Goal: Task Accomplishment & Management: Use online tool/utility

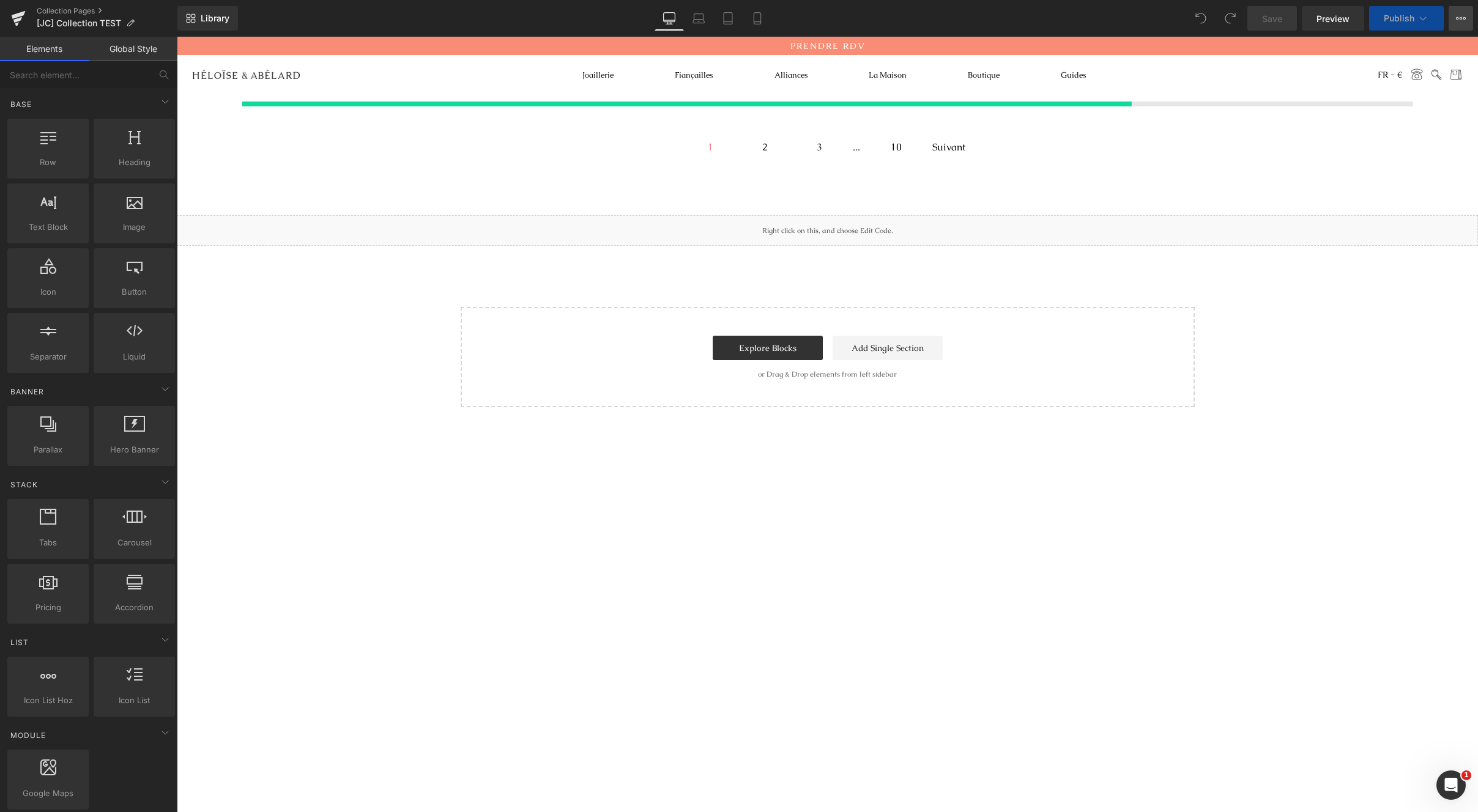
click at [1457, 21] on icon at bounding box center [1461, 19] width 10 height 10
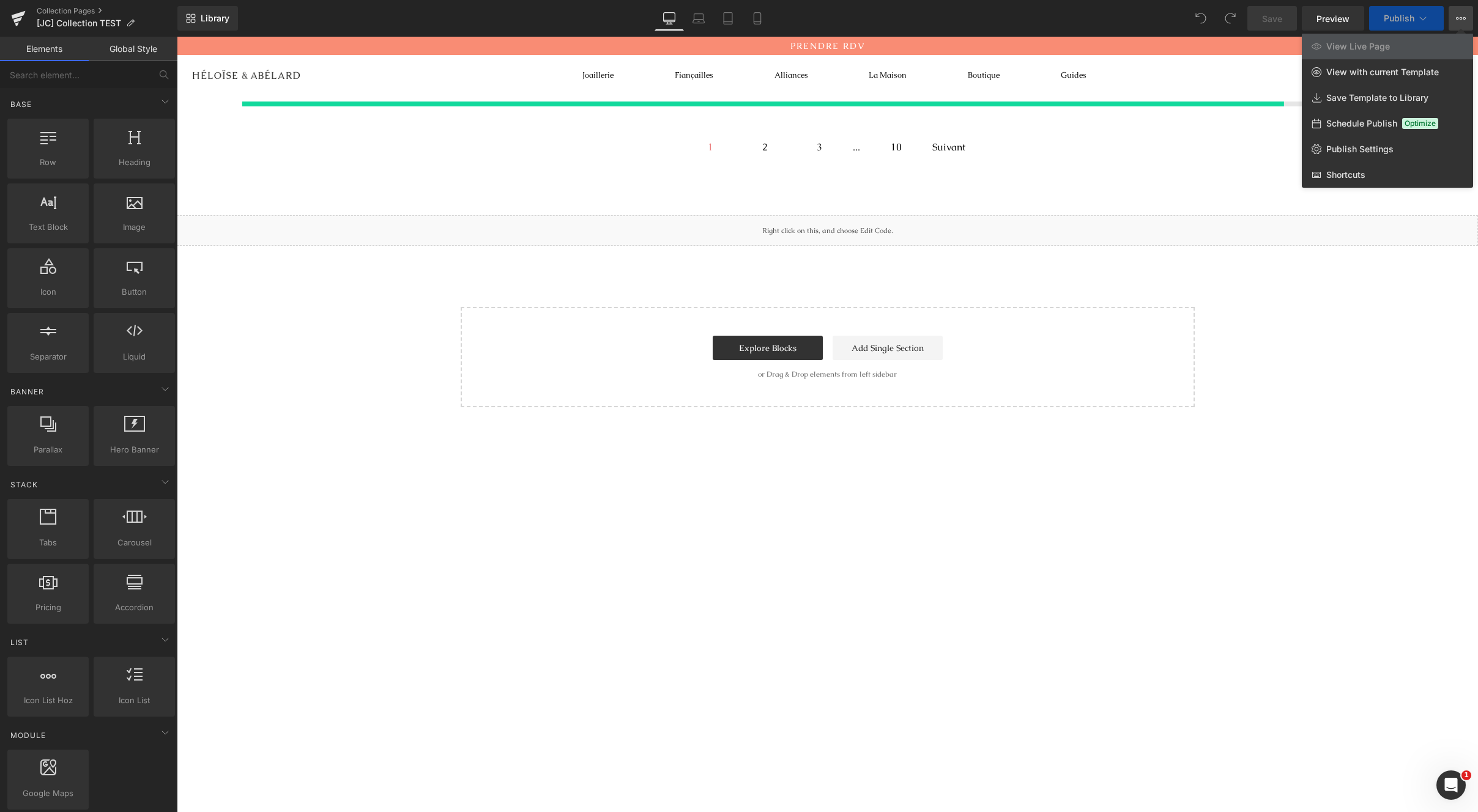
click at [1242, 311] on div at bounding box center [827, 424] width 1301 height 776
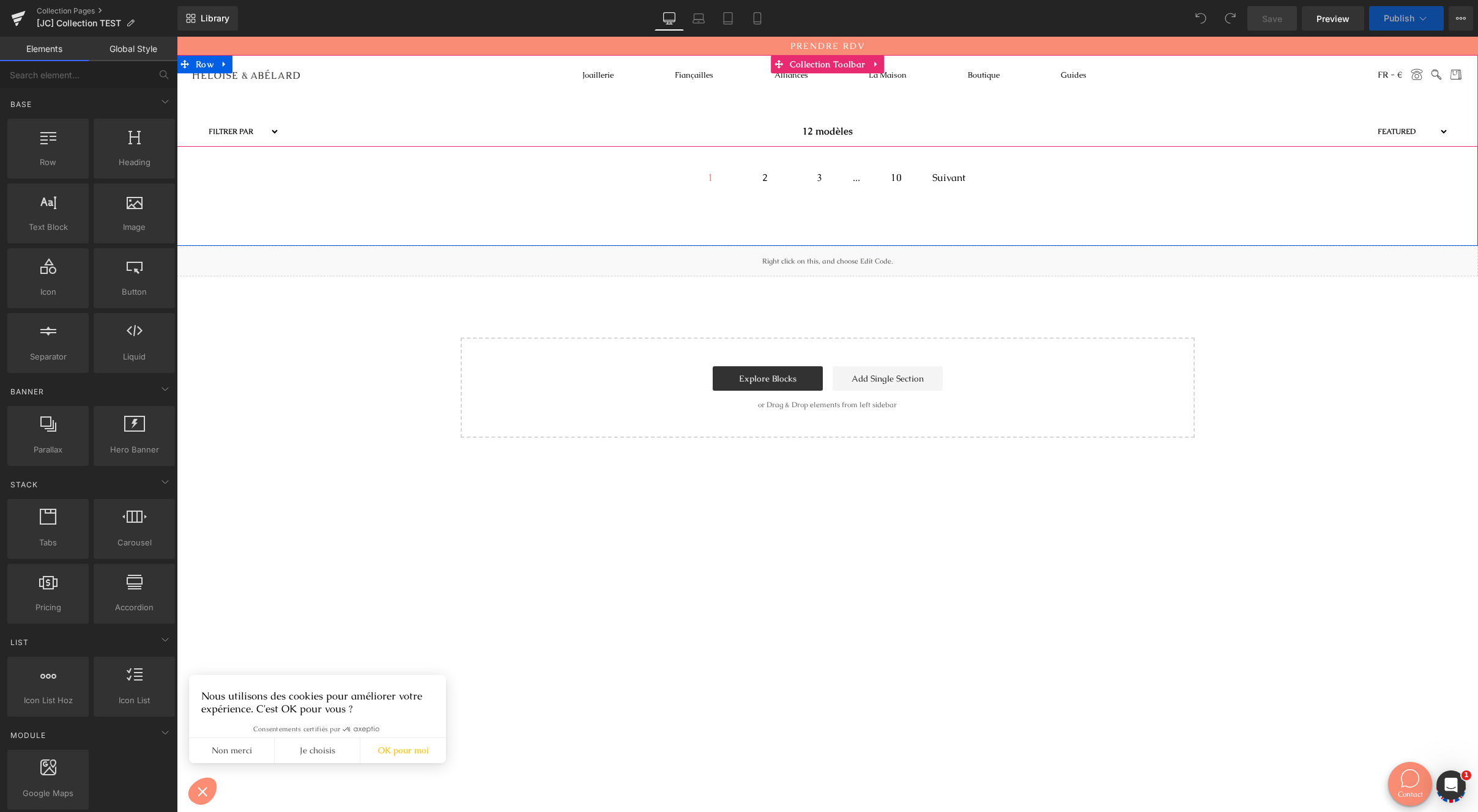
click at [227, 94] on div "Filtrer par Diamants taille ronde Jusqu'à 5000€ Diamants taille poire Jusqu'à 4…" at bounding box center [827, 100] width 1301 height 91
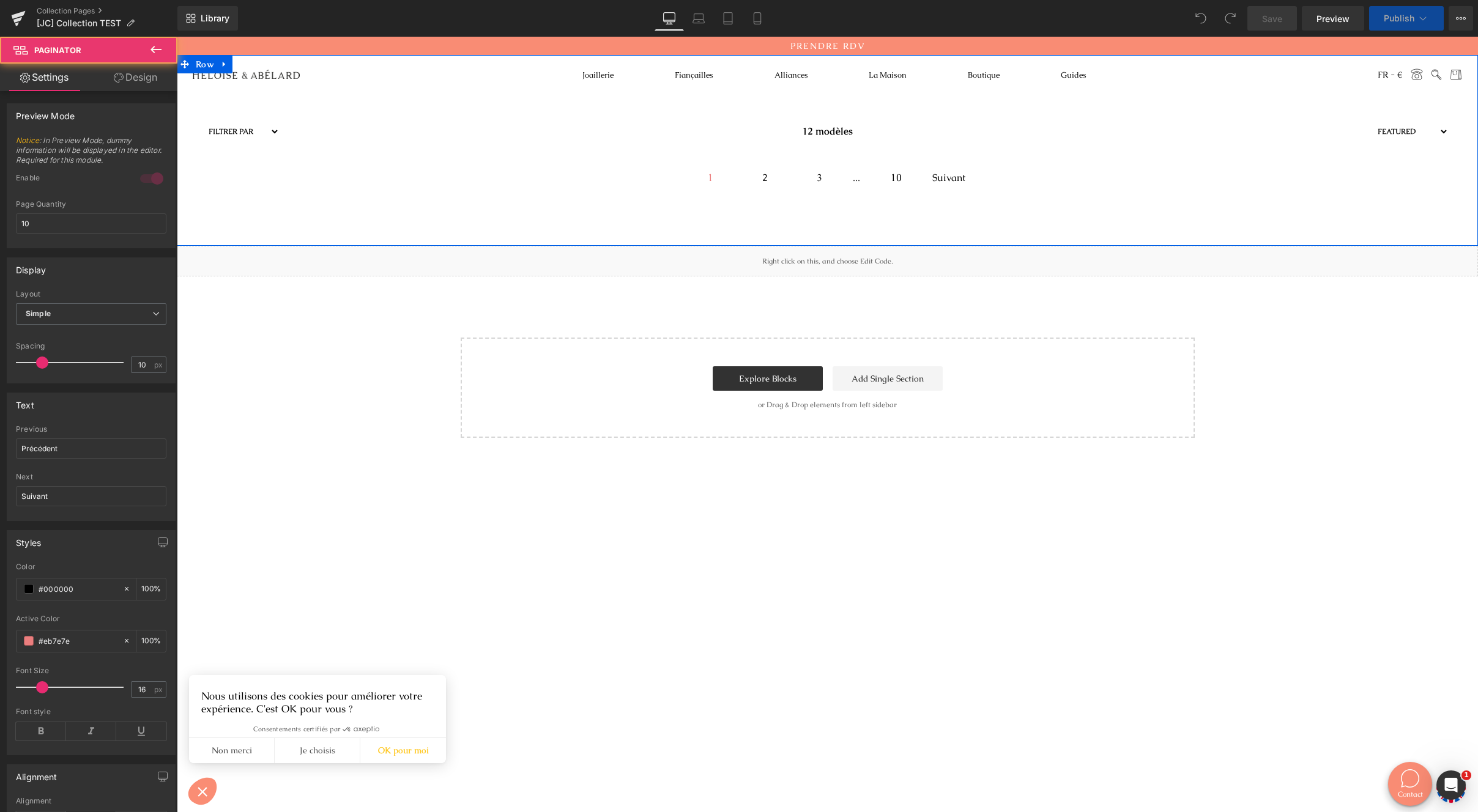
click at [522, 166] on div "1 2 3 ... 10 Suivant" at bounding box center [827, 167] width 1301 height 40
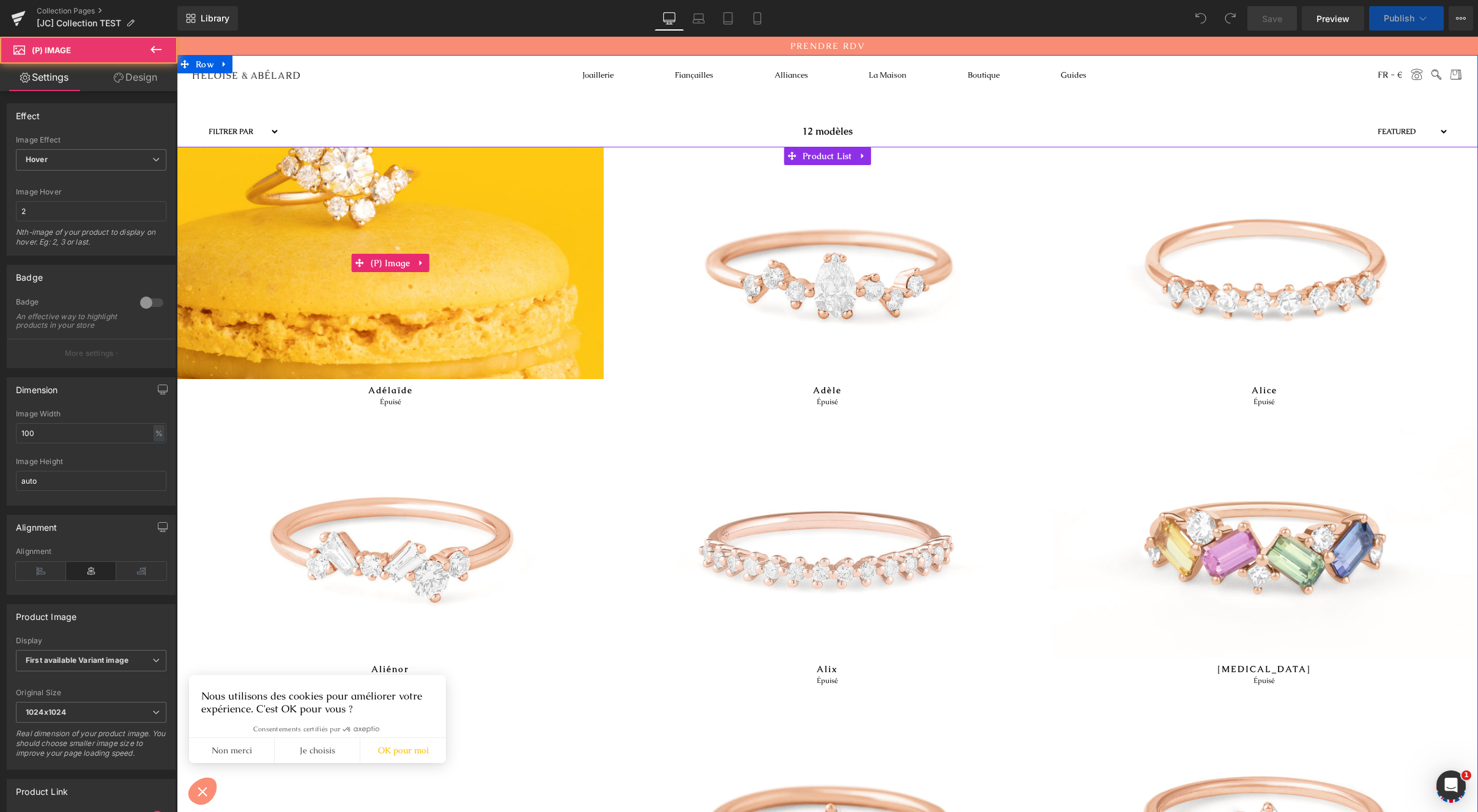
click at [409, 363] on img at bounding box center [390, 262] width 427 height 232
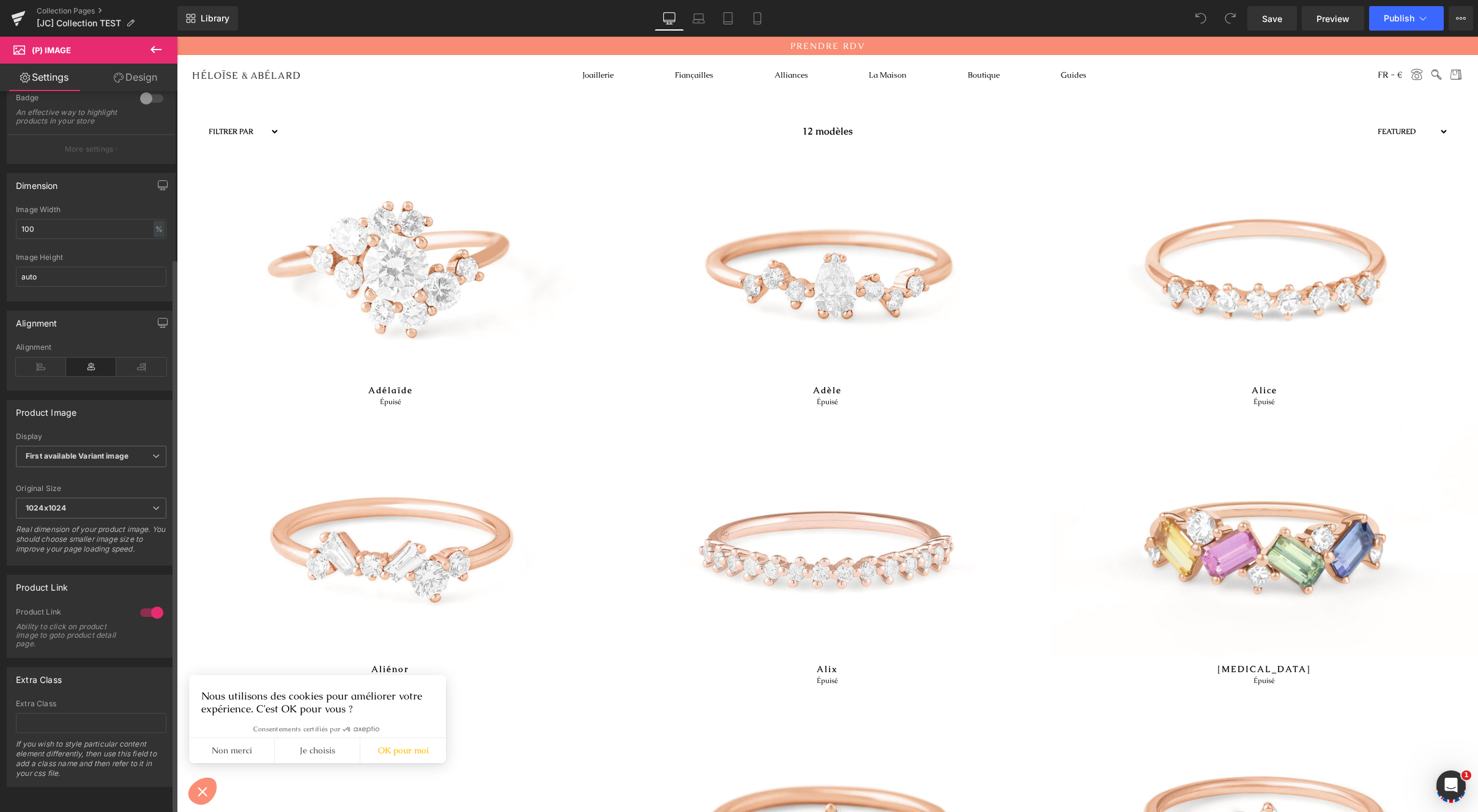
scroll to position [220, 0]
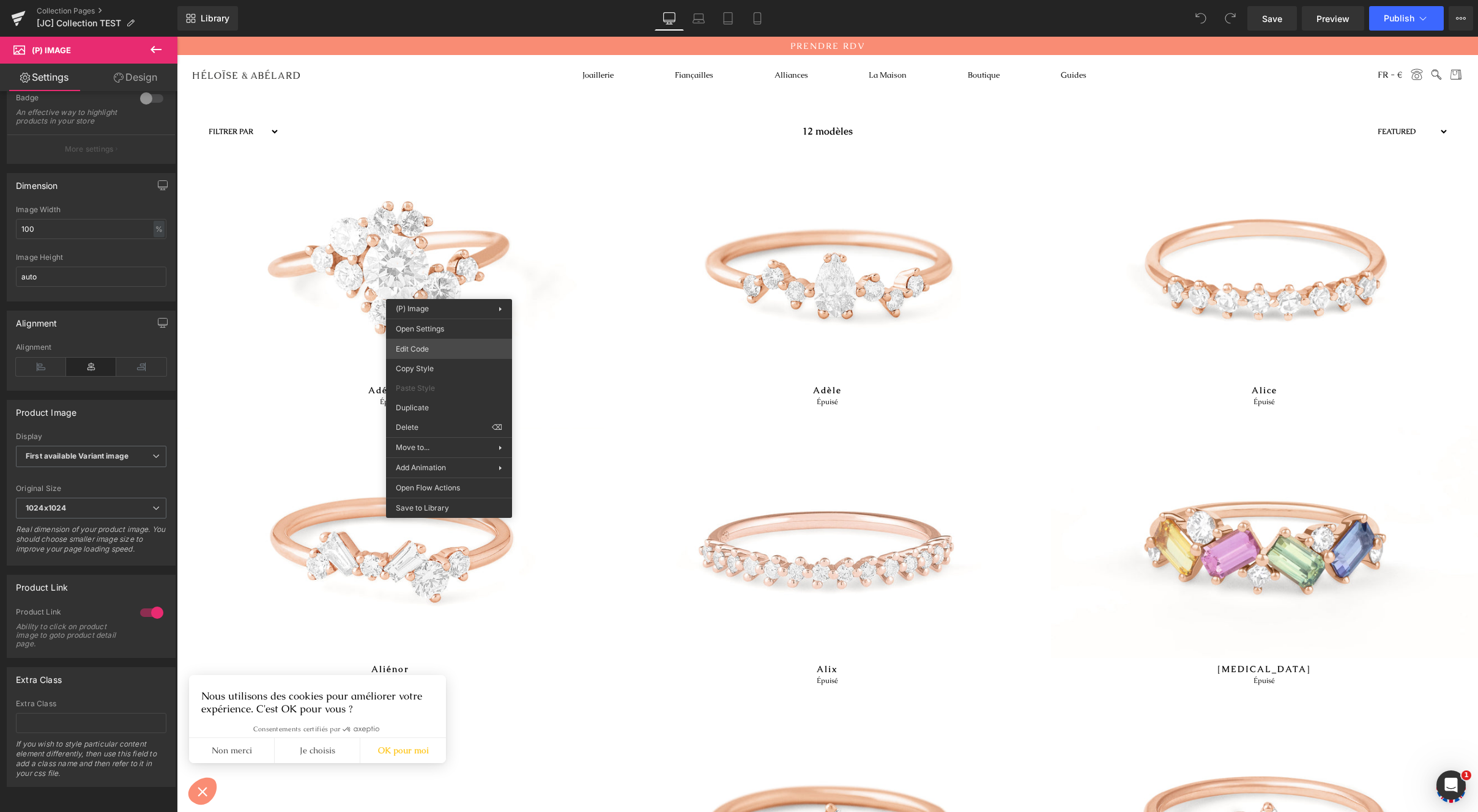
click at [464, 0] on div "You are previewing how the will restyle your page. You can not edit Elements in…" at bounding box center [739, 0] width 1478 height 0
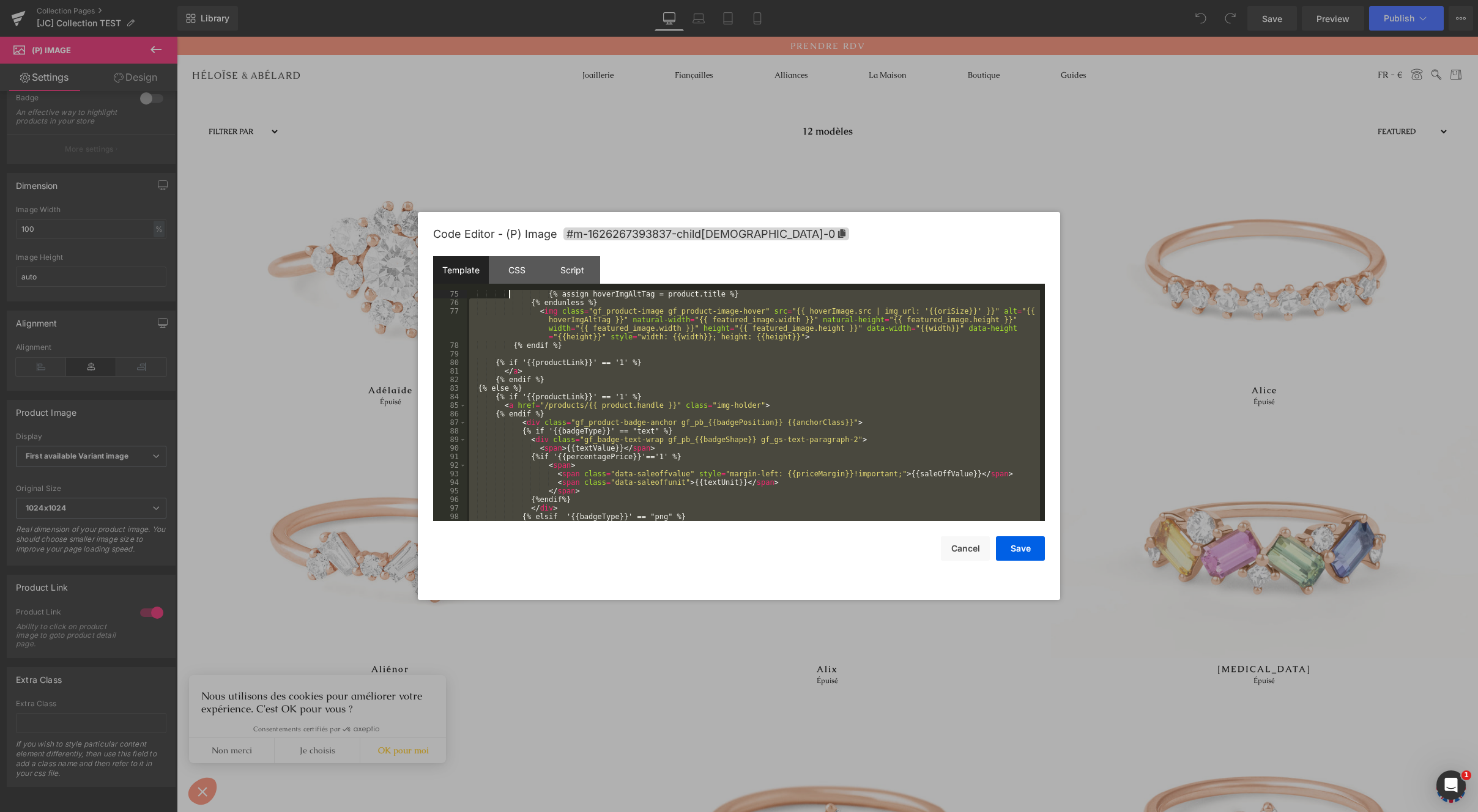
scroll to position [0, 0]
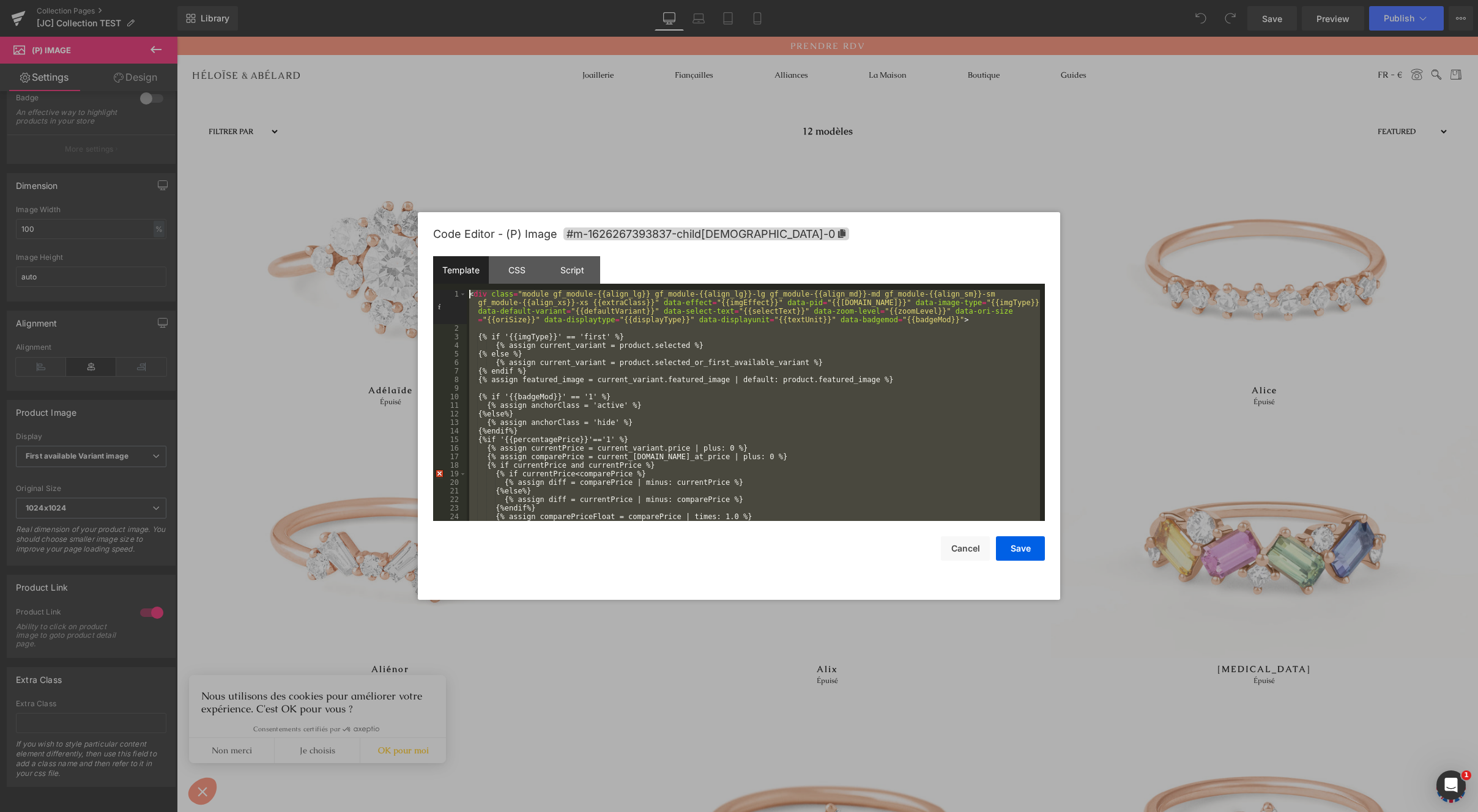
drag, startPoint x: 582, startPoint y: 517, endPoint x: 443, endPoint y: 212, distance: 335.2
click at [443, 212] on div "Code Editor - (P) Image #m-1626267393837-child1-0 Template CSS Script Data 1 2 …" at bounding box center [739, 406] width 612 height 388
click at [709, 359] on div "< div class = "module gf_module-{{align_lg}} gf_module-{{align_lg}}-lg gf_modul…" at bounding box center [754, 427] width 573 height 274
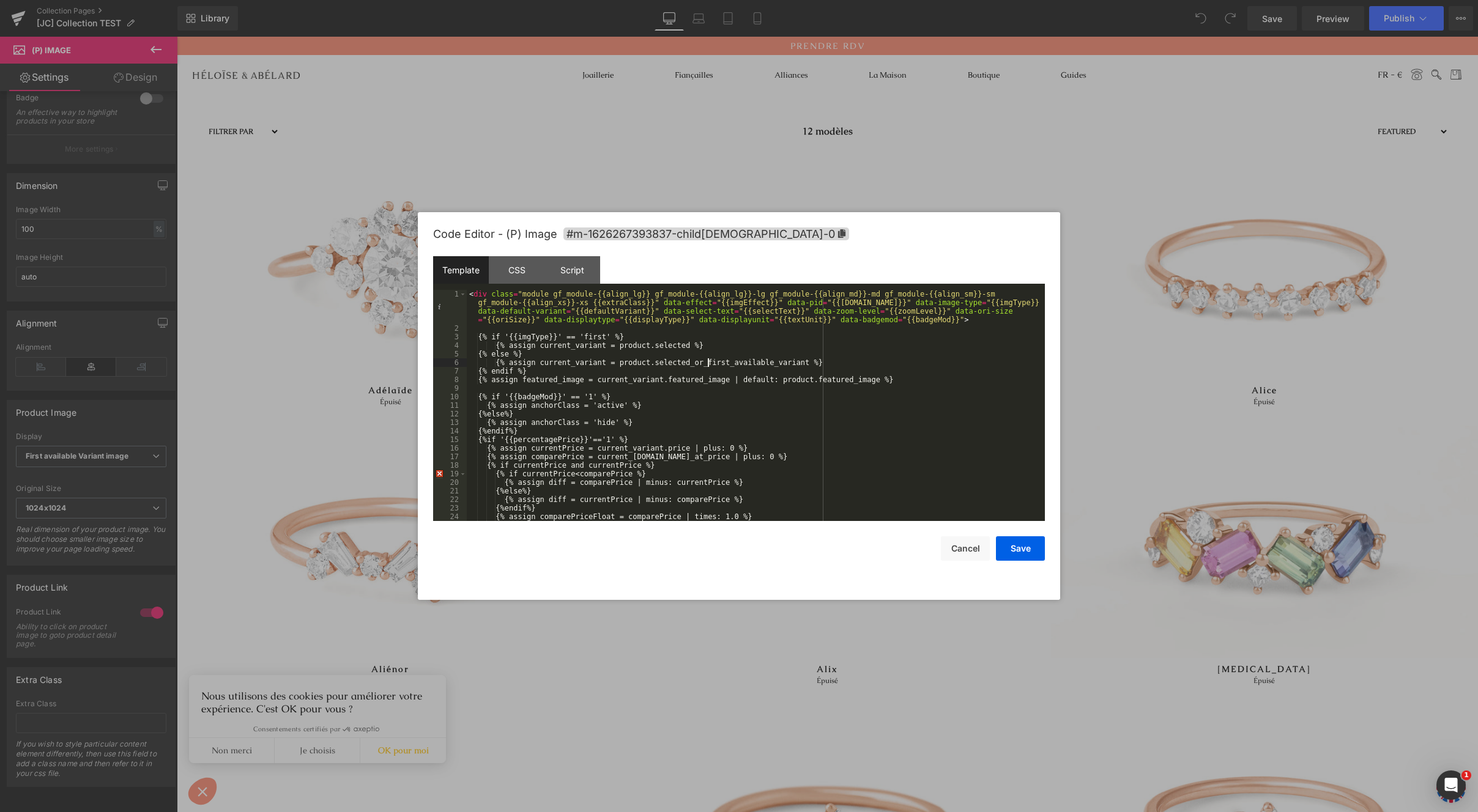
click at [725, 404] on div "< div class = "module gf_module-{{align_lg}} gf_module-{{align_lg}}-lg gf_modul…" at bounding box center [754, 427] width 573 height 274
click at [729, 444] on div "< div class = "module gf_module-{{align_lg}} gf_module-{{align_lg}}-lg gf_modul…" at bounding box center [754, 427] width 573 height 274
click at [965, 315] on div "< div class = "module gf_module-{{align_lg}} gf_module-{{align_lg}}-lg gf_modul…" at bounding box center [754, 427] width 573 height 274
click at [963, 321] on div "< div class = "module gf_module-{{align_lg}} gf_module-{{align_lg}}-lg gf_modul…" at bounding box center [754, 427] width 573 height 274
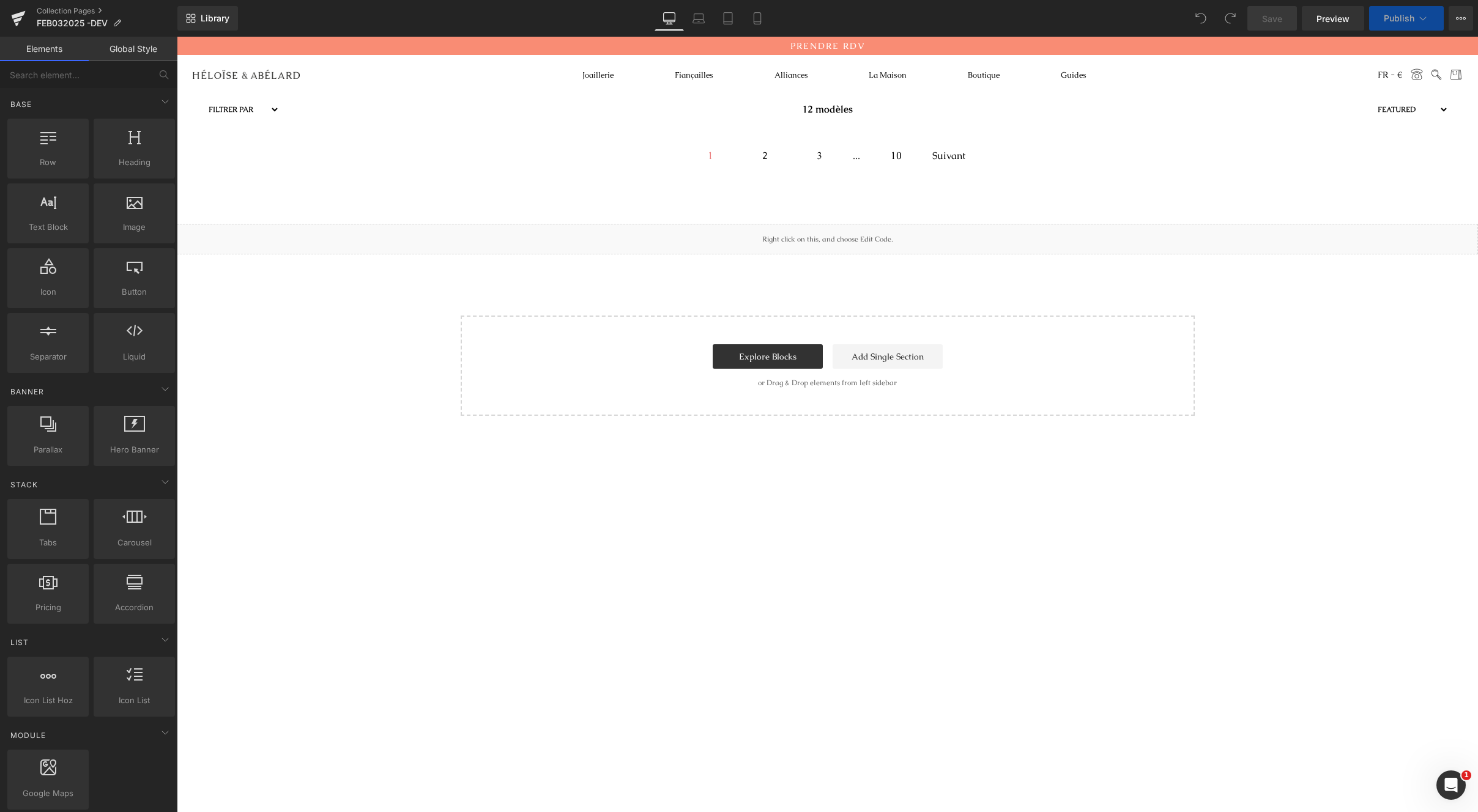
click at [477, 139] on div "1 2 3 ... 10 Suivant" at bounding box center [827, 145] width 1301 height 40
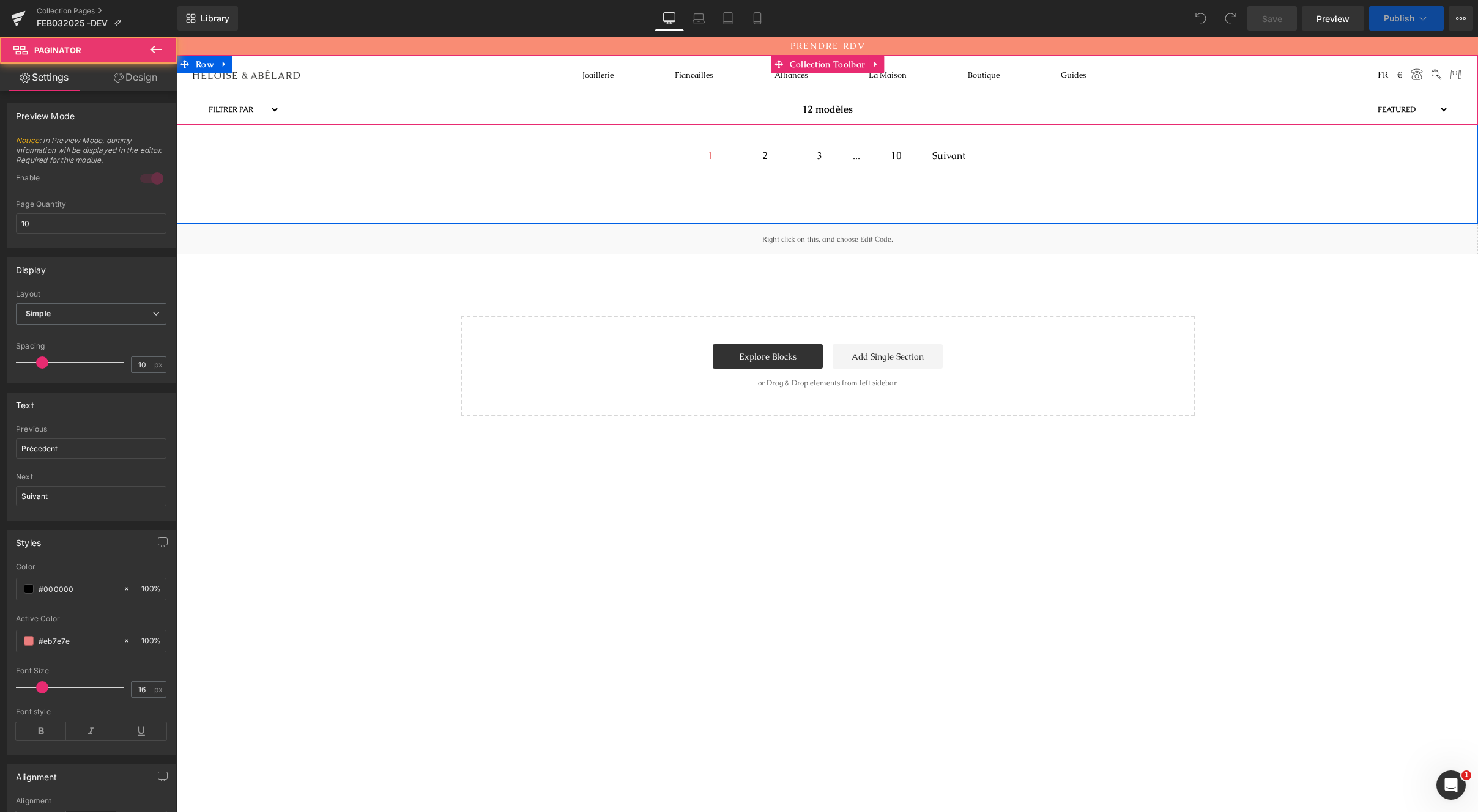
click at [414, 119] on div "12 modèles" at bounding box center [827, 109] width 1096 height 31
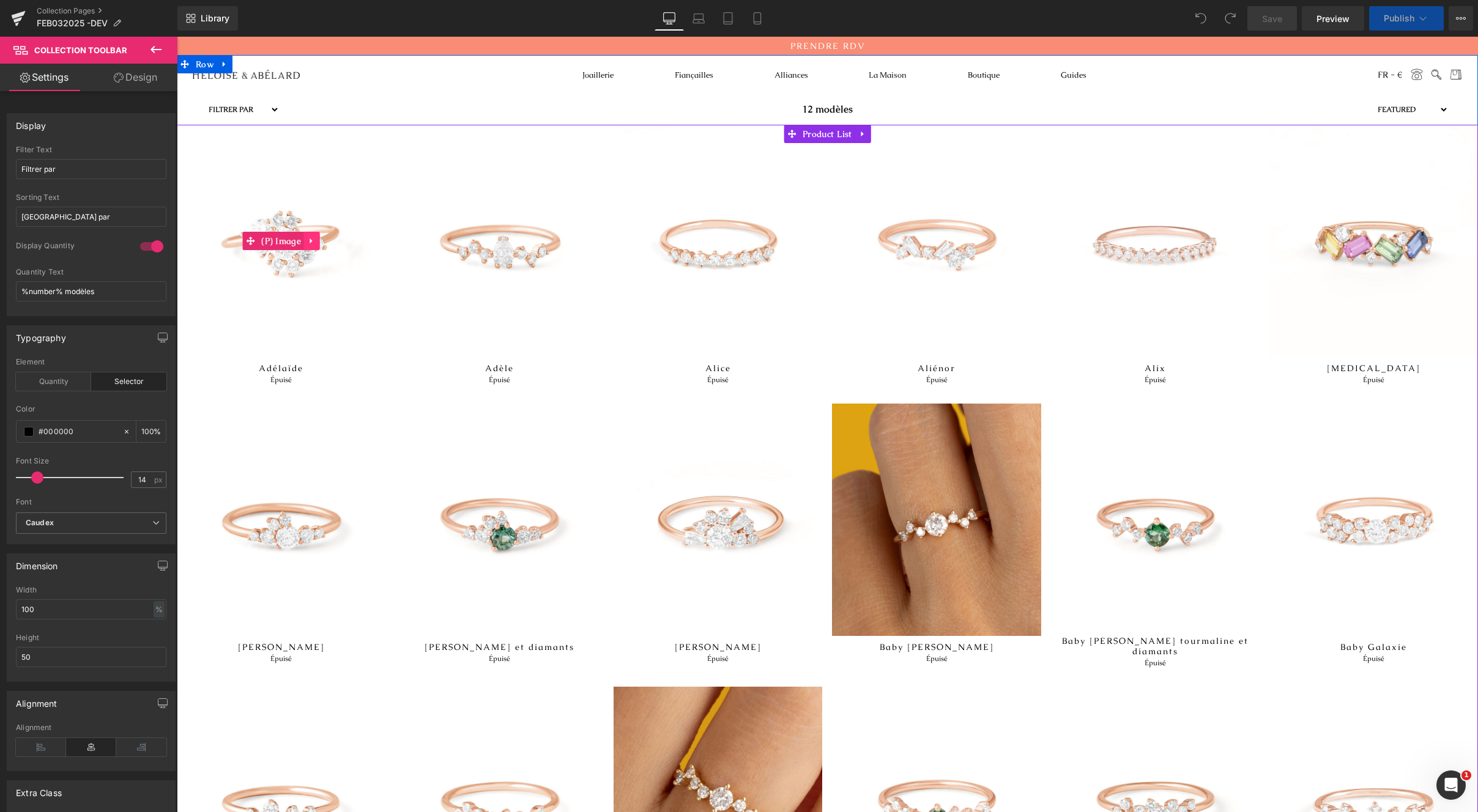
click at [307, 246] on link at bounding box center [313, 240] width 16 height 19
click at [251, 240] on link "(P) Image" at bounding box center [249, 240] width 62 height 19
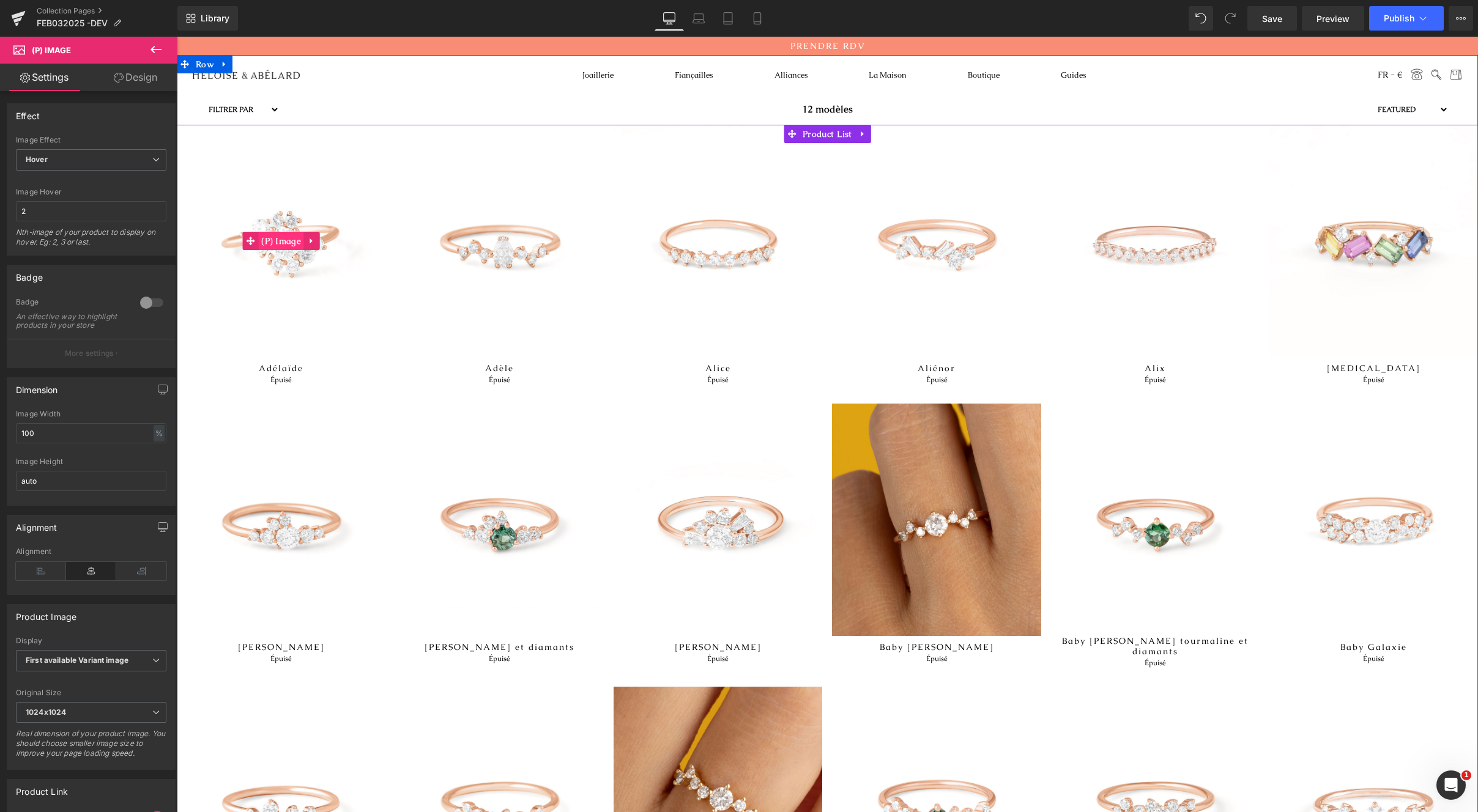
click at [259, 242] on span "(P) Image" at bounding box center [281, 240] width 46 height 19
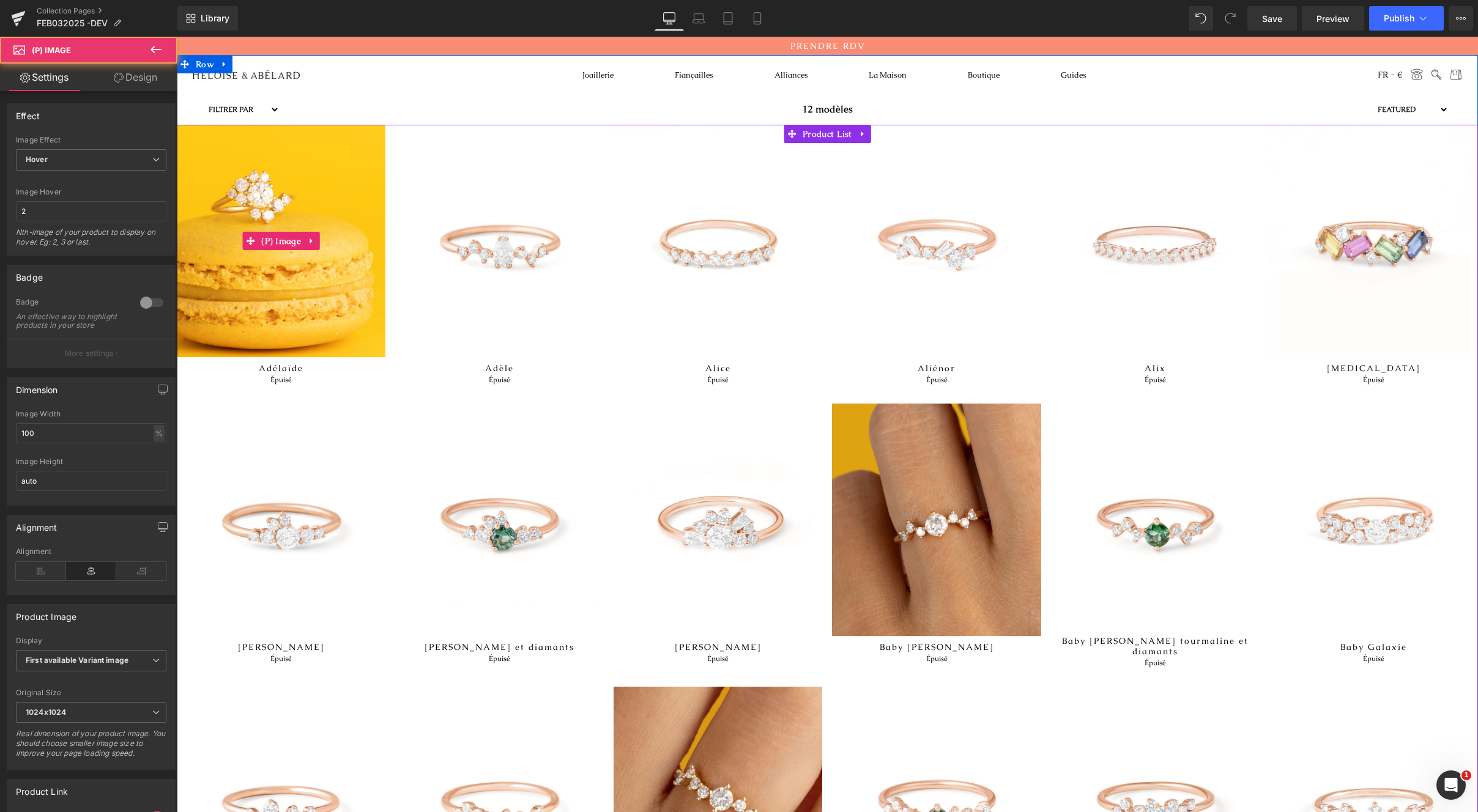
click at [276, 294] on img at bounding box center [281, 240] width 209 height 232
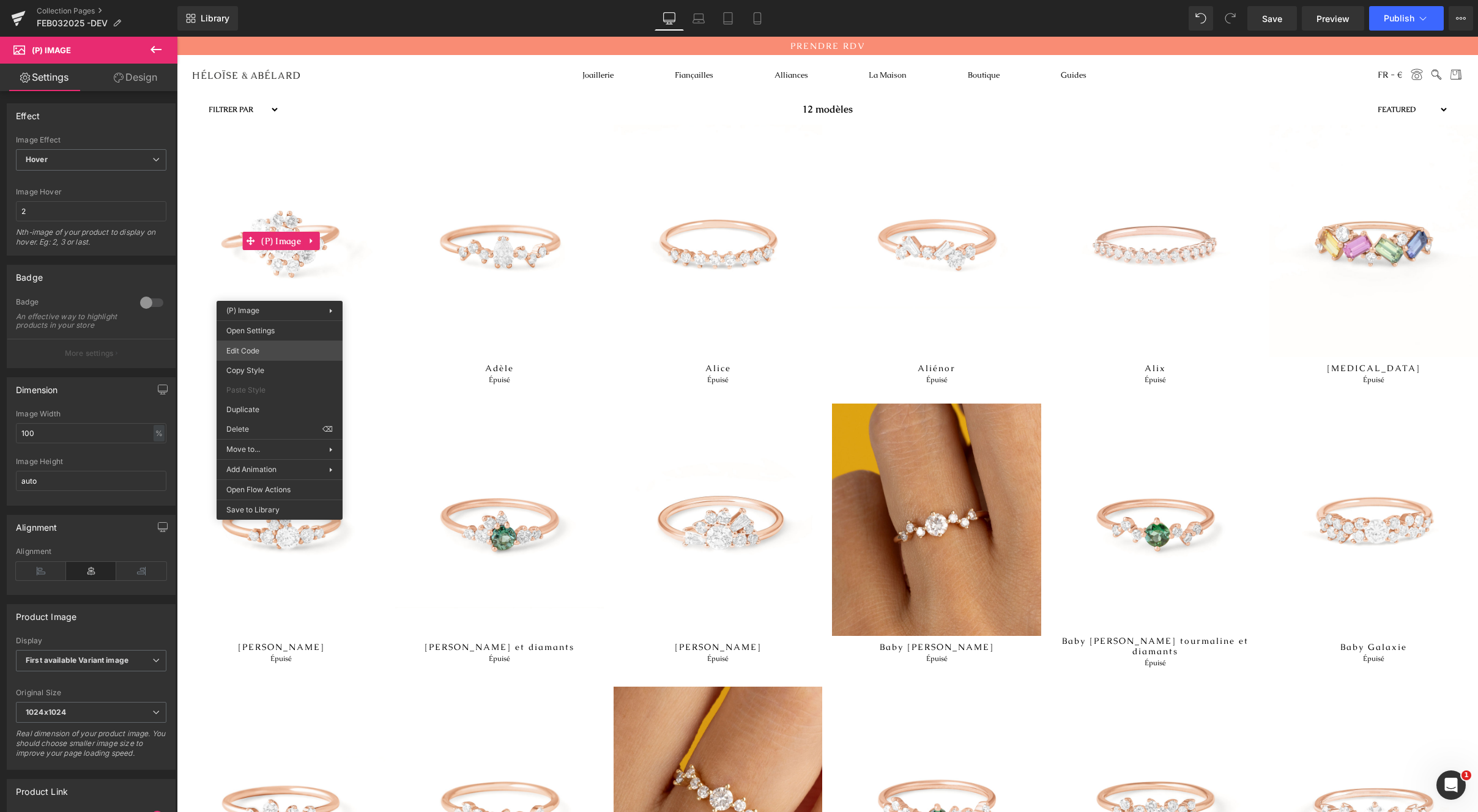
click at [274, 352] on body "(P) Image You are previewing how the will restyle your page. You can not edit E…" at bounding box center [739, 406] width 1478 height 812
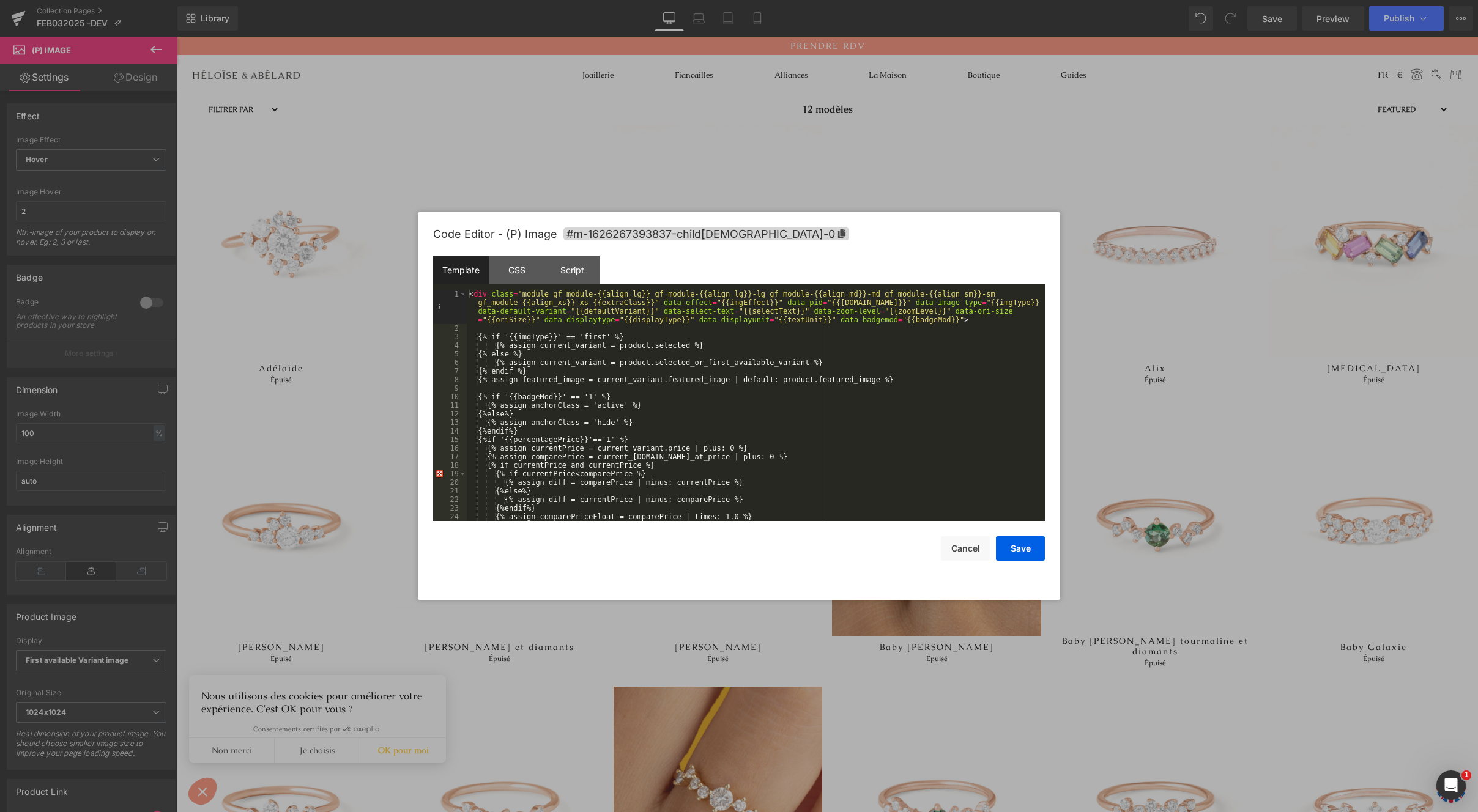
click at [963, 323] on div "< div class = "module gf_module-{{align_lg}} gf_module-{{align_lg}}-lg gf_modul…" at bounding box center [754, 427] width 573 height 274
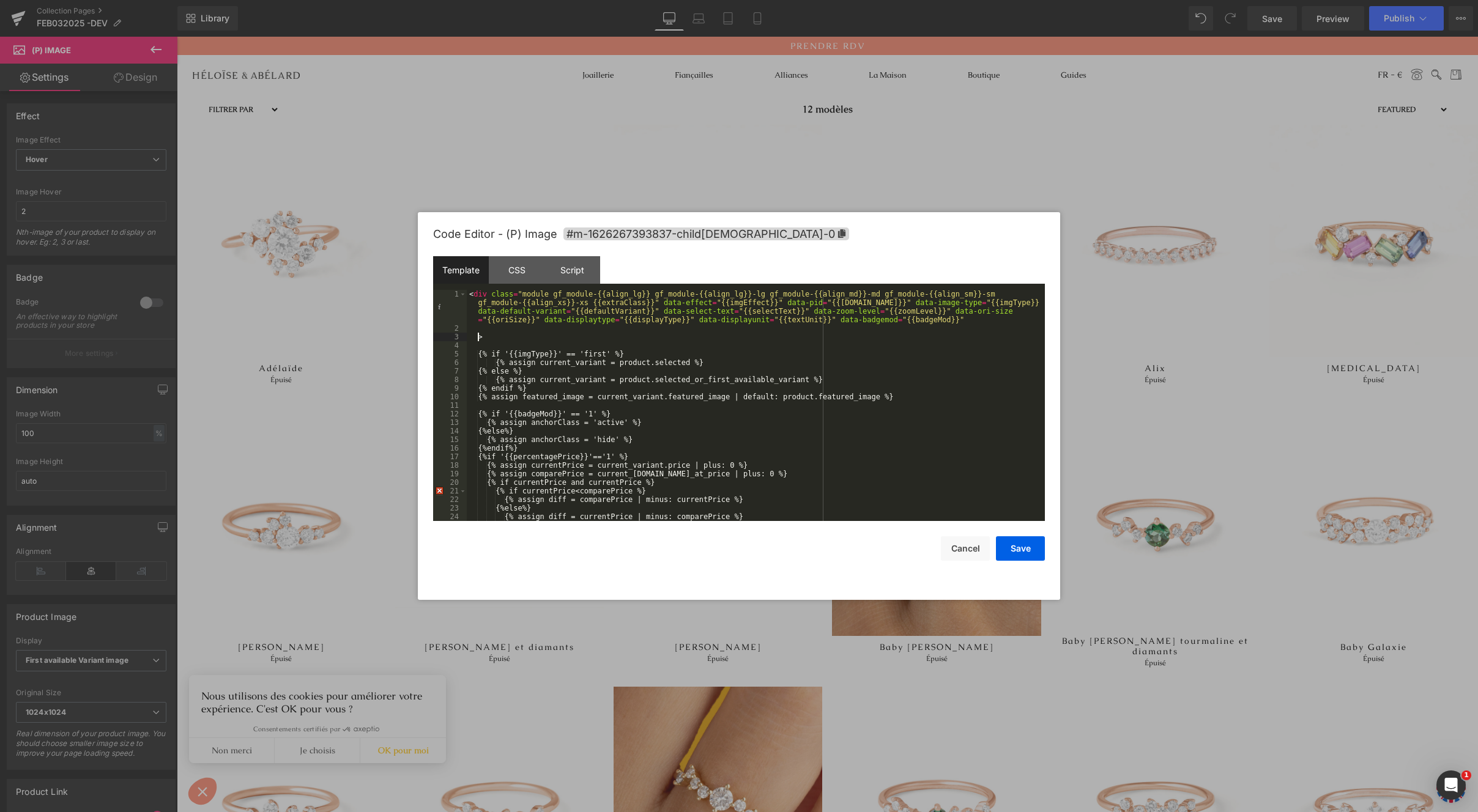
click at [534, 330] on div "< div class = "module gf_module-{{align_lg}} gf_module-{{align_lg}}-lg gf_modul…" at bounding box center [754, 427] width 573 height 274
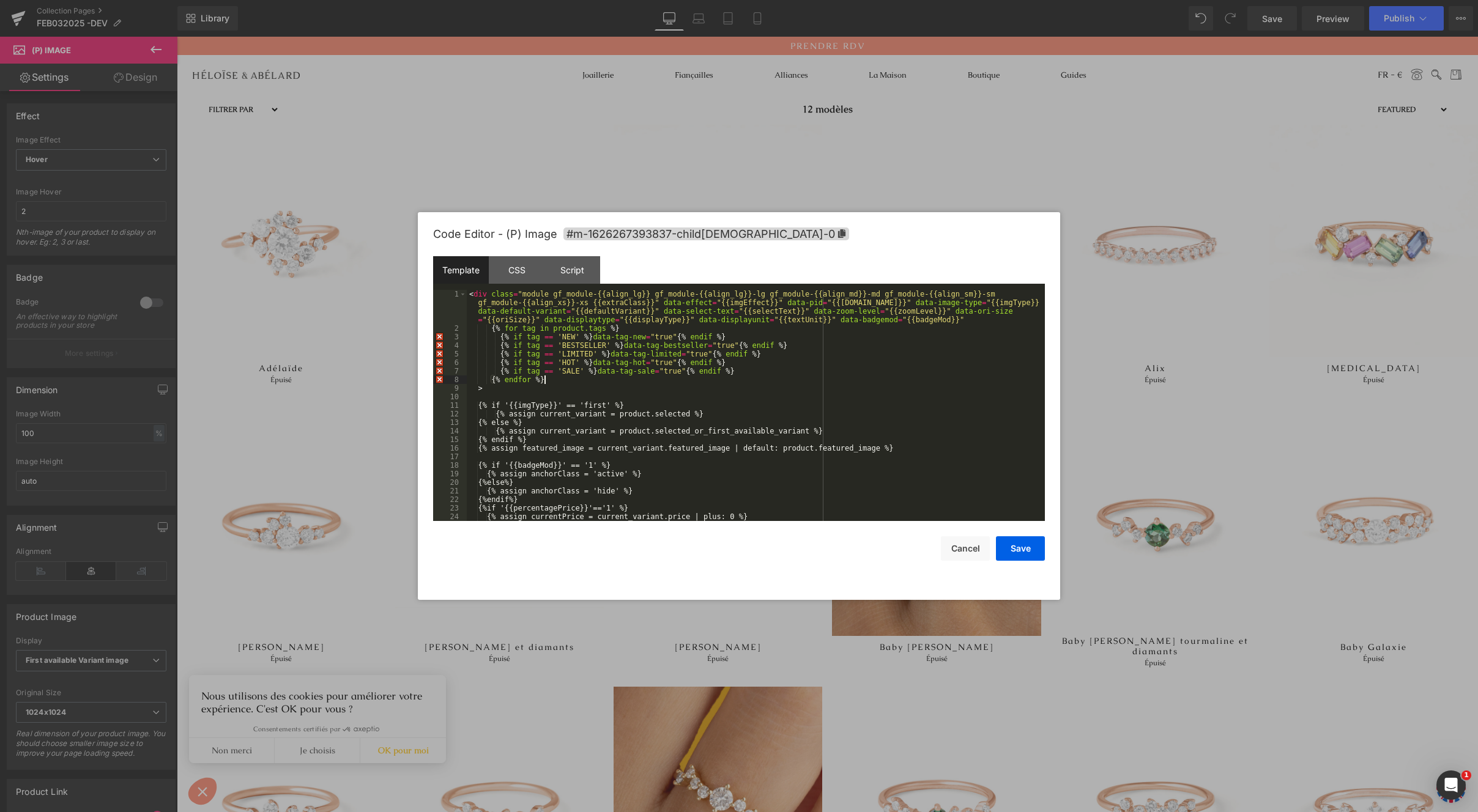
click at [569, 337] on div "< div class = "module gf_module-{{align_lg}} gf_module-{{align_lg}}-lg gf_modul…" at bounding box center [754, 427] width 573 height 274
click at [699, 336] on div "< div class = "module gf_module-{{align_lg}} gf_module-{{align_lg}}-lg gf_modul…" at bounding box center [754, 427] width 573 height 274
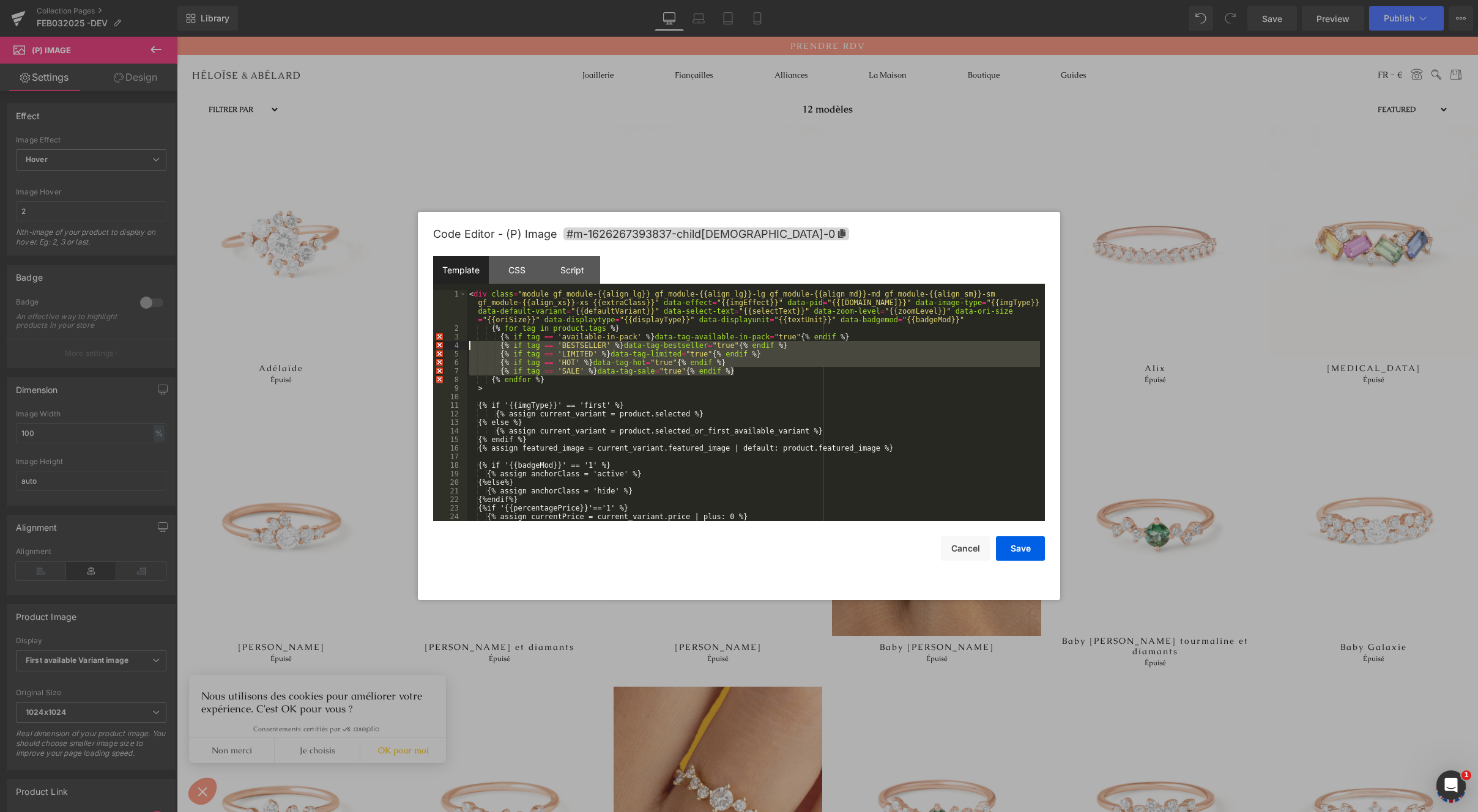
drag, startPoint x: 748, startPoint y: 369, endPoint x: 464, endPoint y: 349, distance: 284.7
click at [464, 349] on pre "1 2 3 4 5 6 7 8 9 10 11 12 13 14 15 16 17 18 19 20 21 22 23 24 25 < div class =…" at bounding box center [739, 406] width 612 height 232
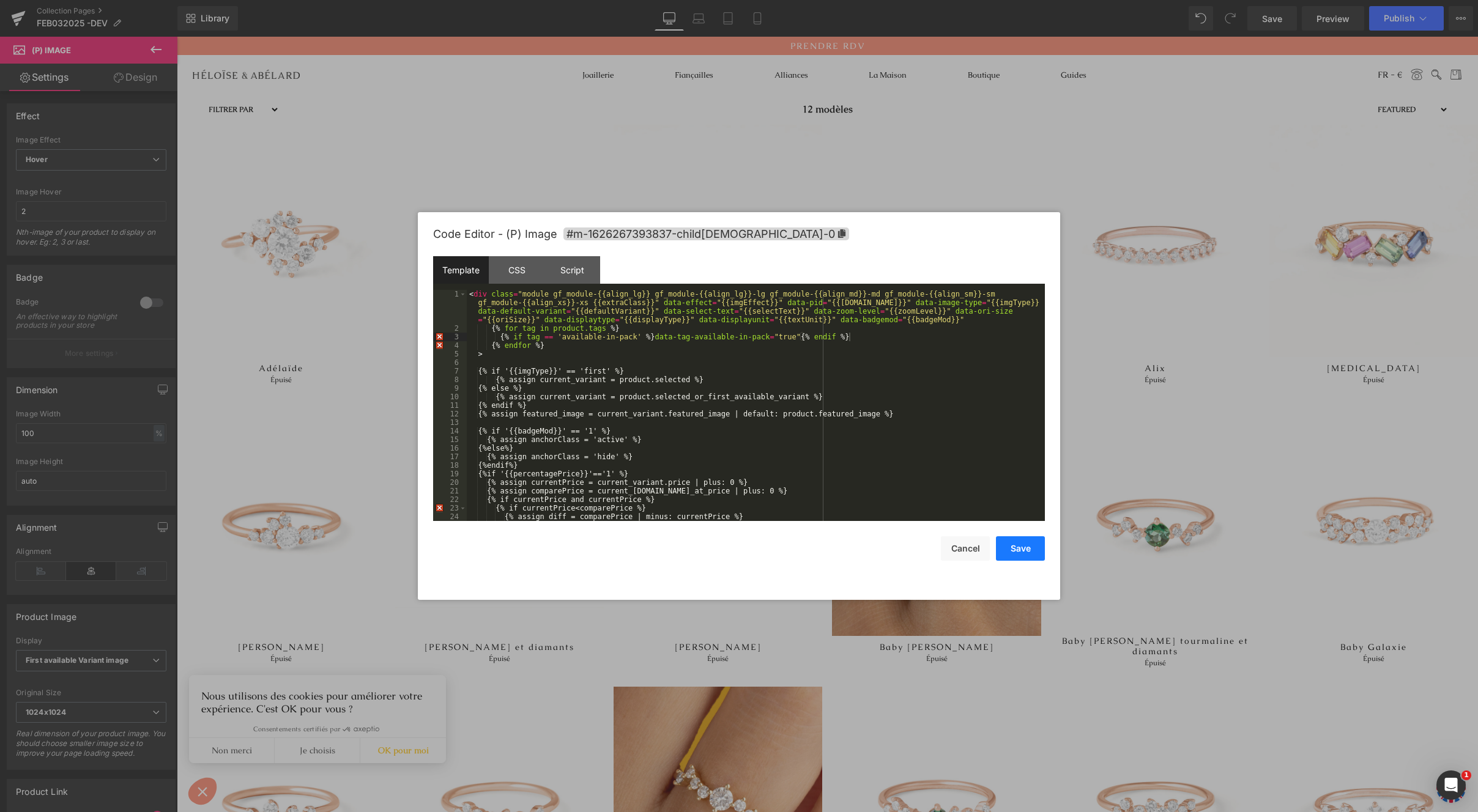
click at [1015, 545] on button "Save" at bounding box center [1020, 549] width 49 height 24
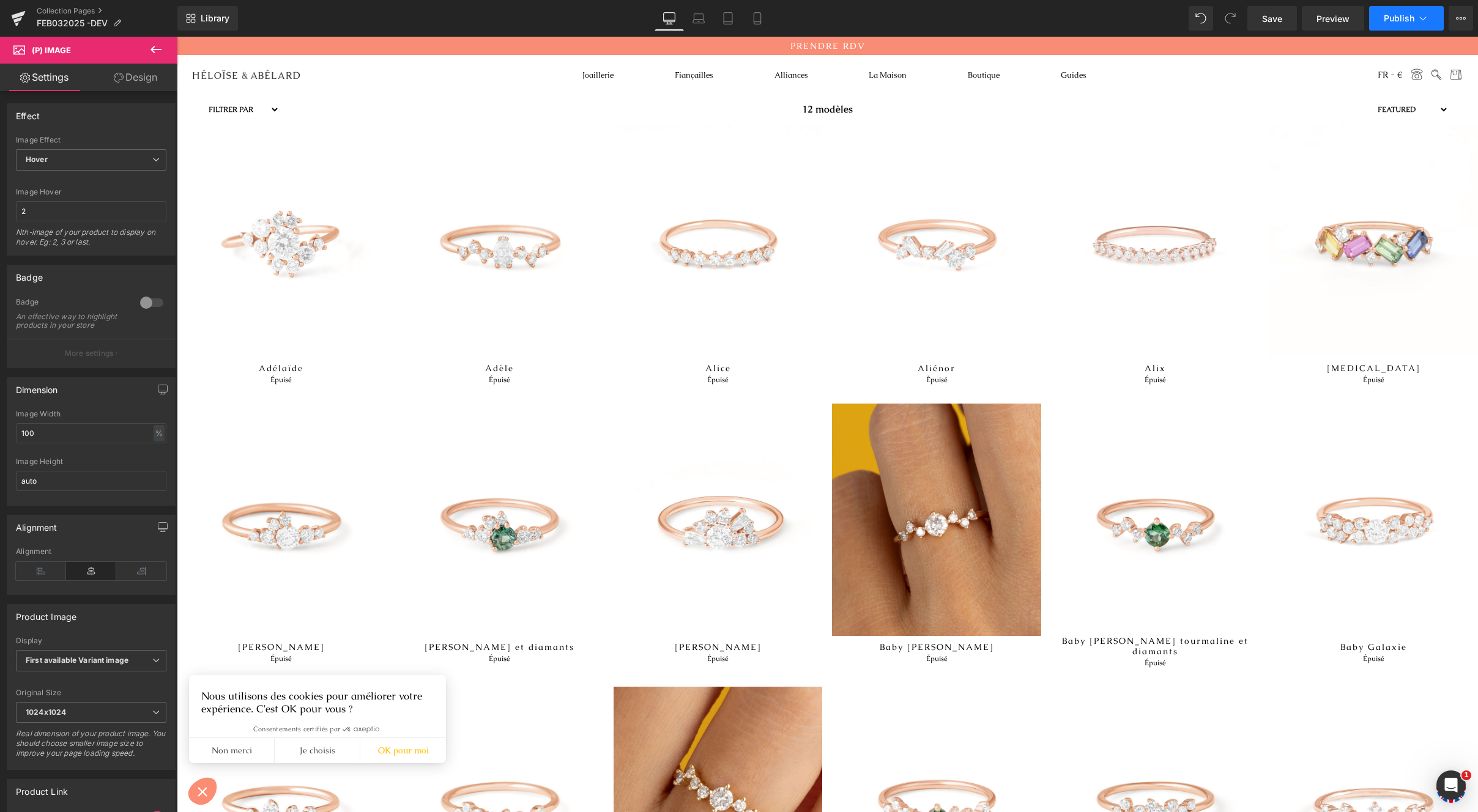
click at [1397, 26] on button "Publish" at bounding box center [1407, 19] width 75 height 24
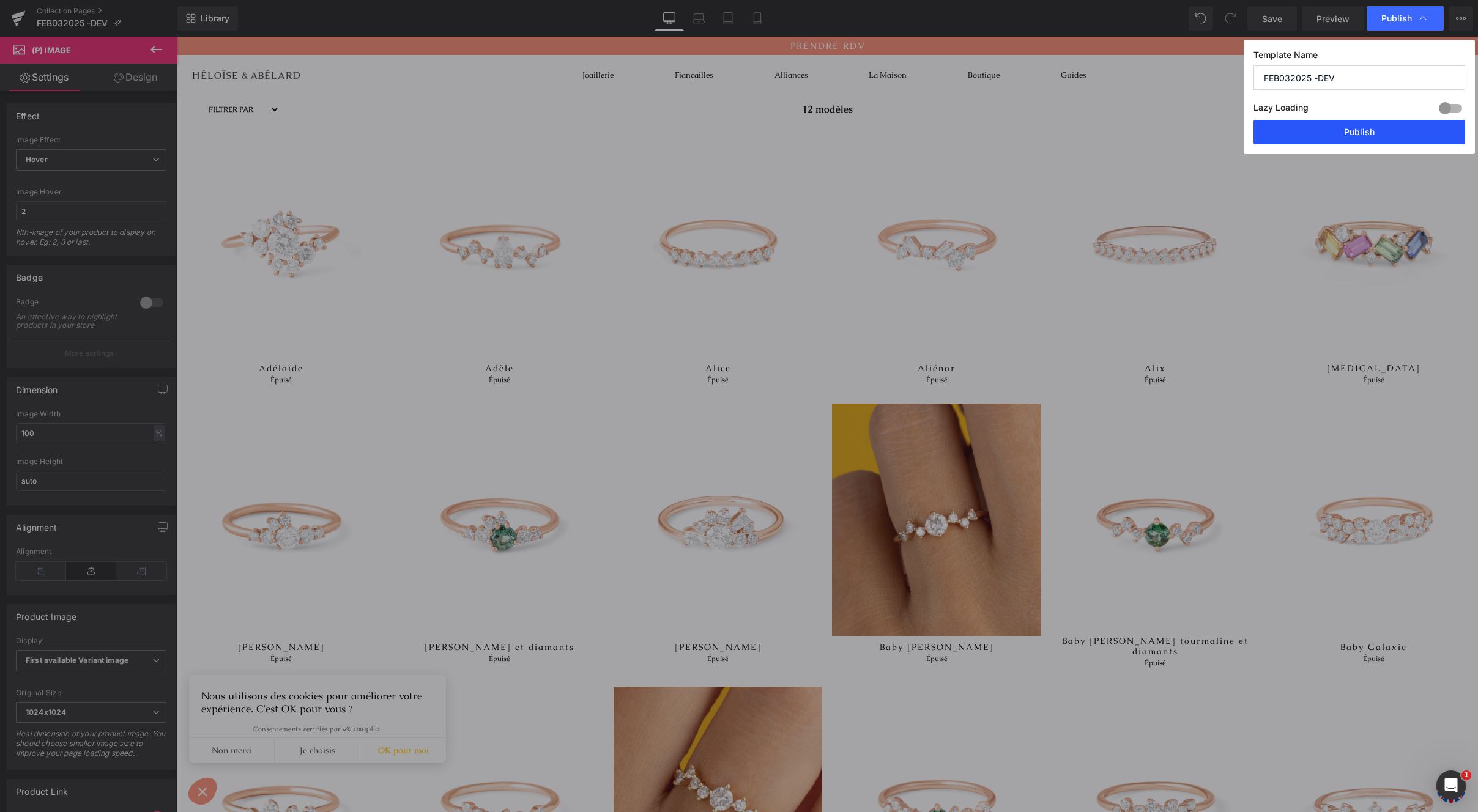
click at [1271, 131] on button "Publish" at bounding box center [1359, 132] width 211 height 24
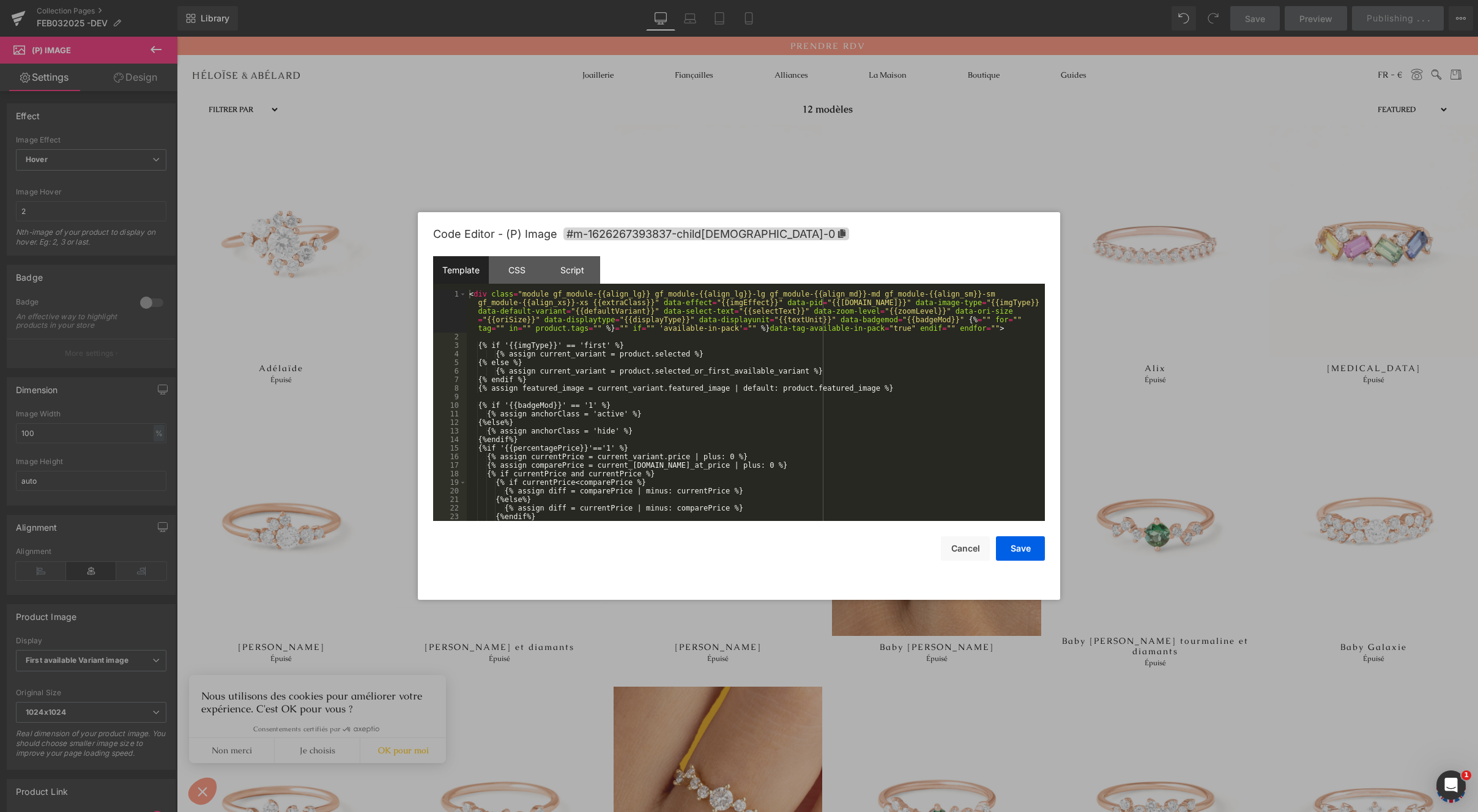
click at [522, 0] on div "(P) Image You are previewing how the will restyle your page. You can not edit E…" at bounding box center [739, 0] width 1478 height 0
click at [969, 553] on button "Cancel" at bounding box center [965, 549] width 49 height 24
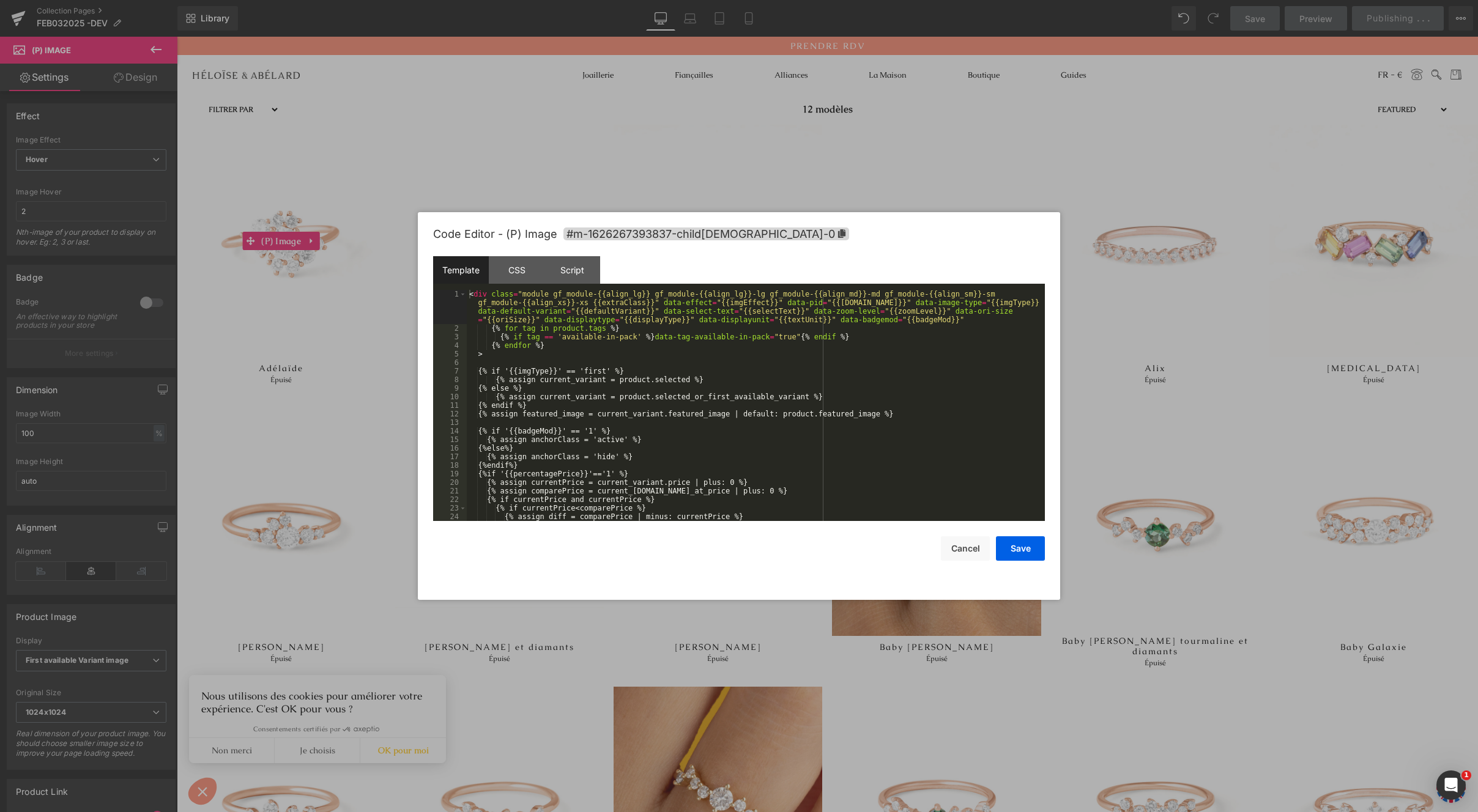
click at [312, 336] on body "(P) Image You are previewing how the will restyle your page. You can not edit E…" at bounding box center [739, 406] width 1478 height 812
click at [965, 542] on button "Cancel" at bounding box center [965, 549] width 49 height 24
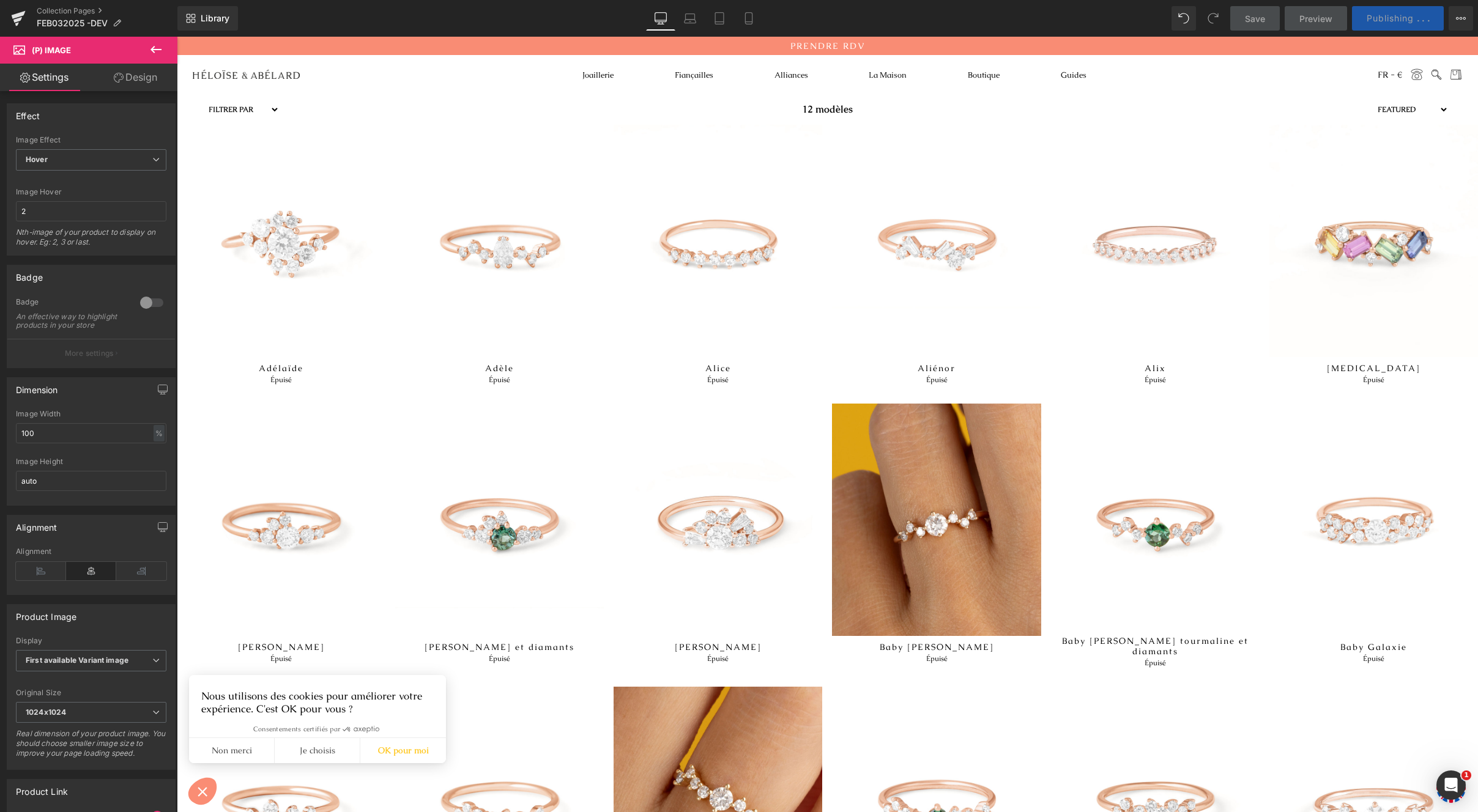
click at [1382, 18] on span "Publishing" at bounding box center [1391, 18] width 47 height 11
click at [1457, 23] on button "View Live Page View with current Template Save Template to Library Schedule Pub…" at bounding box center [1461, 19] width 24 height 24
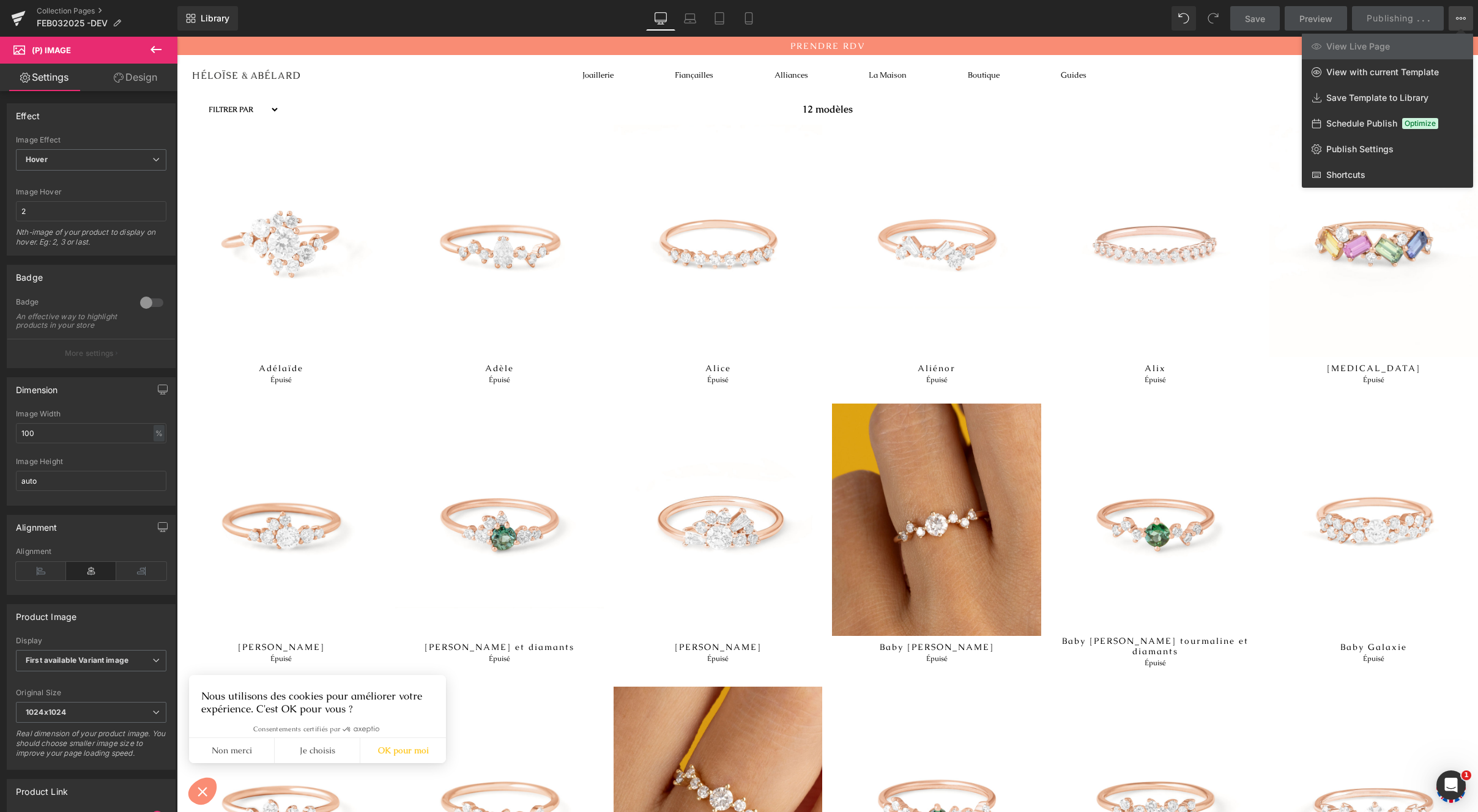
click at [1457, 23] on button "View Live Page View with current Template Save Template to Library Schedule Pub…" at bounding box center [1461, 19] width 24 height 24
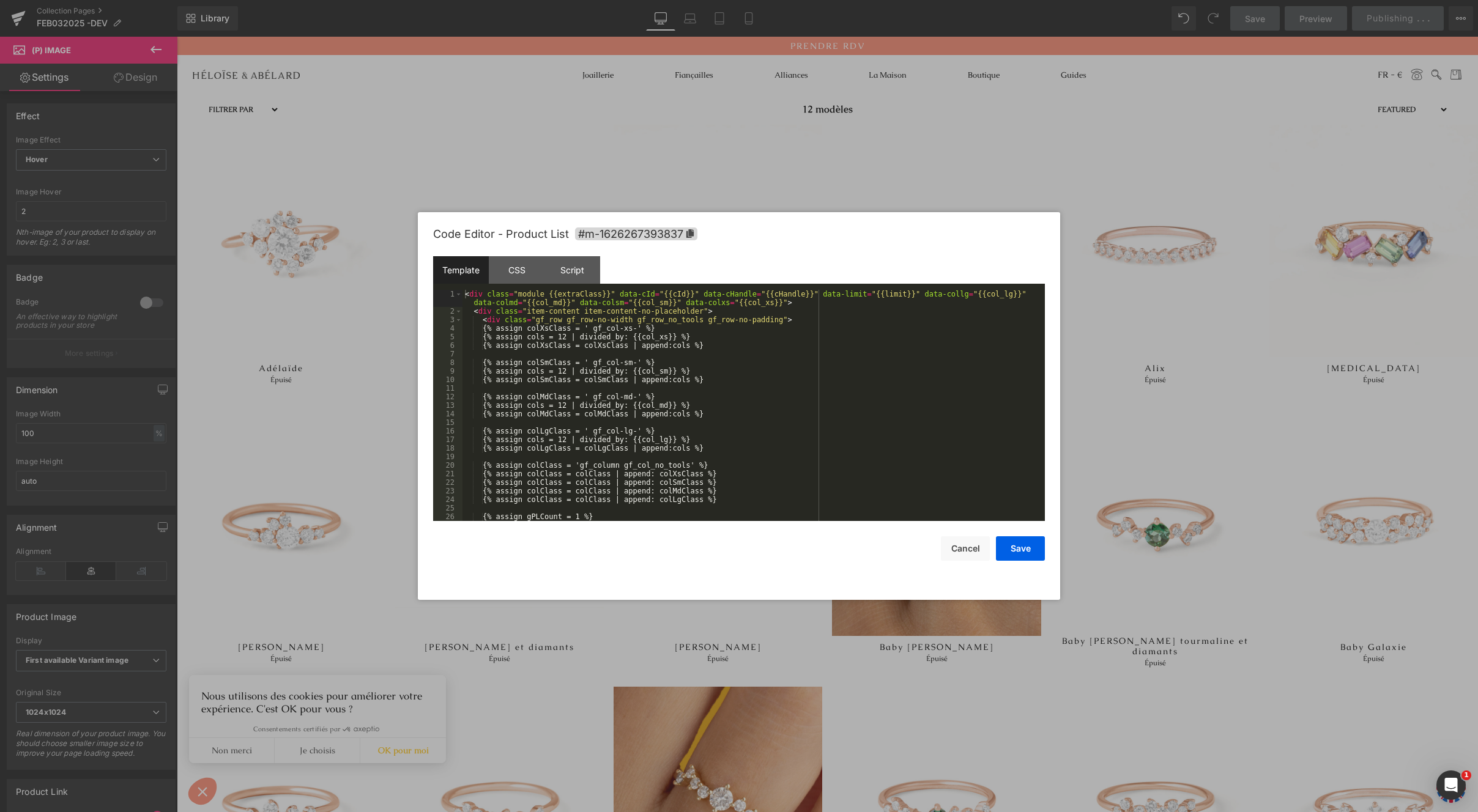
click at [824, 193] on body "(P) Image You are previewing how the will restyle your page. You can not edit E…" at bounding box center [739, 406] width 1478 height 812
click at [956, 546] on button "Cancel" at bounding box center [965, 549] width 49 height 24
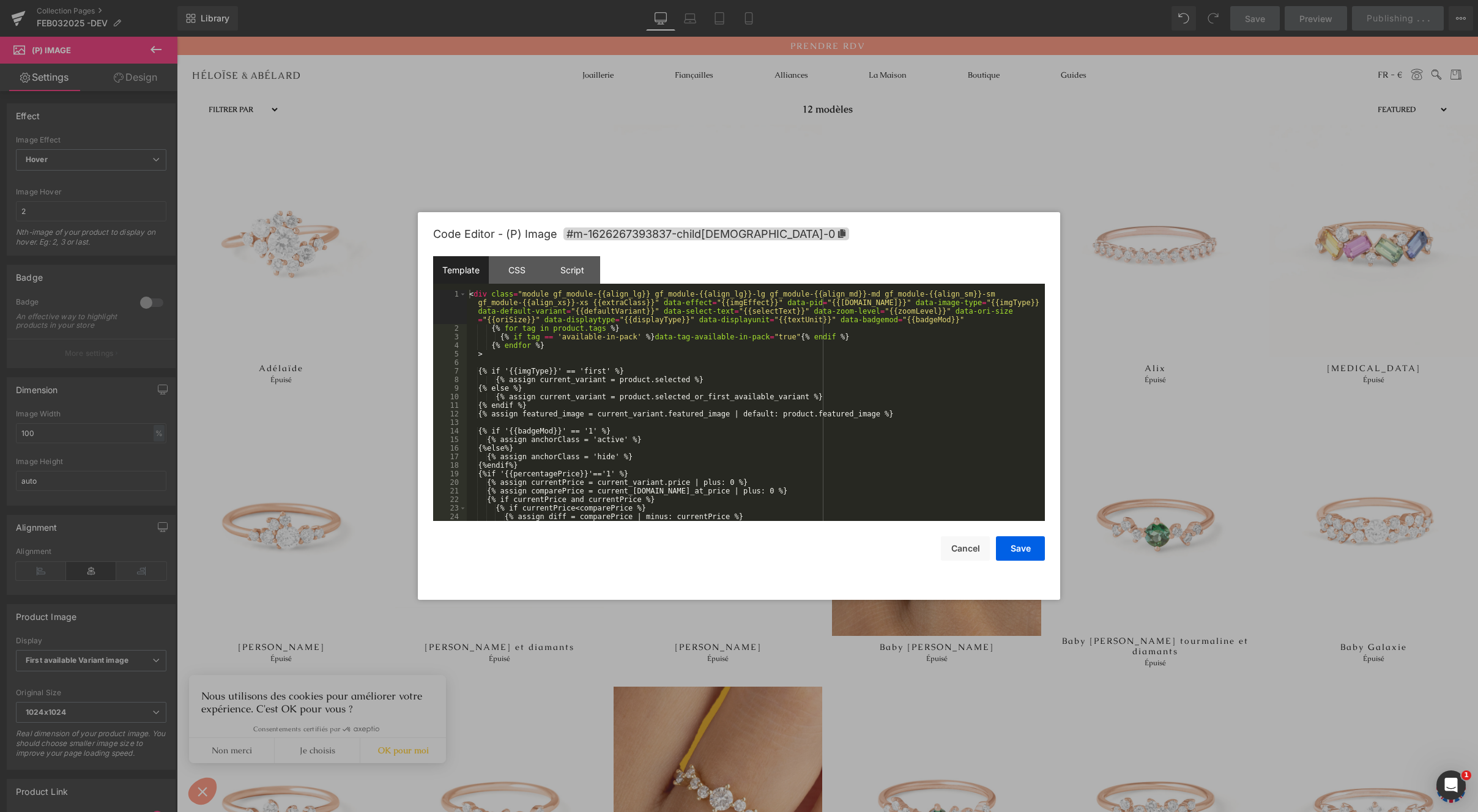
click at [330, 282] on body "(P) Image You are previewing how the will restyle your page. You can not edit E…" at bounding box center [739, 406] width 1478 height 812
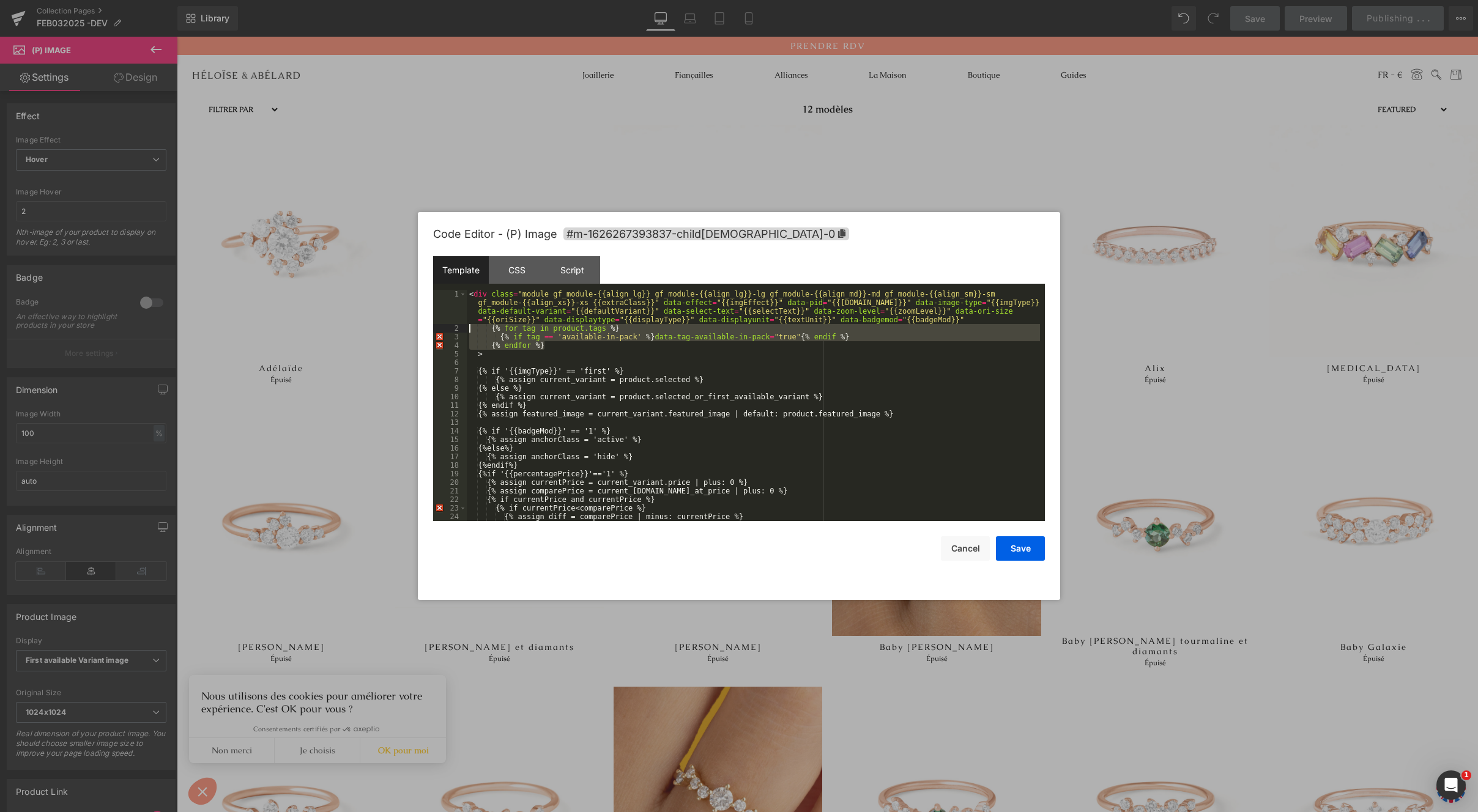
drag, startPoint x: 548, startPoint y: 345, endPoint x: 427, endPoint y: 327, distance: 122.3
click at [427, 327] on div "Code Editor - (P) Image #m-1626267393837-child1-0 Template CSS Script Data 1 2 …" at bounding box center [739, 406] width 642 height 388
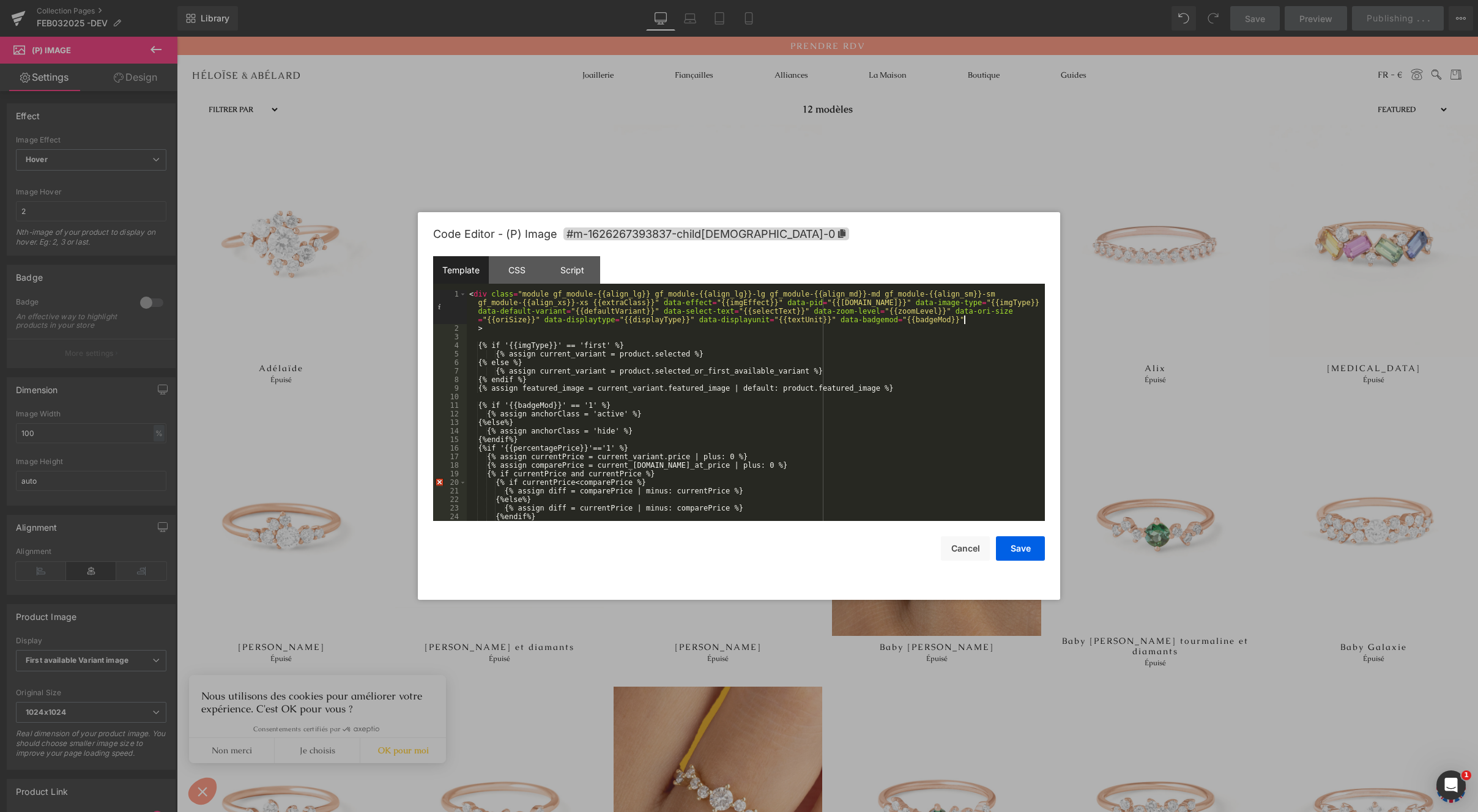
click at [479, 331] on div "< div class = "module gf_module-{{align_lg}} gf_module-{{align_lg}}-lg gf_modul…" at bounding box center [754, 427] width 573 height 274
click at [1023, 544] on button "Save" at bounding box center [1020, 549] width 49 height 24
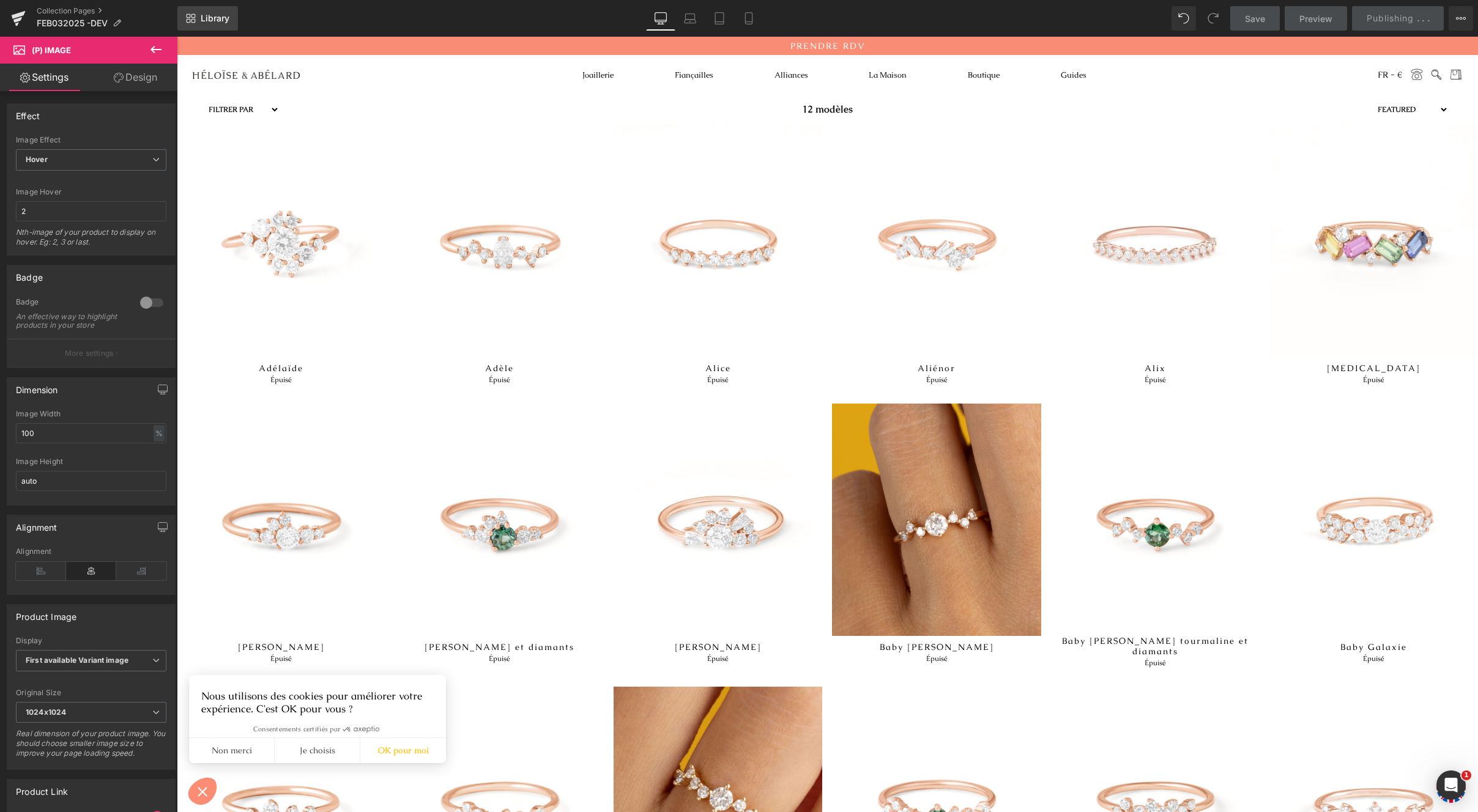
click at [191, 14] on icon at bounding box center [191, 19] width 10 height 10
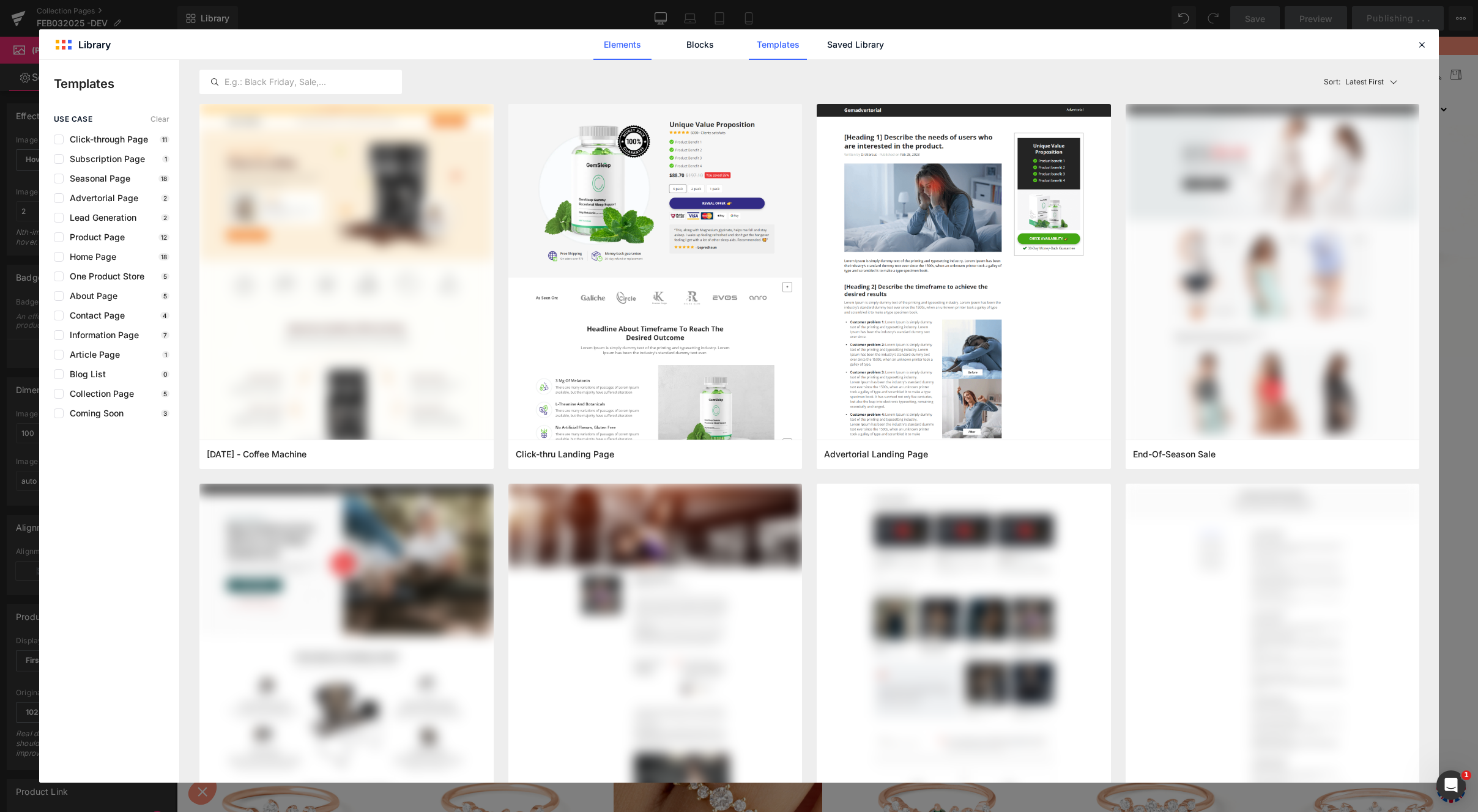
click at [625, 36] on link "Elements" at bounding box center [623, 45] width 58 height 31
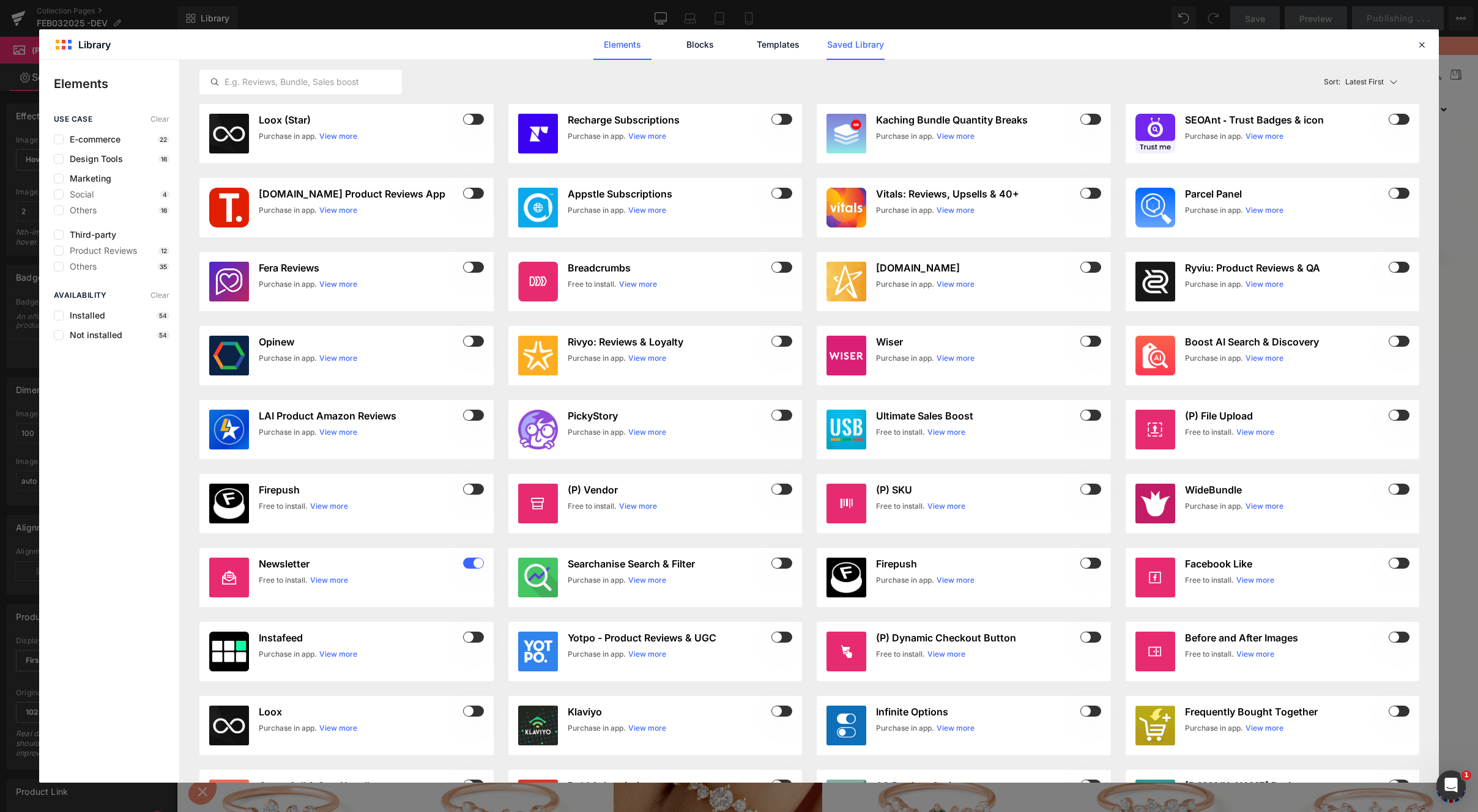
click at [850, 36] on link "Saved Library" at bounding box center [856, 45] width 58 height 31
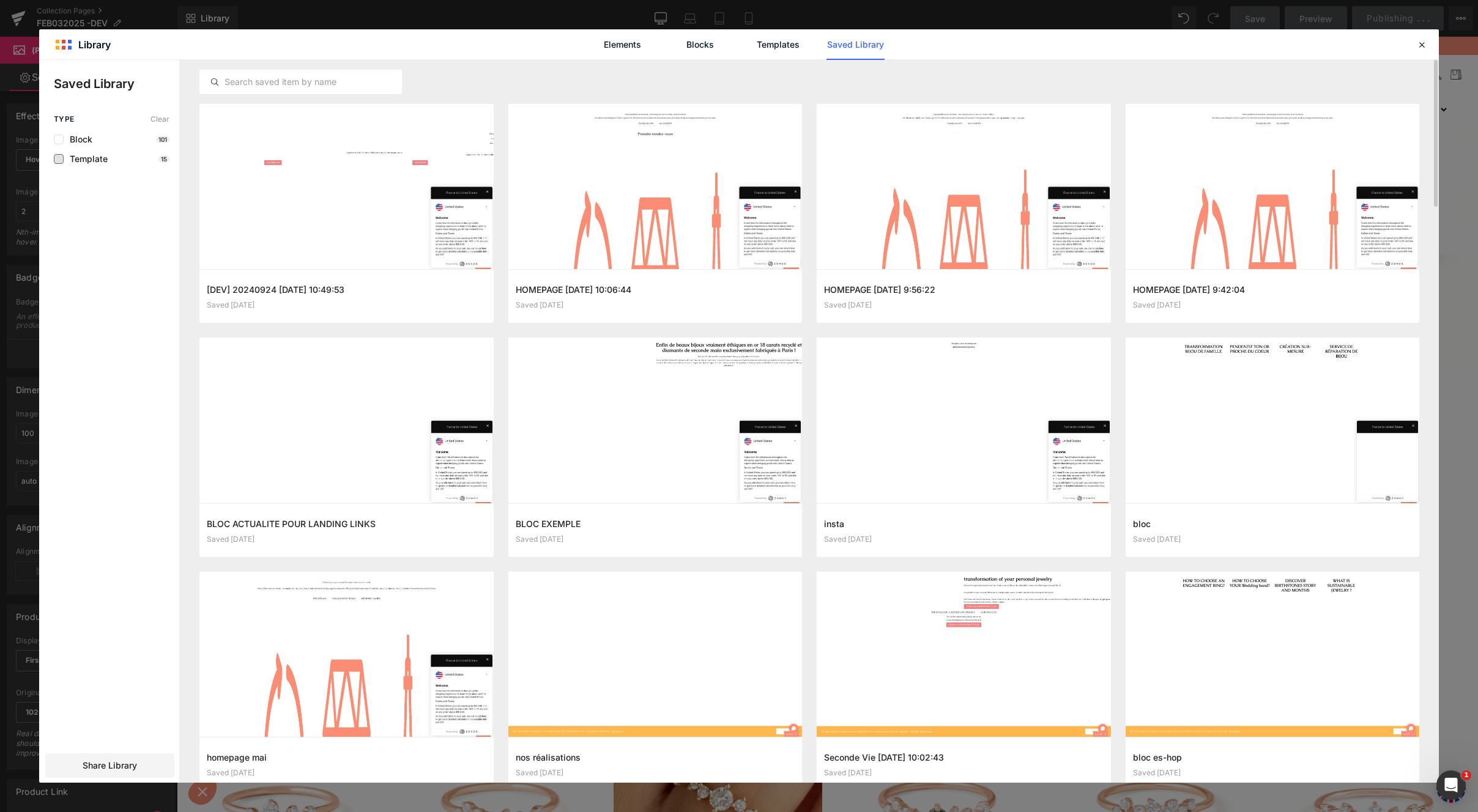
click at [96, 157] on span "Template" at bounding box center [86, 159] width 44 height 10
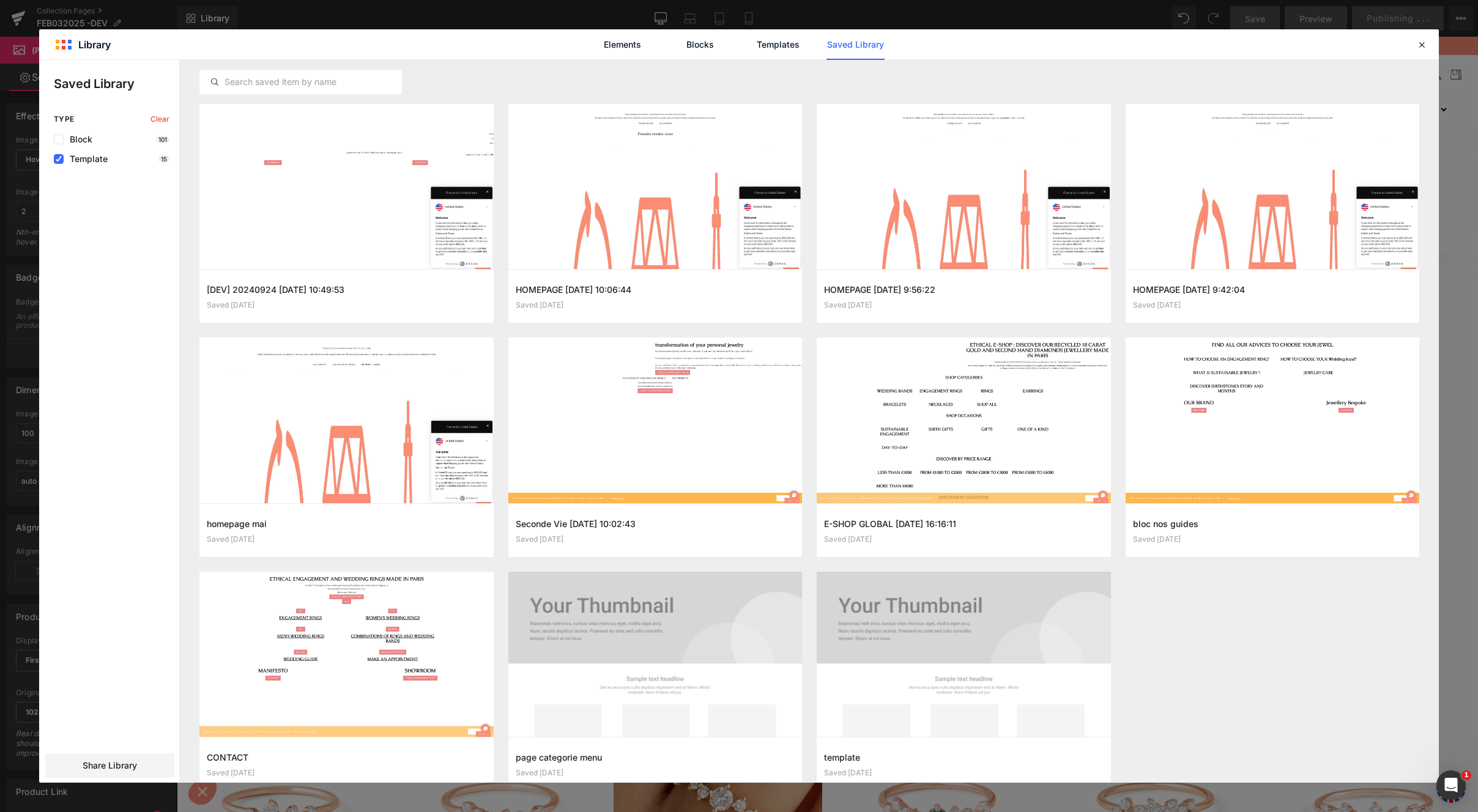
click at [96, 157] on span "Template" at bounding box center [86, 159] width 44 height 10
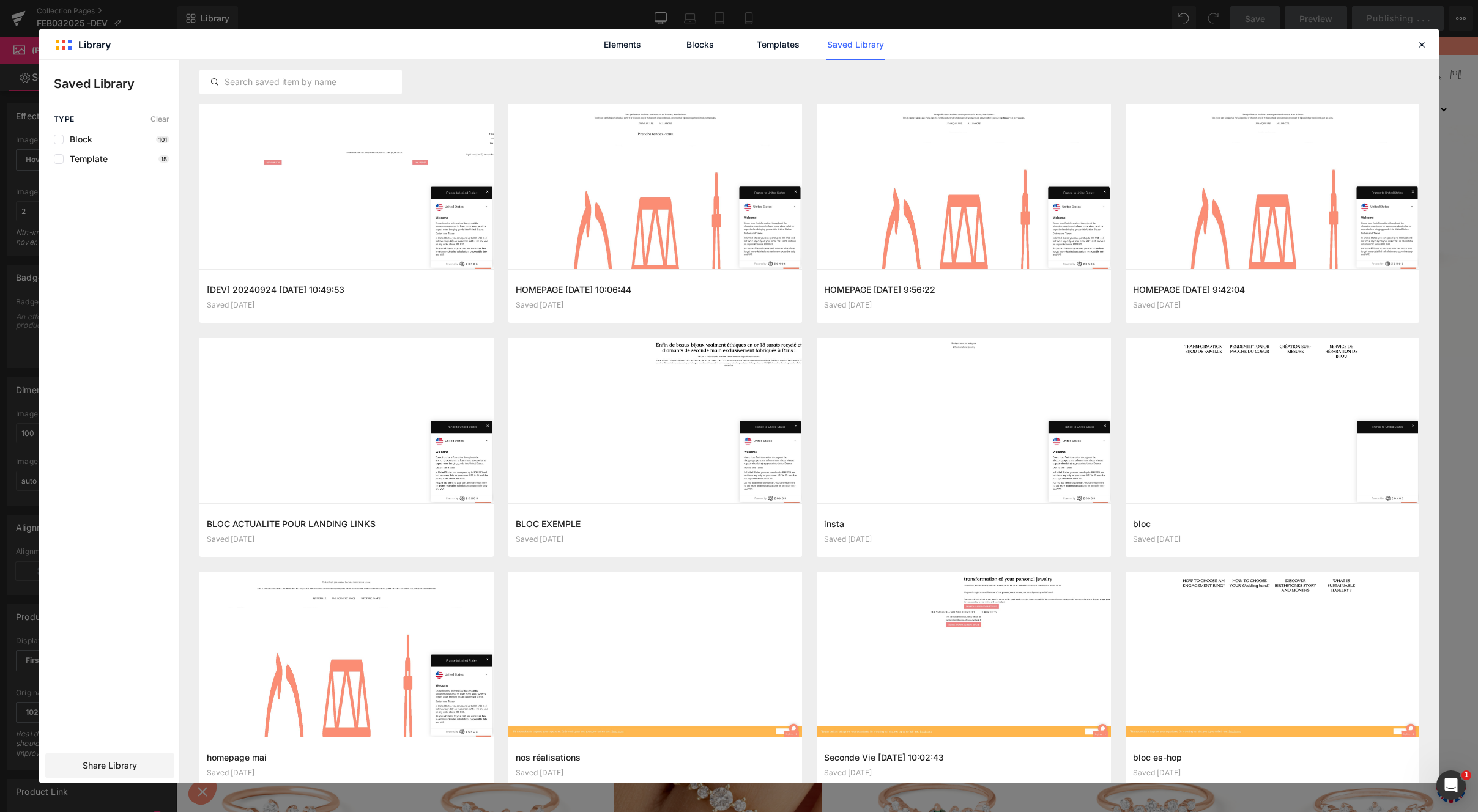
click at [94, 139] on div "Block 101" at bounding box center [111, 139] width 116 height 10
click at [84, 139] on span "Block" at bounding box center [79, 139] width 29 height 10
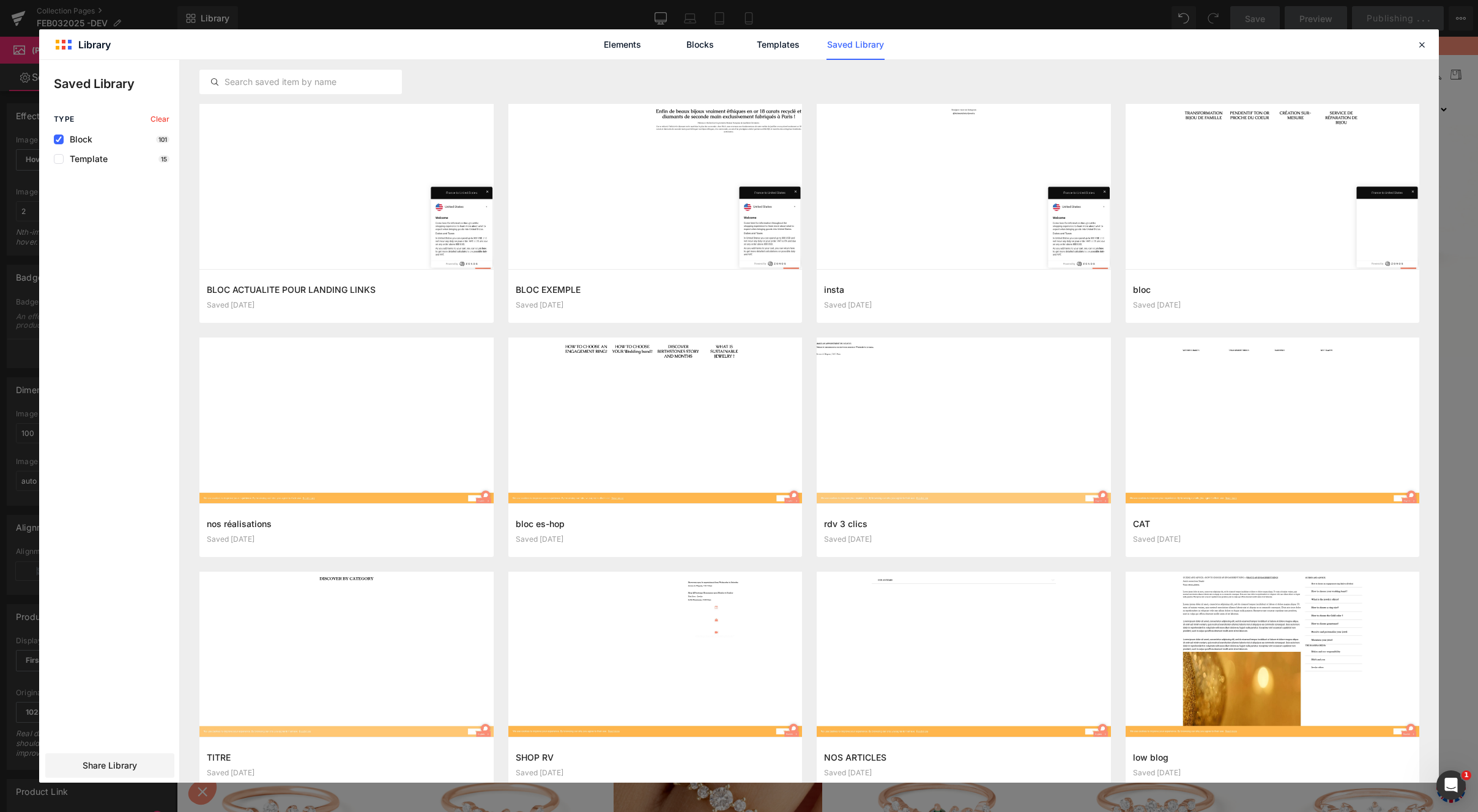
click at [84, 139] on span "Block" at bounding box center [79, 139] width 29 height 10
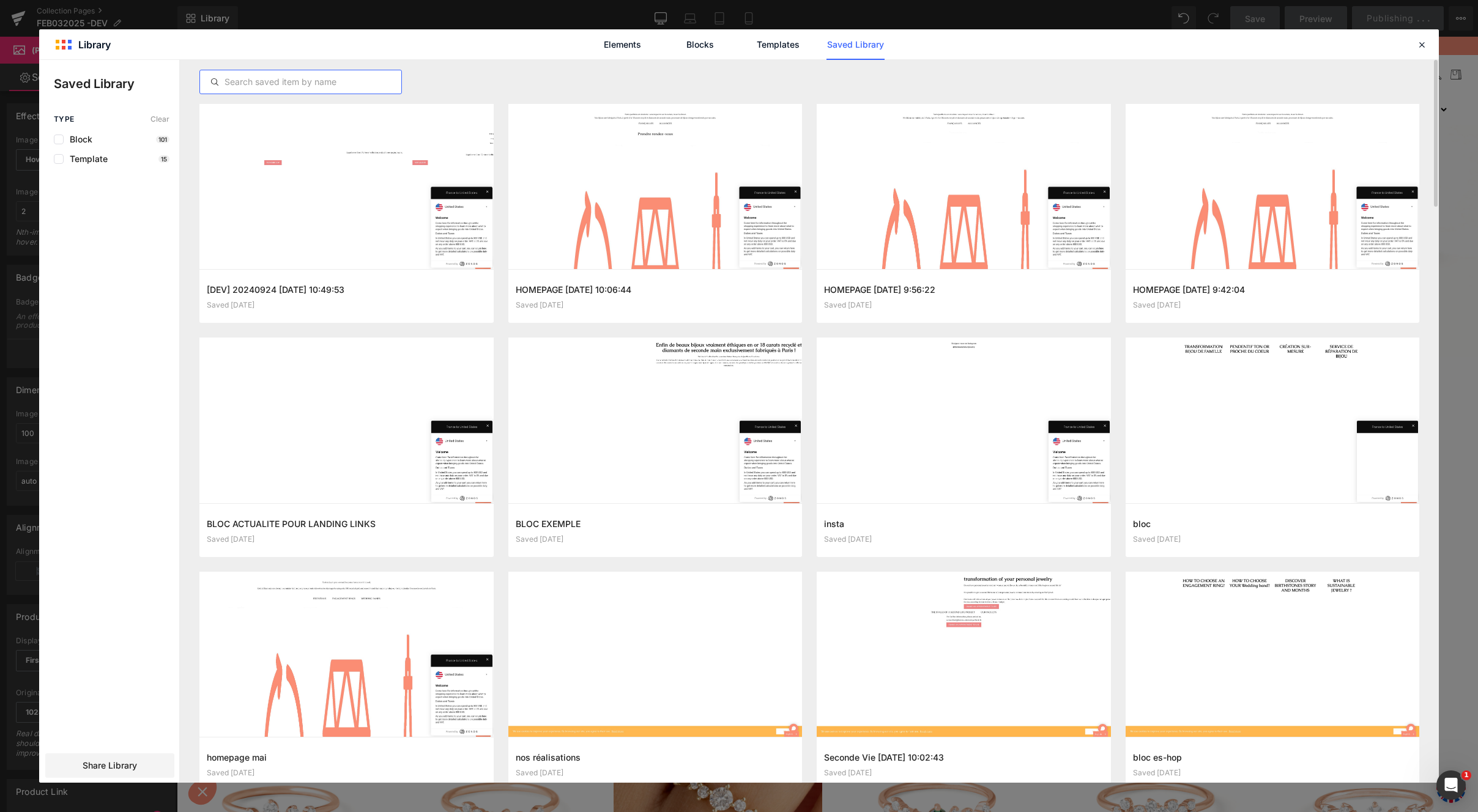
click at [292, 77] on input "text" at bounding box center [300, 82] width 202 height 15
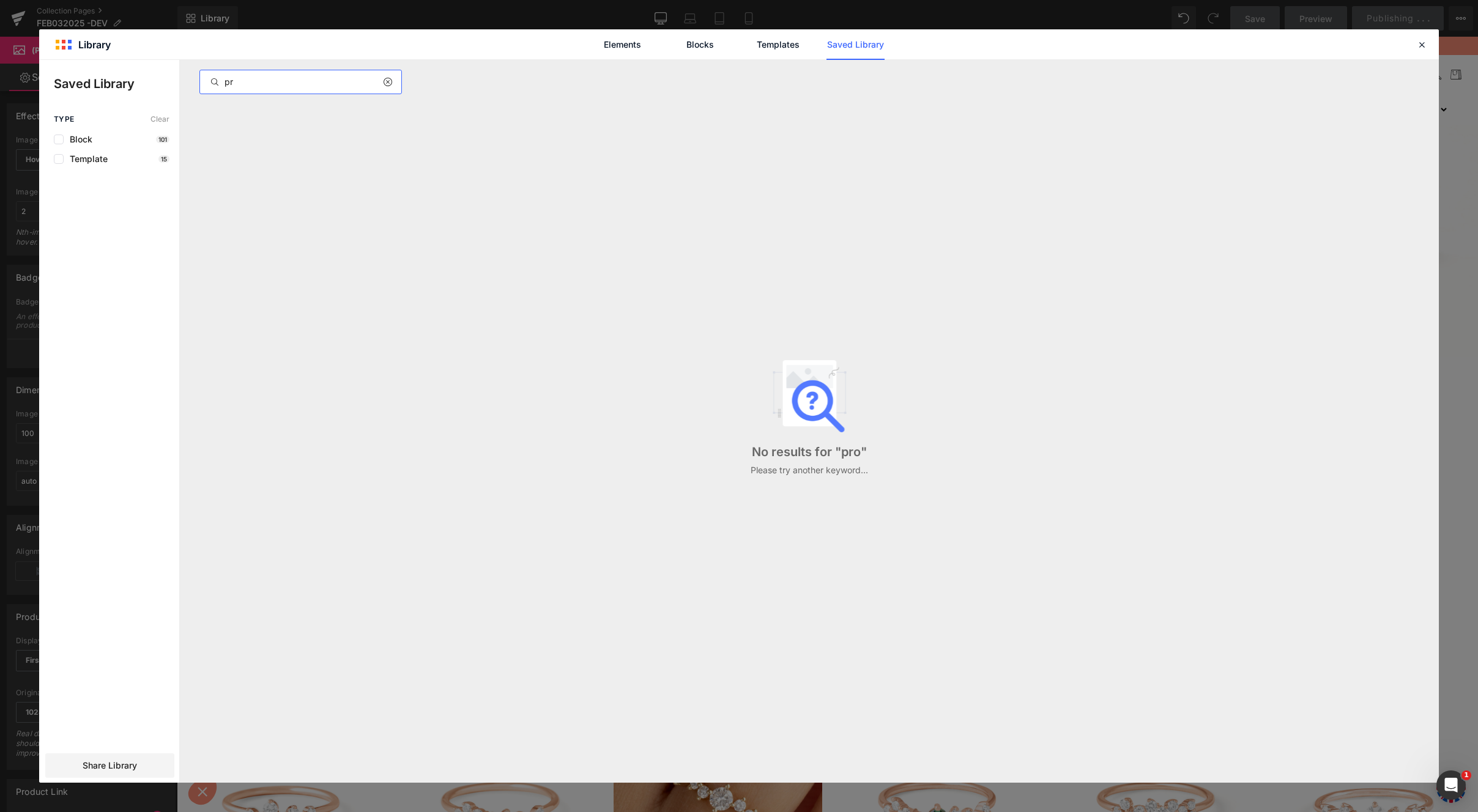
type input "p"
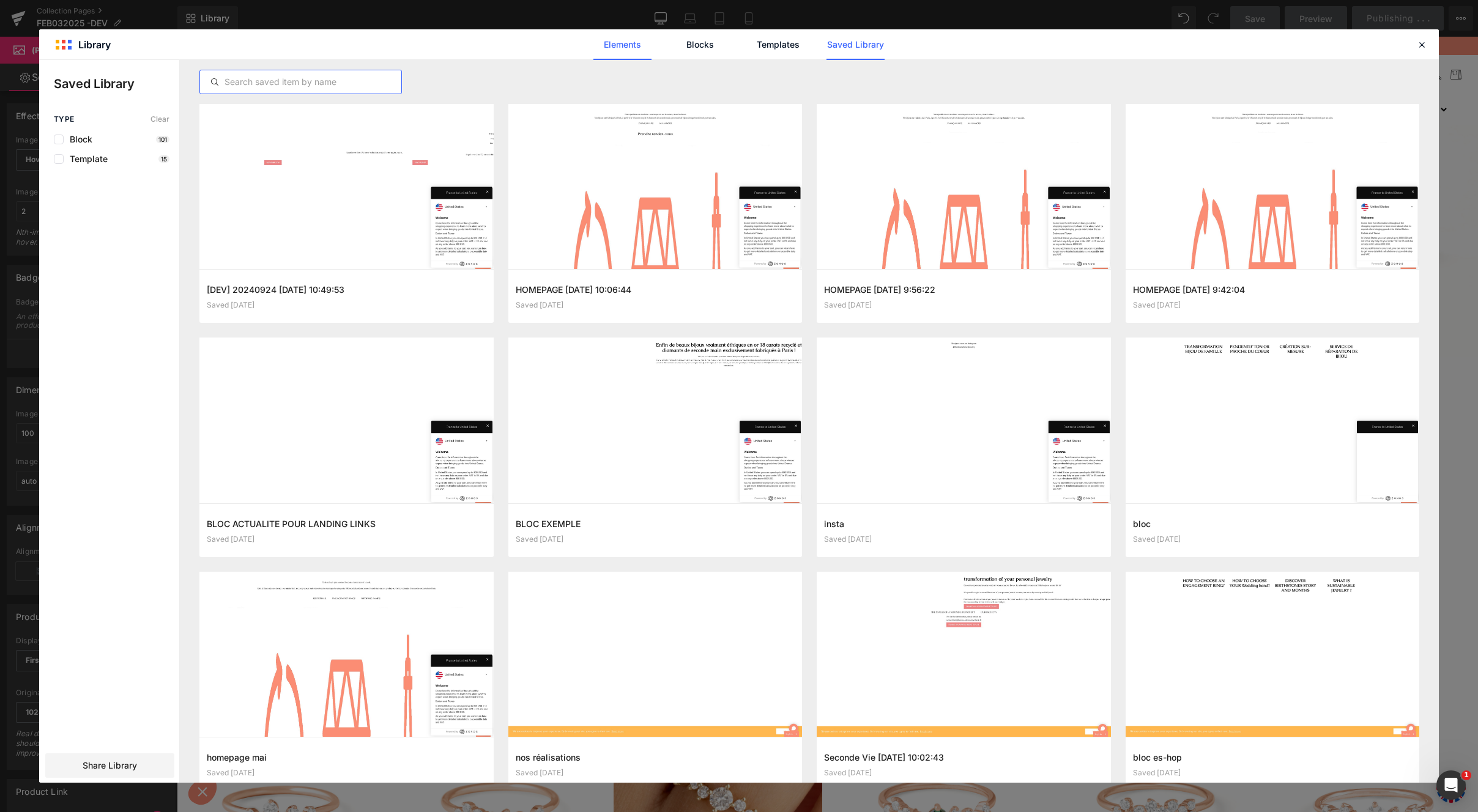
click at [627, 32] on link "Elements" at bounding box center [623, 45] width 58 height 31
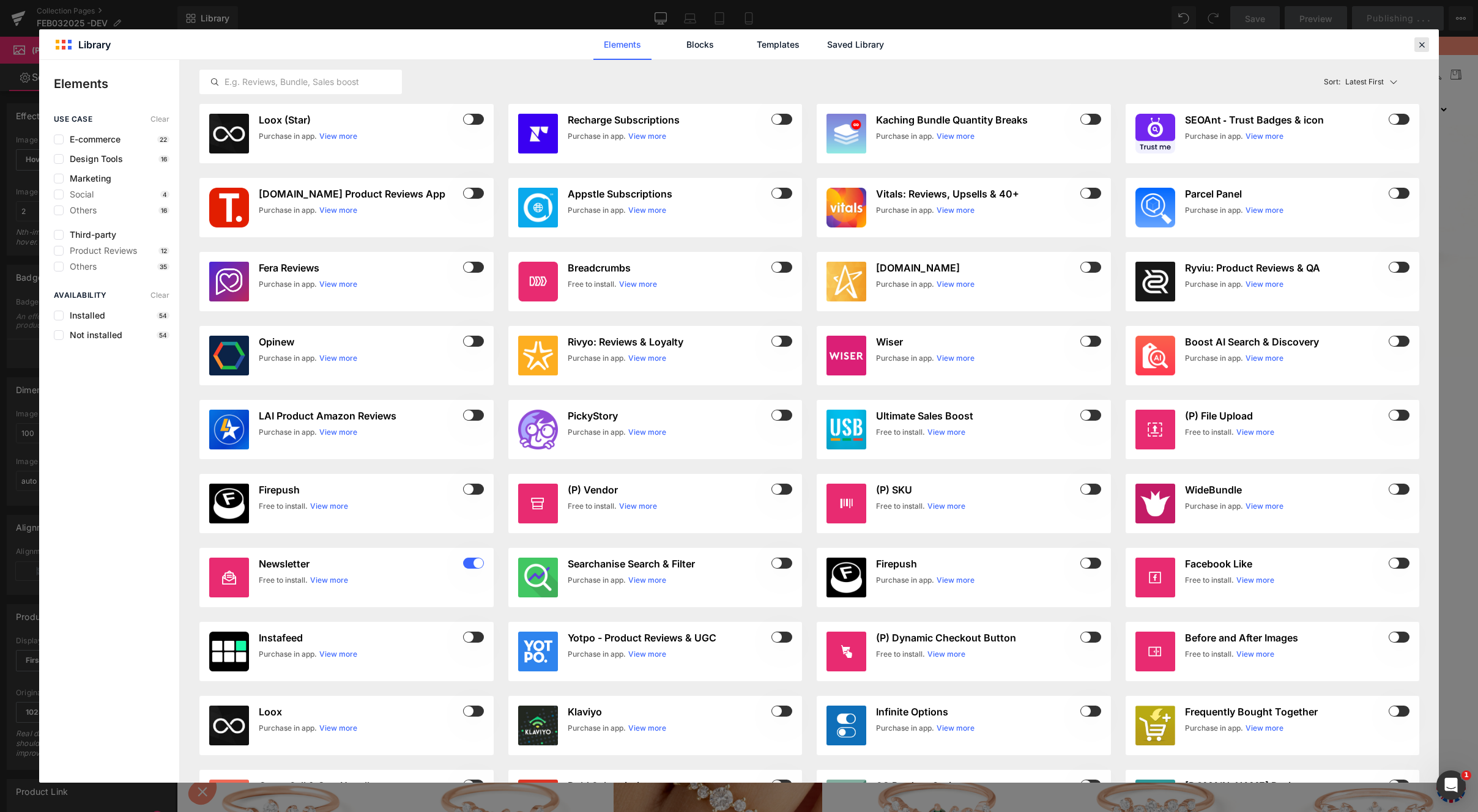
click at [1417, 38] on div at bounding box center [1422, 45] width 15 height 15
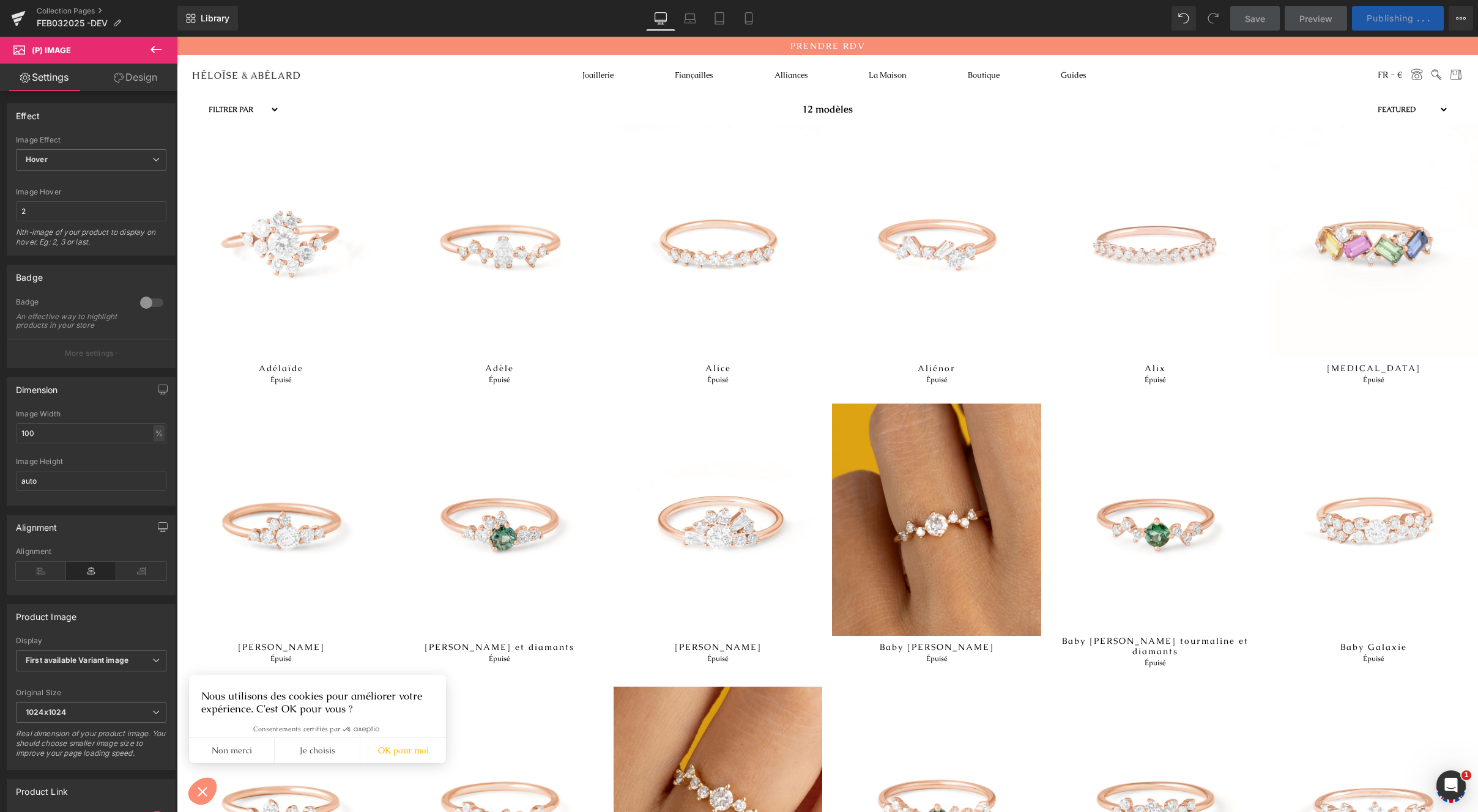
click at [1399, 16] on span "Publishing" at bounding box center [1391, 18] width 47 height 11
click at [1451, 16] on button "View Live Page View with current Template Save Template to Library Schedule Pub…" at bounding box center [1461, 19] width 24 height 24
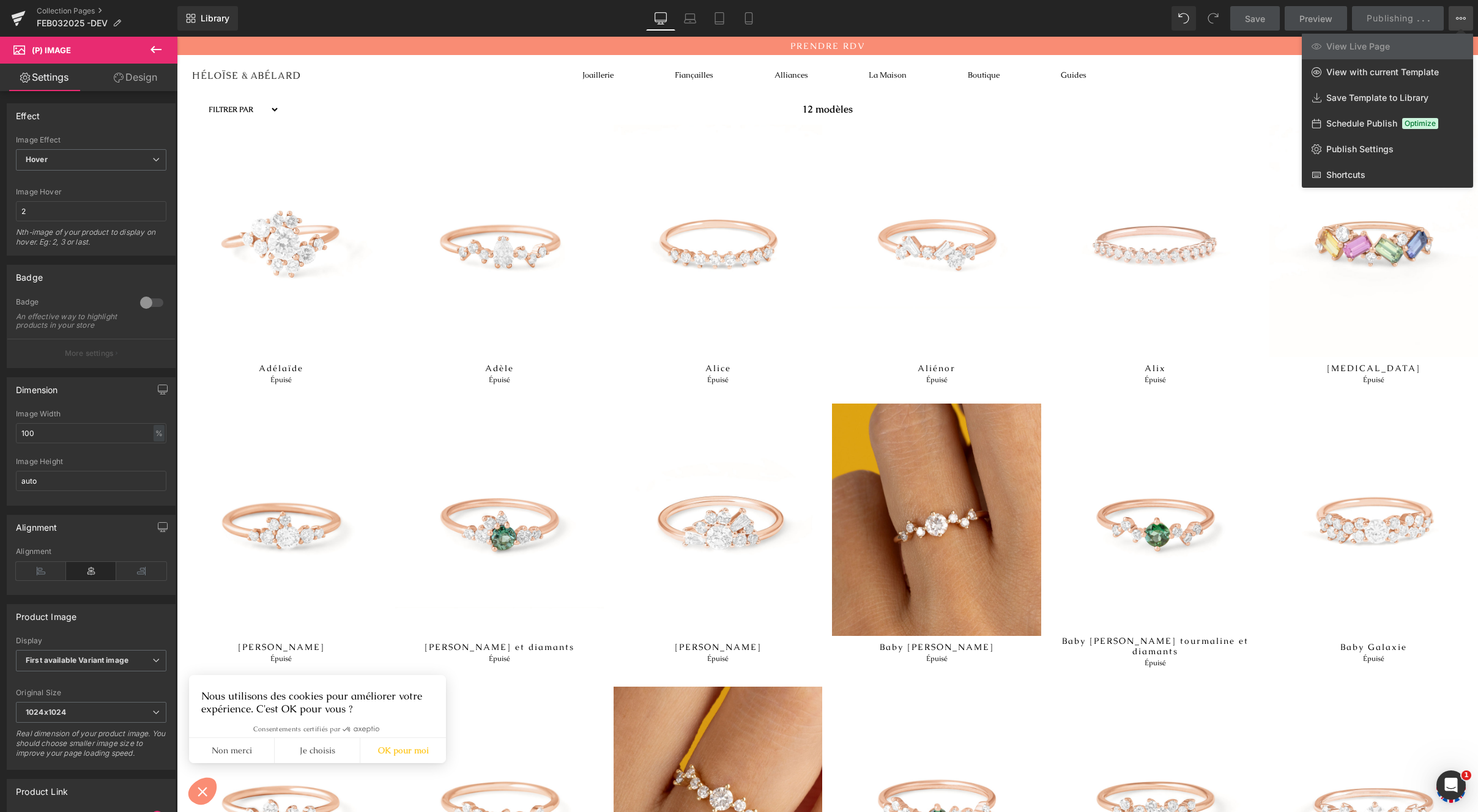
click at [1374, 127] on span "Schedule Publish" at bounding box center [1362, 124] width 71 height 11
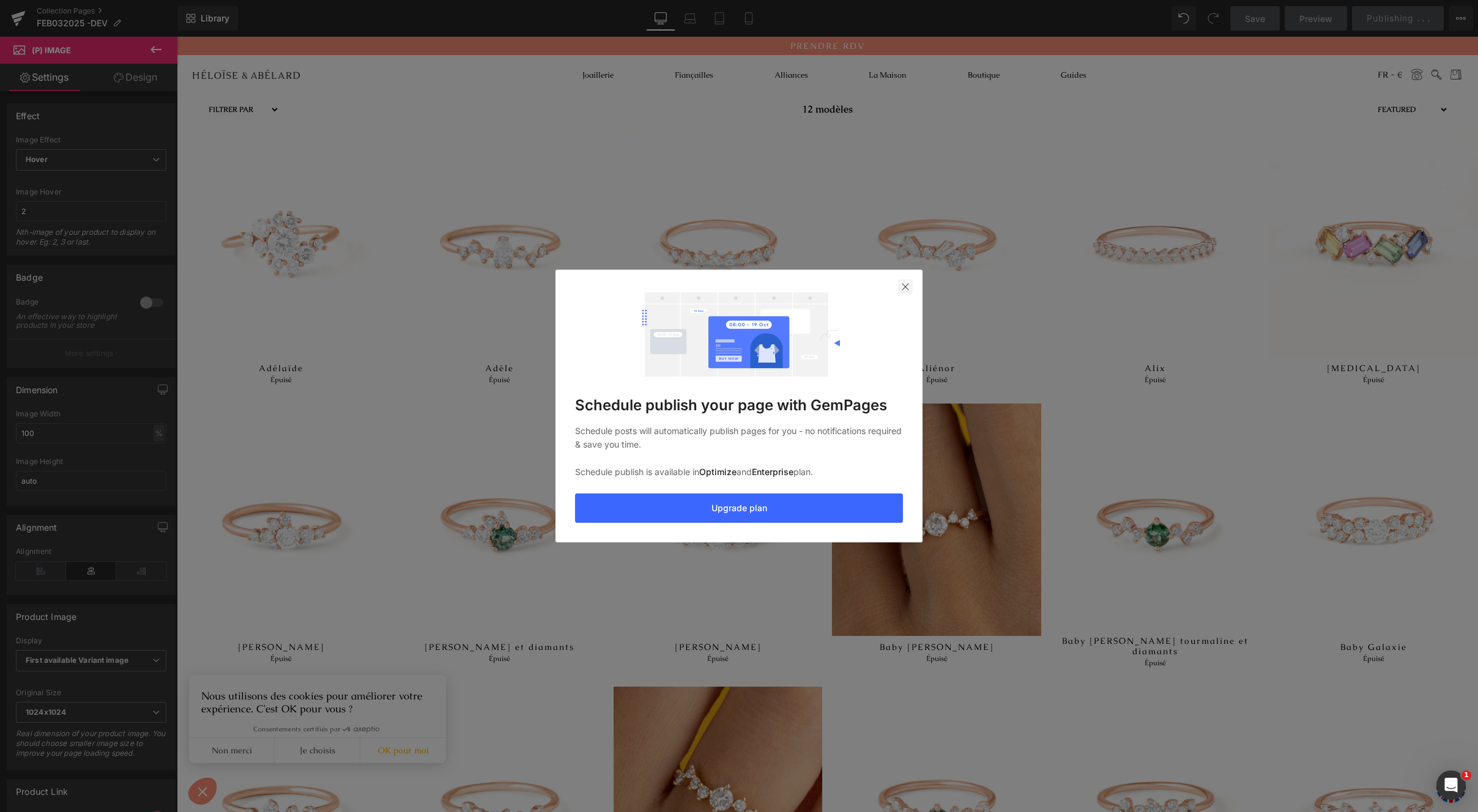
click at [905, 283] on img at bounding box center [905, 287] width 10 height 10
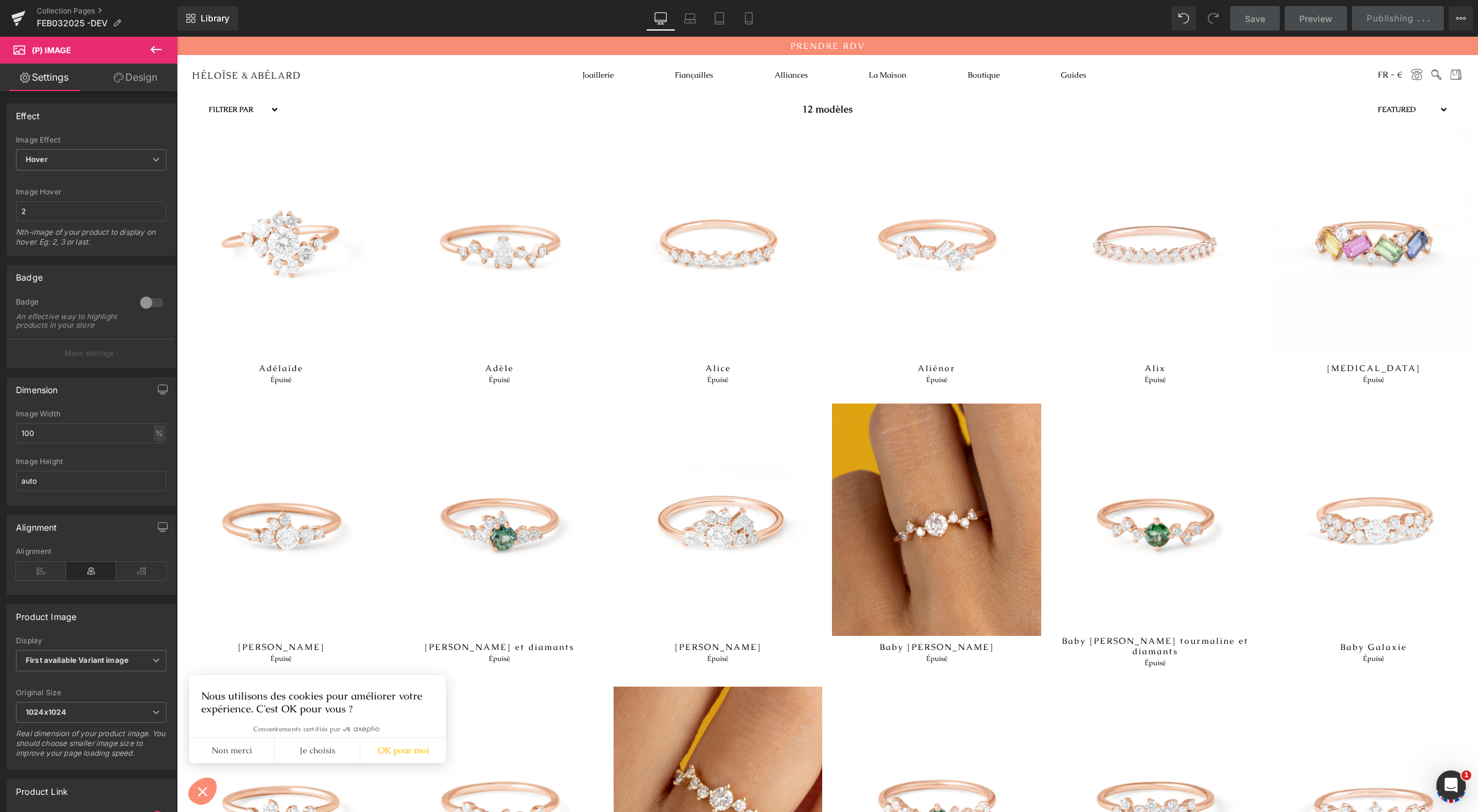
click at [1455, 33] on div "Library Desktop Desktop Laptop Tablet Mobile Save Preview Publishing . . . Sche…" at bounding box center [828, 18] width 1301 height 36
click at [1458, 24] on button "View Live Page View with current Template Save Template to Library Schedule Pub…" at bounding box center [1461, 19] width 24 height 24
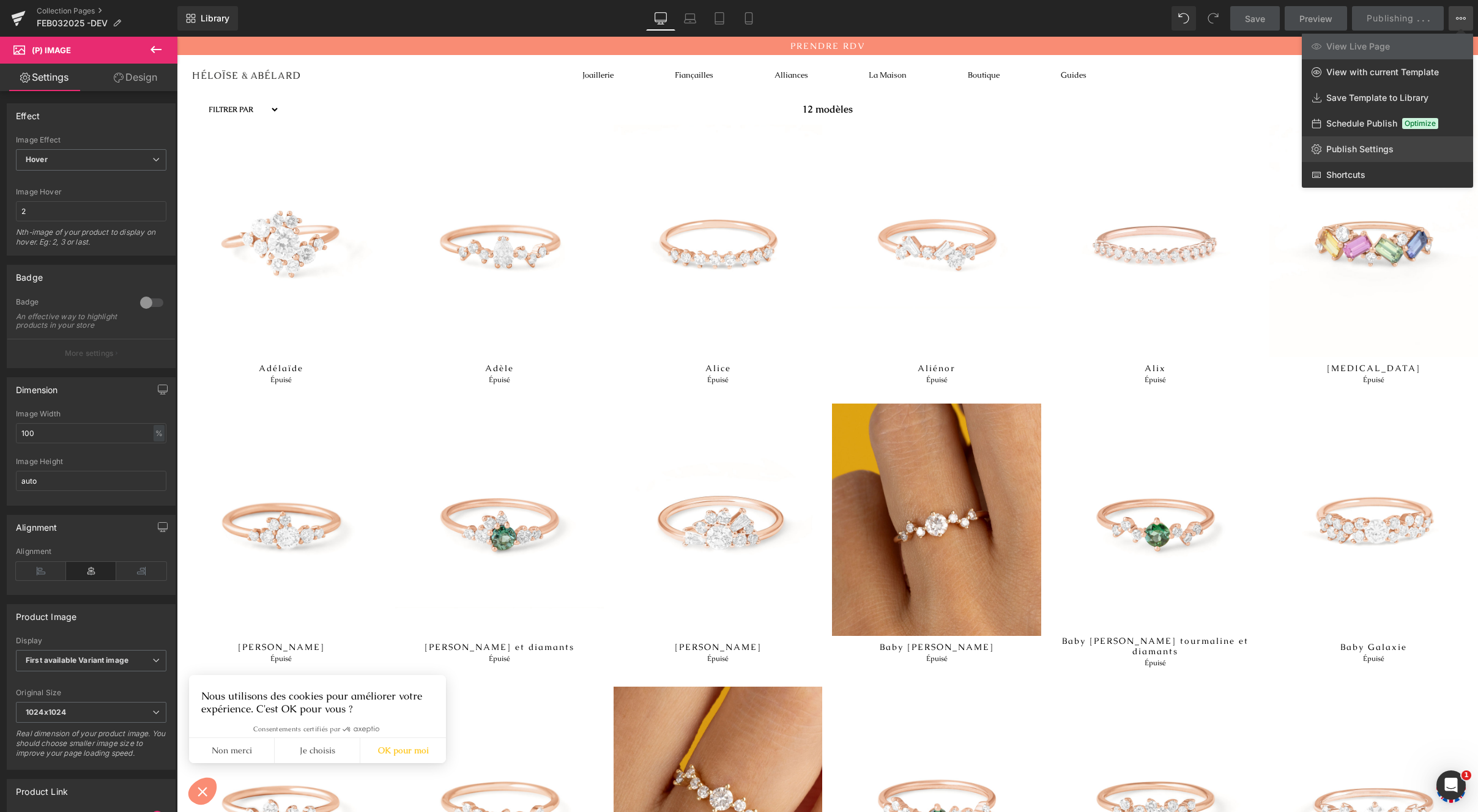
click at [1356, 155] on link "Publish Settings" at bounding box center [1388, 149] width 172 height 26
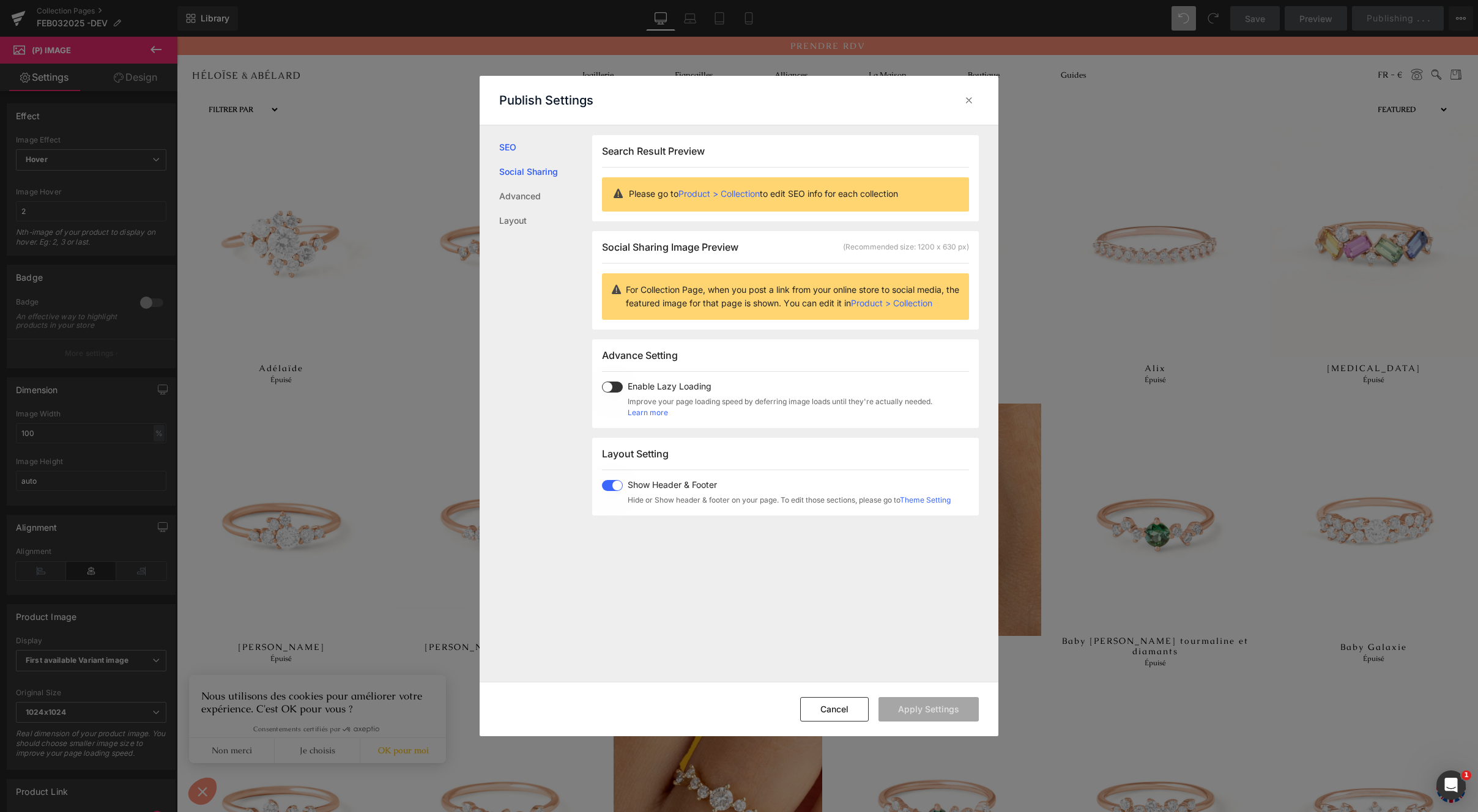
click at [548, 167] on link "Social Sharing" at bounding box center [546, 172] width 93 height 24
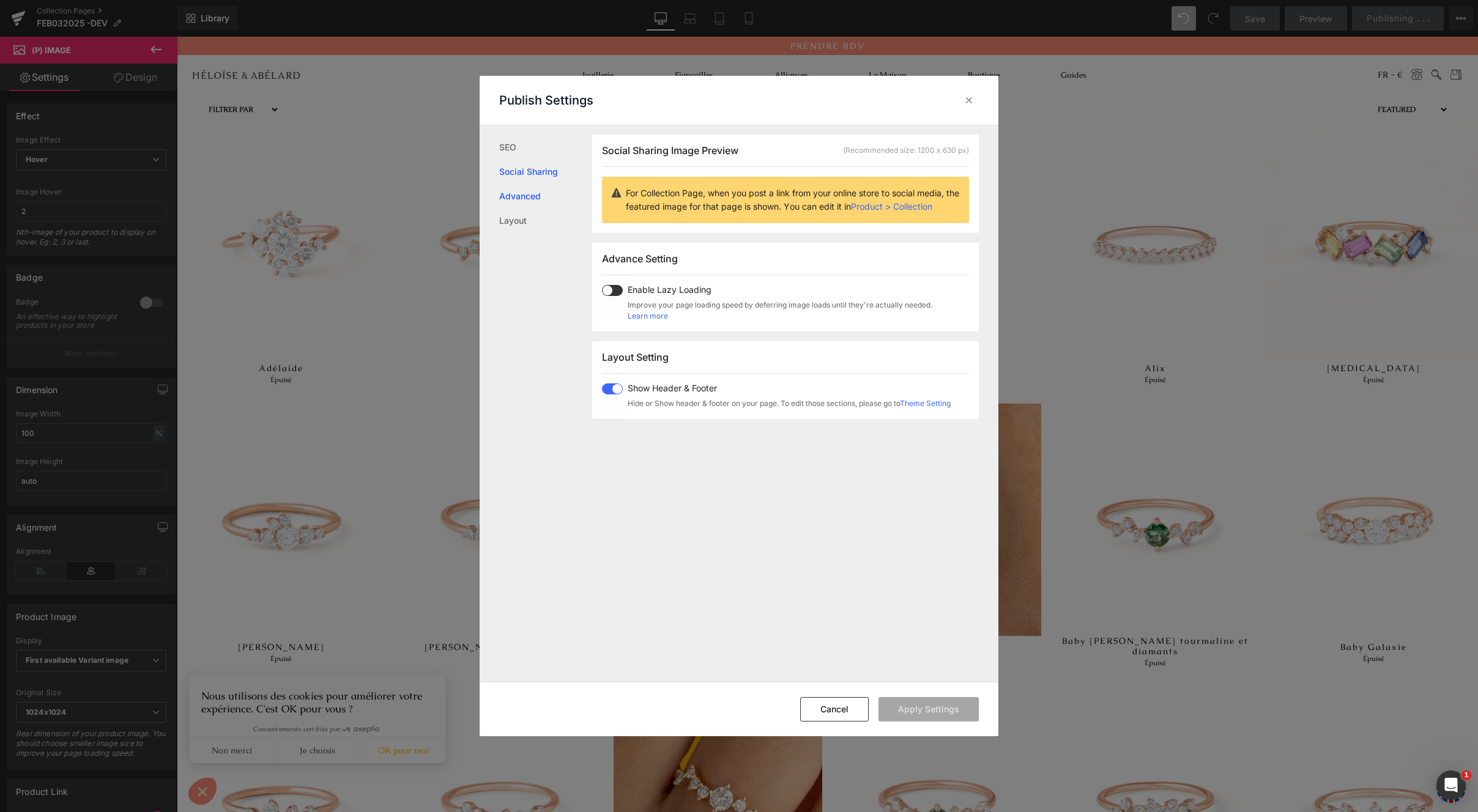
click at [537, 191] on link "Advanced" at bounding box center [546, 196] width 93 height 24
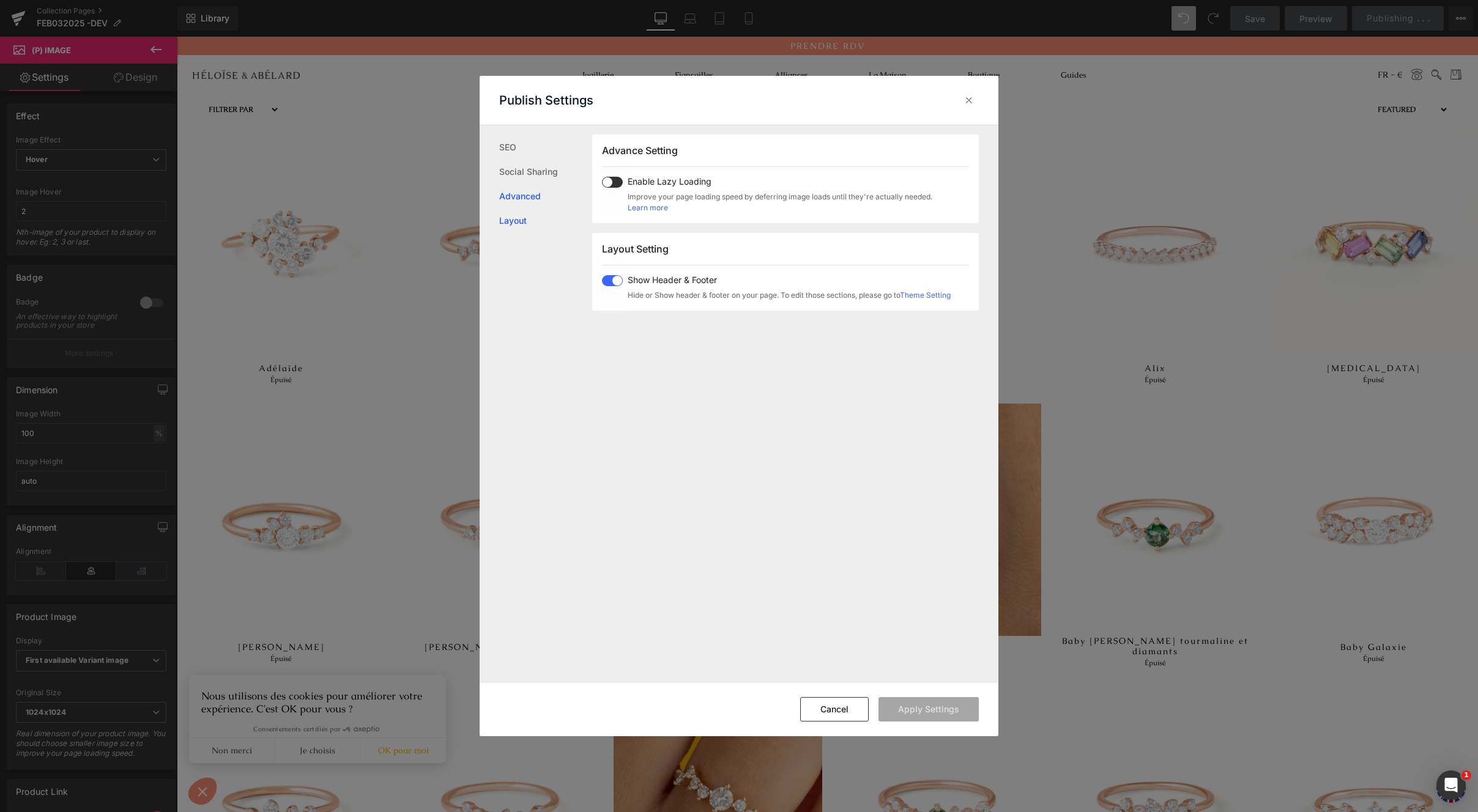
click at [526, 210] on link "Layout" at bounding box center [546, 221] width 93 height 24
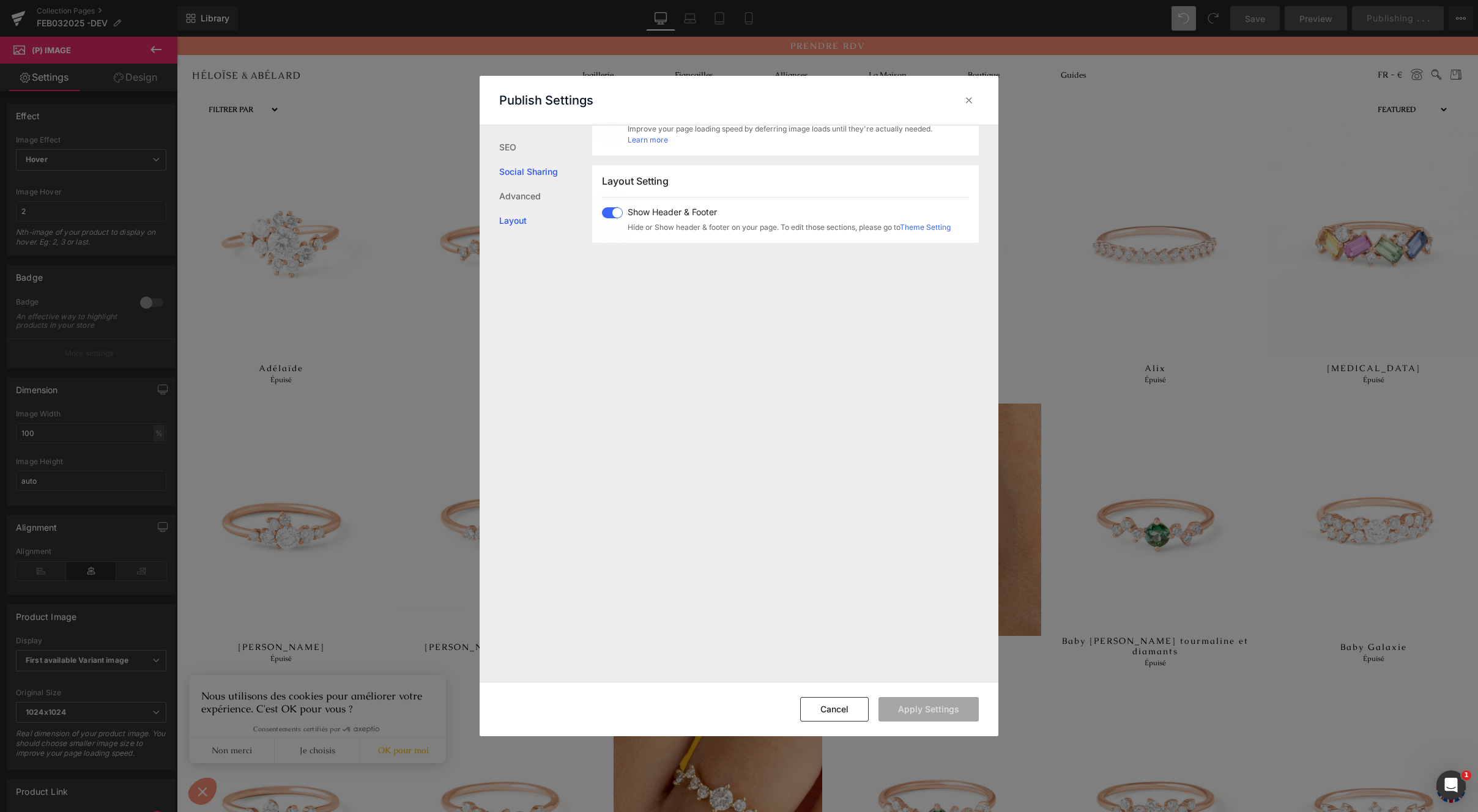
scroll to position [303, 0]
click at [970, 96] on icon at bounding box center [969, 100] width 12 height 12
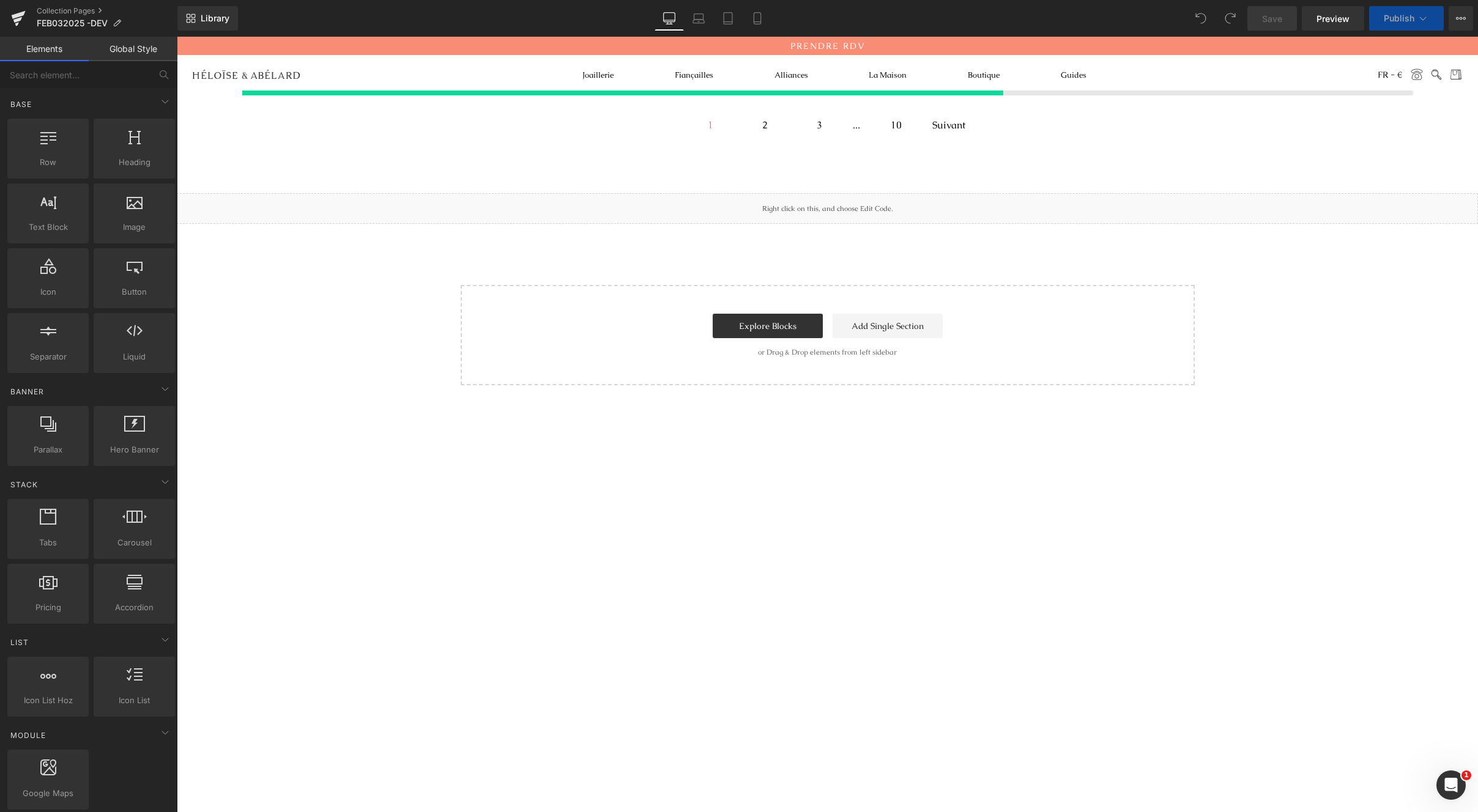
click at [136, 45] on link "Global Style" at bounding box center [134, 49] width 89 height 24
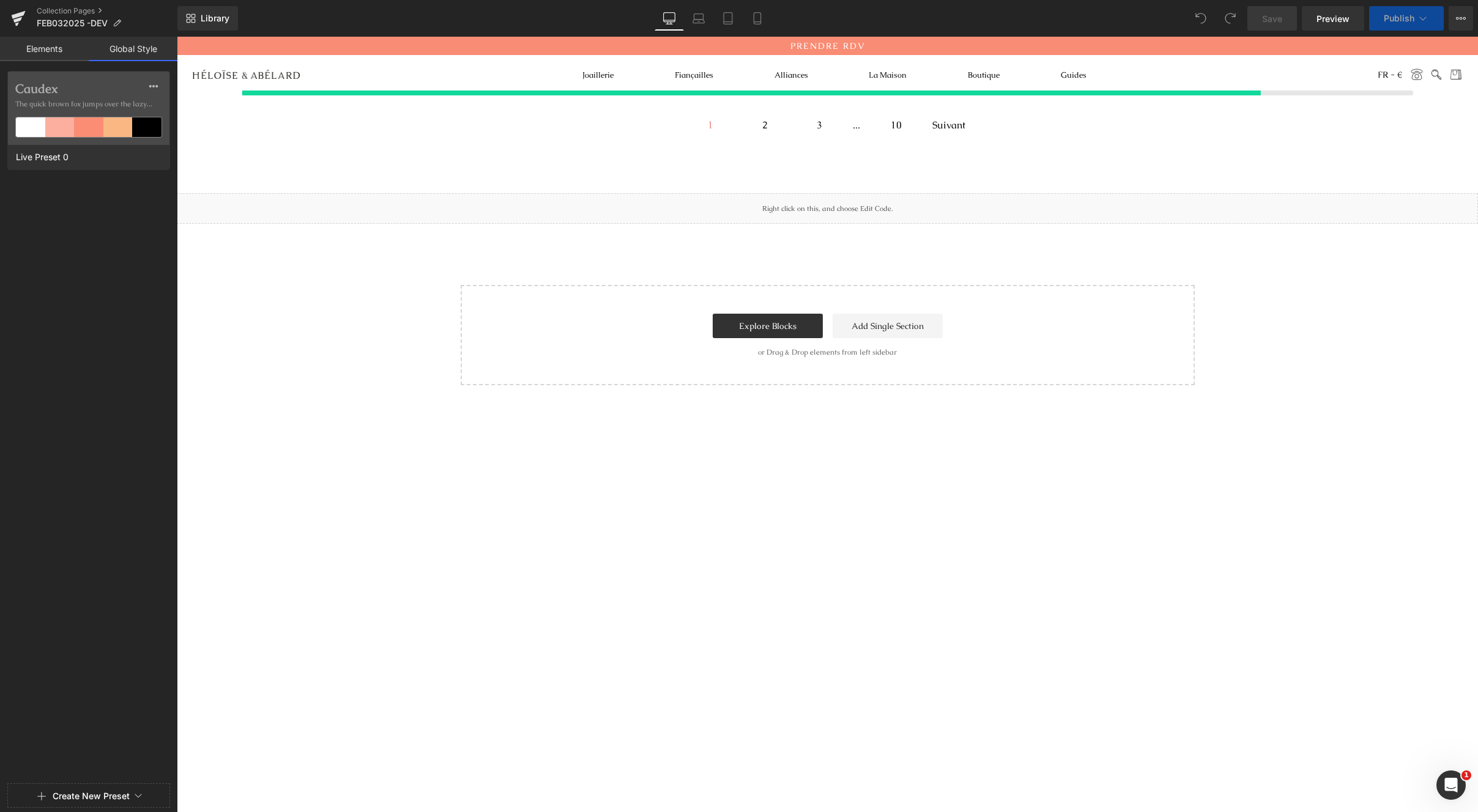
click at [12, 45] on link "Elements" at bounding box center [45, 49] width 89 height 24
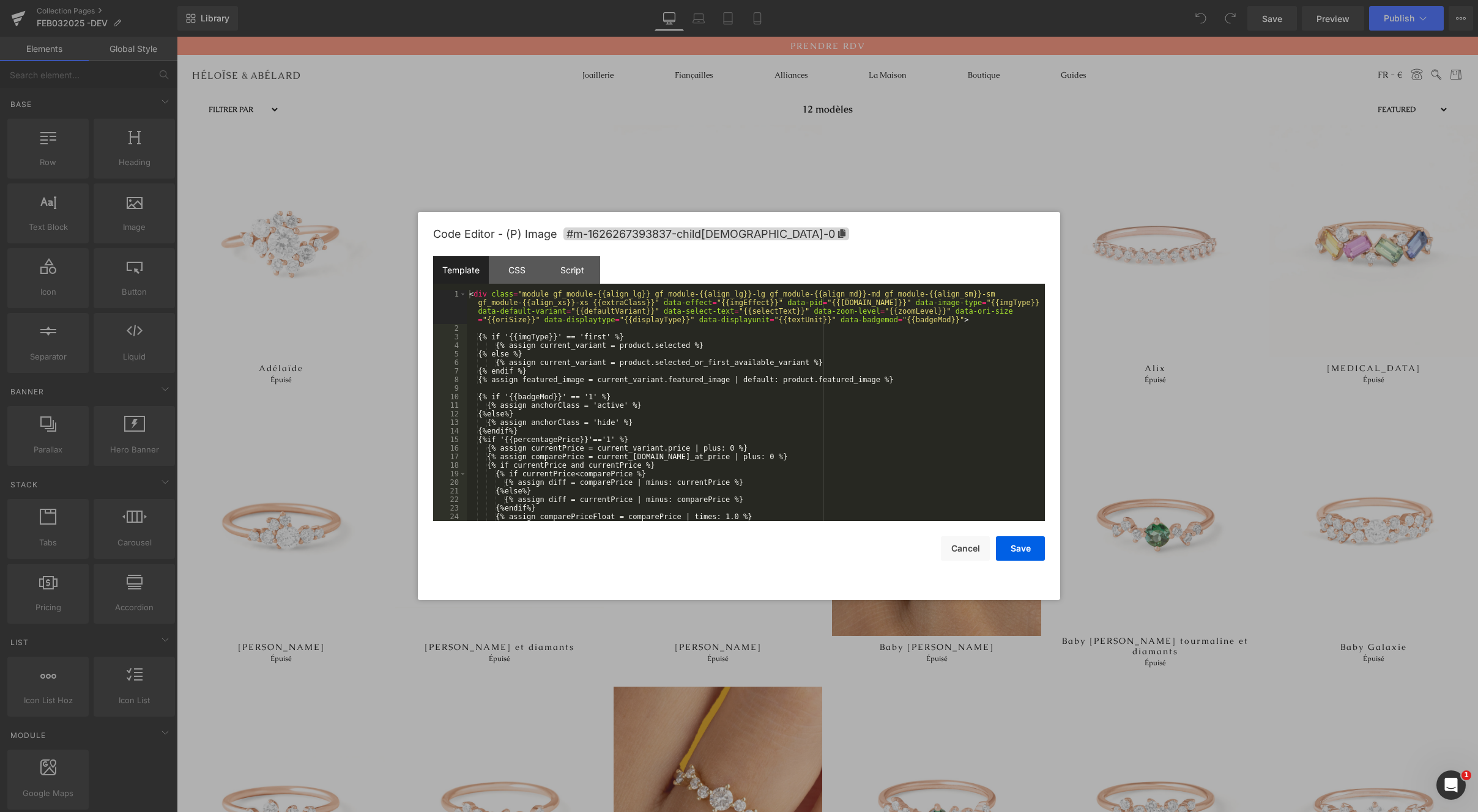
click at [306, 313] on body "You are previewing how the will restyle your page. You can not edit Elements in…" at bounding box center [739, 406] width 1478 height 812
click at [955, 545] on button "Cancel" at bounding box center [965, 549] width 49 height 24
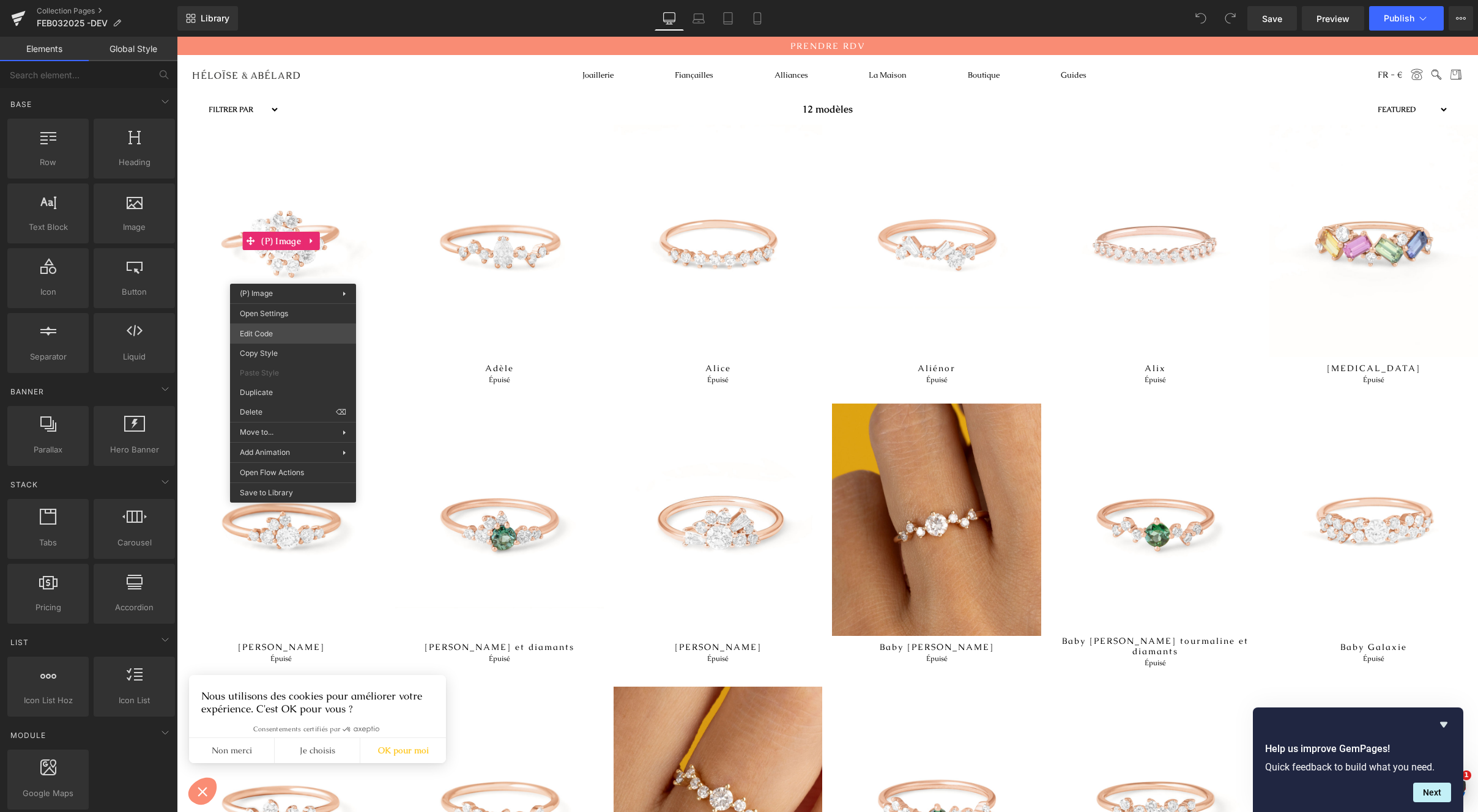
click at [283, 339] on body "You are previewing how the will restyle your page. You can not edit Elements in…" at bounding box center [739, 406] width 1478 height 812
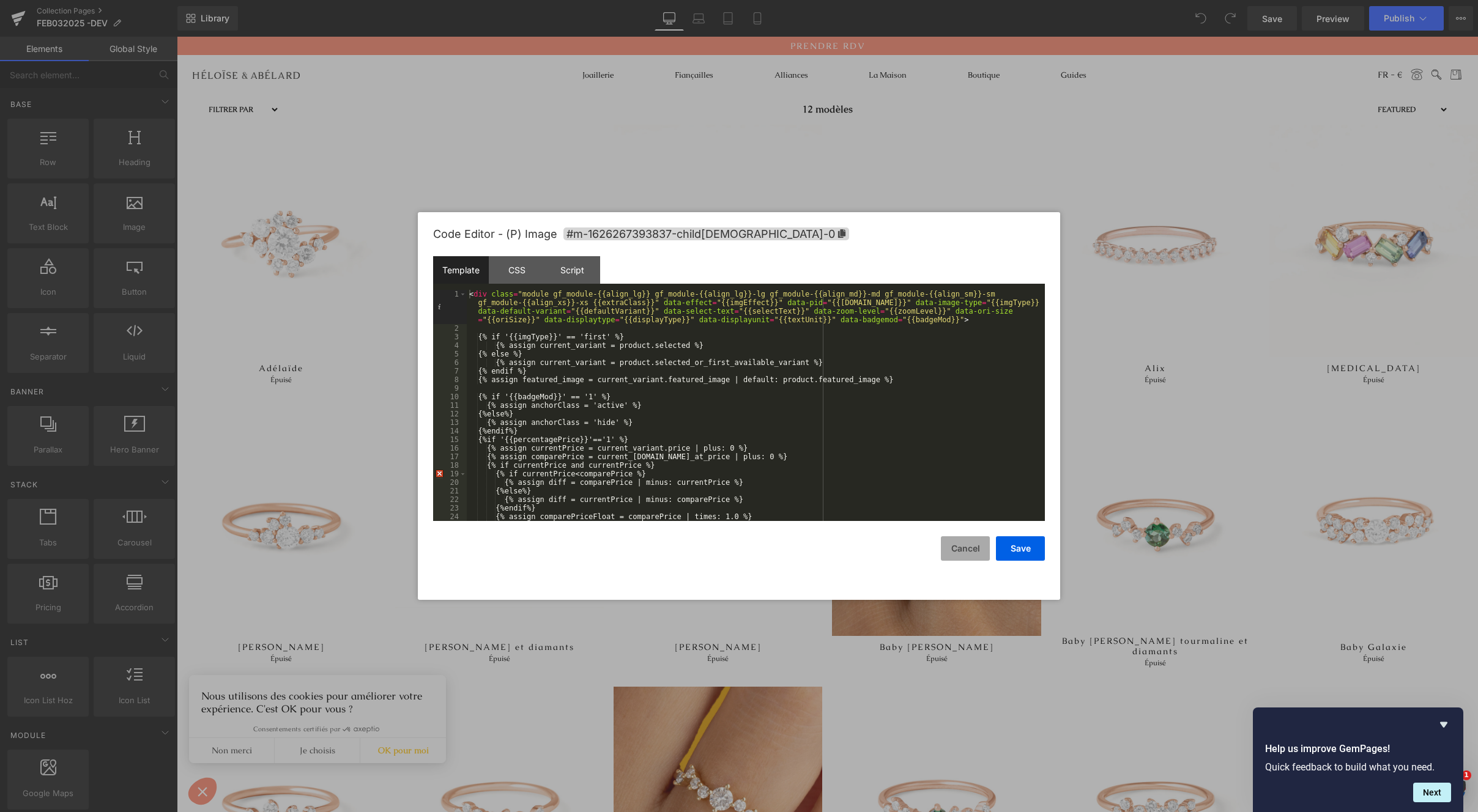
click at [962, 545] on button "Cancel" at bounding box center [965, 549] width 49 height 24
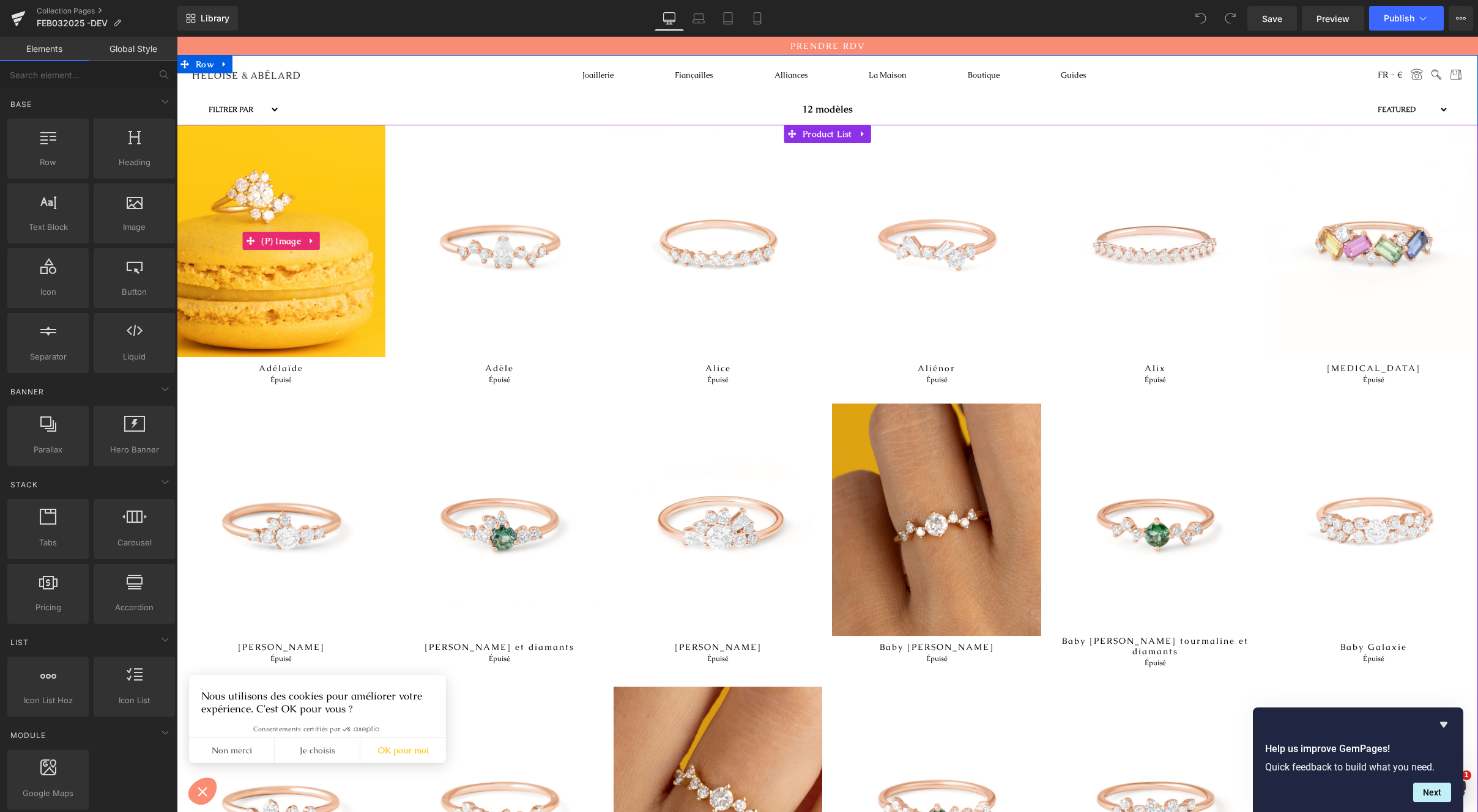
click at [364, 196] on img at bounding box center [281, 240] width 209 height 232
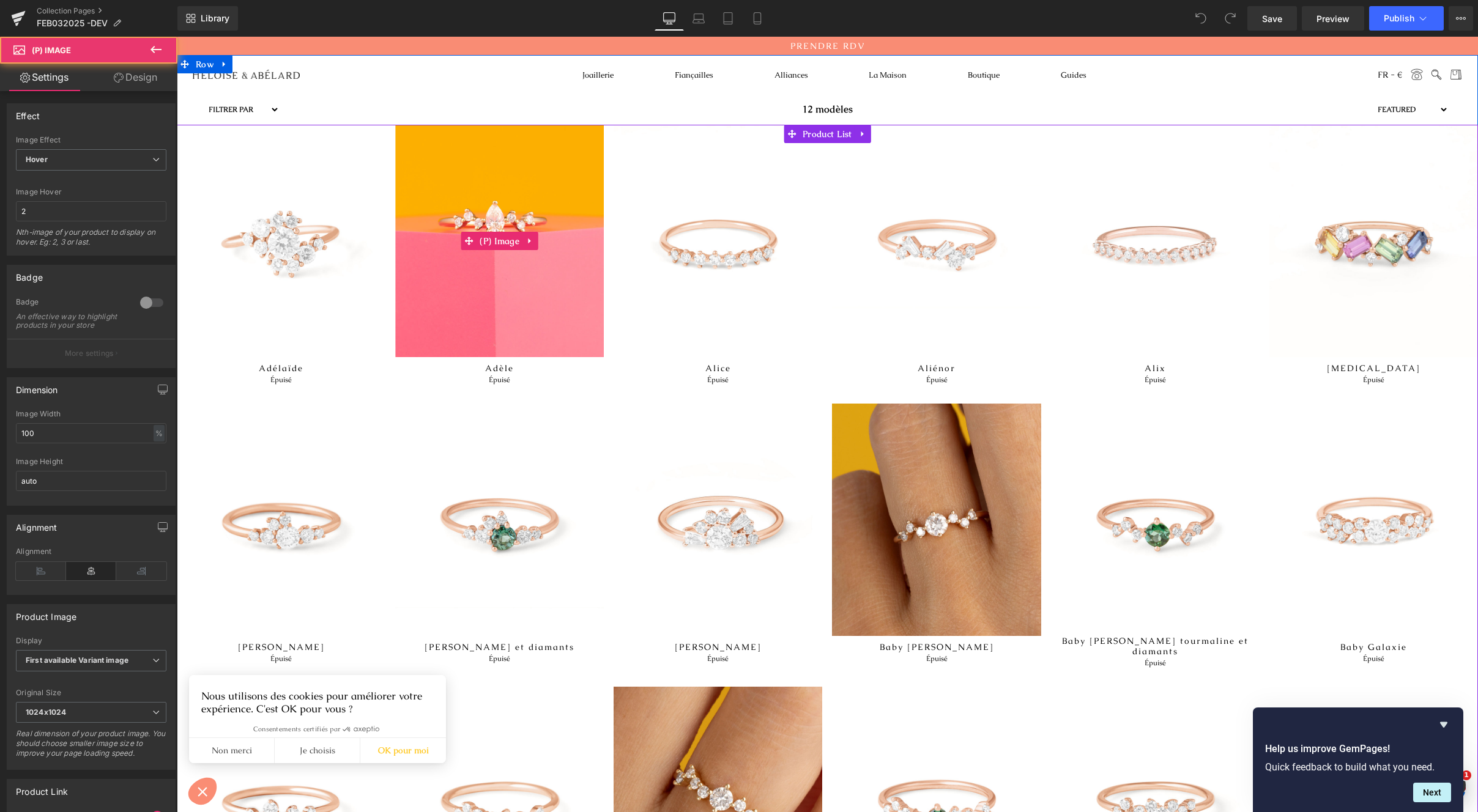
click at [487, 211] on img at bounding box center [500, 240] width 209 height 232
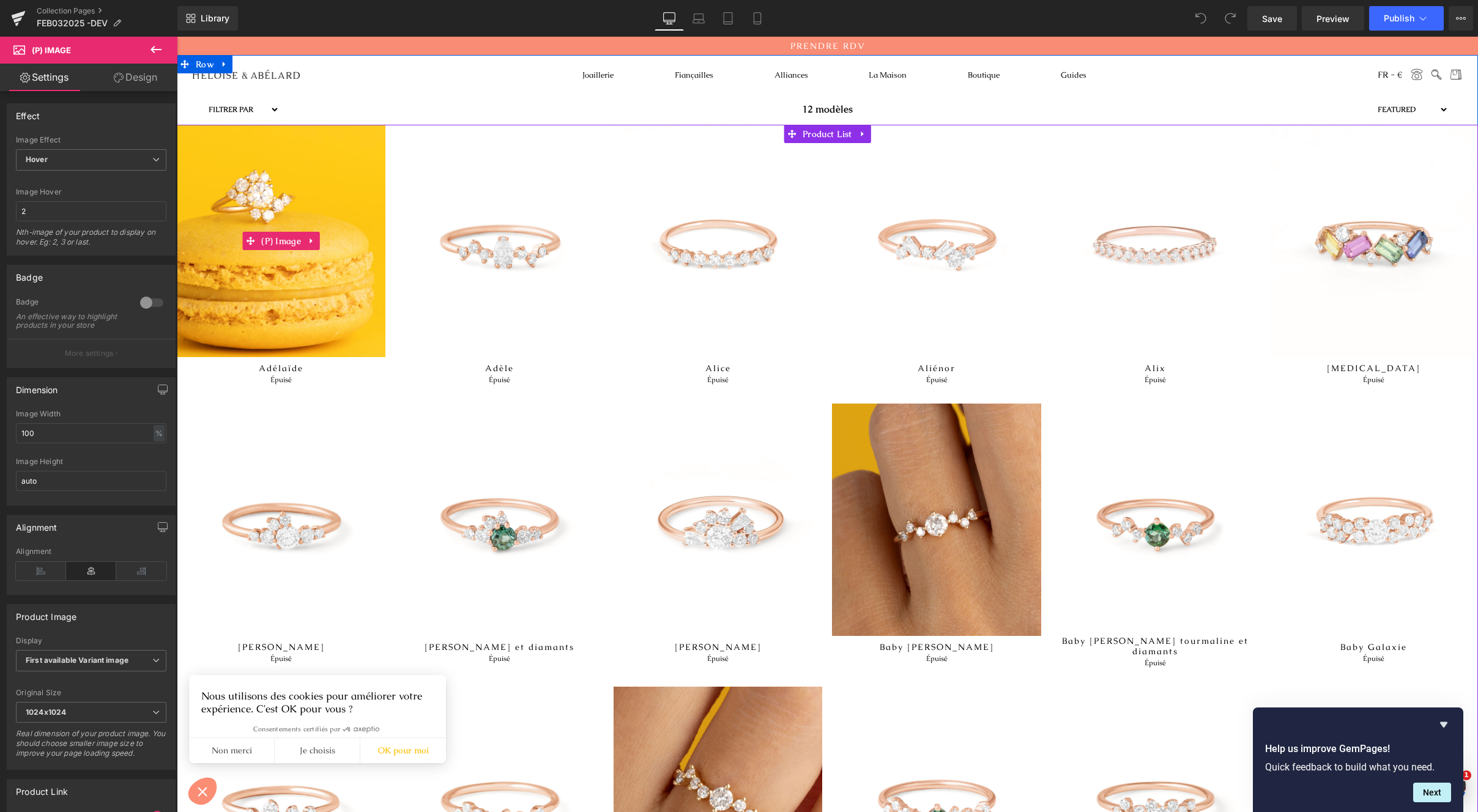
click at [277, 200] on img at bounding box center [281, 240] width 209 height 232
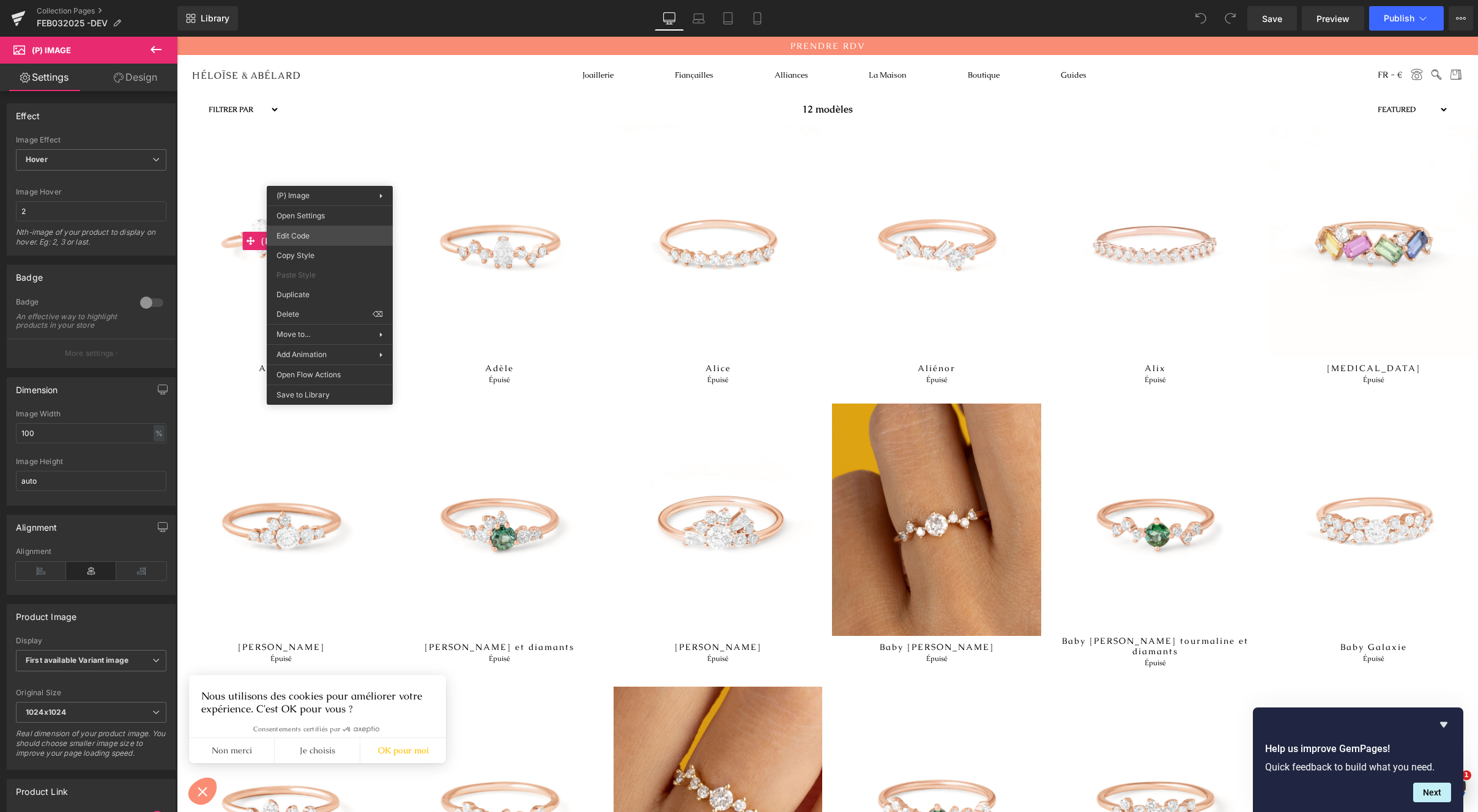
click at [345, 241] on body "You are previewing how the will restyle your page. You can not edit Elements in…" at bounding box center [739, 406] width 1478 height 812
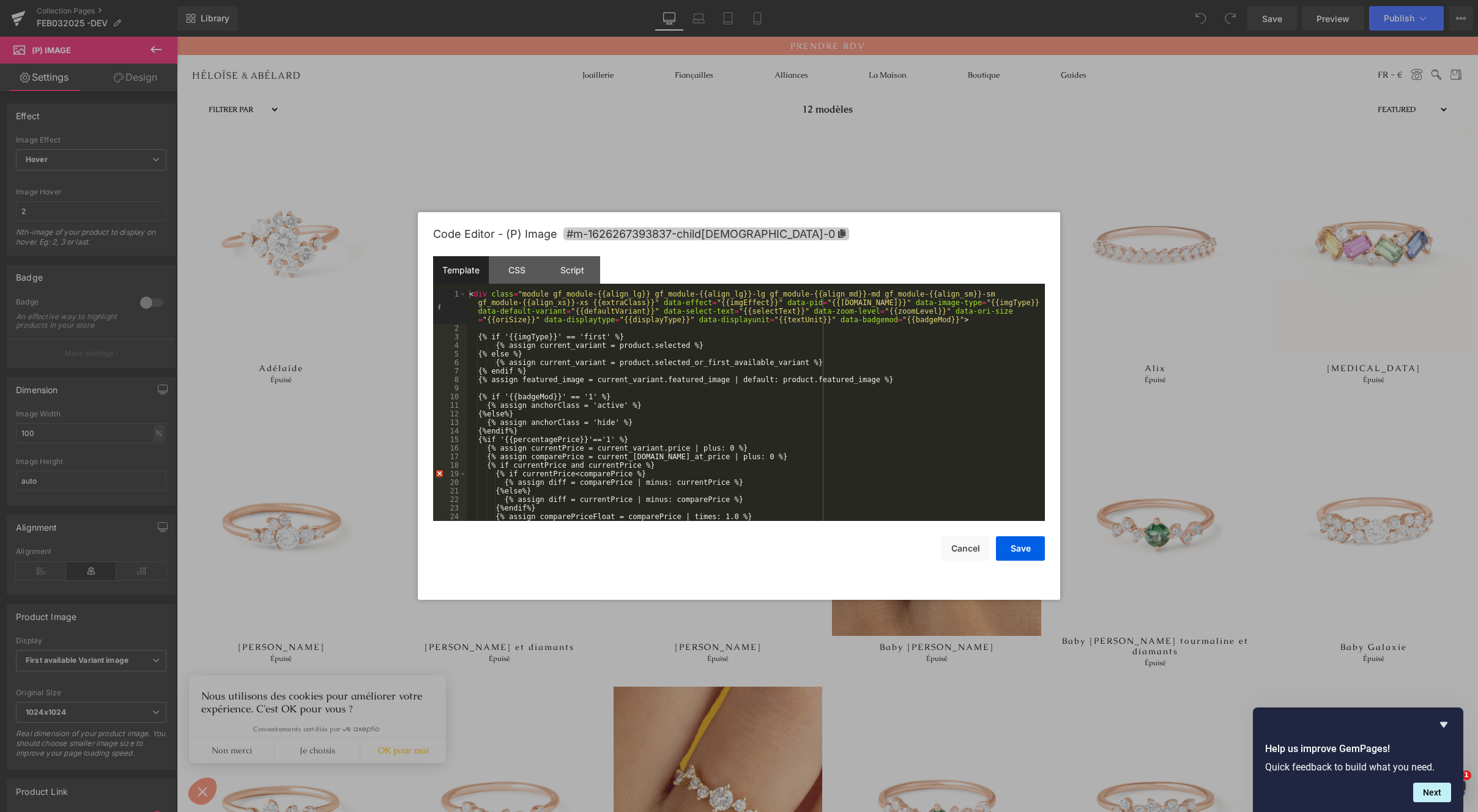
click at [711, 239] on span "#m-1626267393837-child[DEMOGRAPHIC_DATA]-0" at bounding box center [706, 234] width 286 height 13
drag, startPoint x: 965, startPoint y: 547, endPoint x: 965, endPoint y: 540, distance: 7.0
click at [965, 548] on button "Cancel" at bounding box center [965, 549] width 49 height 24
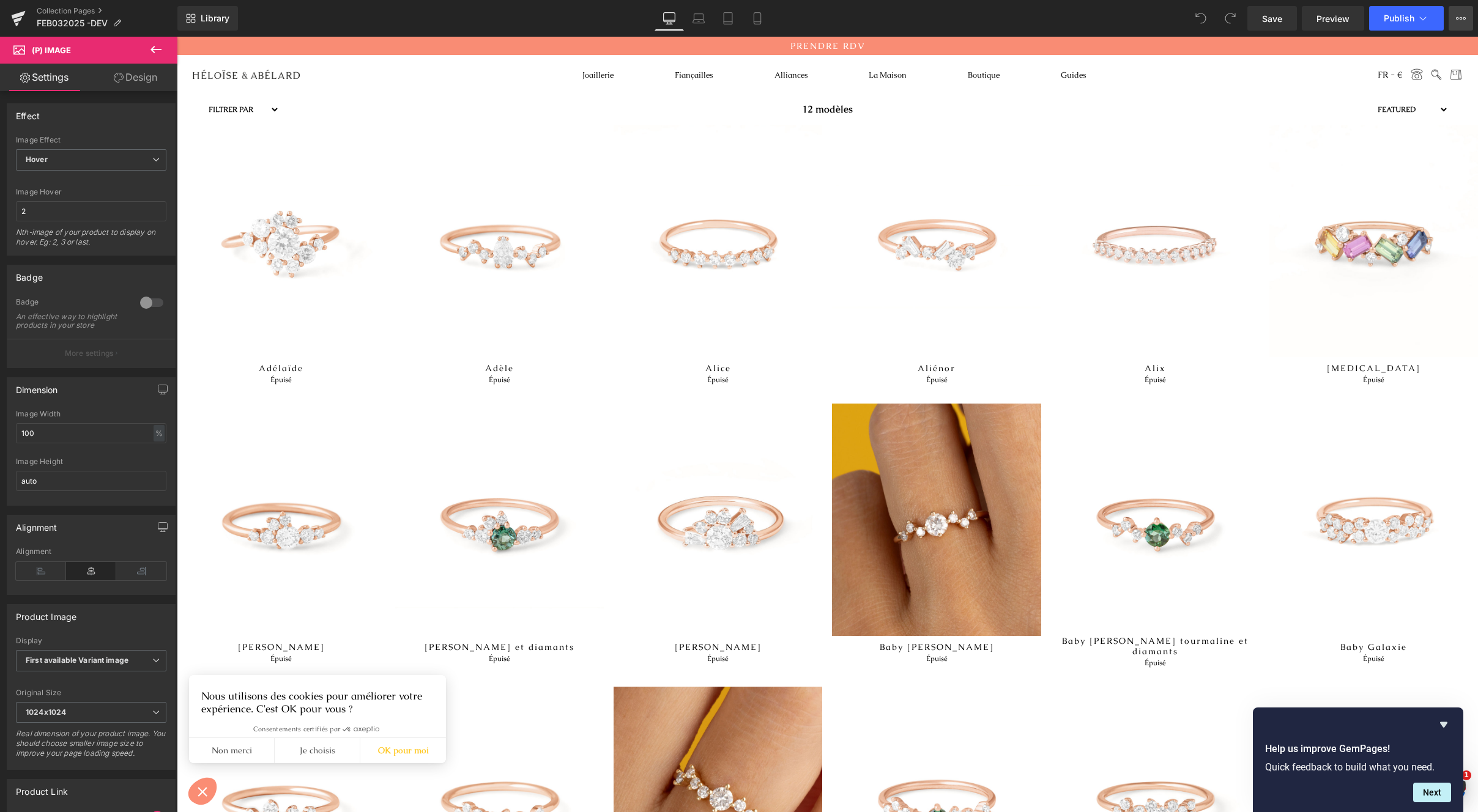
click at [1450, 20] on button "View Live Page View with current Template Save Template to Library Schedule Pub…" at bounding box center [1461, 19] width 24 height 24
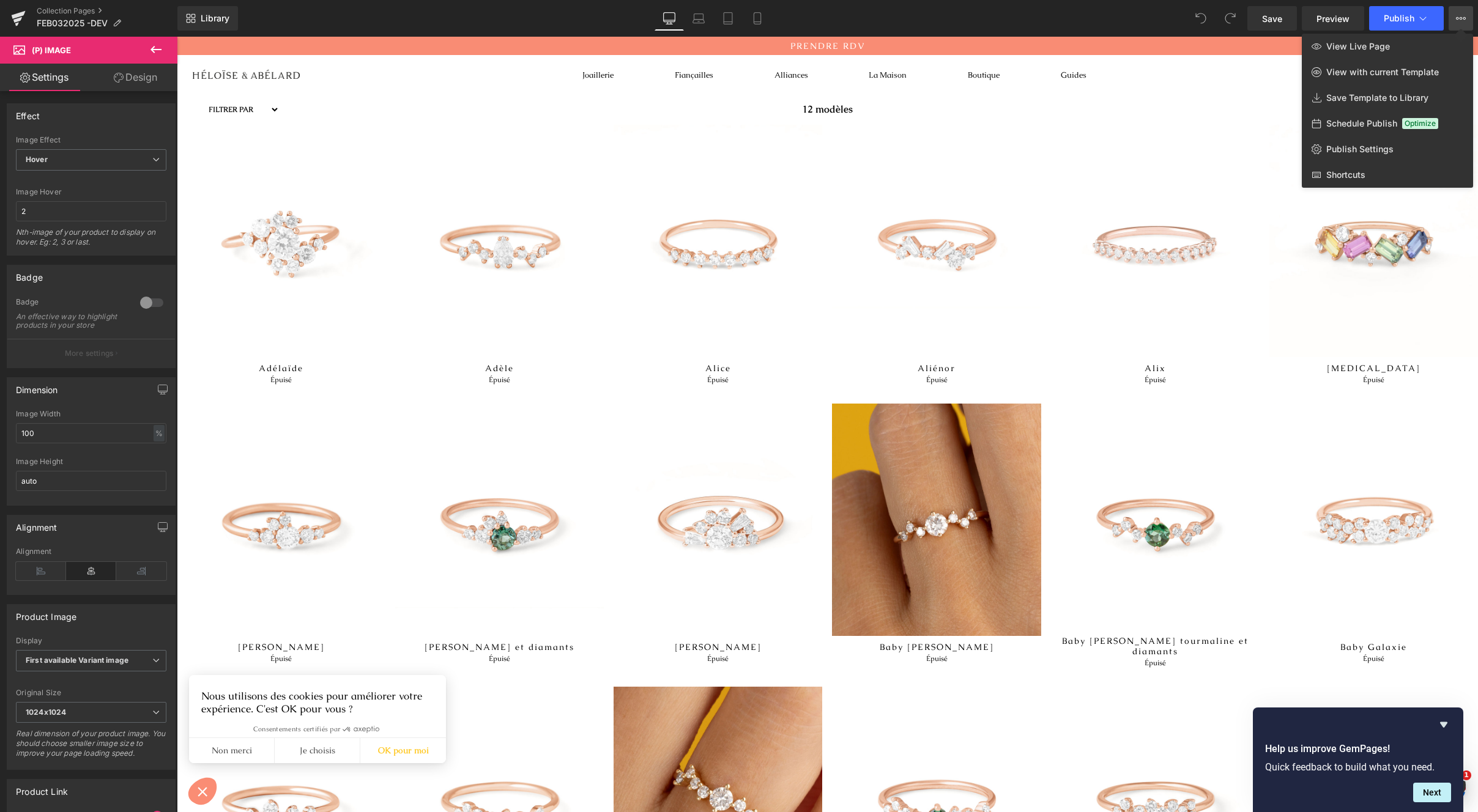
click at [440, 264] on div at bounding box center [827, 424] width 1301 height 776
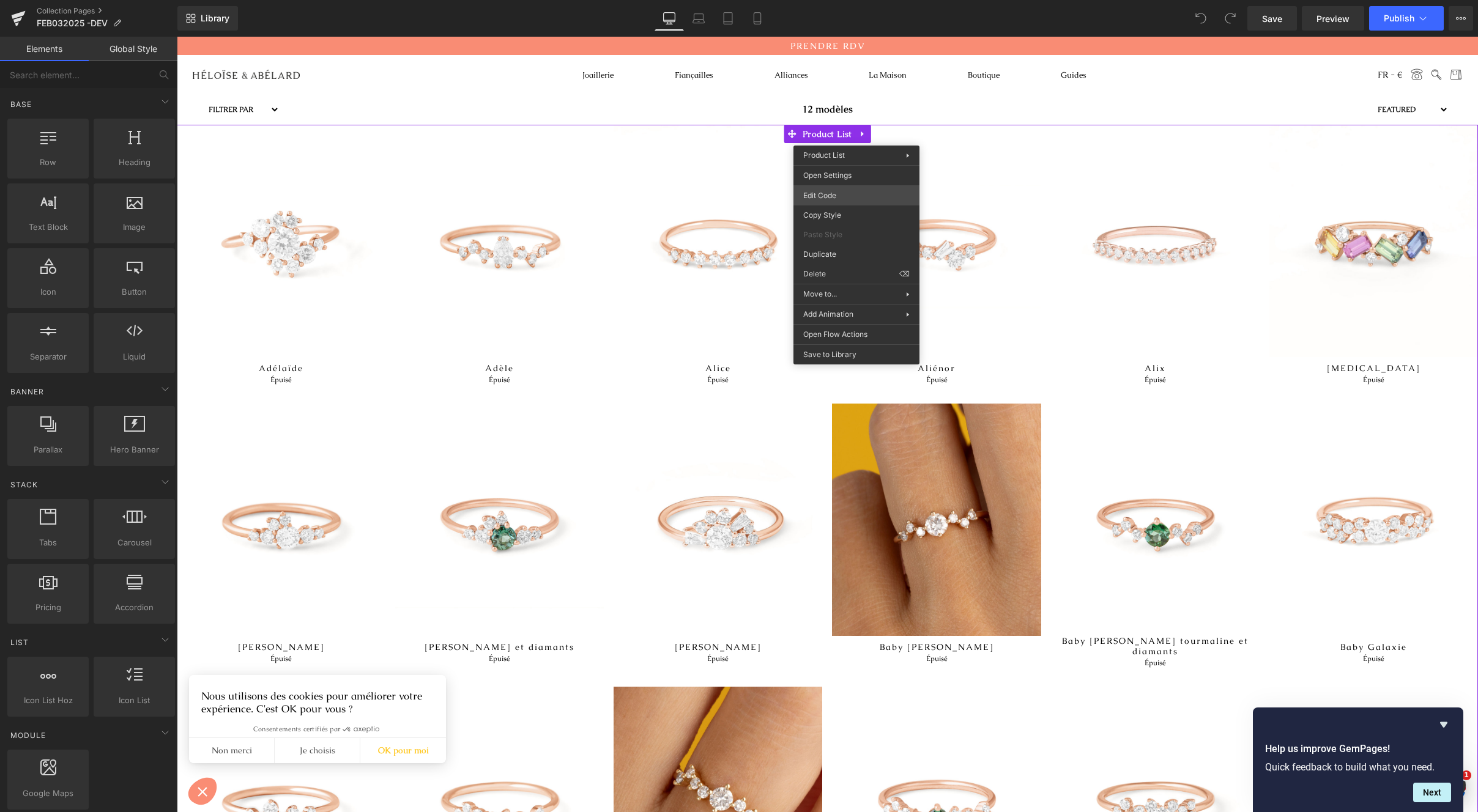
click at [825, 199] on body "You are previewing how the will restyle your page. You can not edit Elements in…" at bounding box center [739, 406] width 1478 height 812
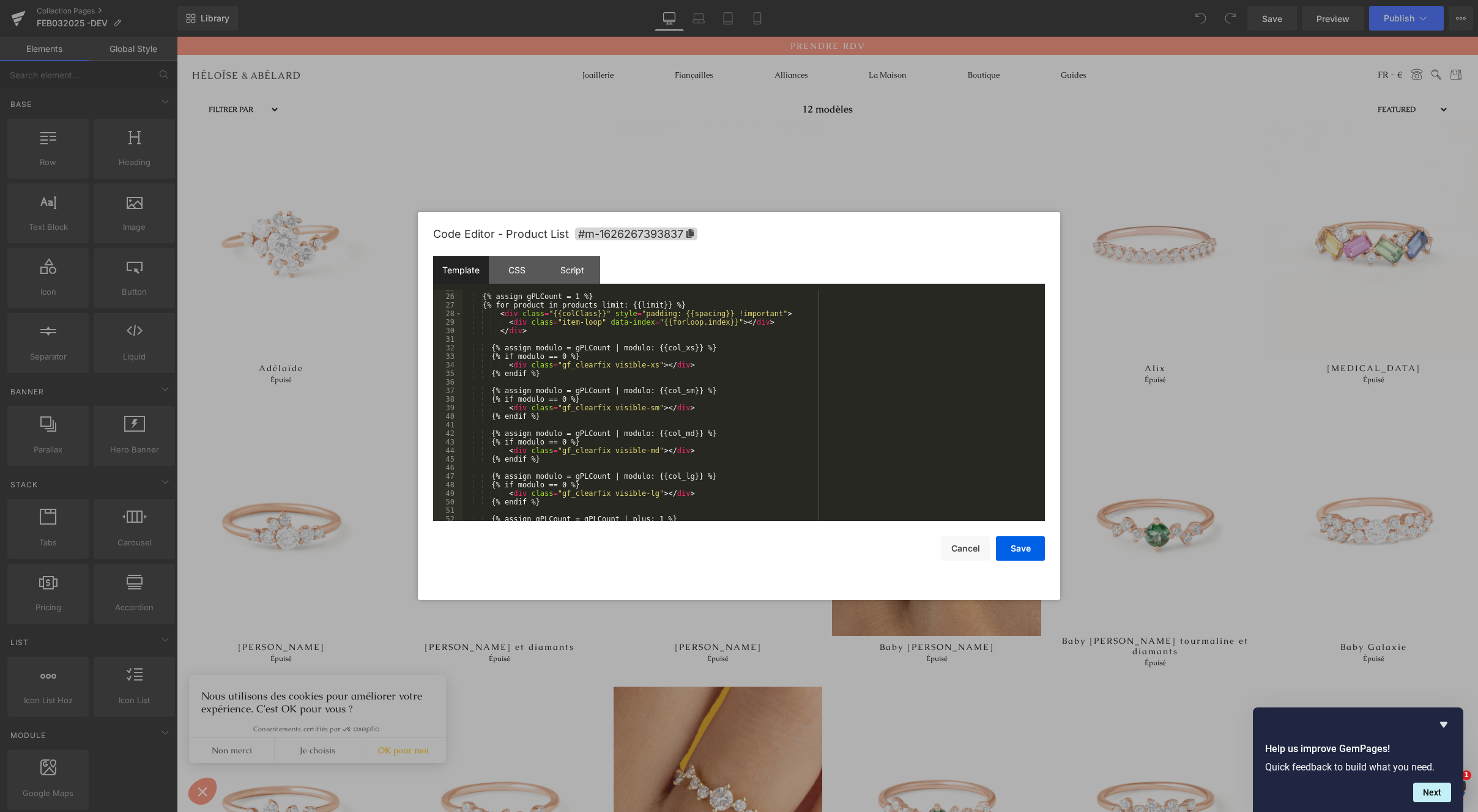
scroll to position [257, 0]
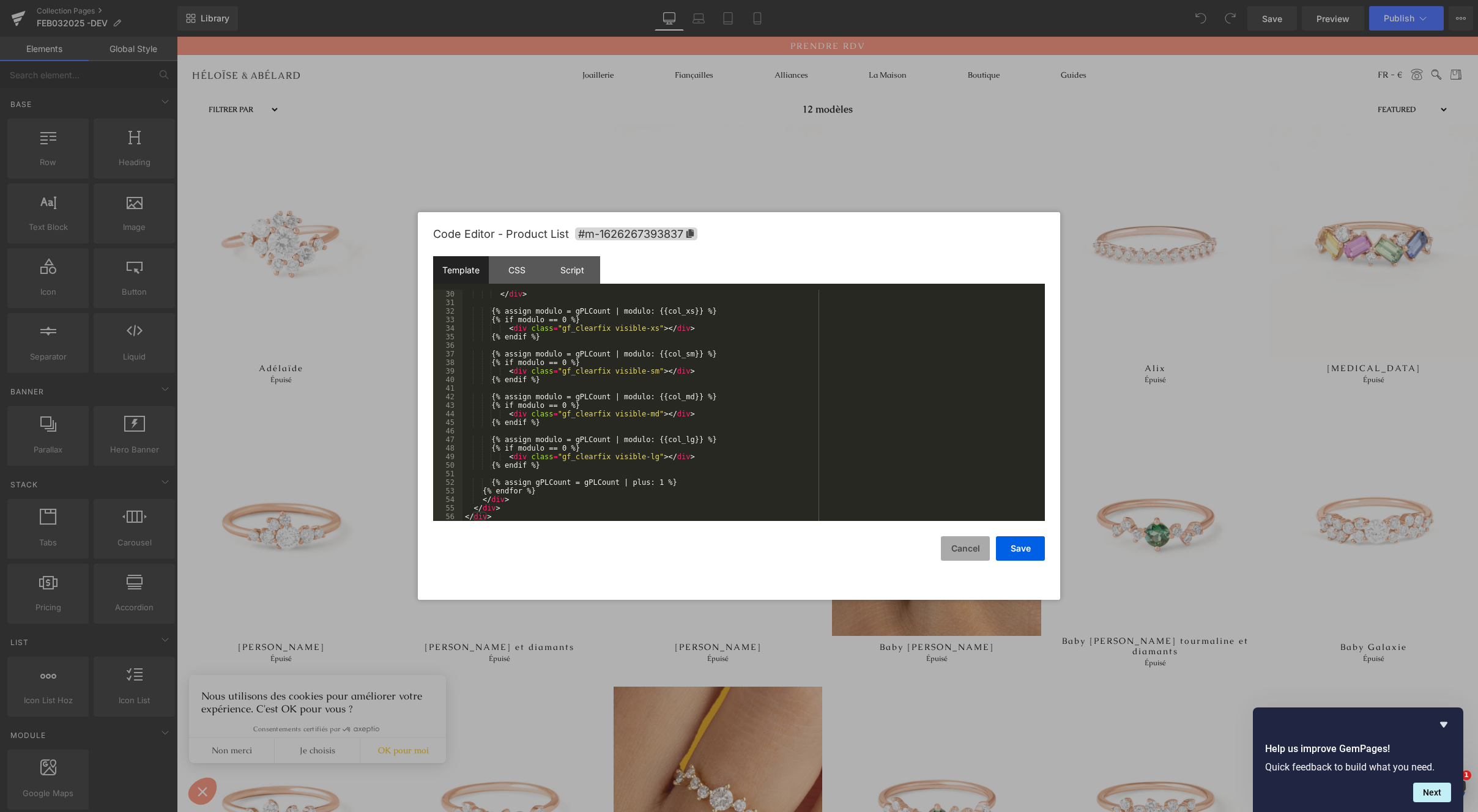
click at [968, 546] on button "Cancel" at bounding box center [965, 549] width 49 height 24
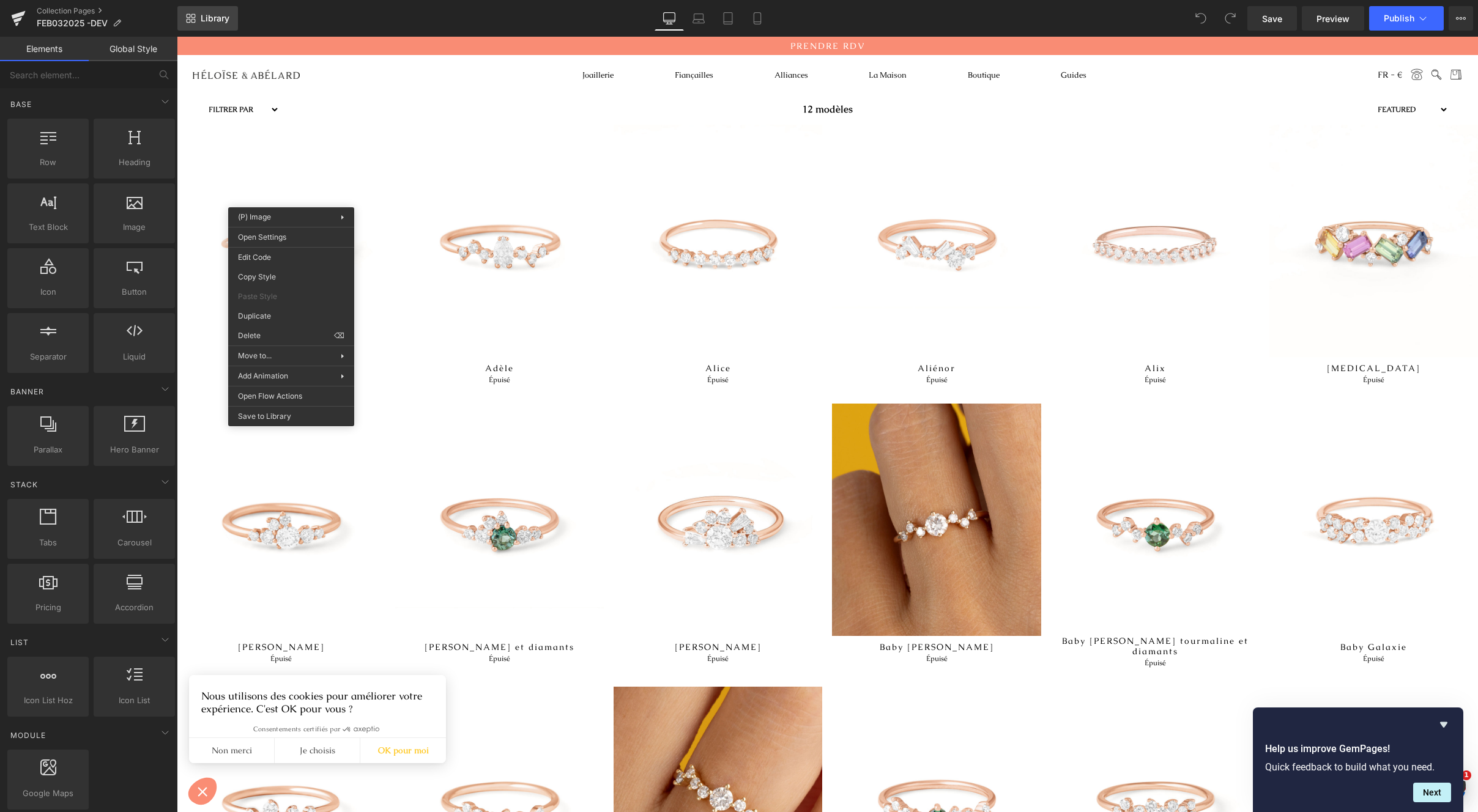
click at [190, 21] on icon at bounding box center [188, 20] width 4 height 4
click at [64, 8] on link "Collection Pages" at bounding box center [107, 11] width 141 height 10
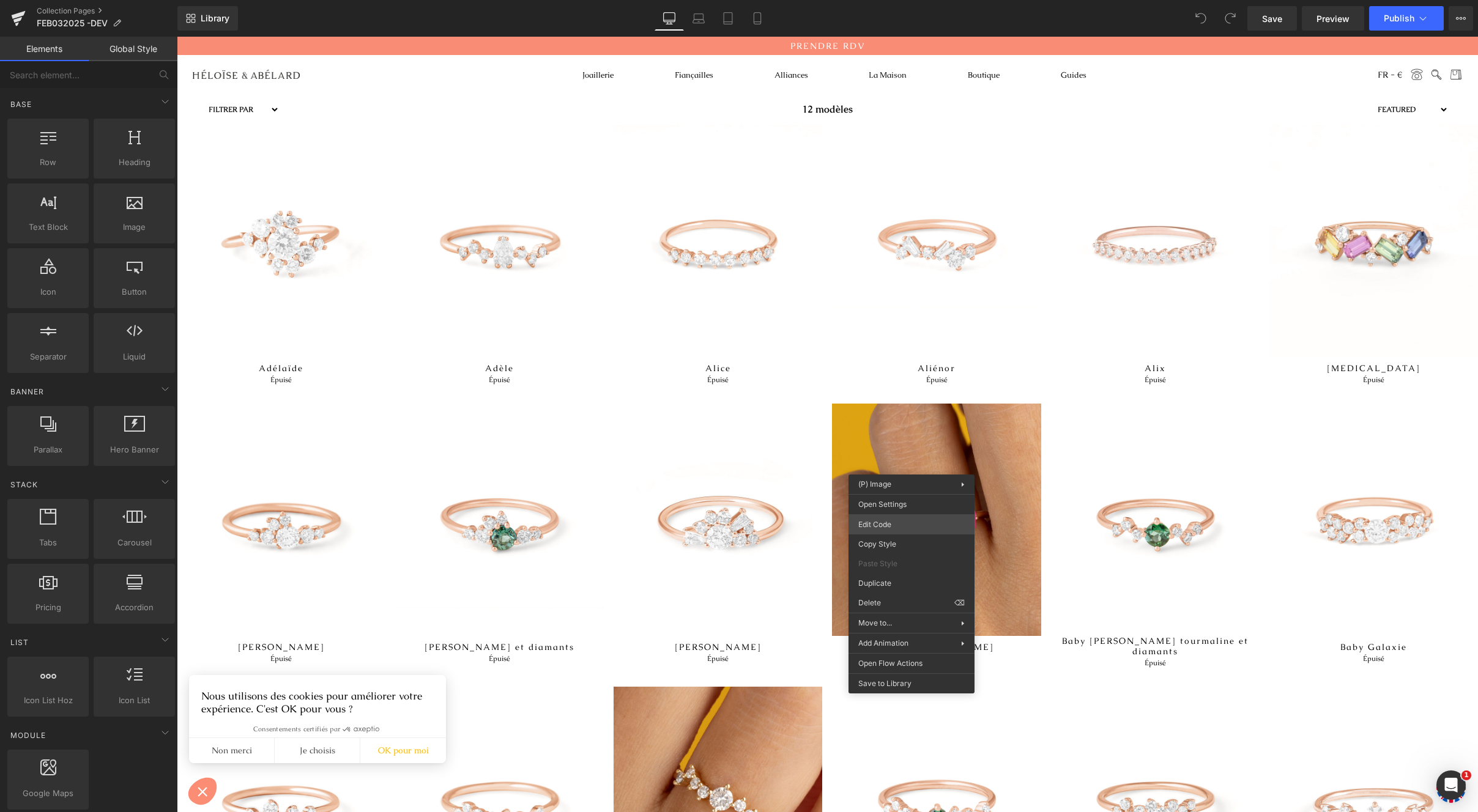
click at [900, 0] on div "You are previewing how the will restyle your page. You can not edit Elements in…" at bounding box center [739, 0] width 1478 height 0
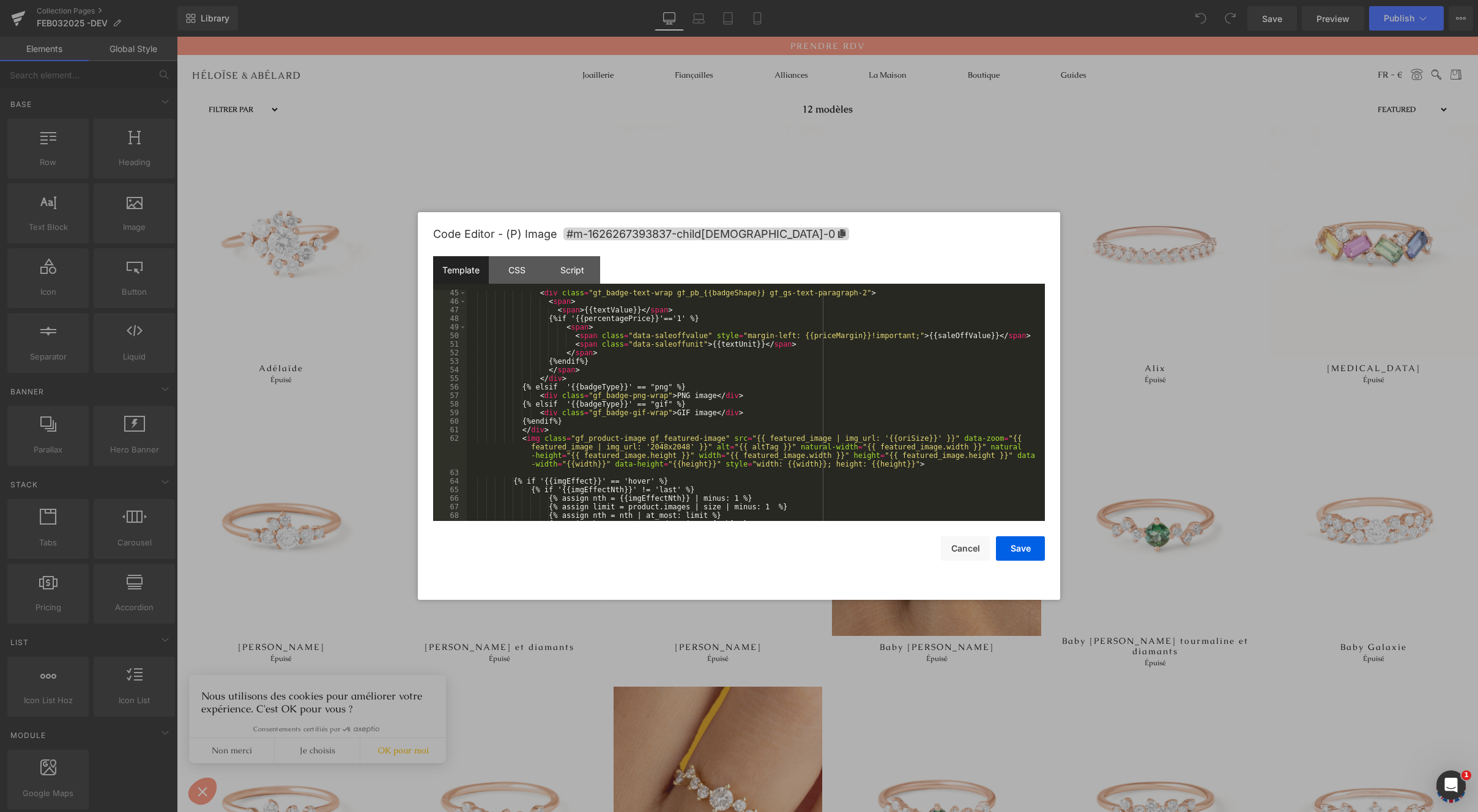
scroll to position [514, 0]
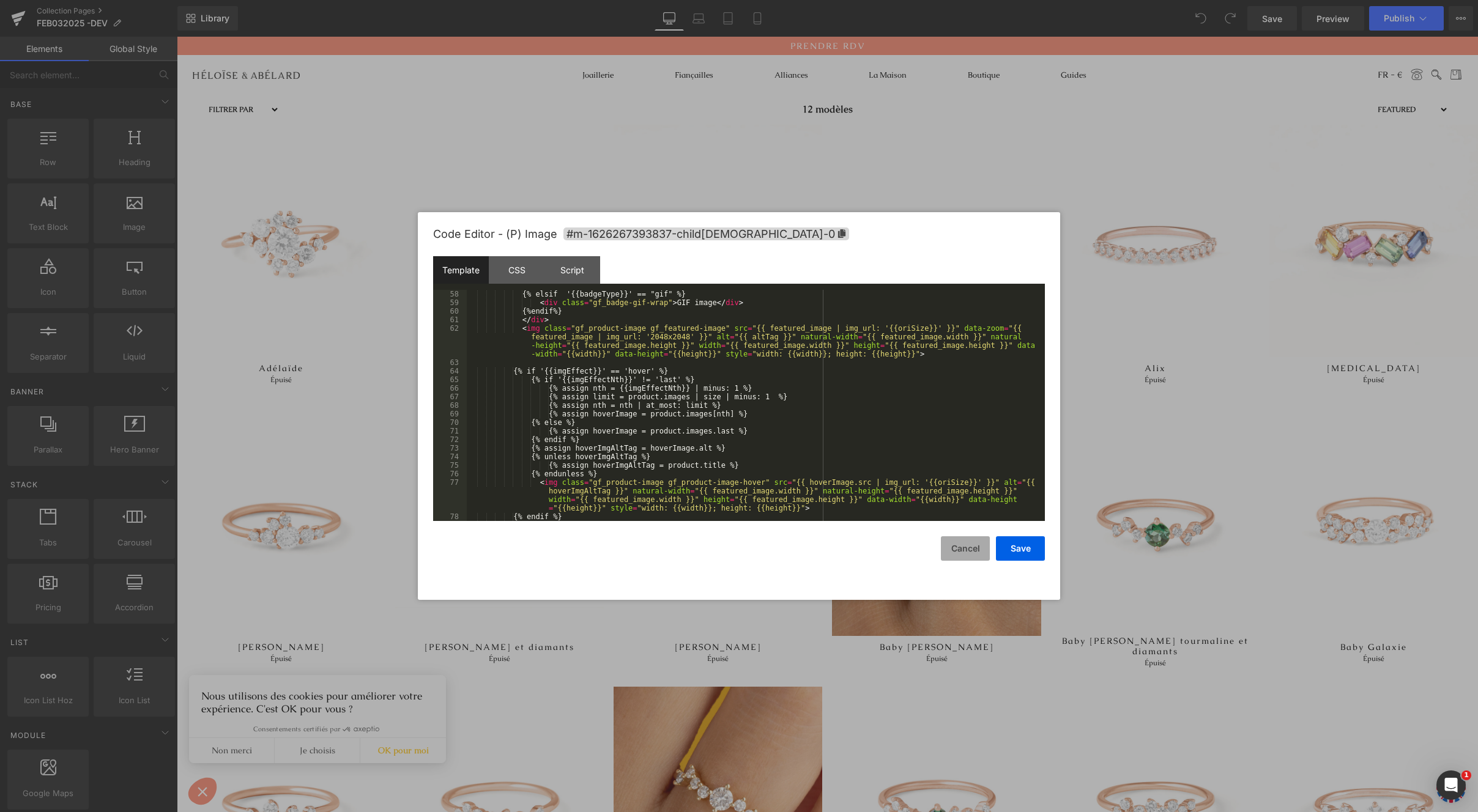
click at [952, 538] on button "Cancel" at bounding box center [965, 549] width 49 height 24
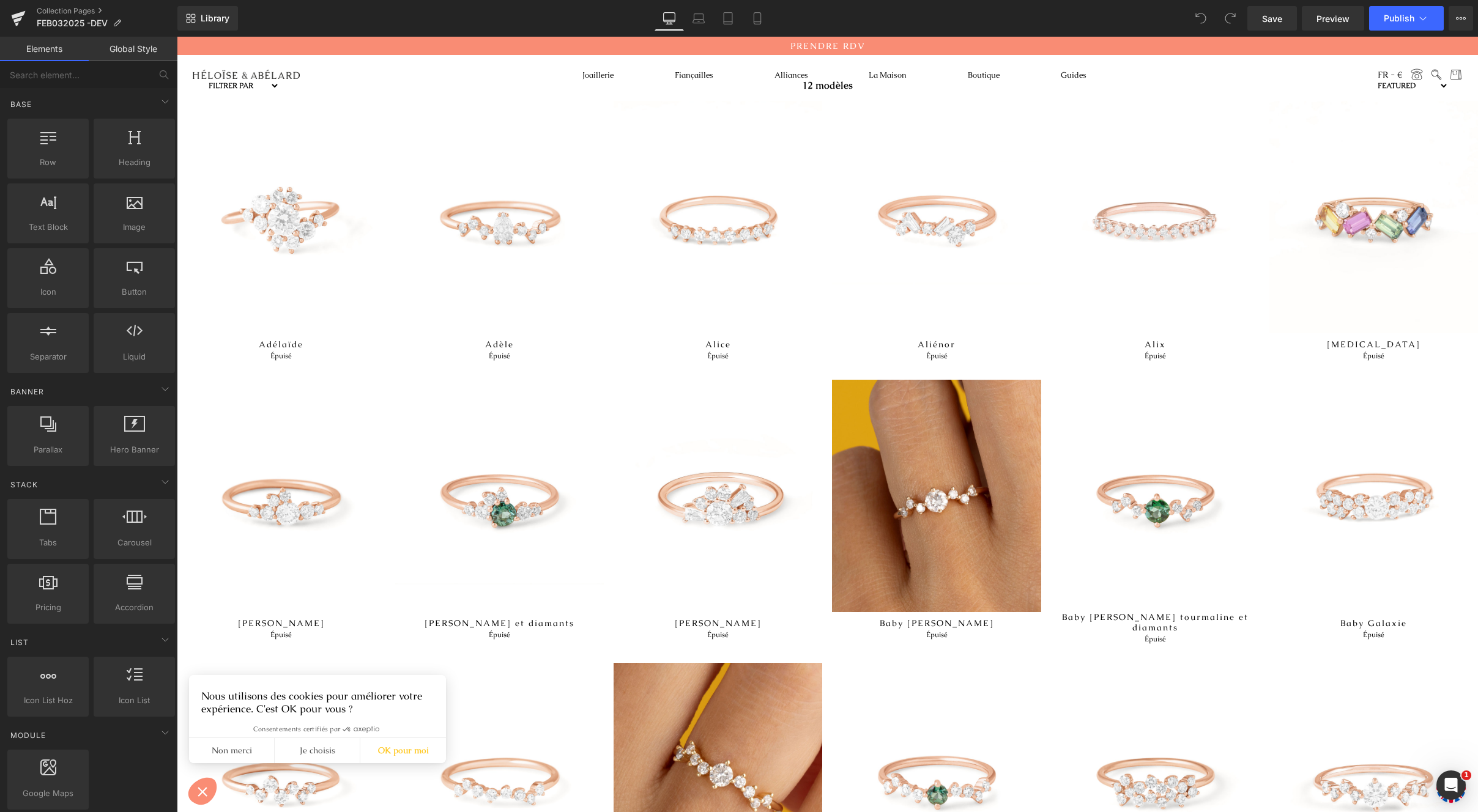
scroll to position [0, 0]
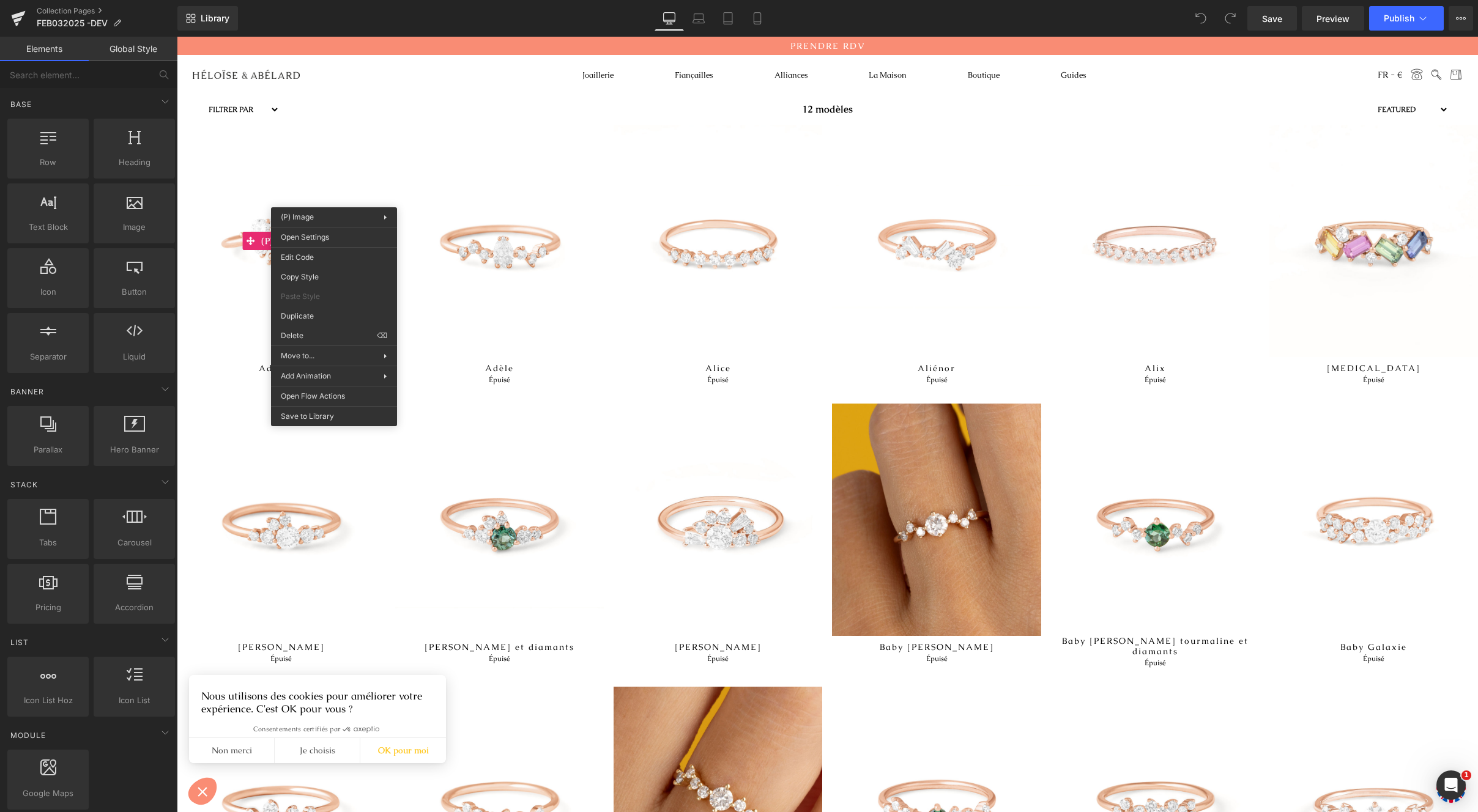
click at [422, 74] on div "Filtrer par Diamants taille ronde Jusqu'à 5000€ Diamants taille poire Jusqu'à 4…" at bounding box center [827, 90] width 1301 height 70
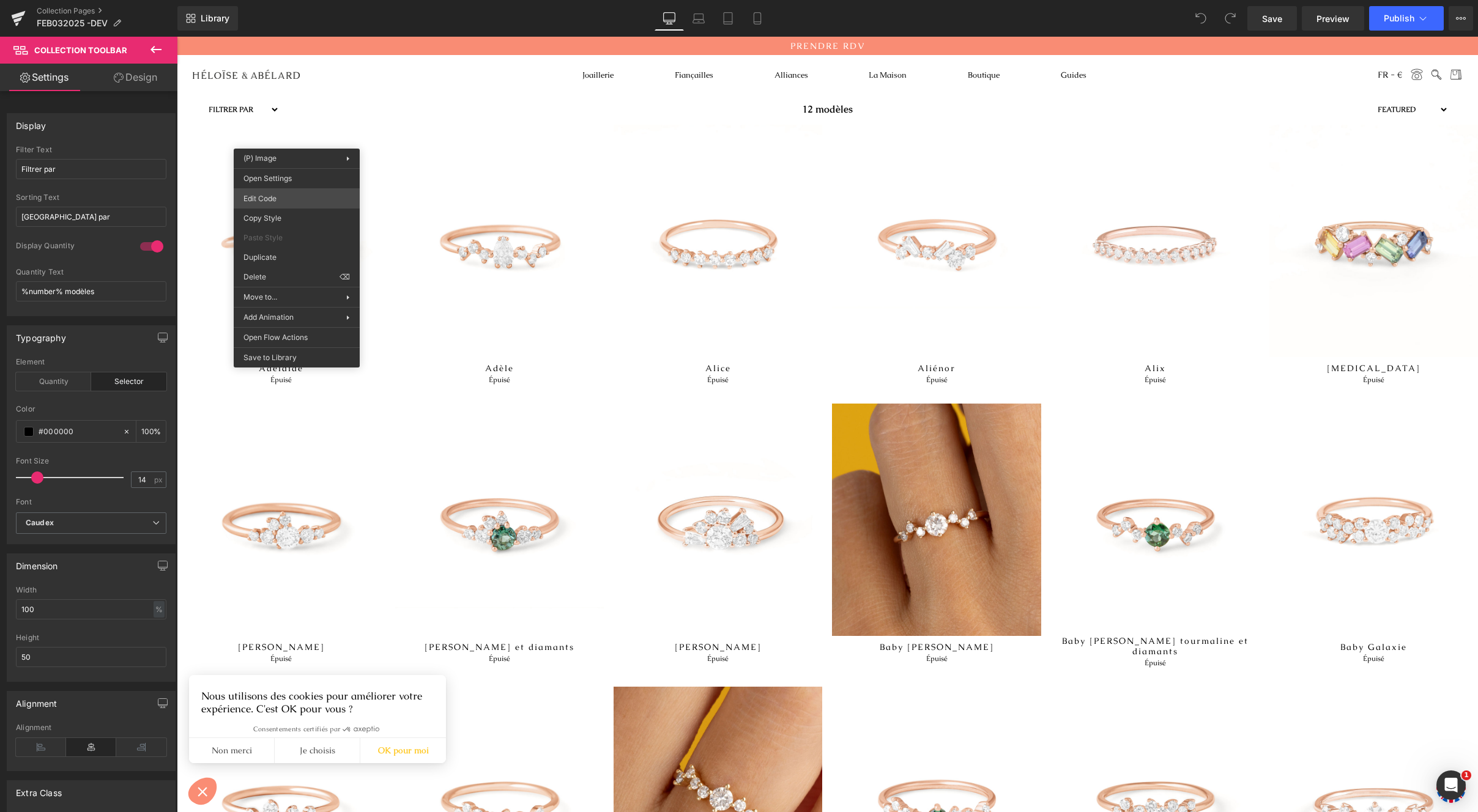
click at [271, 199] on body "You are previewing how the will restyle your page. You can not edit Elements in…" at bounding box center [739, 406] width 1478 height 812
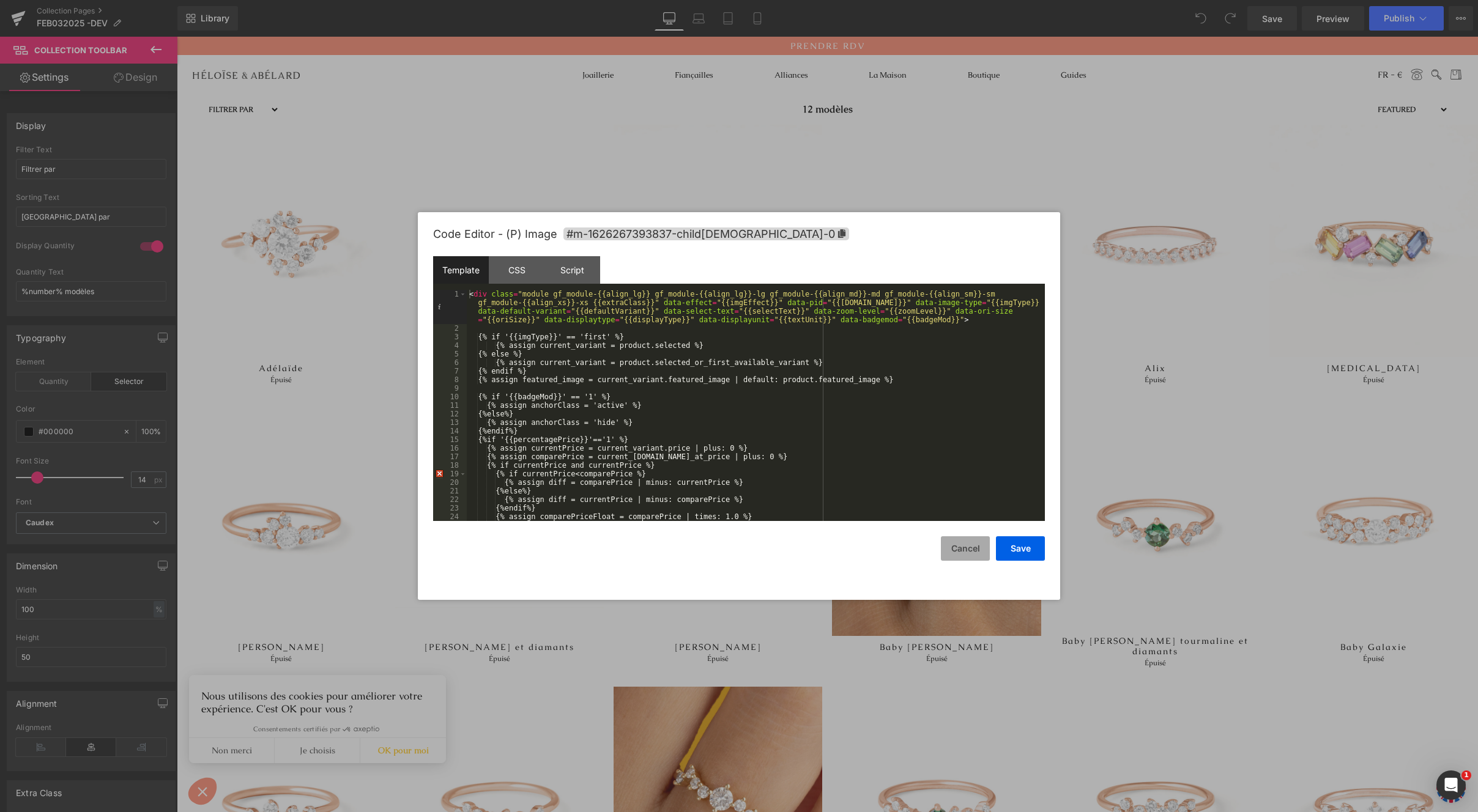
click at [974, 554] on button "Cancel" at bounding box center [965, 549] width 49 height 24
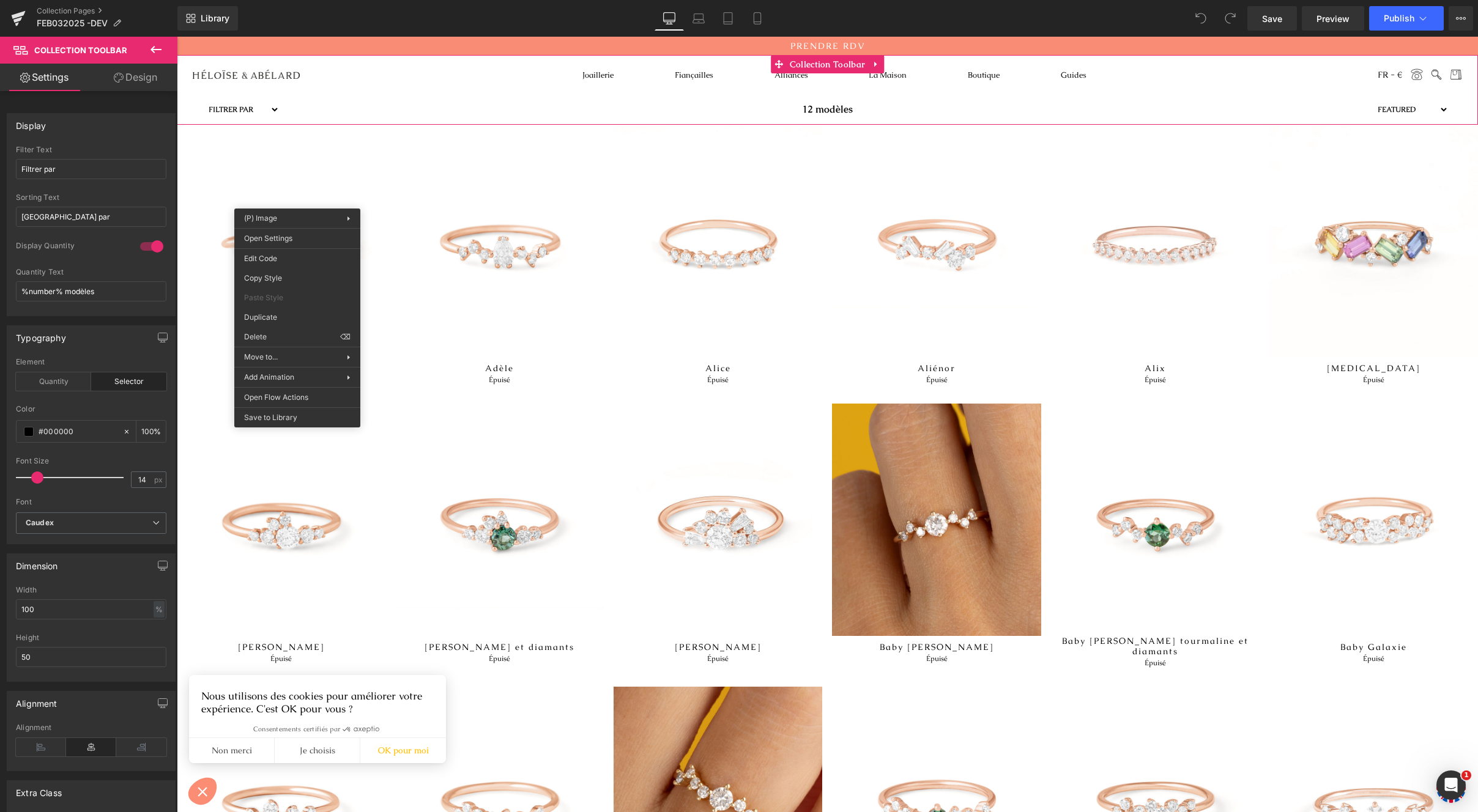
click at [117, 83] on link "Design" at bounding box center [136, 78] width 89 height 28
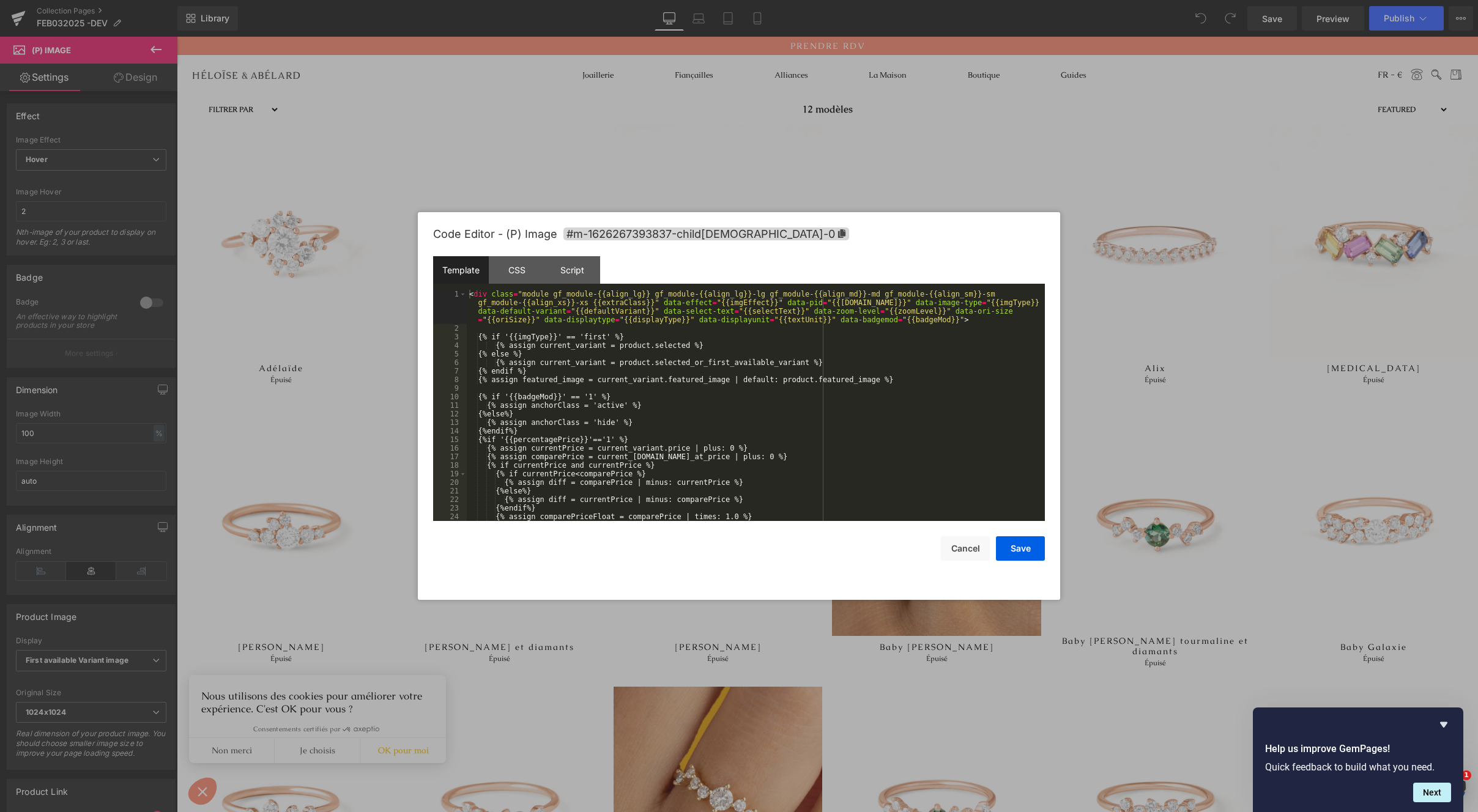
click at [292, 198] on body "You are previewing how the will restyle your page. You can not edit Elements in…" at bounding box center [739, 406] width 1478 height 812
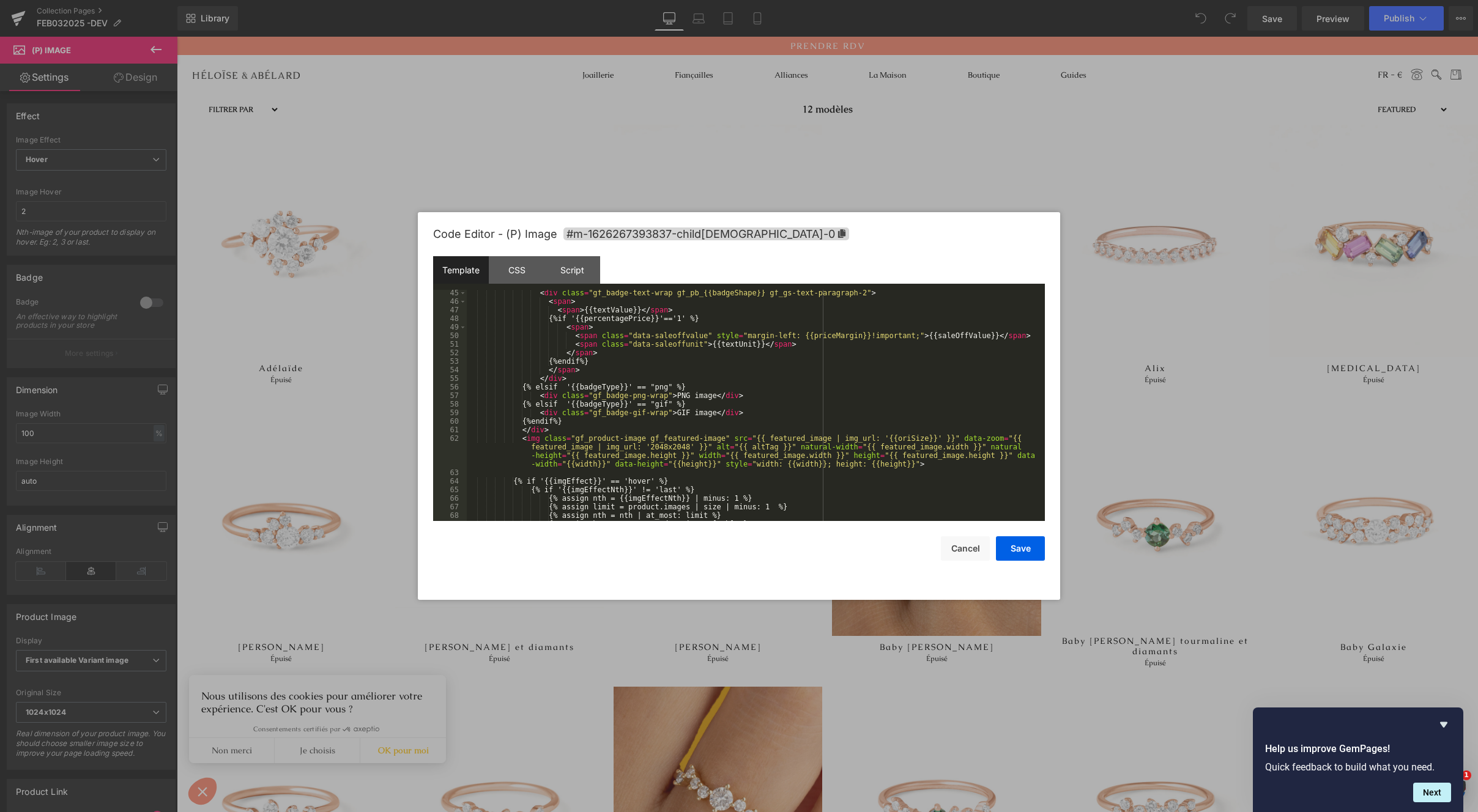
scroll to position [984, 0]
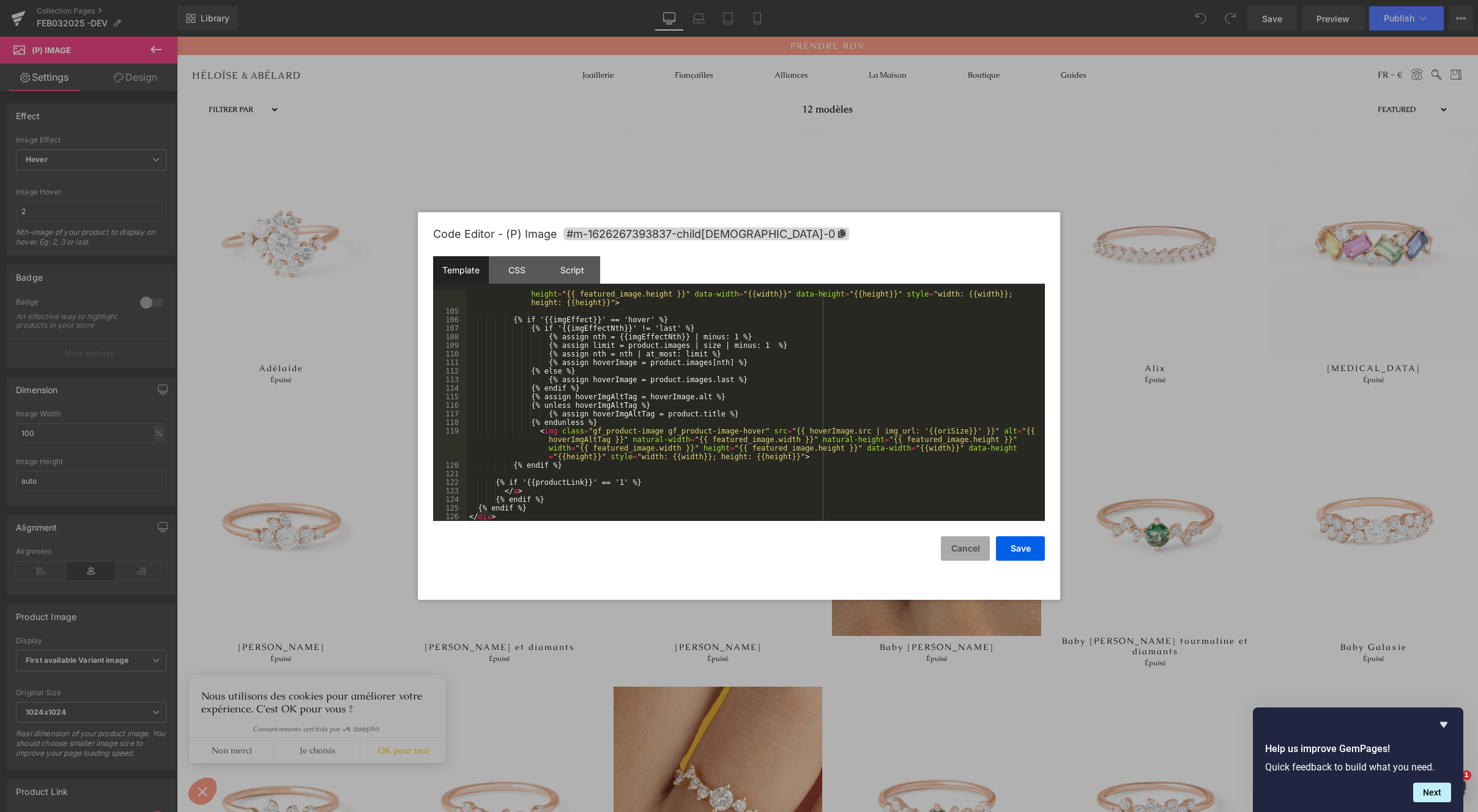
click at [953, 541] on button "Cancel" at bounding box center [965, 549] width 49 height 24
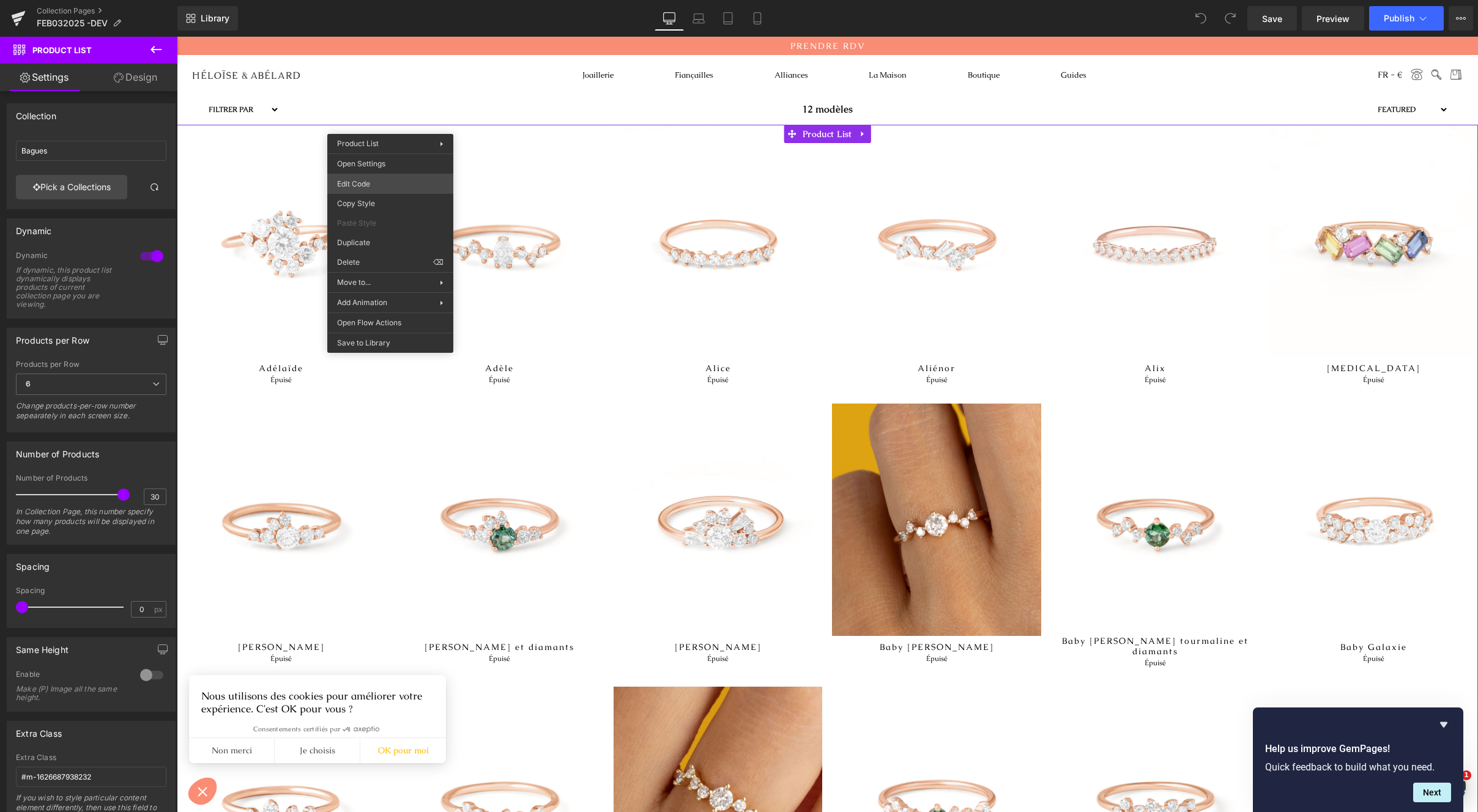
click at [382, 185] on body "You are previewing how the will restyle your page. You can not edit Elements in…" at bounding box center [739, 406] width 1478 height 812
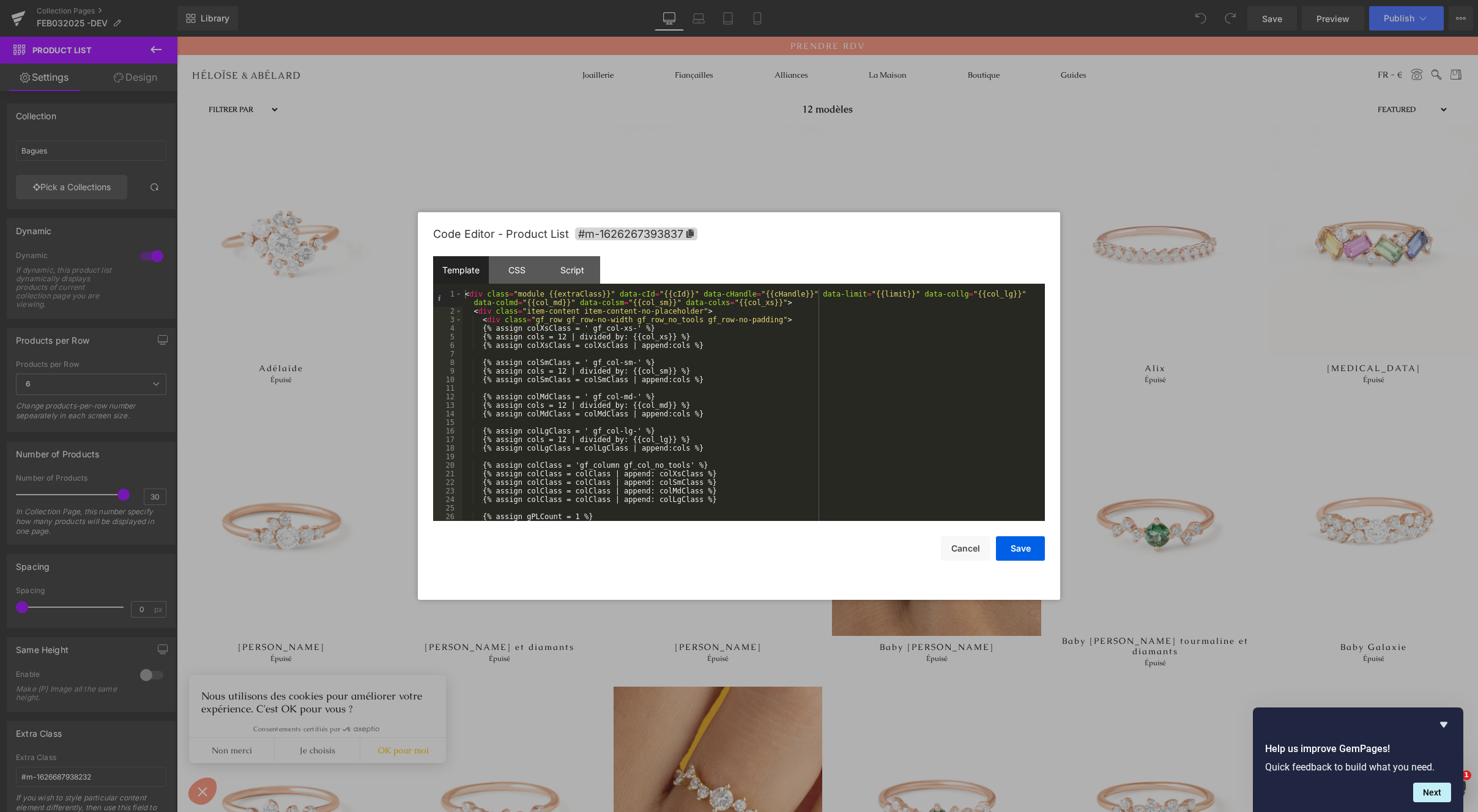
scroll to position [257, 0]
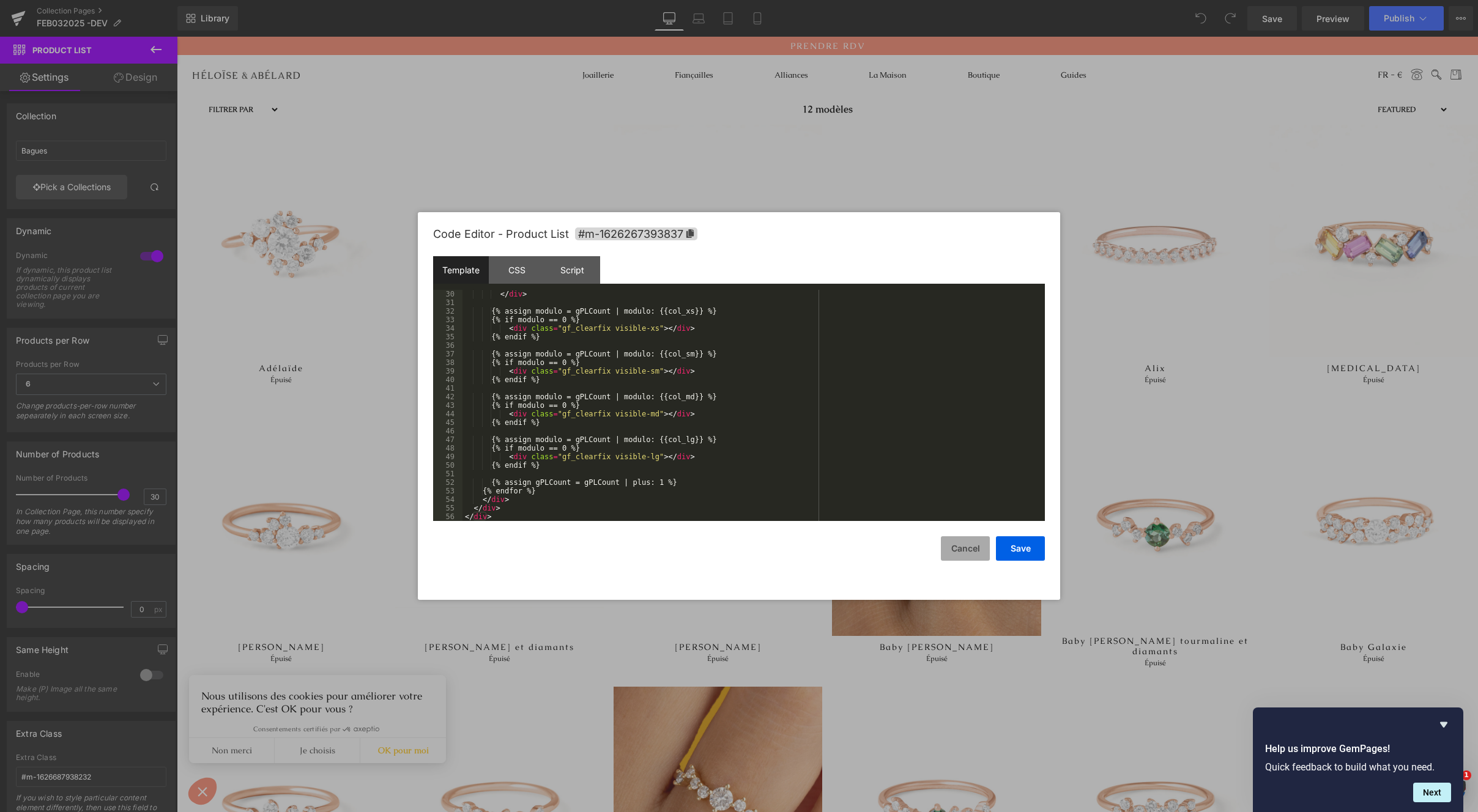
click at [956, 559] on button "Cancel" at bounding box center [965, 549] width 49 height 24
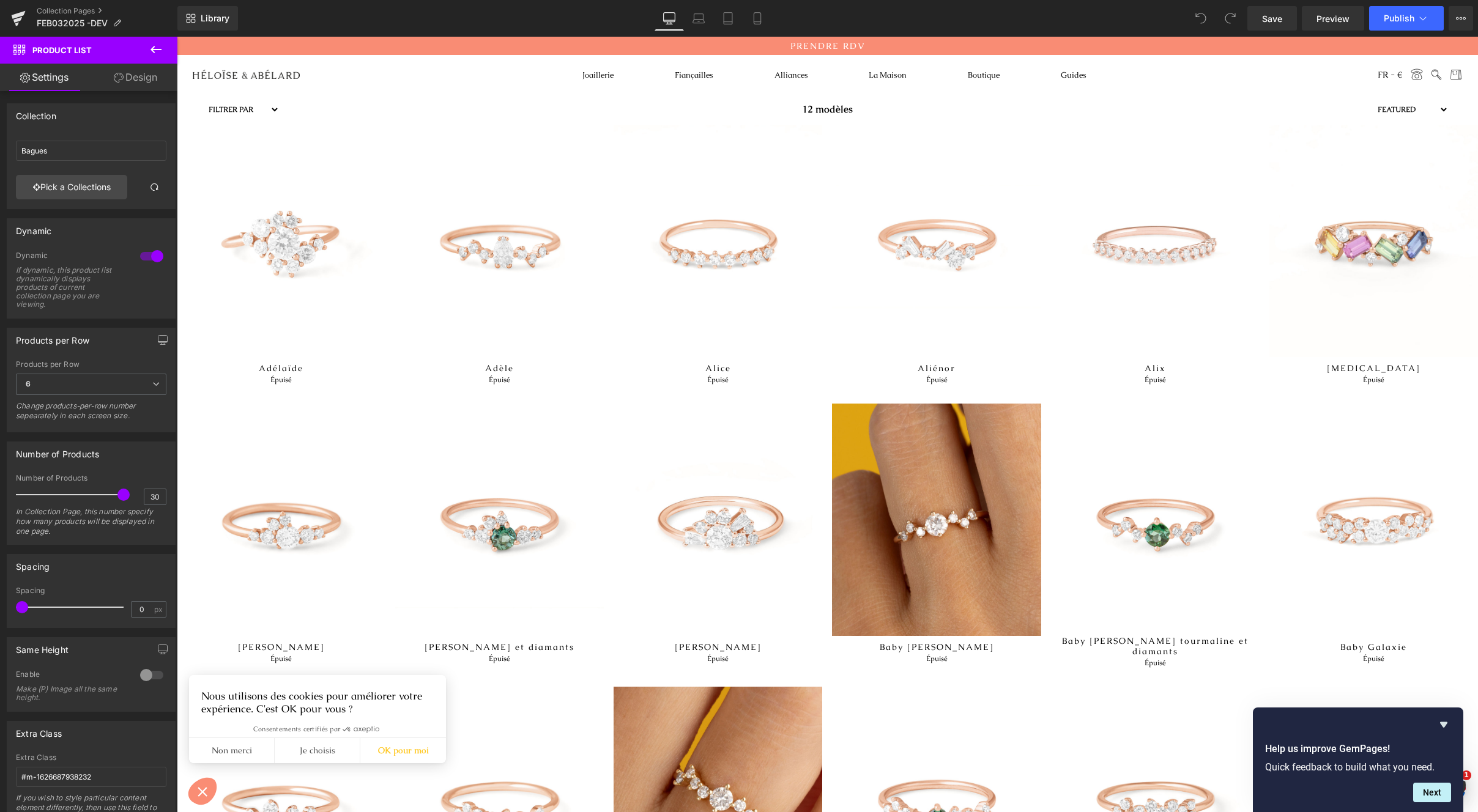
click at [23, 52] on icon at bounding box center [19, 49] width 12 height 11
click at [1467, 21] on button "View Live Page View with current Template Save Template to Library Schedule Pub…" at bounding box center [1461, 19] width 24 height 24
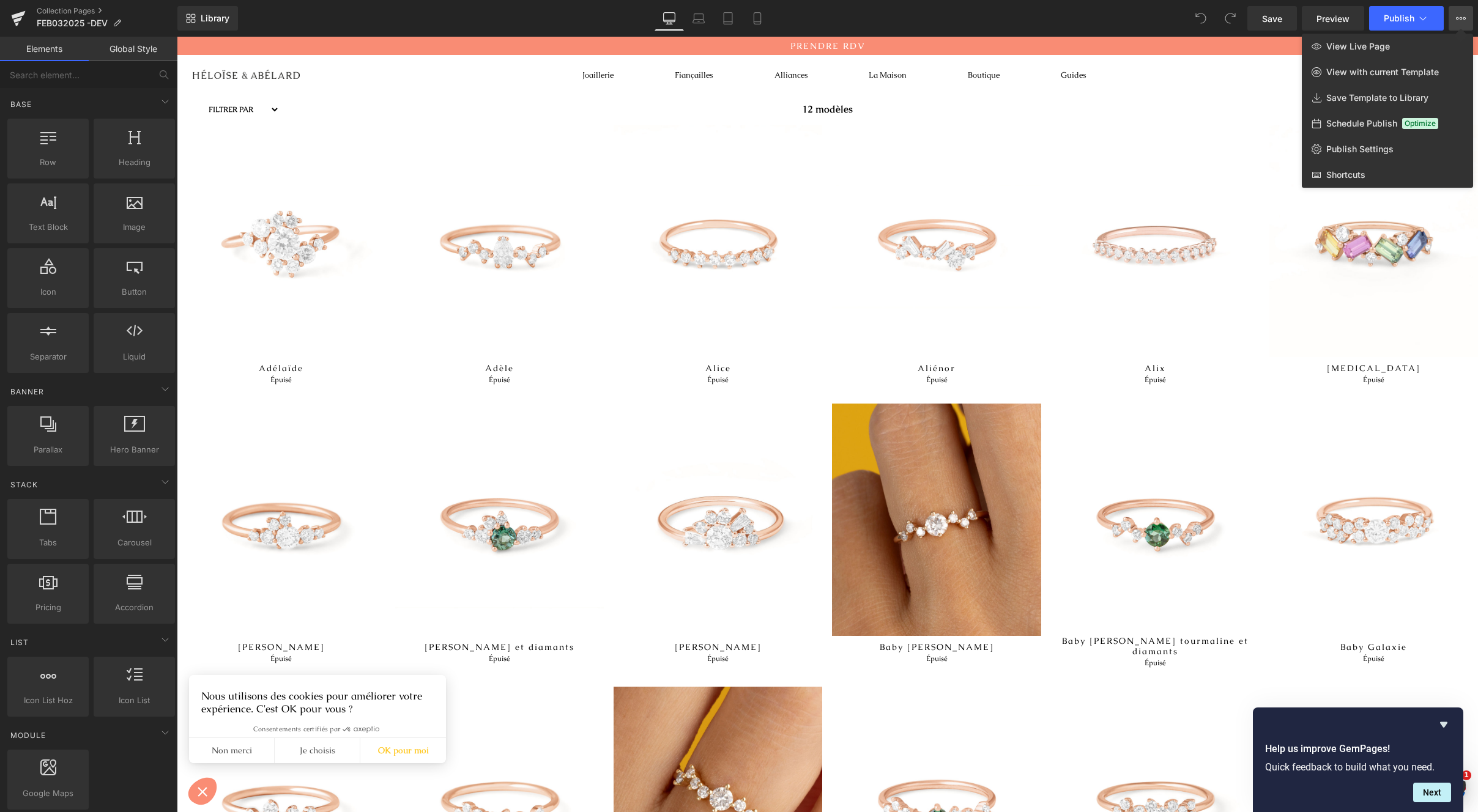
drag, startPoint x: 1472, startPoint y: 241, endPoint x: 1477, endPoint y: 404, distance: 163.1
click at [1477, 404] on div at bounding box center [827, 424] width 1301 height 776
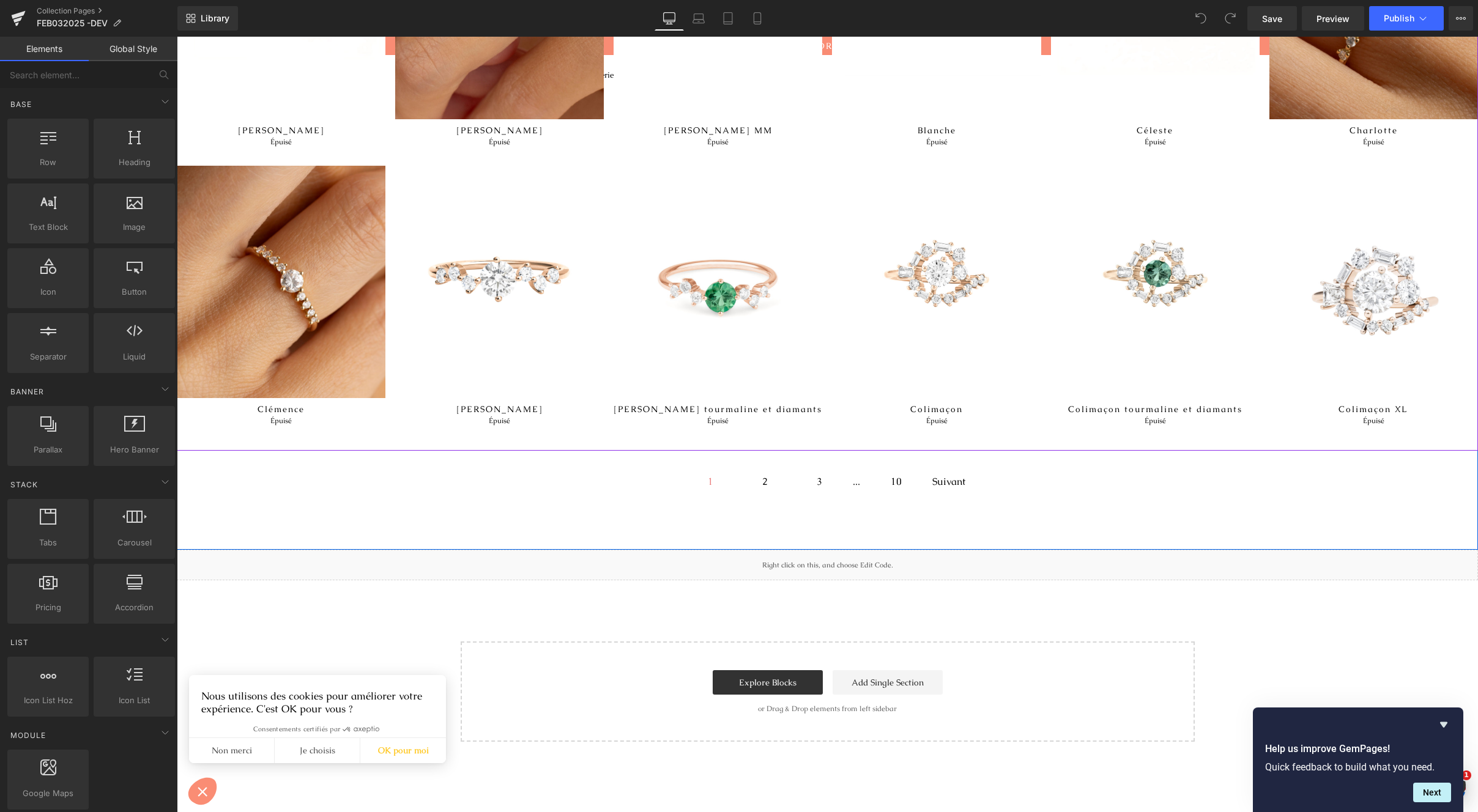
scroll to position [1367, 0]
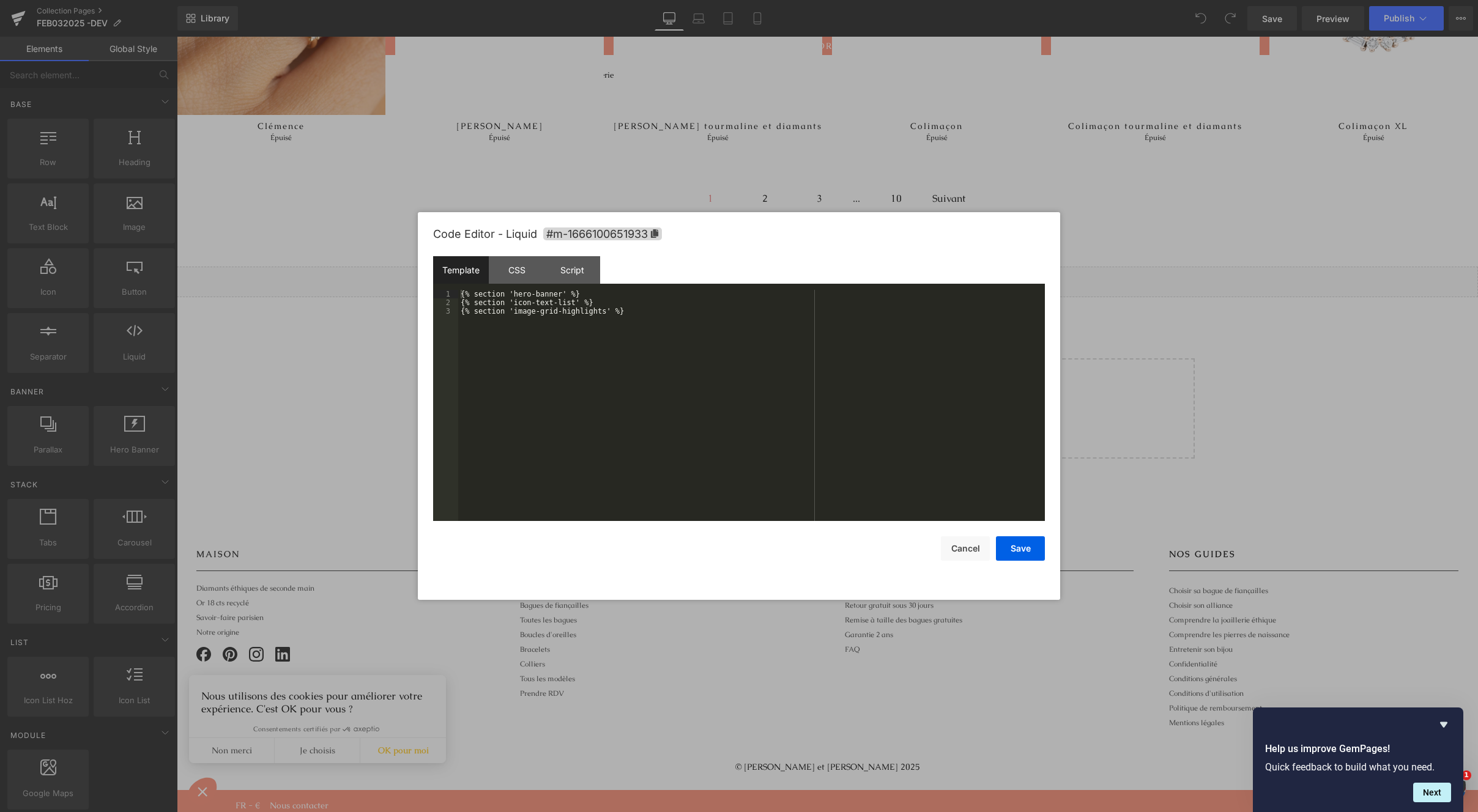
click at [803, 0] on div "You are previewing how the will restyle your page. You can not edit Elements in…" at bounding box center [739, 0] width 1478 height 0
click at [963, 557] on button "Cancel" at bounding box center [965, 549] width 49 height 24
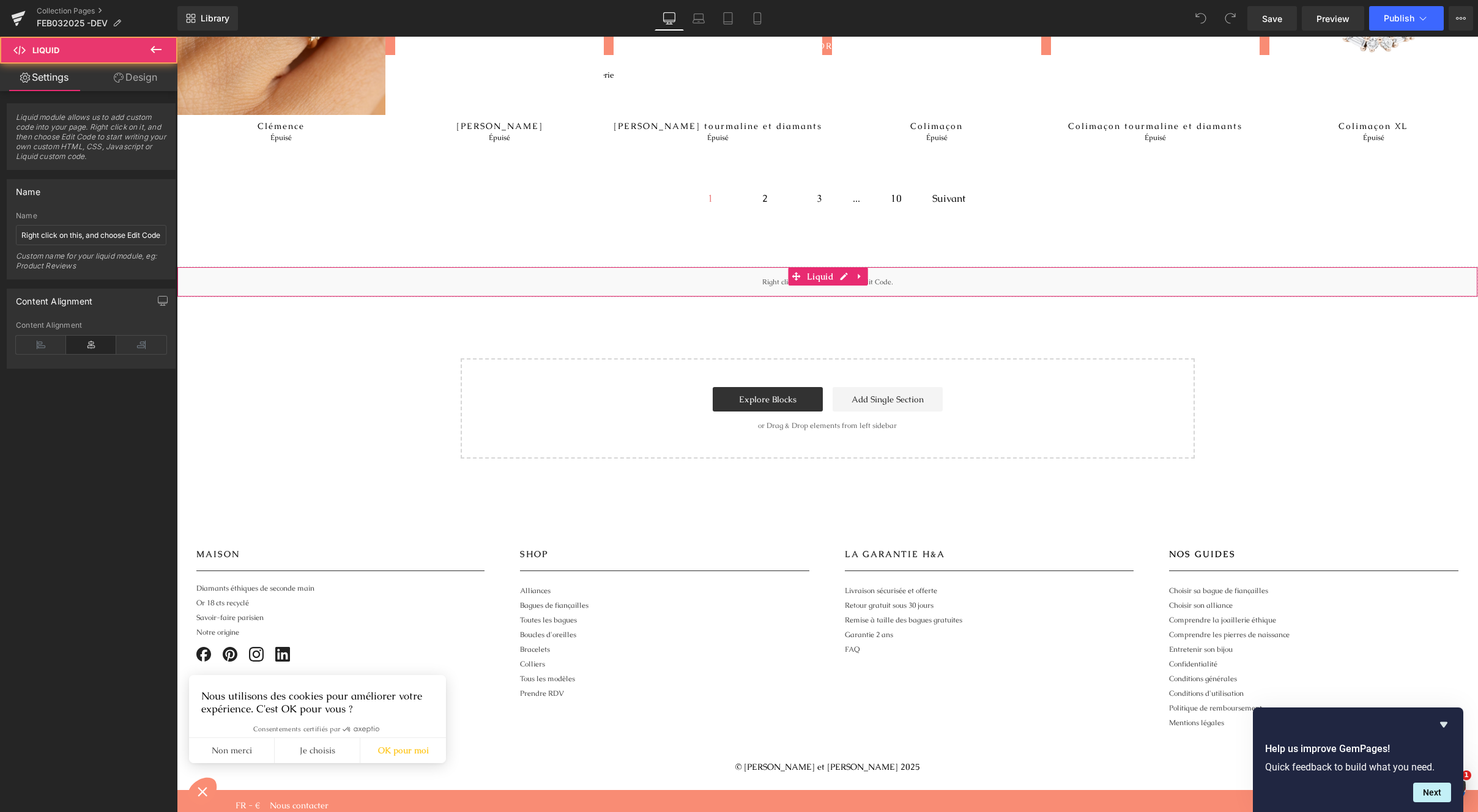
click at [934, 274] on div "Liquid" at bounding box center [827, 282] width 1301 height 31
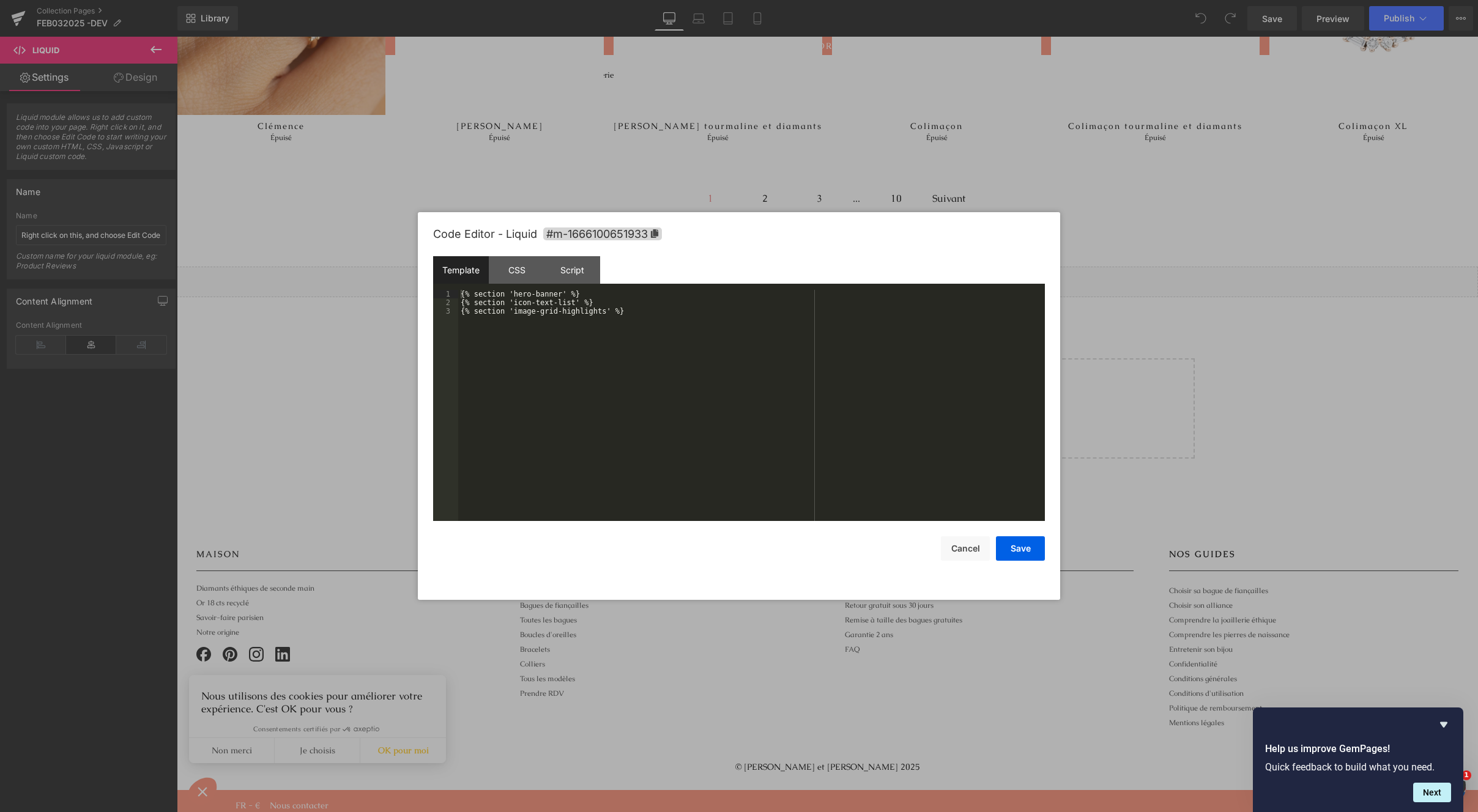
click at [745, 0] on div "You are previewing how the will restyle your page. You can not edit Elements in…" at bounding box center [739, 0] width 1478 height 0
click at [572, 268] on div "Script" at bounding box center [572, 270] width 56 height 28
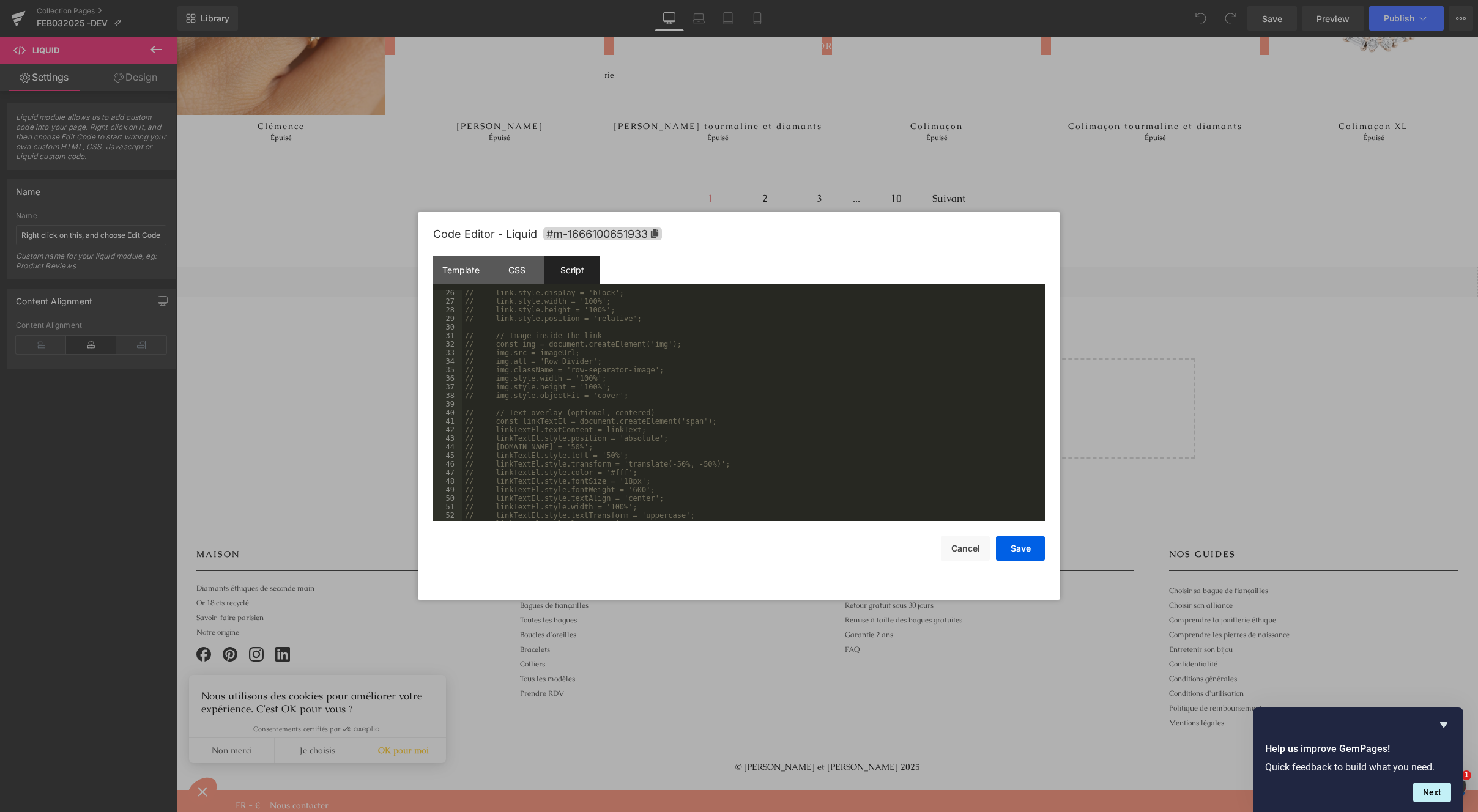
scroll to position [0, 0]
click at [564, 407] on div "// (function(jQuery) { // if (document.querySelector('.row-separator-wrapper'))…" at bounding box center [751, 414] width 577 height 249
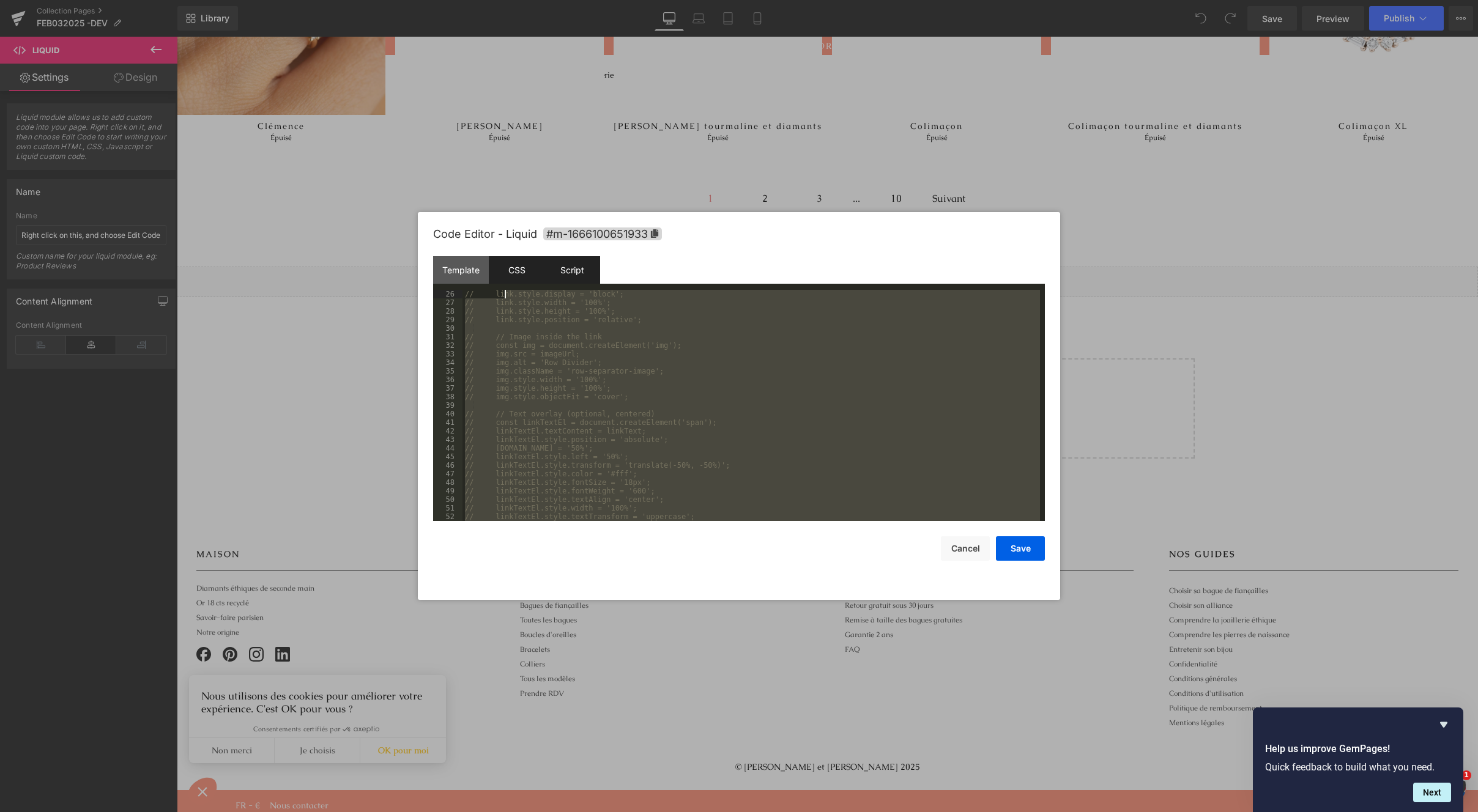
drag, startPoint x: 647, startPoint y: 512, endPoint x: 506, endPoint y: 281, distance: 270.6
click at [506, 281] on div "Template CSS Script Data 1 2 3 {% section 'hero-banner' %} {% section 'icon-tex…" at bounding box center [739, 389] width 612 height 265
drag, startPoint x: 713, startPoint y: 442, endPoint x: 735, endPoint y: 476, distance: 40.5
click at [716, 440] on div "// // Link overlay wrapper (will wrap the image) // const link = document.creat…" at bounding box center [751, 414] width 577 height 249
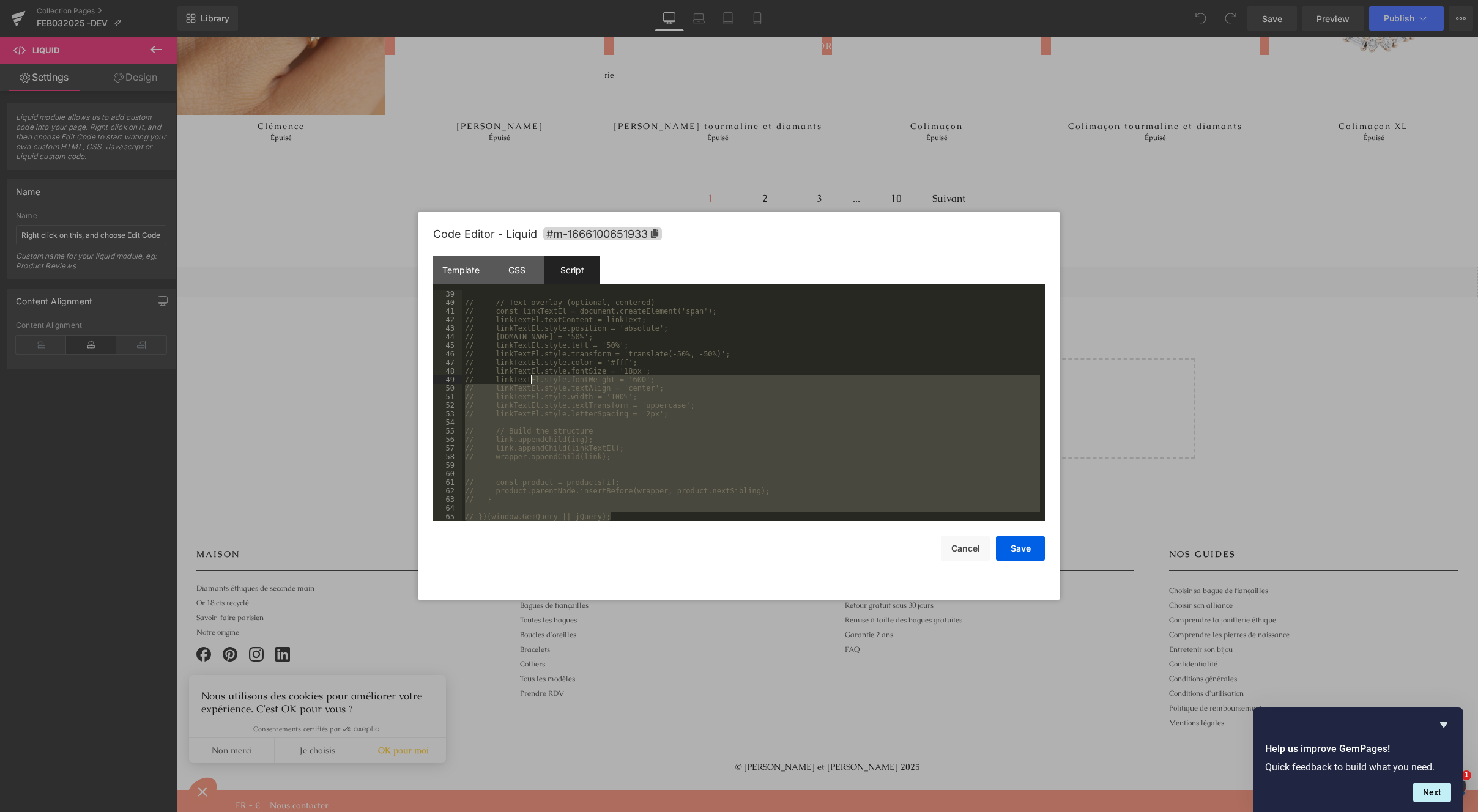
scroll to position [0, 0]
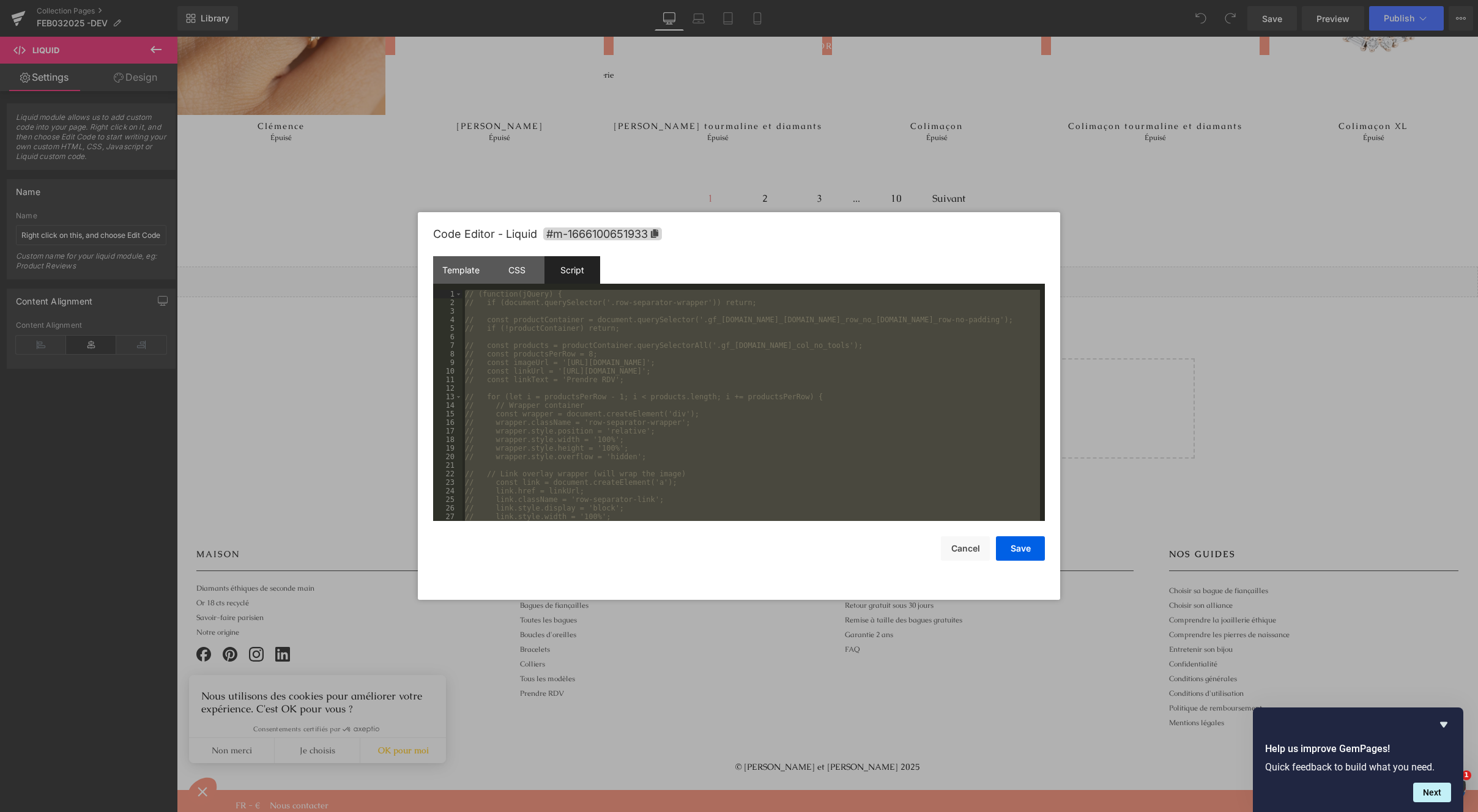
drag, startPoint x: 619, startPoint y: 506, endPoint x: 422, endPoint y: 234, distance: 335.8
click at [422, 234] on div "Code Editor - Liquid #m-1666100651933 Template CSS Script Data 1 2 3 {% section…" at bounding box center [739, 406] width 642 height 388
click at [779, 467] on div "// (function(jQuery) { // if (document.querySelector('.row-separator-wrapper'))…" at bounding box center [751, 414] width 577 height 249
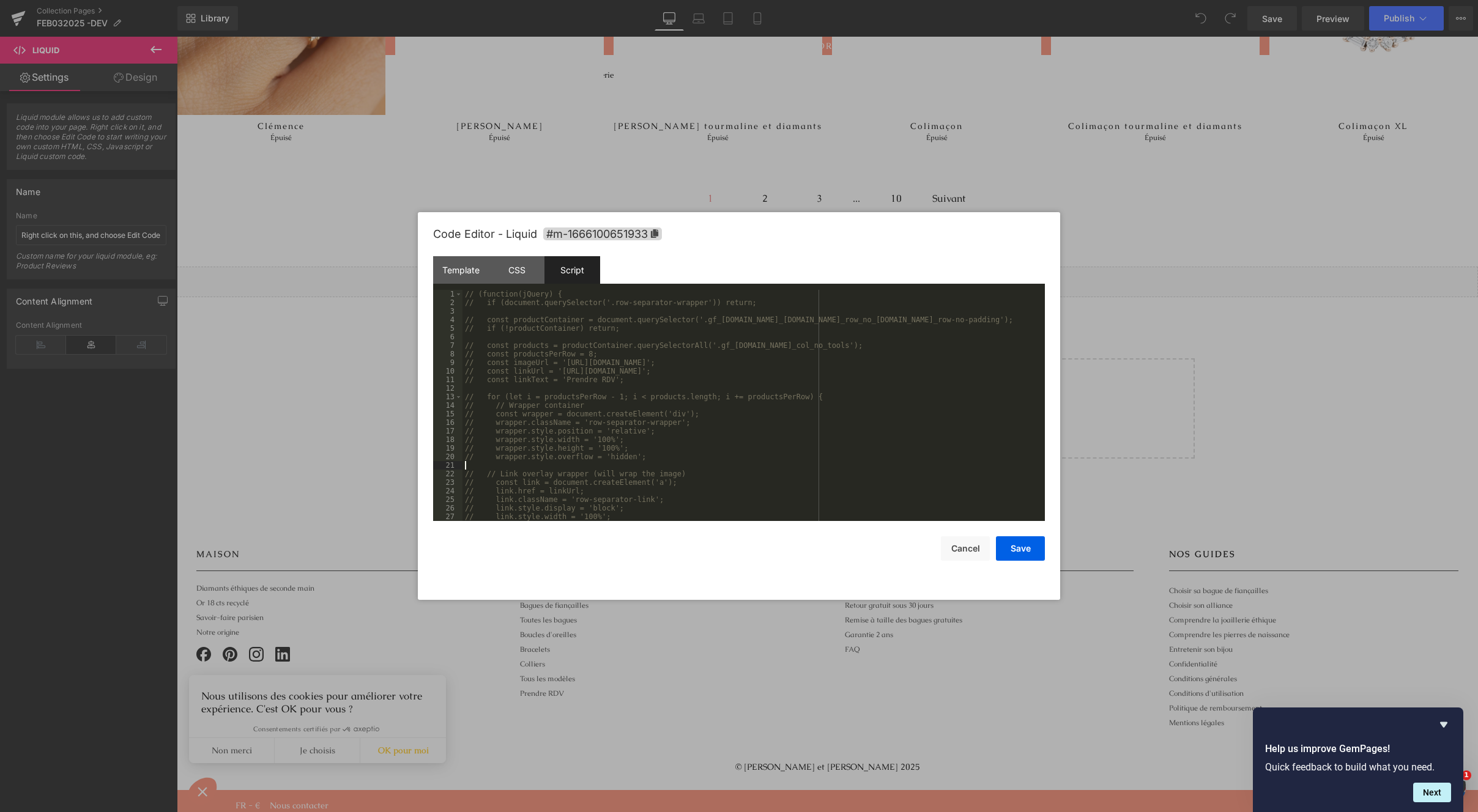
scroll to position [325, 0]
click at [688, 515] on div "// // Text overlay (optional, centered) // const linkTextEl = document.createEl…" at bounding box center [751, 414] width 577 height 249
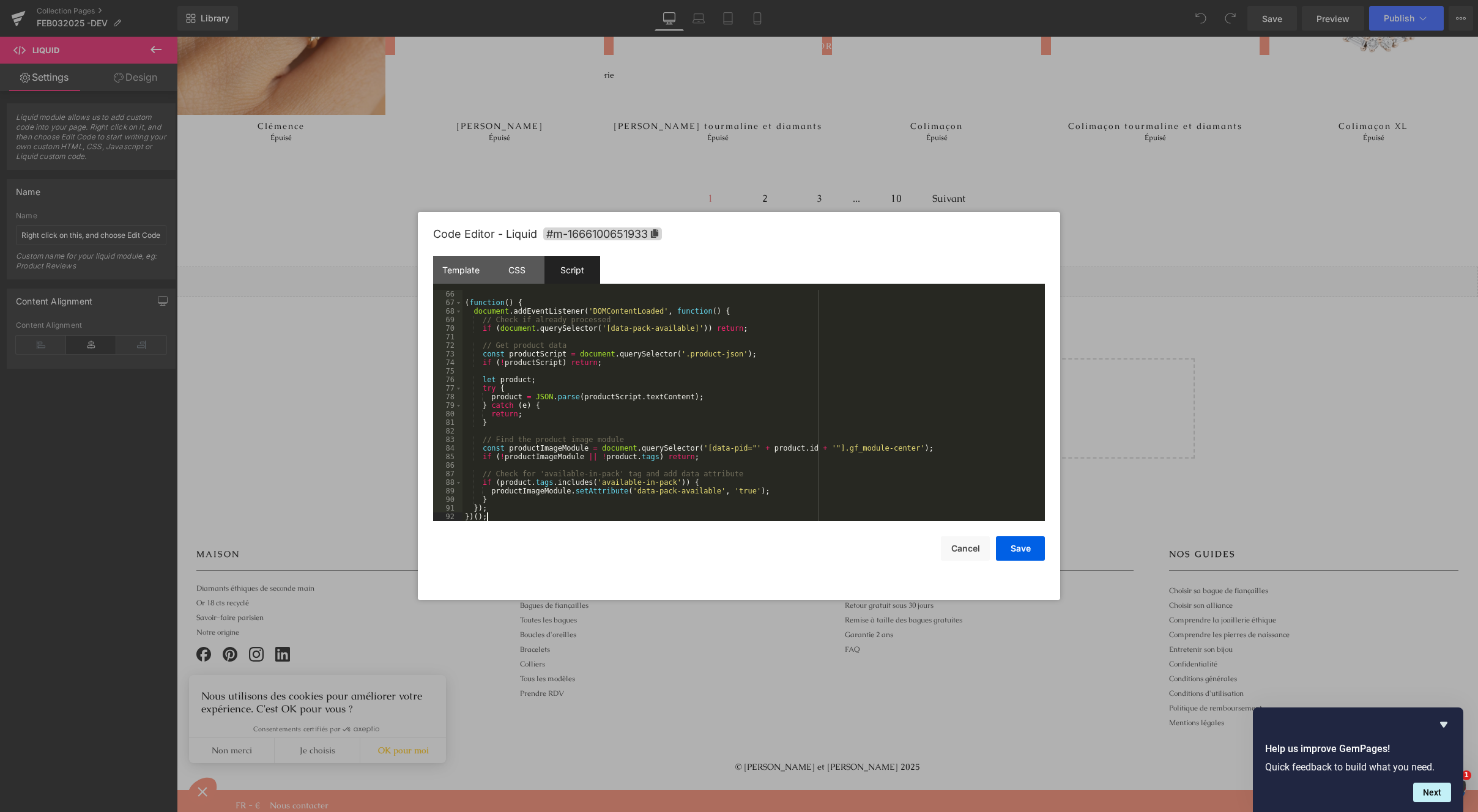
scroll to position [557, 0]
click at [1029, 551] on button "Save" at bounding box center [1020, 549] width 49 height 24
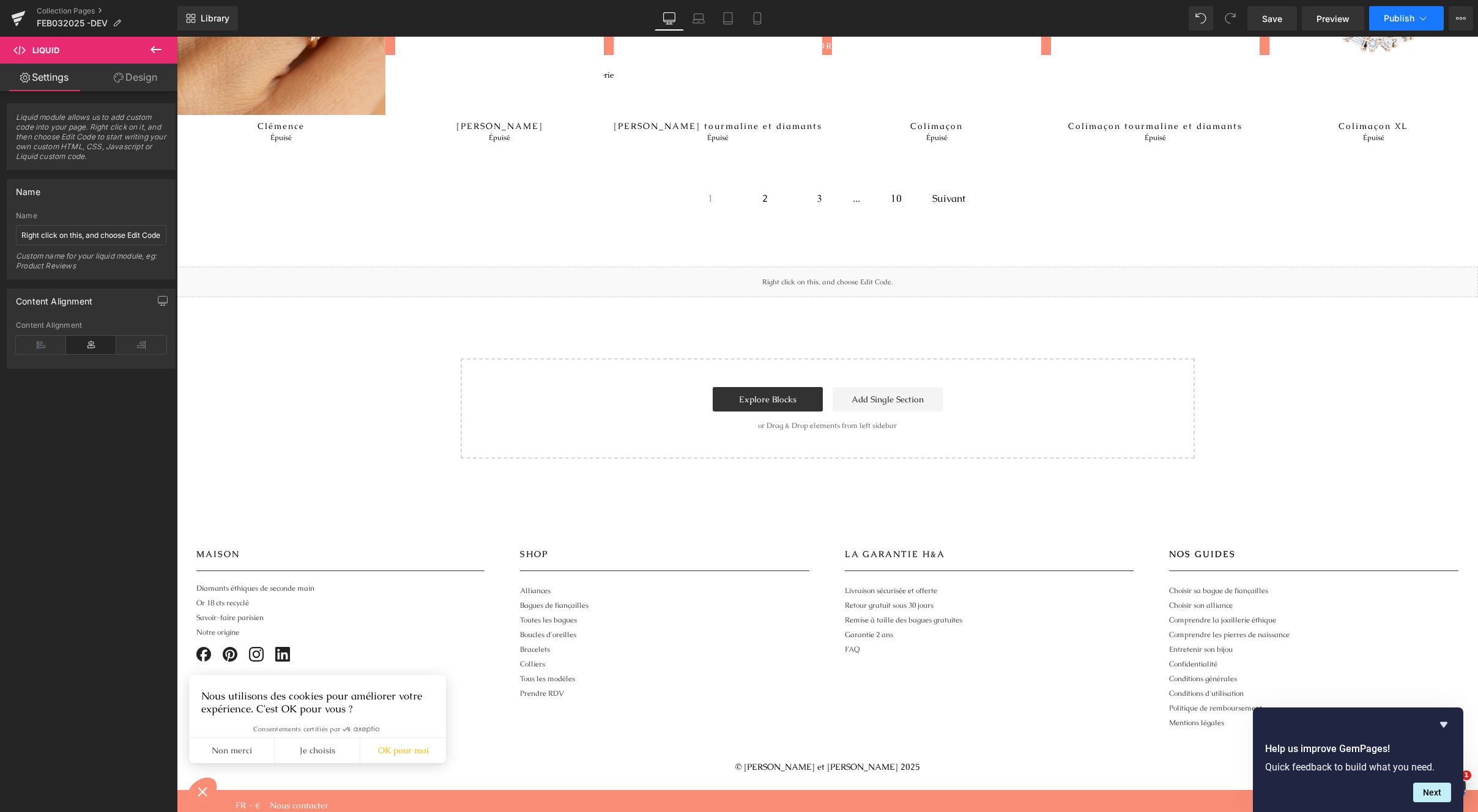
click at [1418, 20] on icon at bounding box center [1423, 18] width 12 height 12
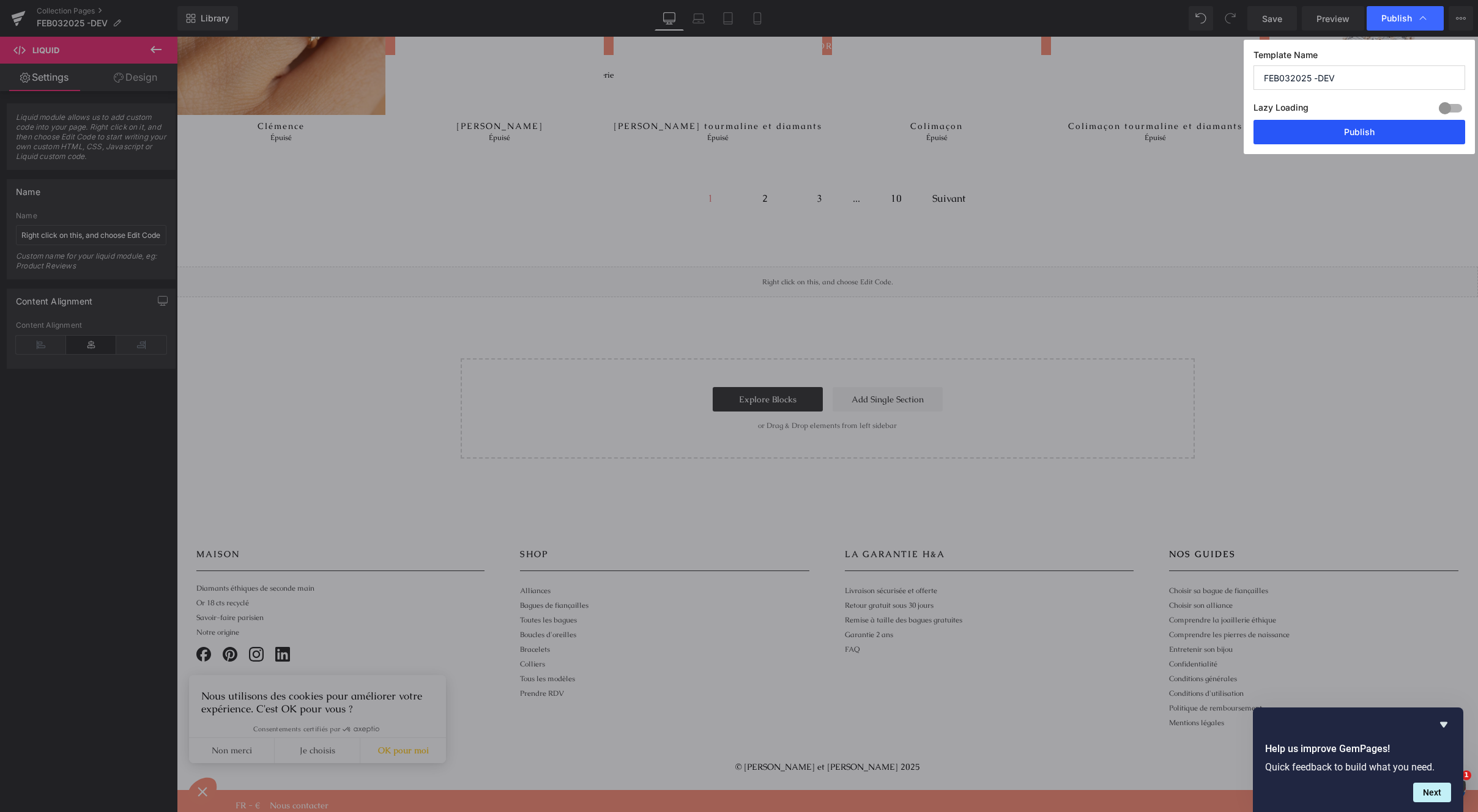
click at [1360, 138] on button "Publish" at bounding box center [1359, 132] width 211 height 24
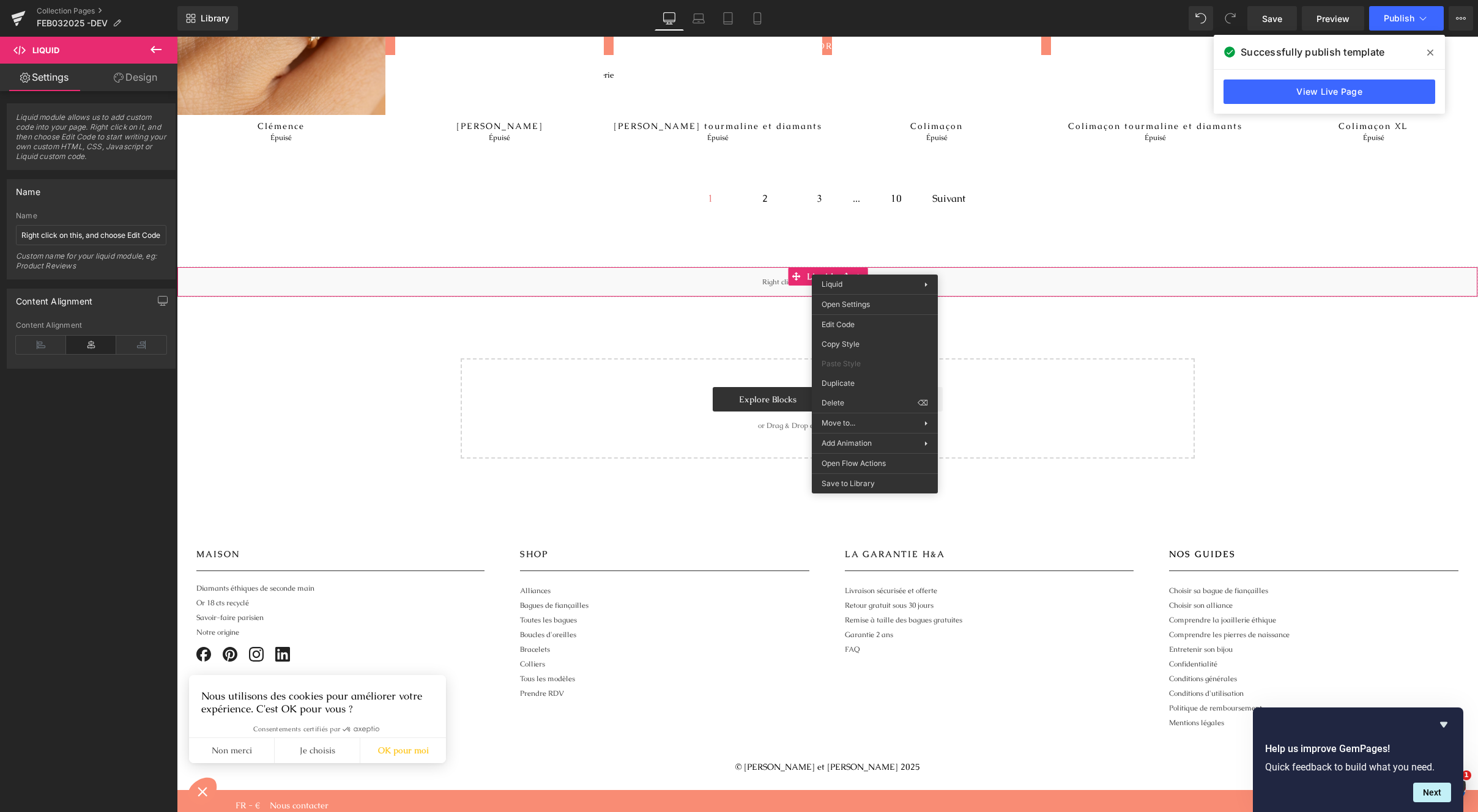
drag, startPoint x: 875, startPoint y: 266, endPoint x: 1037, endPoint y: 339, distance: 177.7
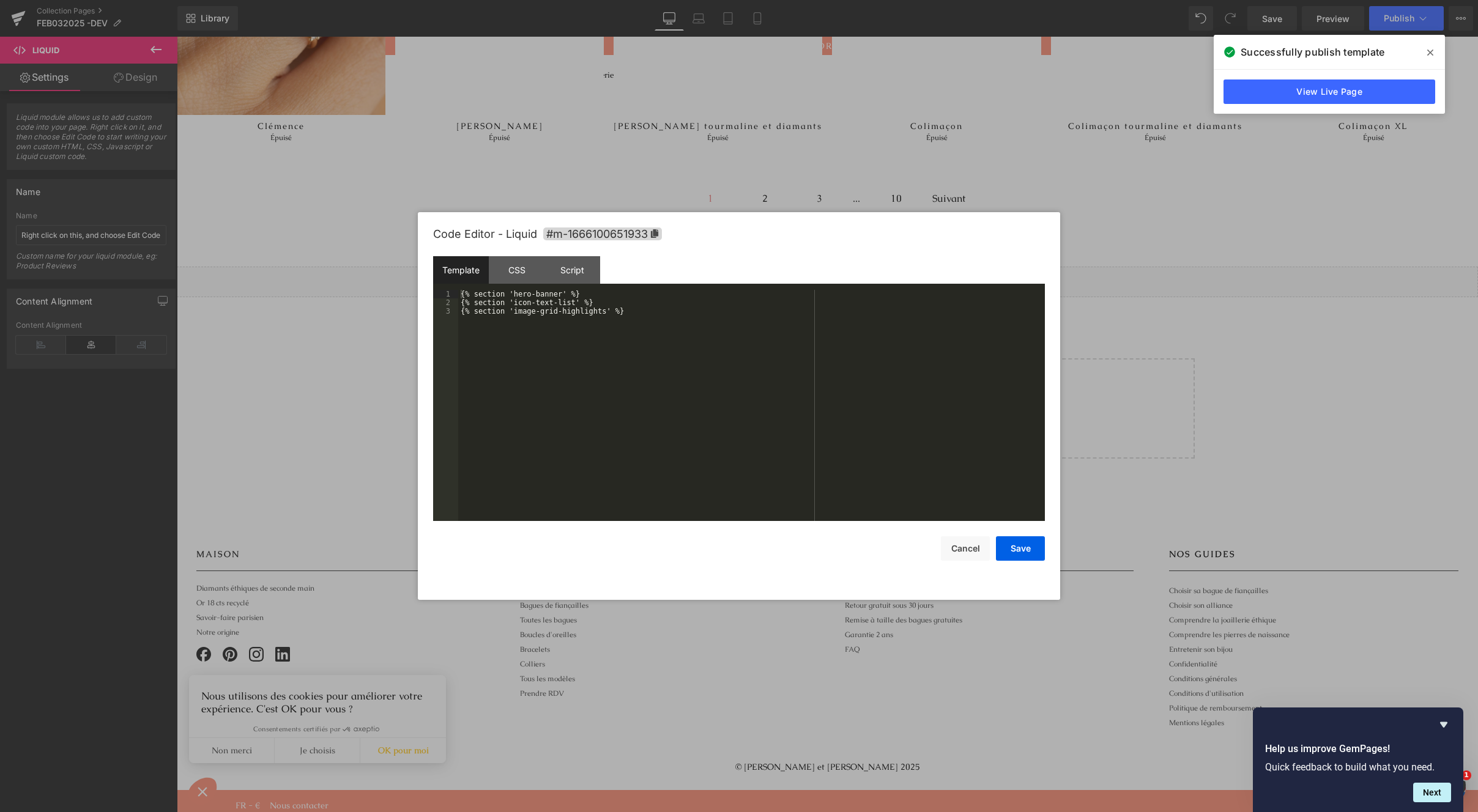
click at [852, 0] on div "You are previewing how the will restyle your page. You can not edit Elements in…" at bounding box center [739, 0] width 1478 height 0
click at [577, 270] on div "Script" at bounding box center [572, 270] width 56 height 28
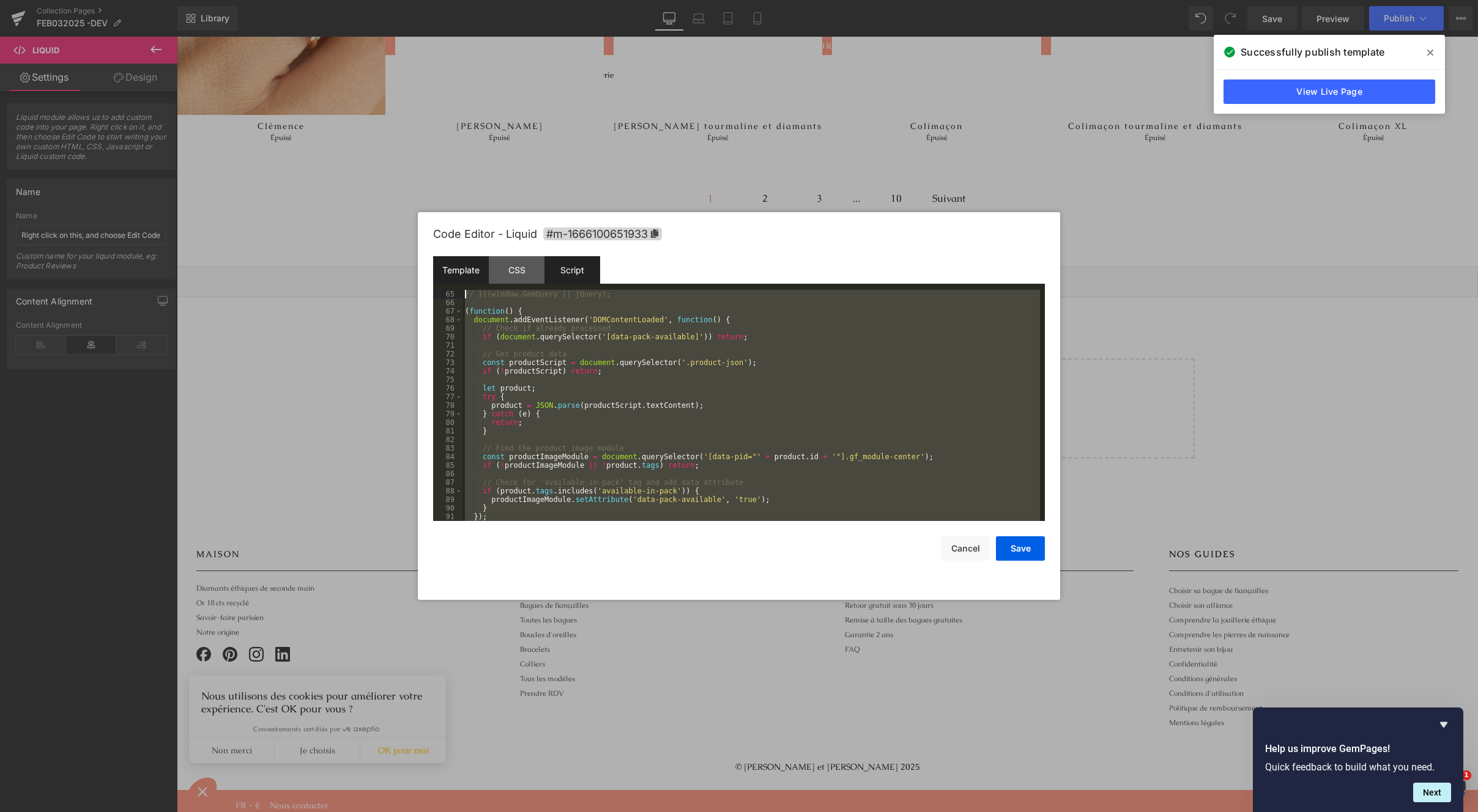
scroll to position [471, 0]
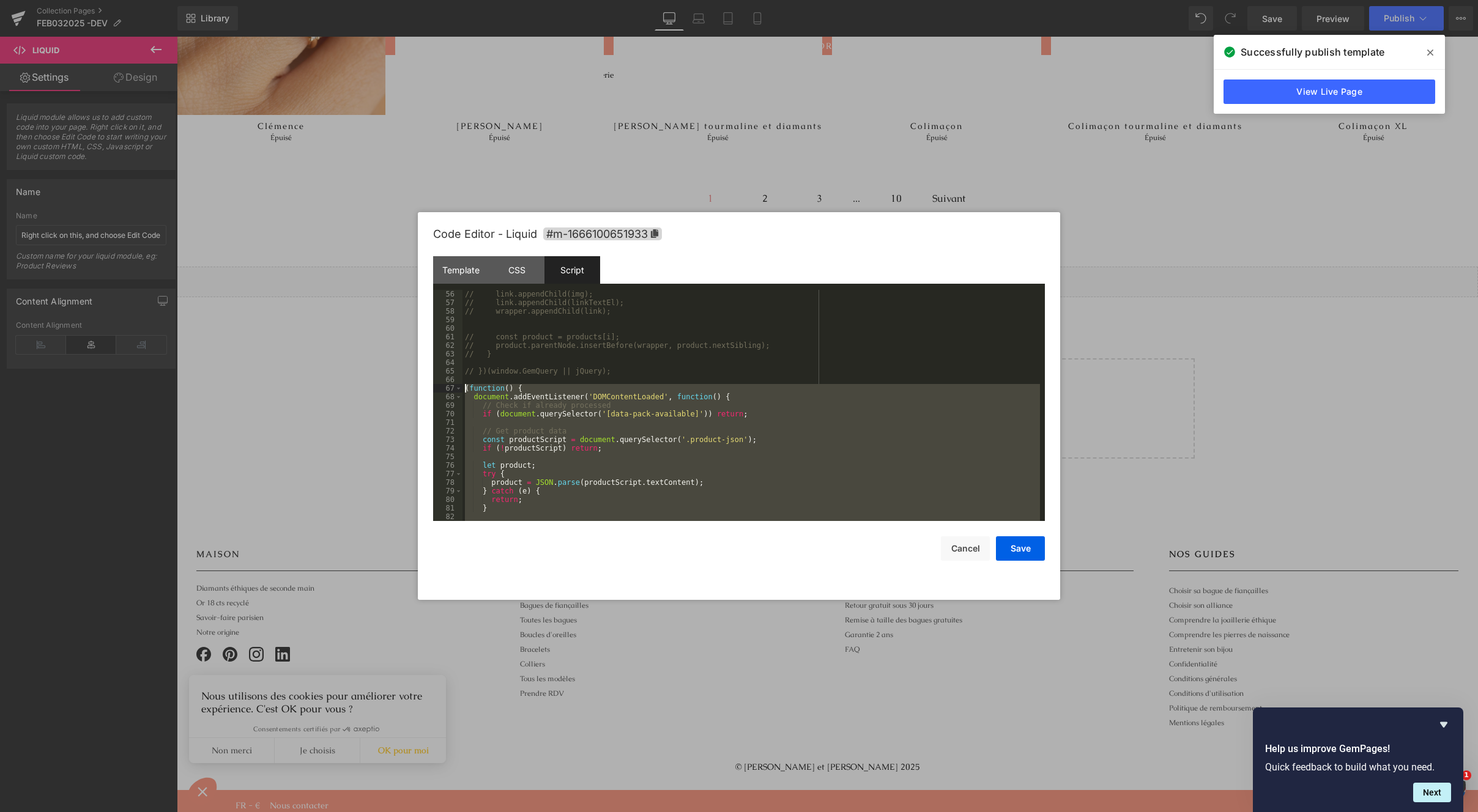
drag, startPoint x: 518, startPoint y: 518, endPoint x: 449, endPoint y: 386, distance: 148.9
click at [449, 386] on pre "56 57 58 59 60 61 62 63 64 65 66 67 68 69 70 71 72 73 74 75 76 77 78 79 80 81 8…" at bounding box center [739, 406] width 612 height 232
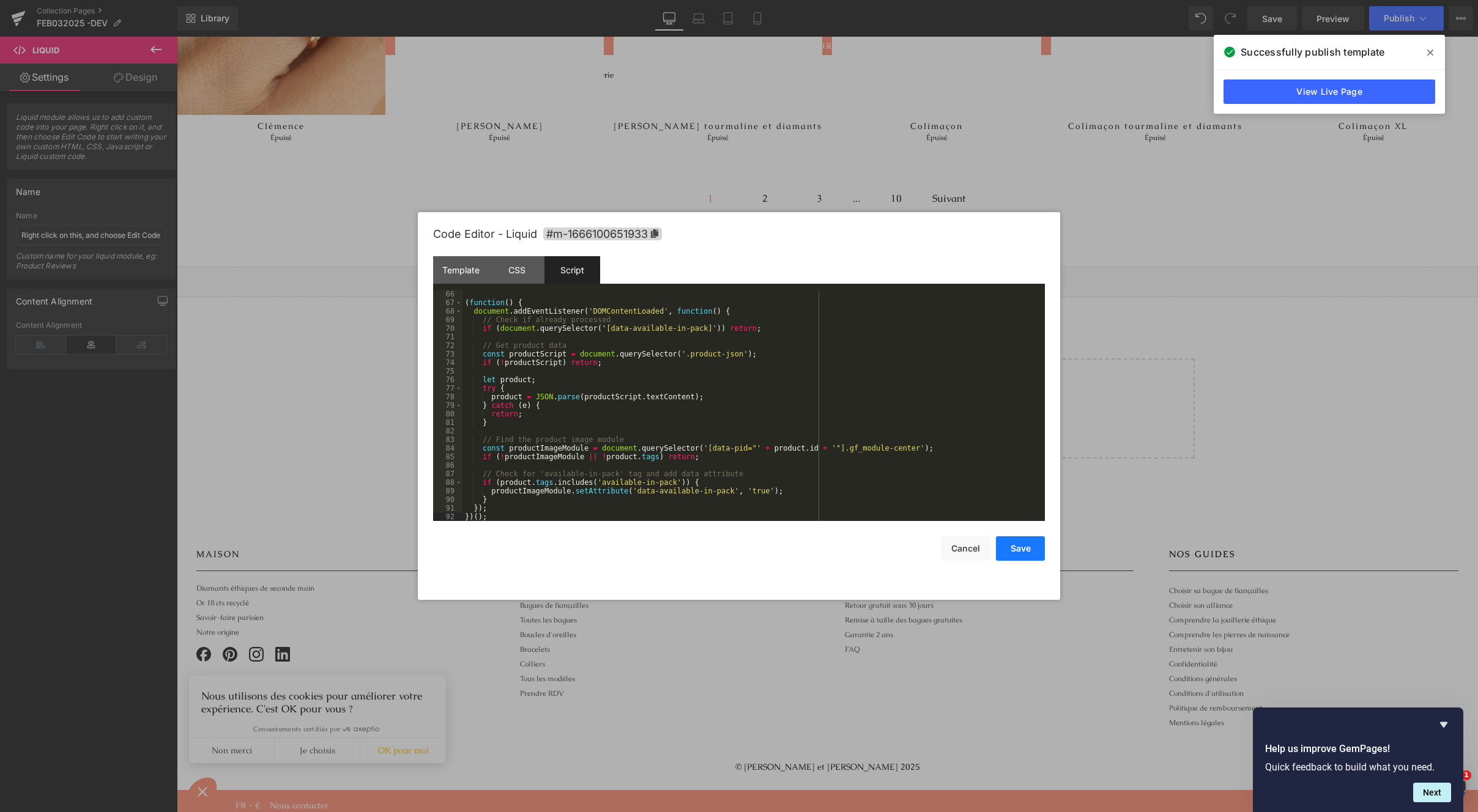
click at [1024, 542] on button "Save" at bounding box center [1020, 549] width 49 height 24
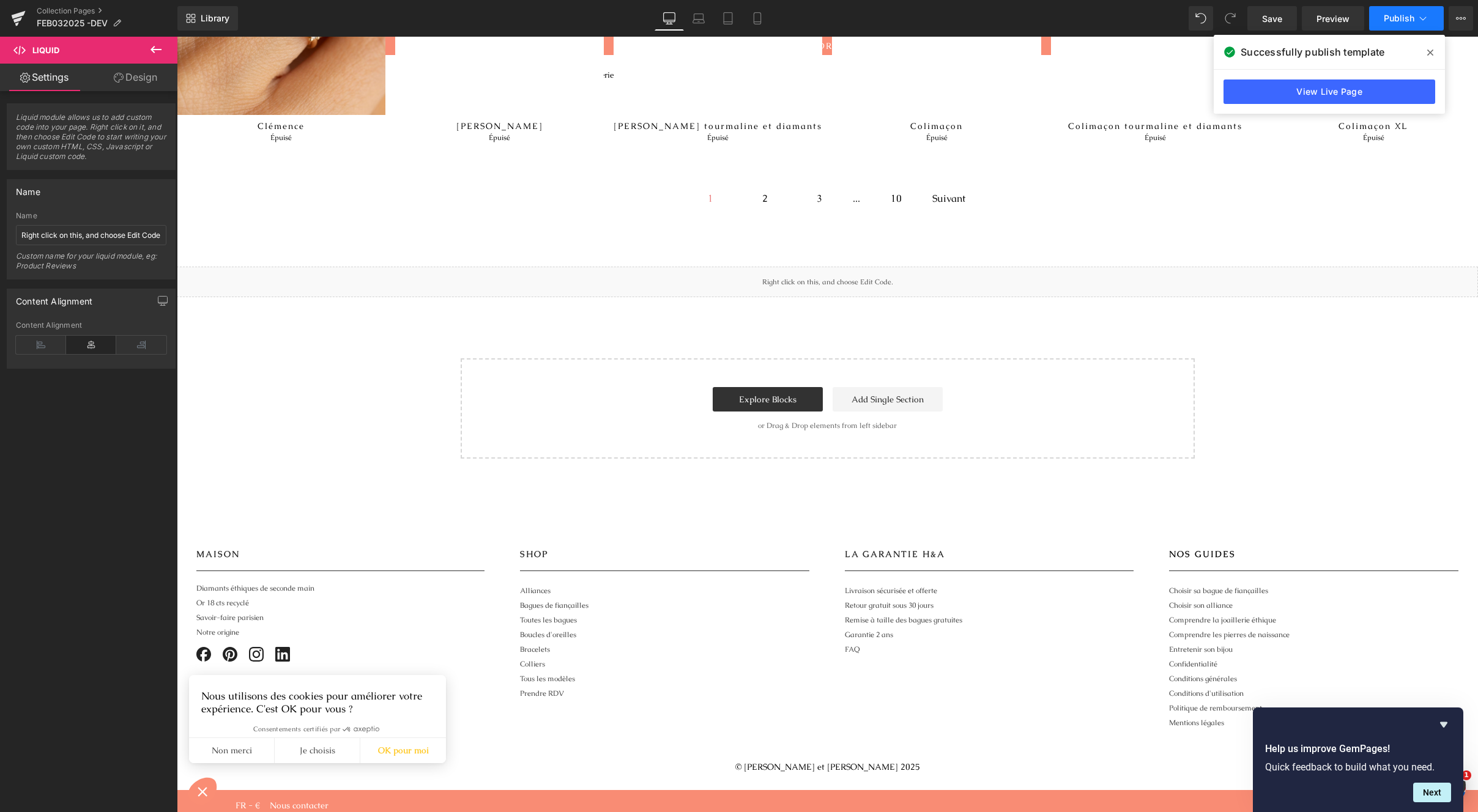
click at [1389, 11] on button "Publish" at bounding box center [1407, 19] width 75 height 24
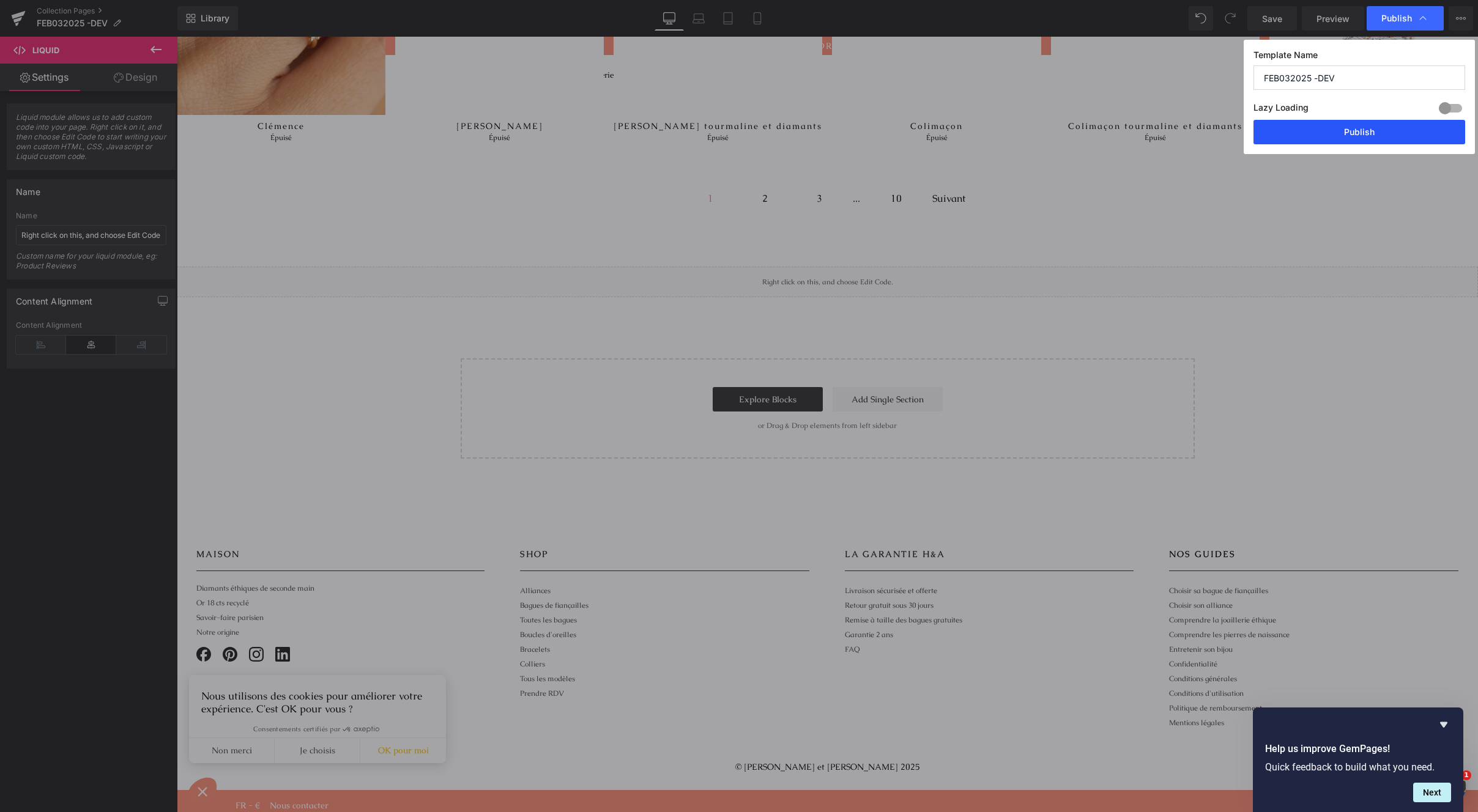
click at [1315, 130] on button "Publish" at bounding box center [1359, 132] width 211 height 24
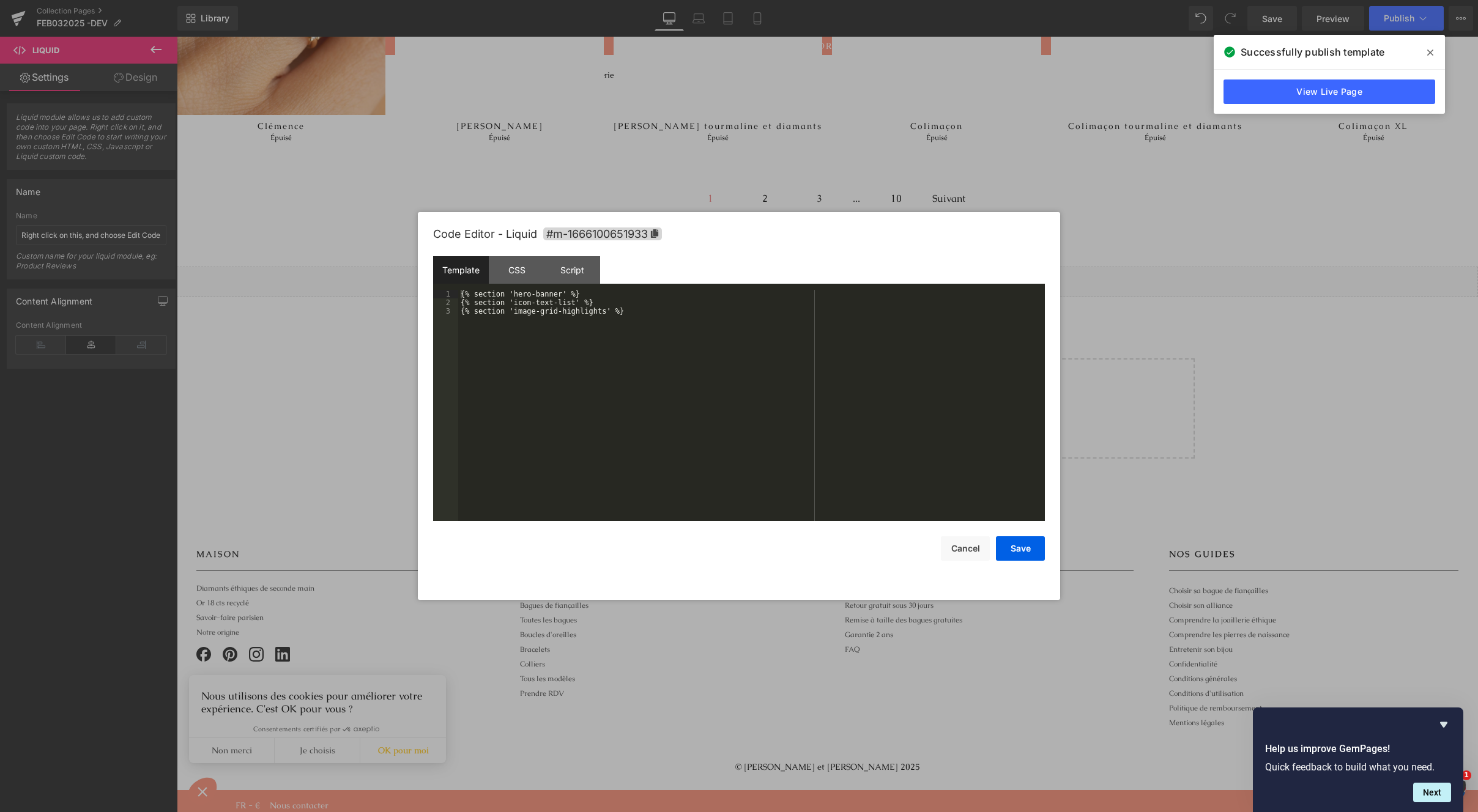
click at [821, 0] on div "You are previewing how the will restyle your page. You can not edit Elements in…" at bounding box center [739, 0] width 1478 height 0
click at [542, 274] on div "CSS" at bounding box center [517, 270] width 56 height 28
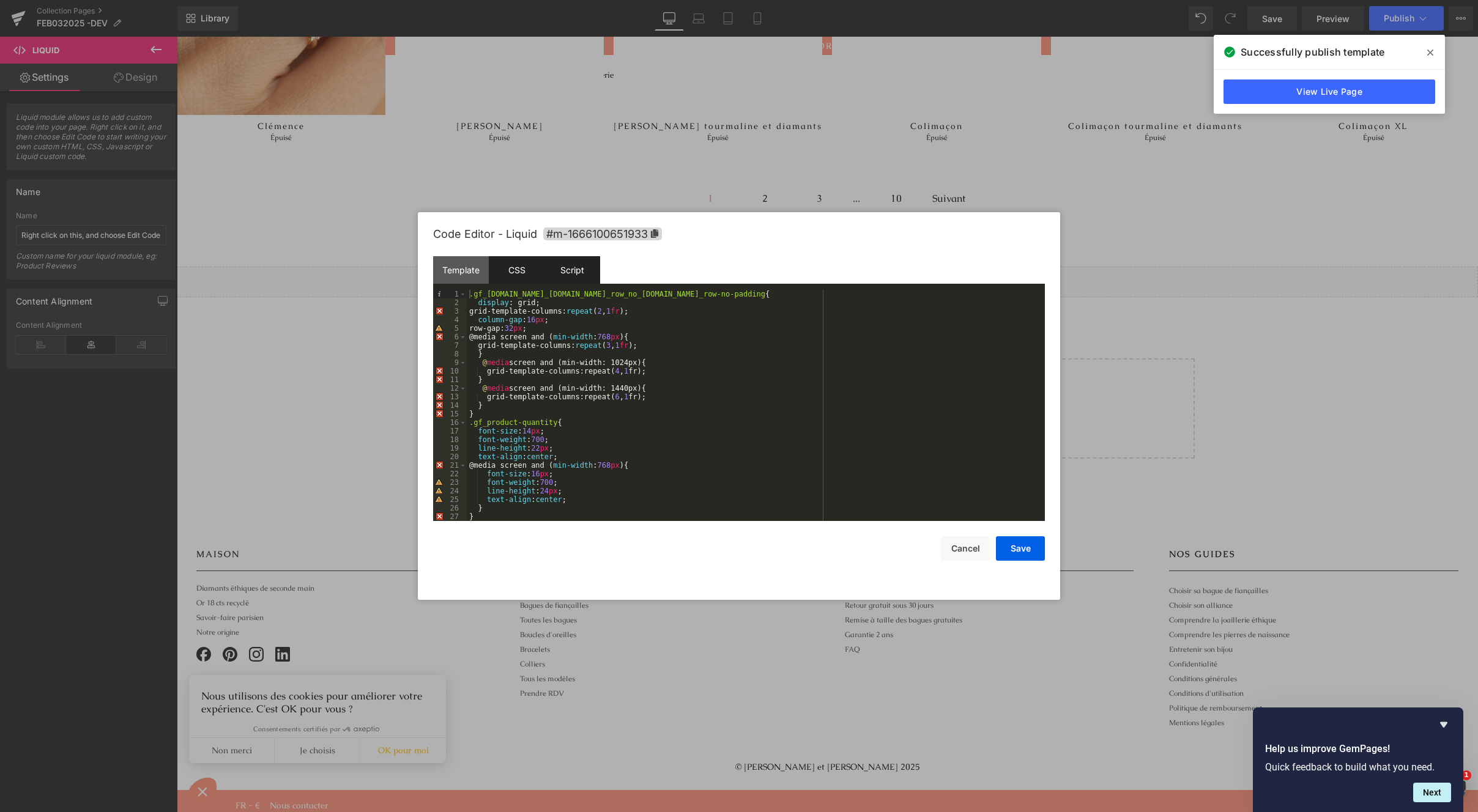
click at [572, 266] on div "Script" at bounding box center [572, 270] width 56 height 28
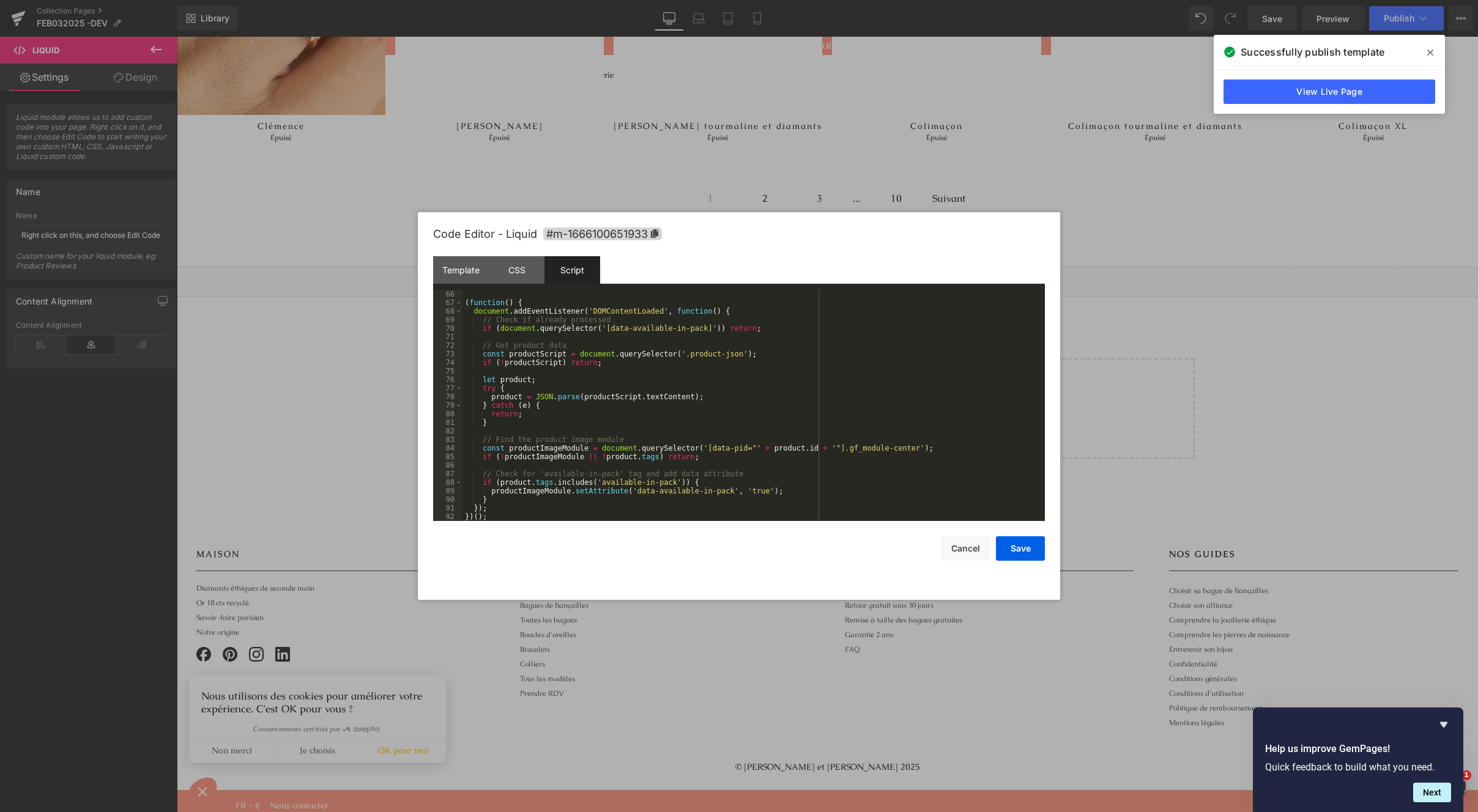
click at [707, 464] on div "( function ( ) { document . addEventListener ( 'DOMContentLoaded' , function ( …" at bounding box center [751, 414] width 577 height 249
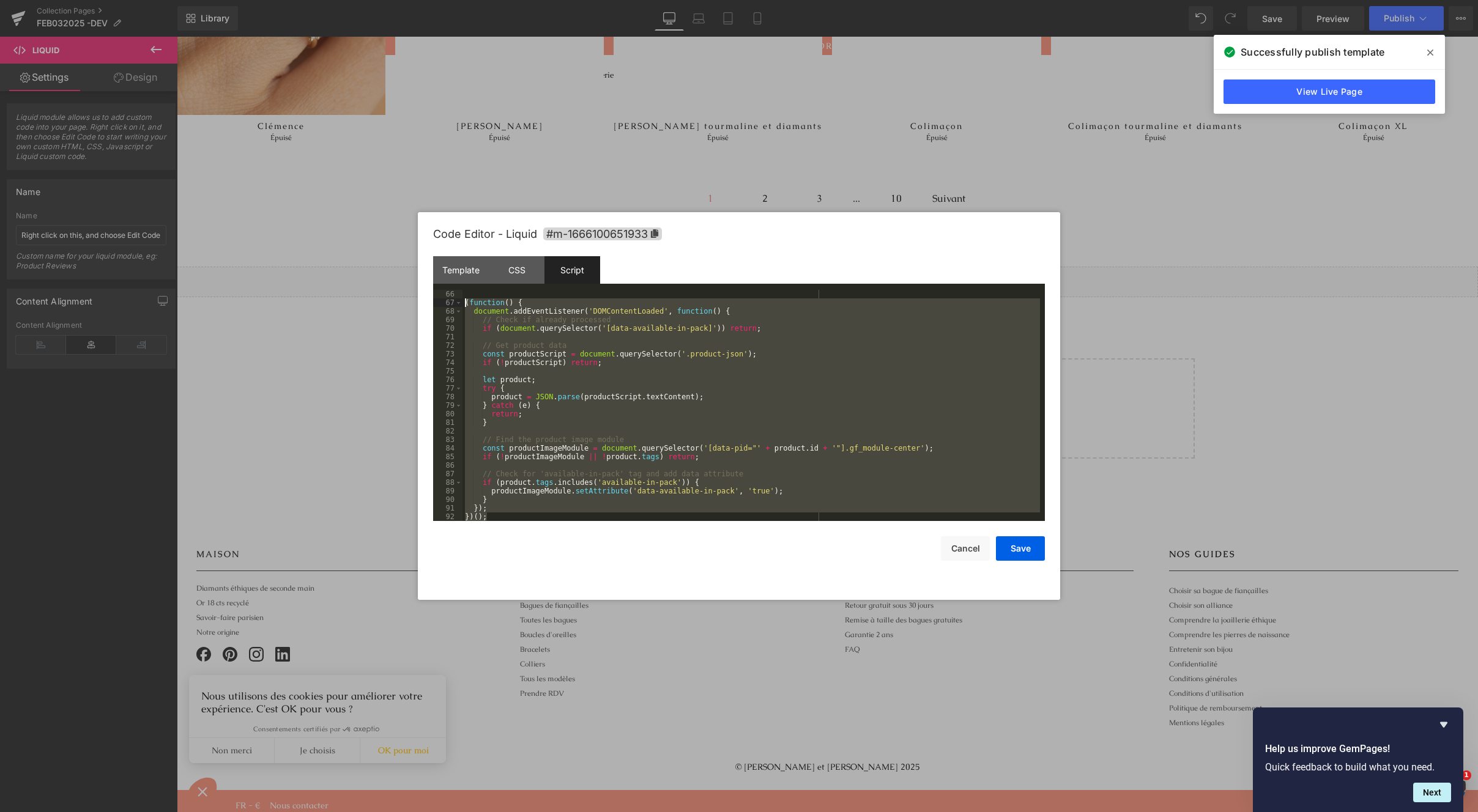
drag, startPoint x: 497, startPoint y: 516, endPoint x: 439, endPoint y: 301, distance: 222.7
click at [439, 301] on pre "66 67 68 69 70 71 72 73 74 75 76 77 78 79 80 81 82 83 84 85 86 87 88 89 90 91 9…" at bounding box center [739, 406] width 612 height 232
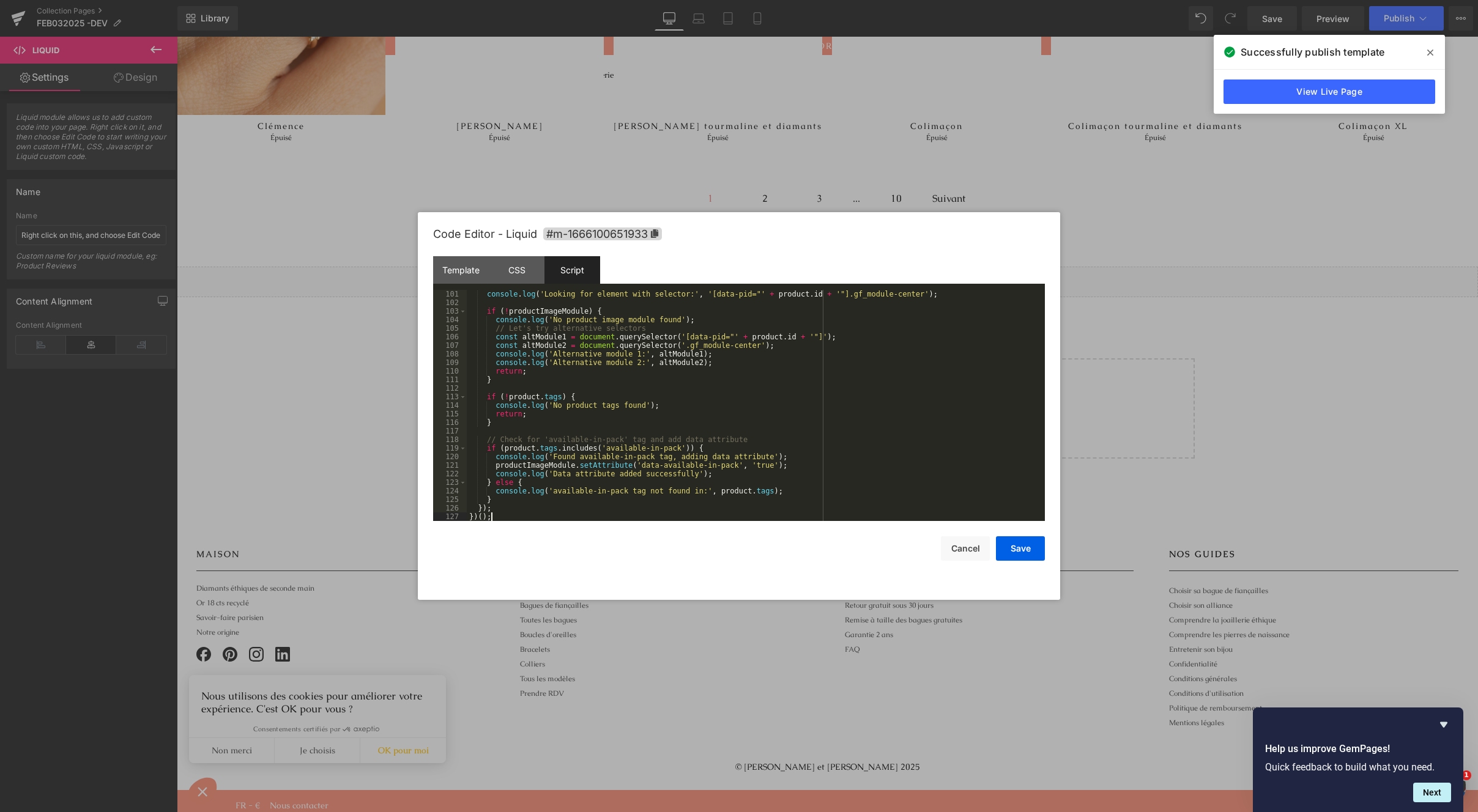
scroll to position [857, 0]
click at [1029, 555] on button "Save" at bounding box center [1020, 549] width 49 height 24
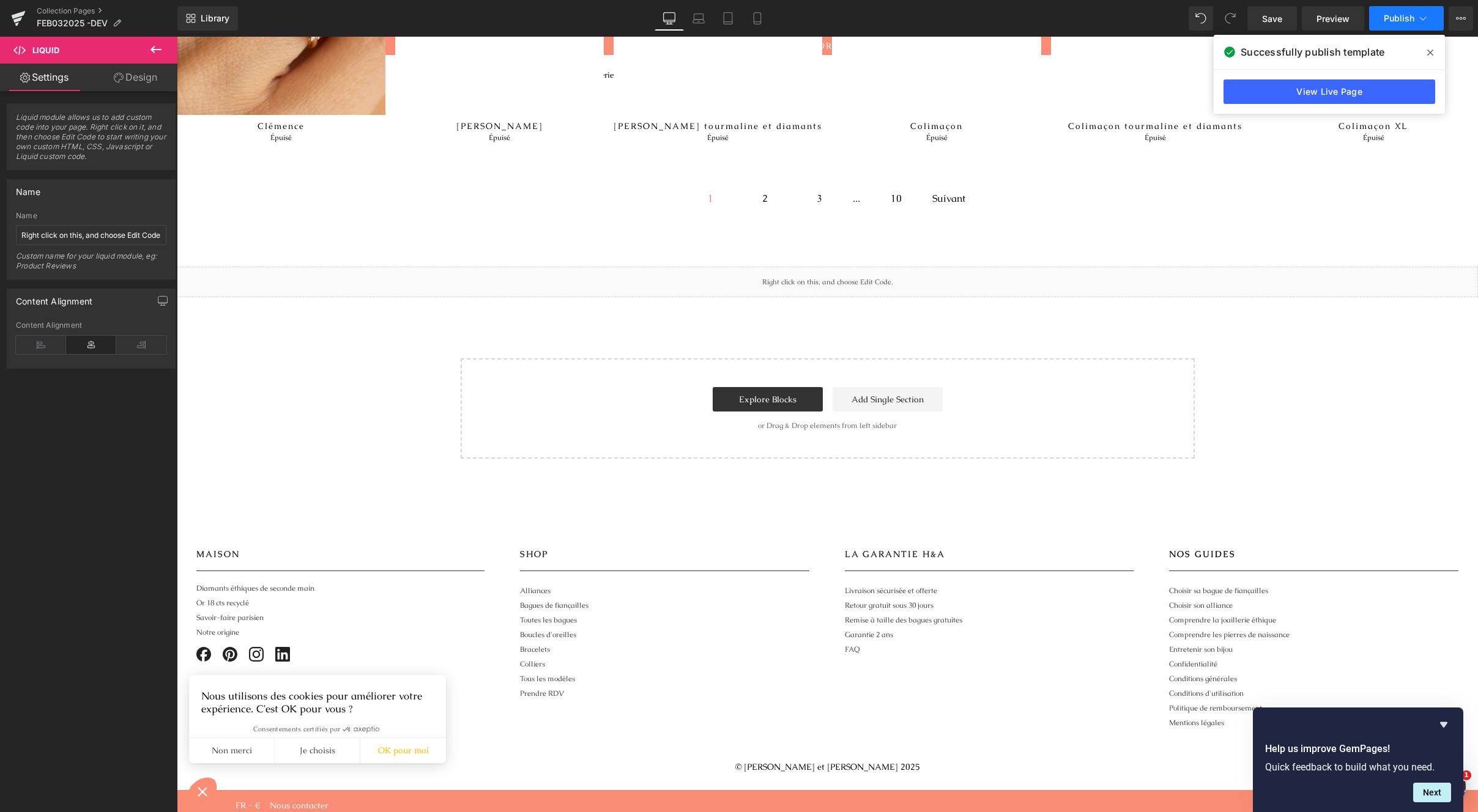
click at [1398, 14] on span "Publish" at bounding box center [1399, 19] width 31 height 10
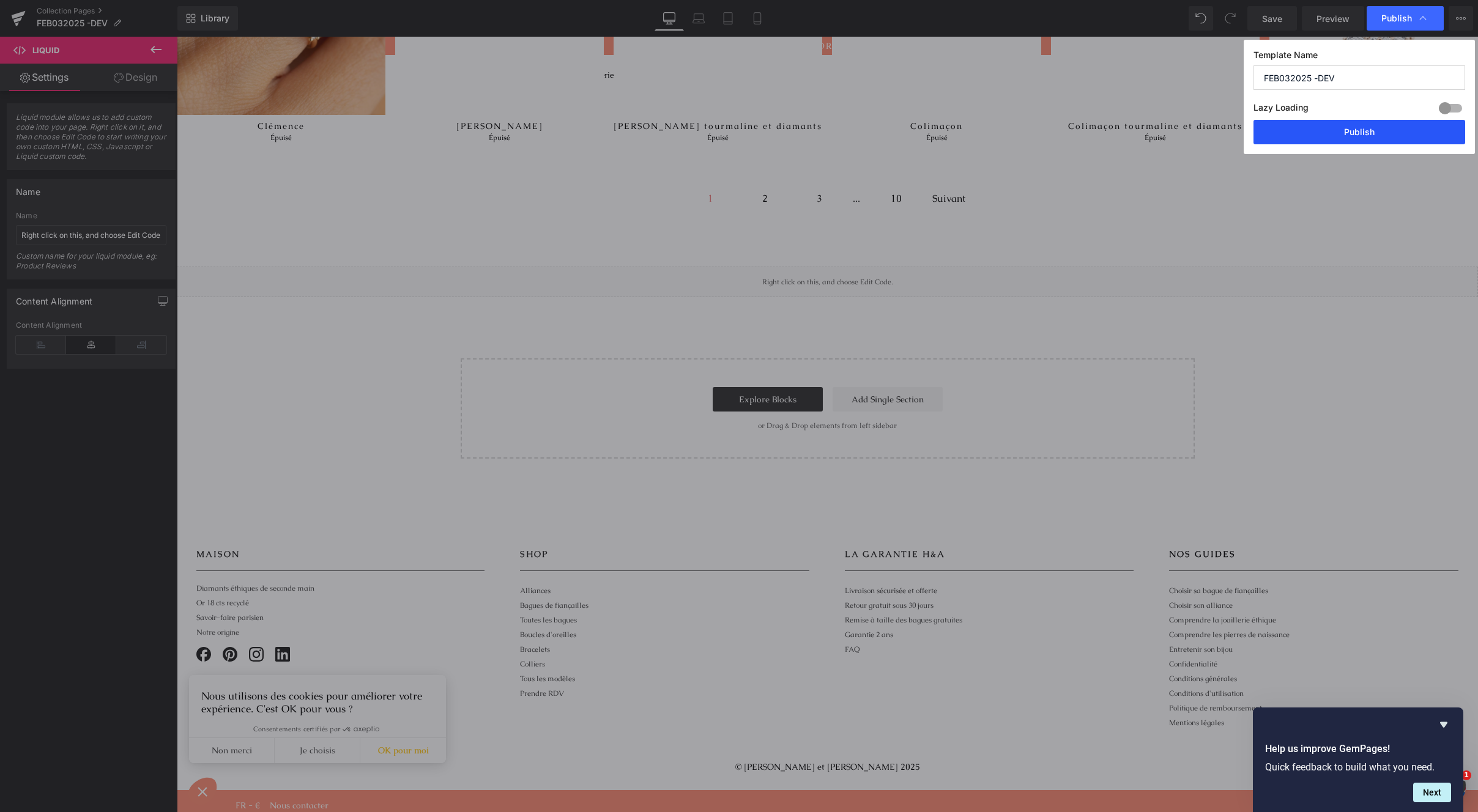
click at [1430, 138] on button "Publish" at bounding box center [1359, 132] width 211 height 24
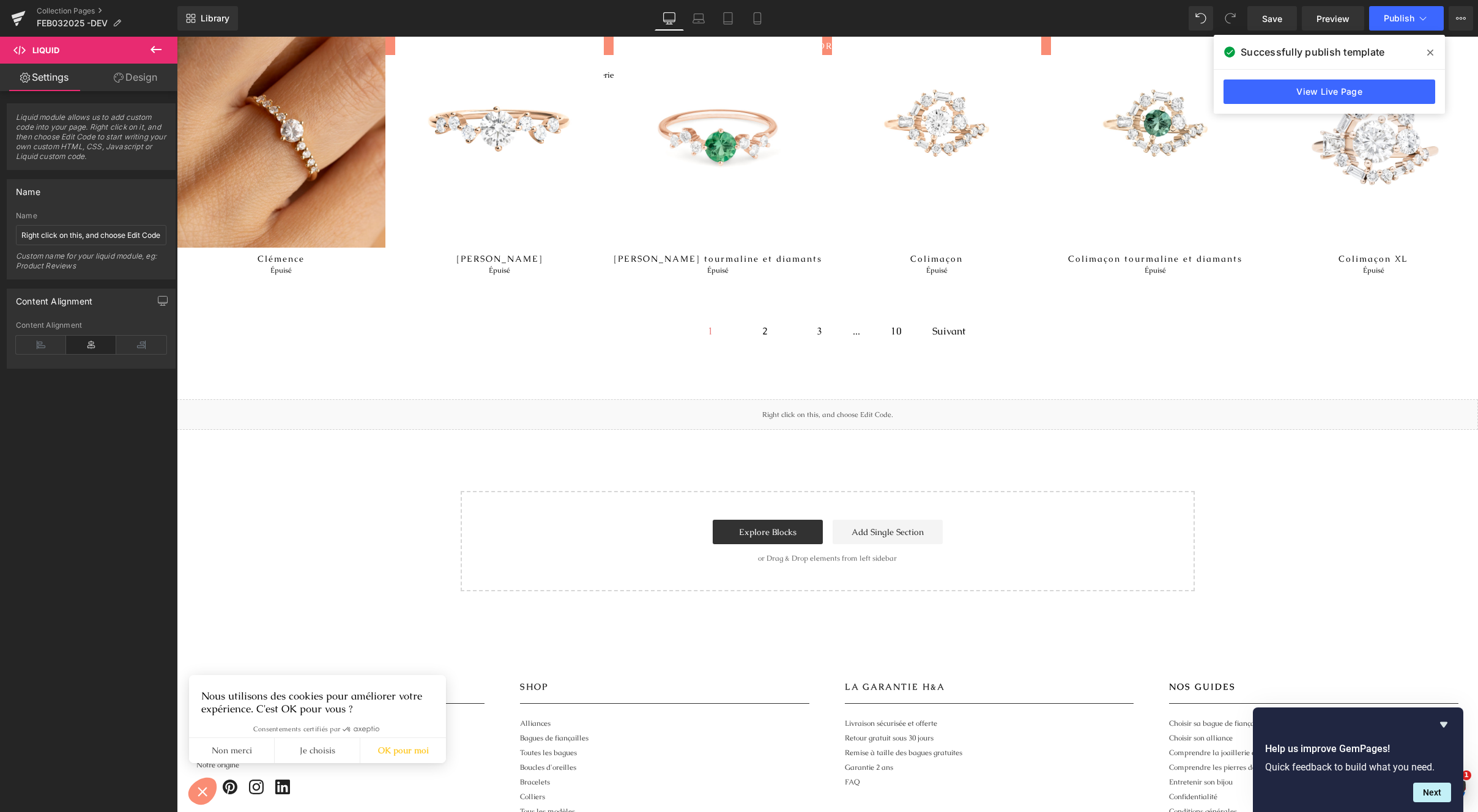
scroll to position [1367, 0]
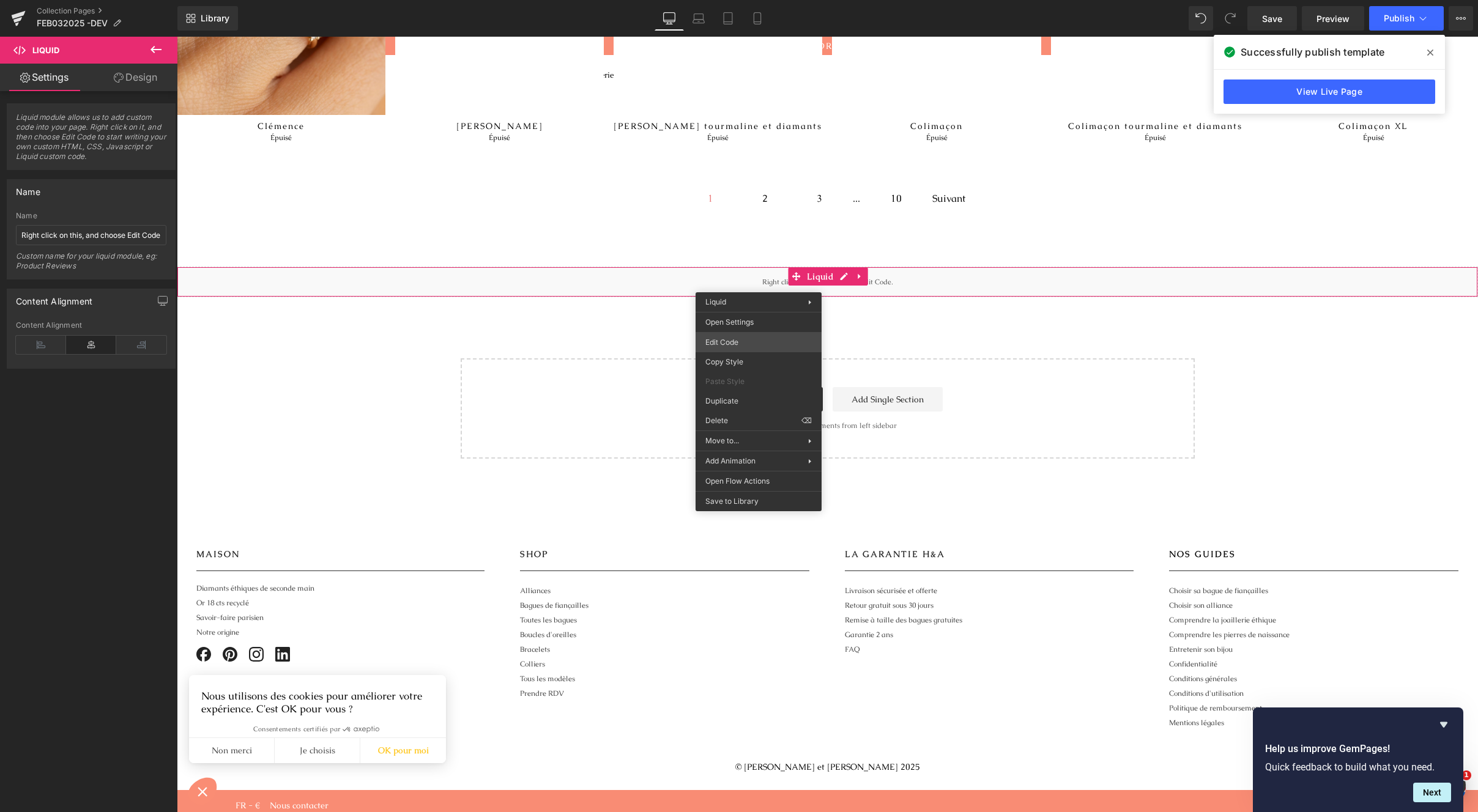
click at [732, 0] on div "You are previewing how the will restyle your page. You can not edit Elements in…" at bounding box center [739, 0] width 1478 height 0
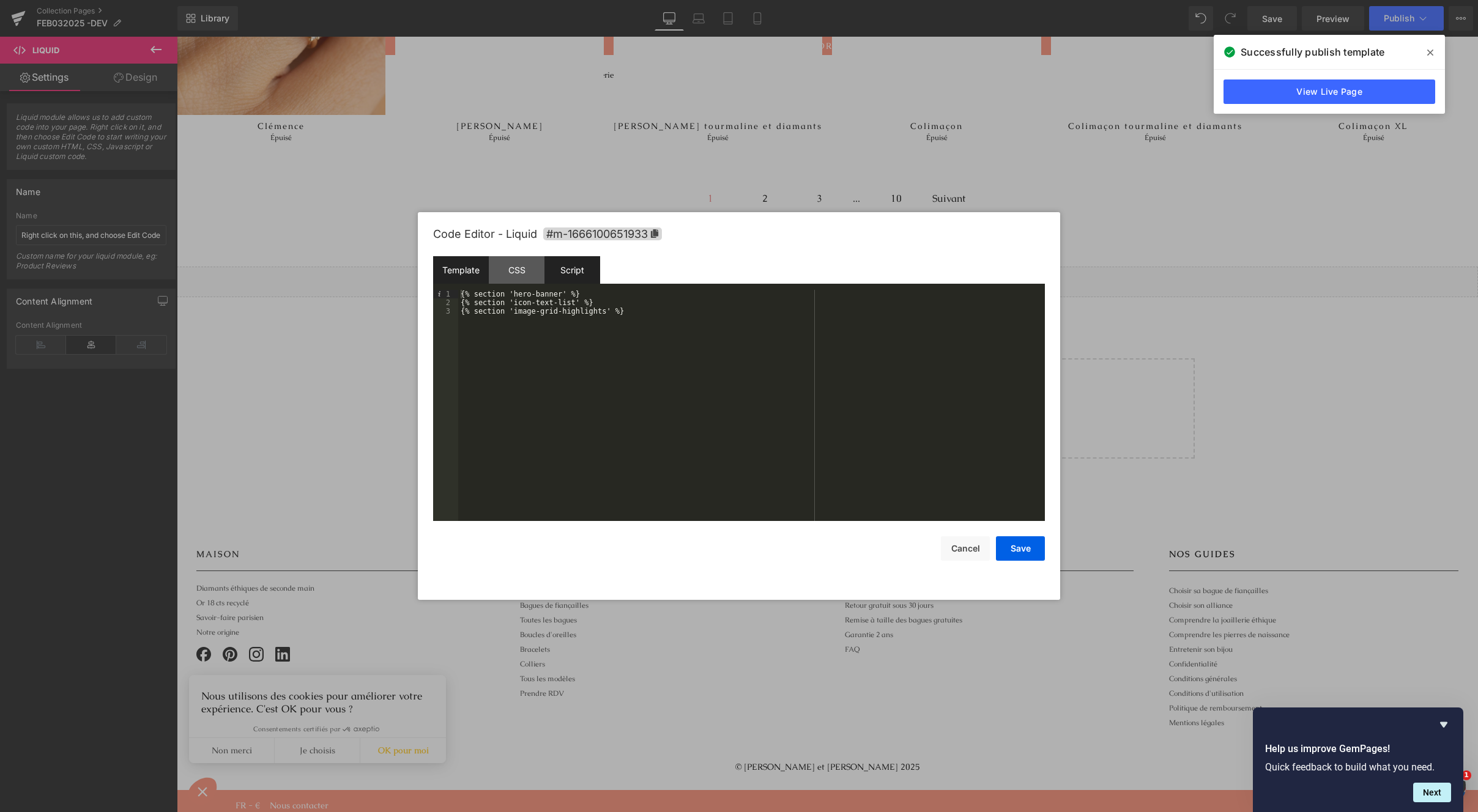
click at [589, 264] on div "Script" at bounding box center [572, 270] width 56 height 28
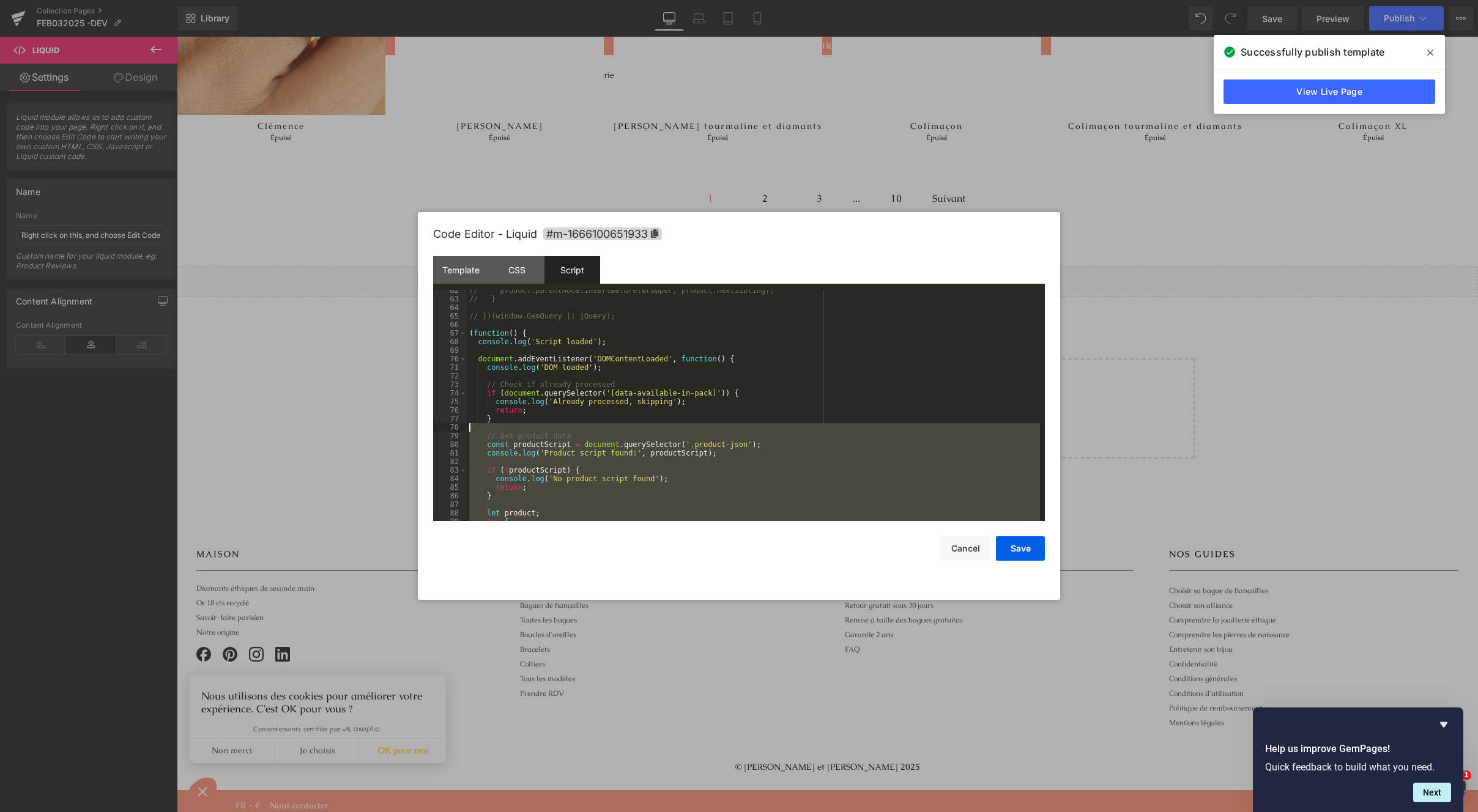
scroll to position [416, 0]
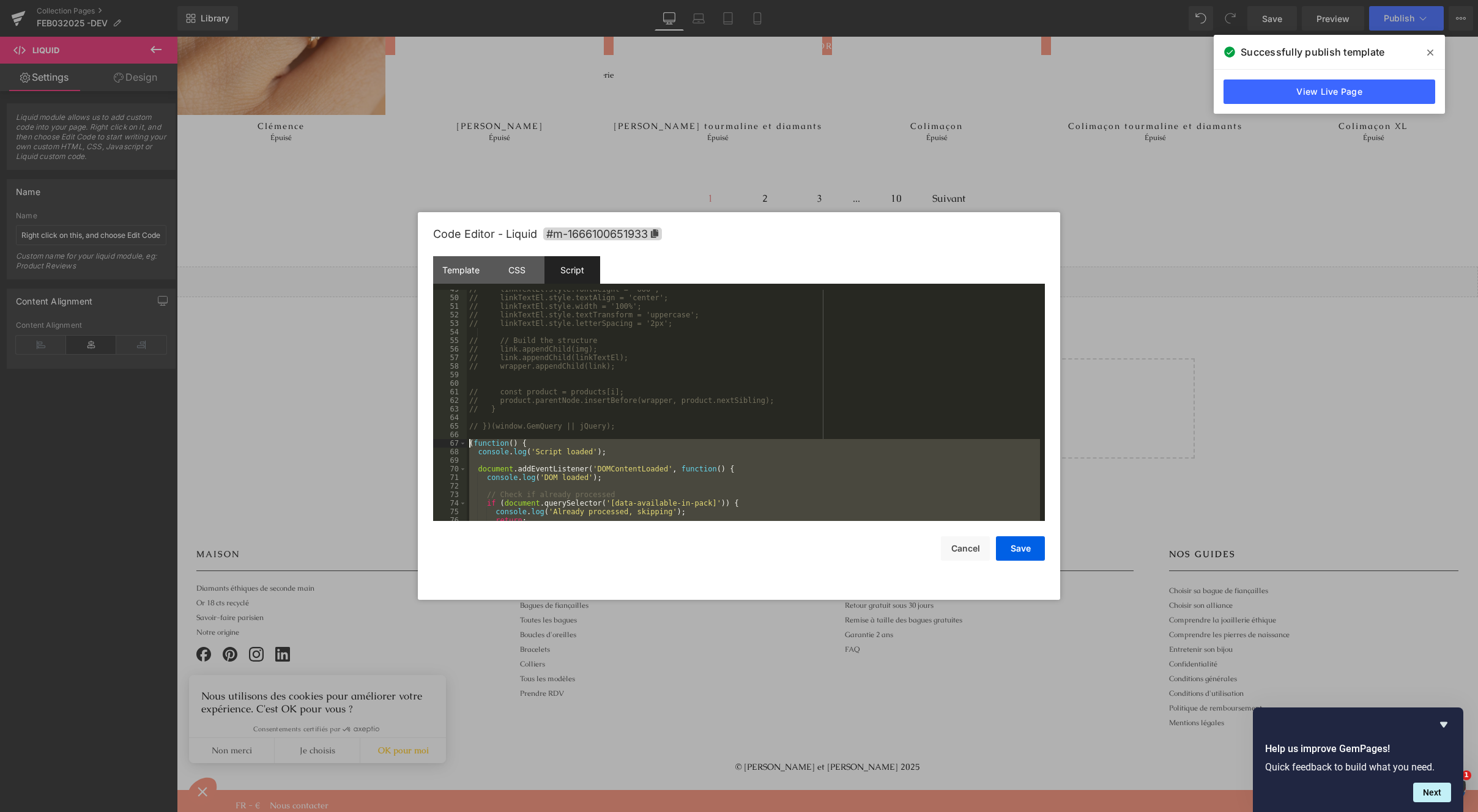
drag, startPoint x: 508, startPoint y: 517, endPoint x: 448, endPoint y: 444, distance: 94.5
click at [448, 444] on pre "49 50 51 52 53 54 55 56 57 58 59 60 61 62 63 64 65 66 67 68 69 70 71 72 73 74 7…" at bounding box center [739, 406] width 612 height 232
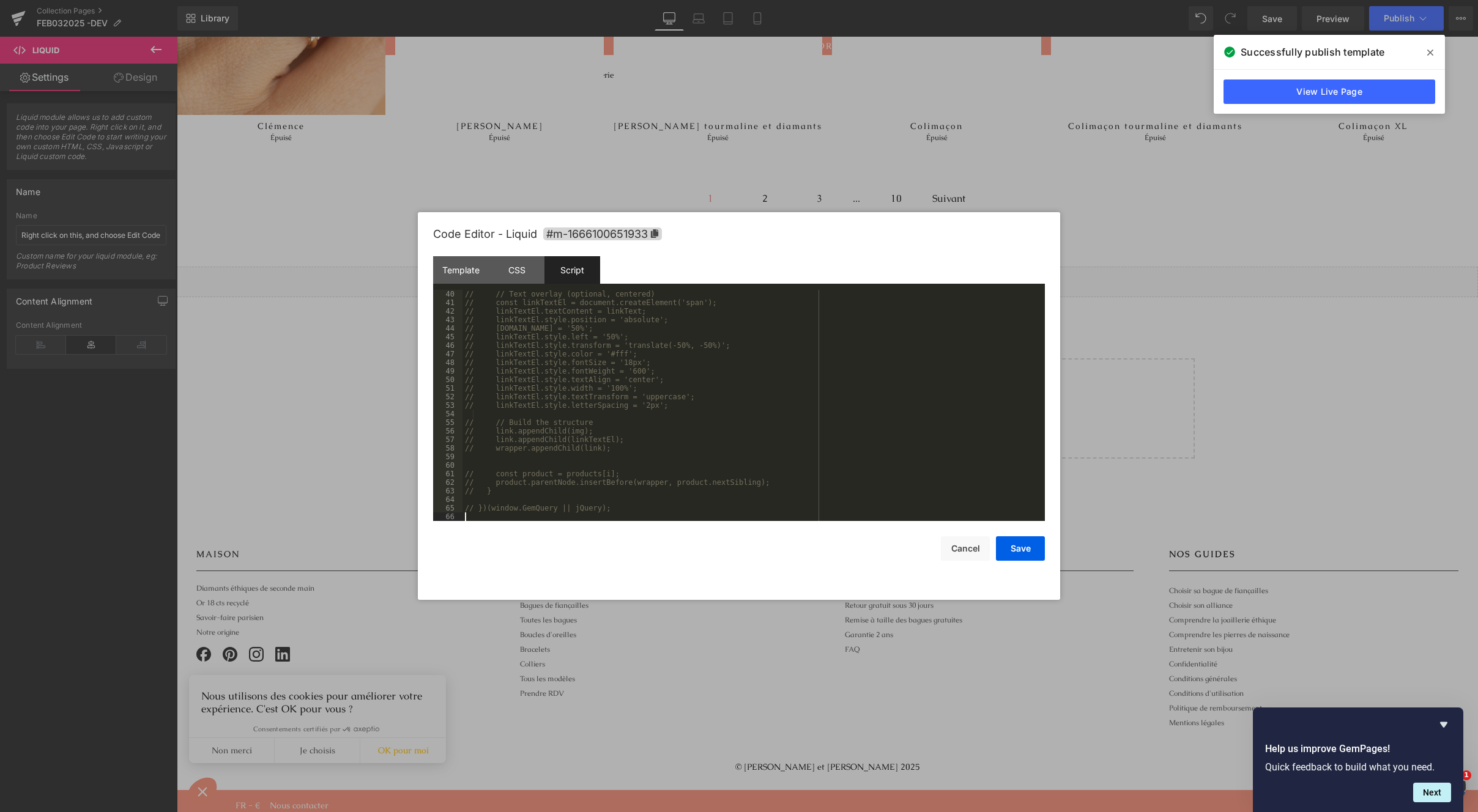
scroll to position [325, 0]
click at [1021, 554] on button "Save" at bounding box center [1020, 549] width 49 height 24
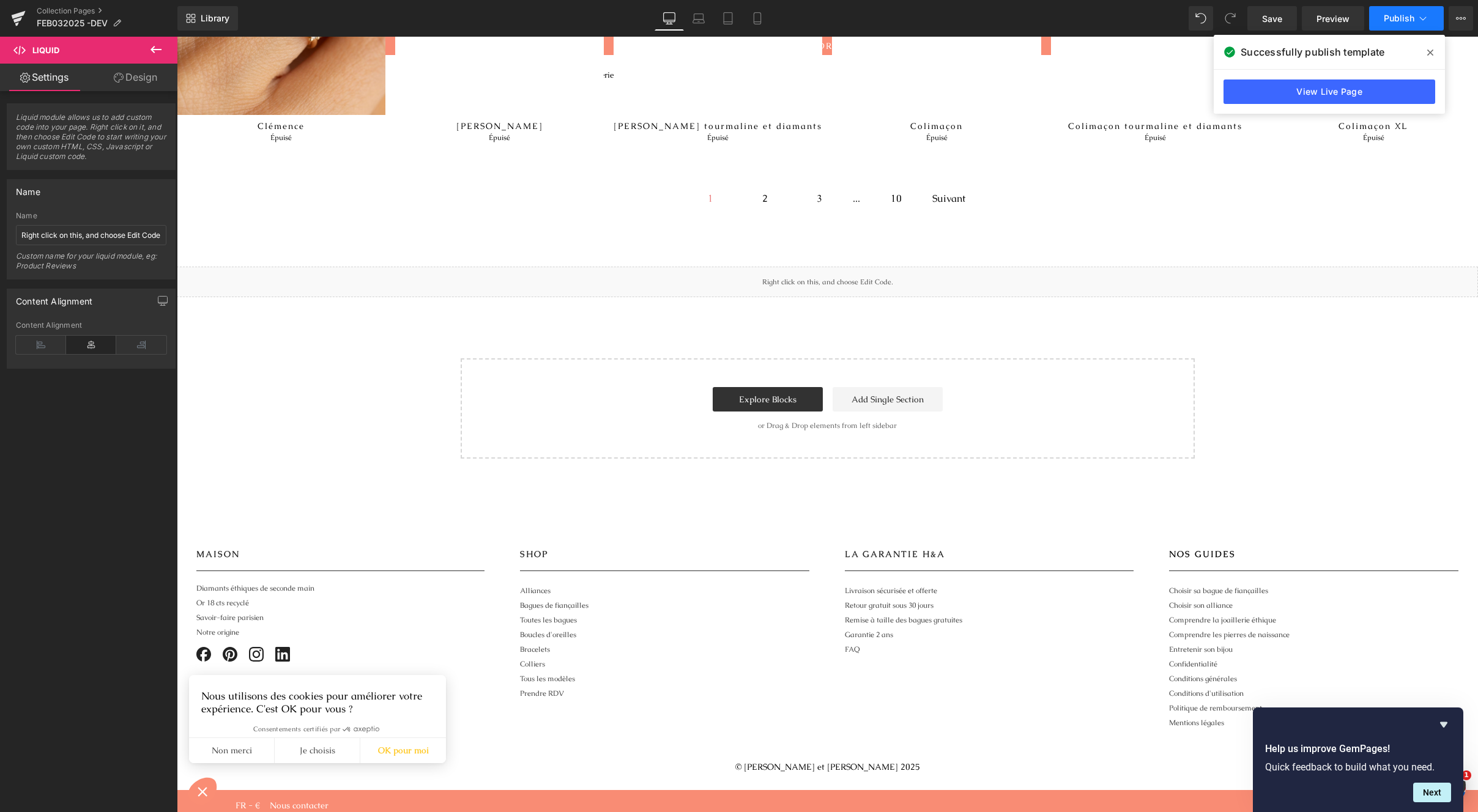
click at [1395, 18] on span "Publish" at bounding box center [1399, 19] width 31 height 10
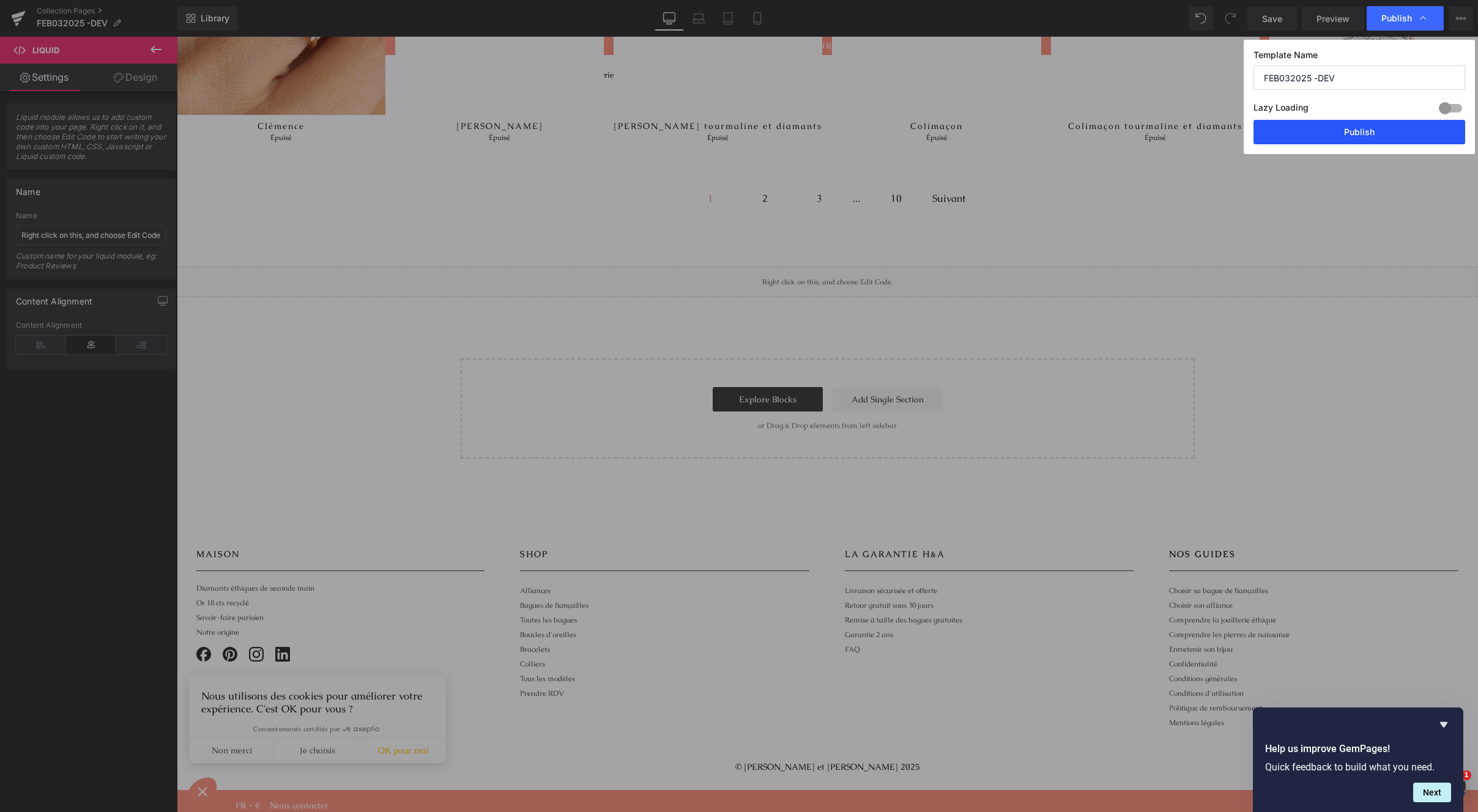
click at [1328, 121] on button "Publish" at bounding box center [1359, 132] width 211 height 24
